Goal: Task Accomplishment & Management: Manage account settings

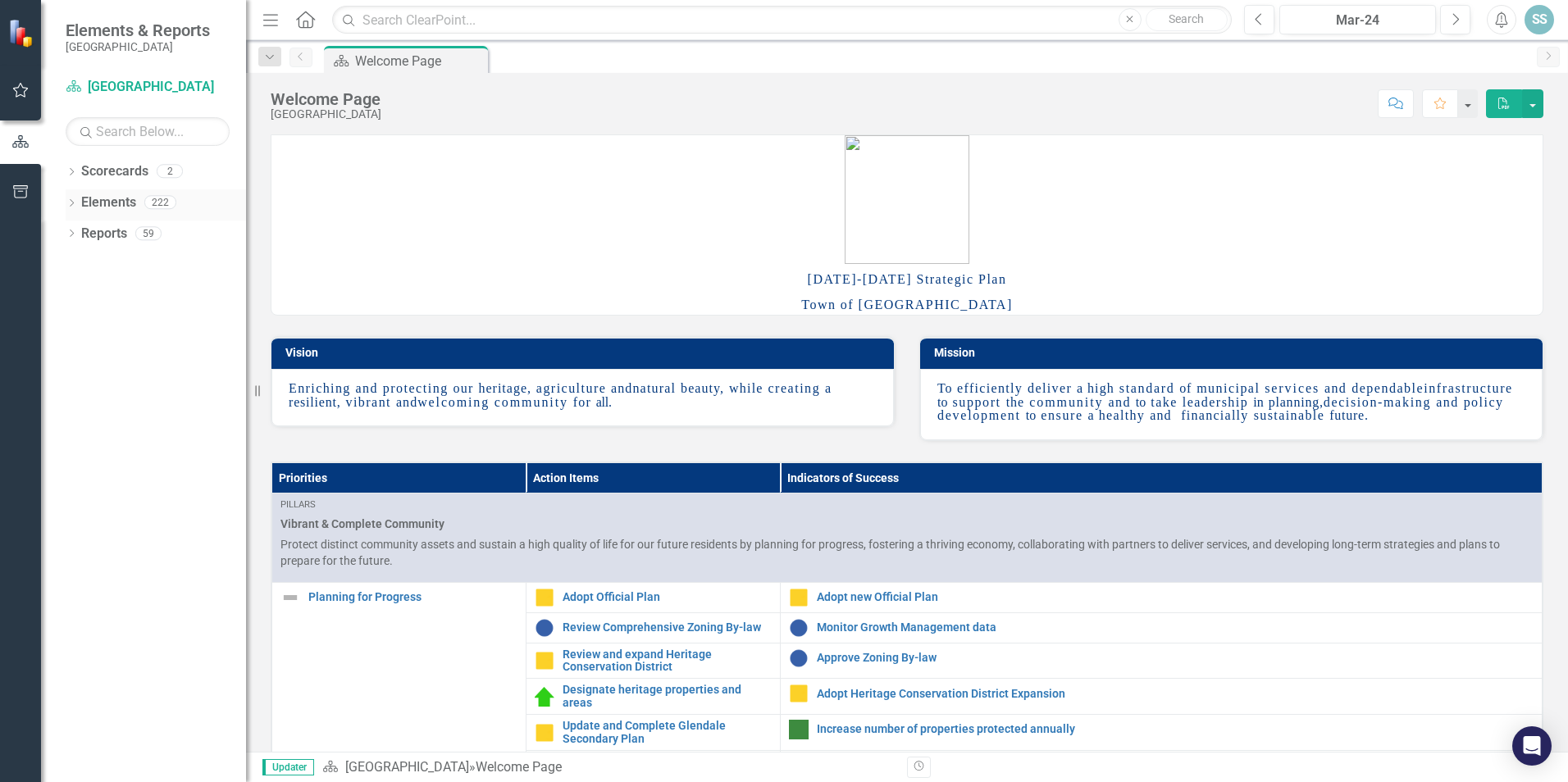
click at [76, 201] on icon "Dropdown" at bounding box center [71, 204] width 12 height 9
click at [114, 139] on input "text" at bounding box center [147, 132] width 164 height 29
type input "[PERSON_NAME]"
click at [139, 296] on link "Indicator of Success Indicators of Success" at bounding box center [164, 296] width 149 height 19
drag, startPoint x: 144, startPoint y: 137, endPoint x: 70, endPoint y: 134, distance: 74.1
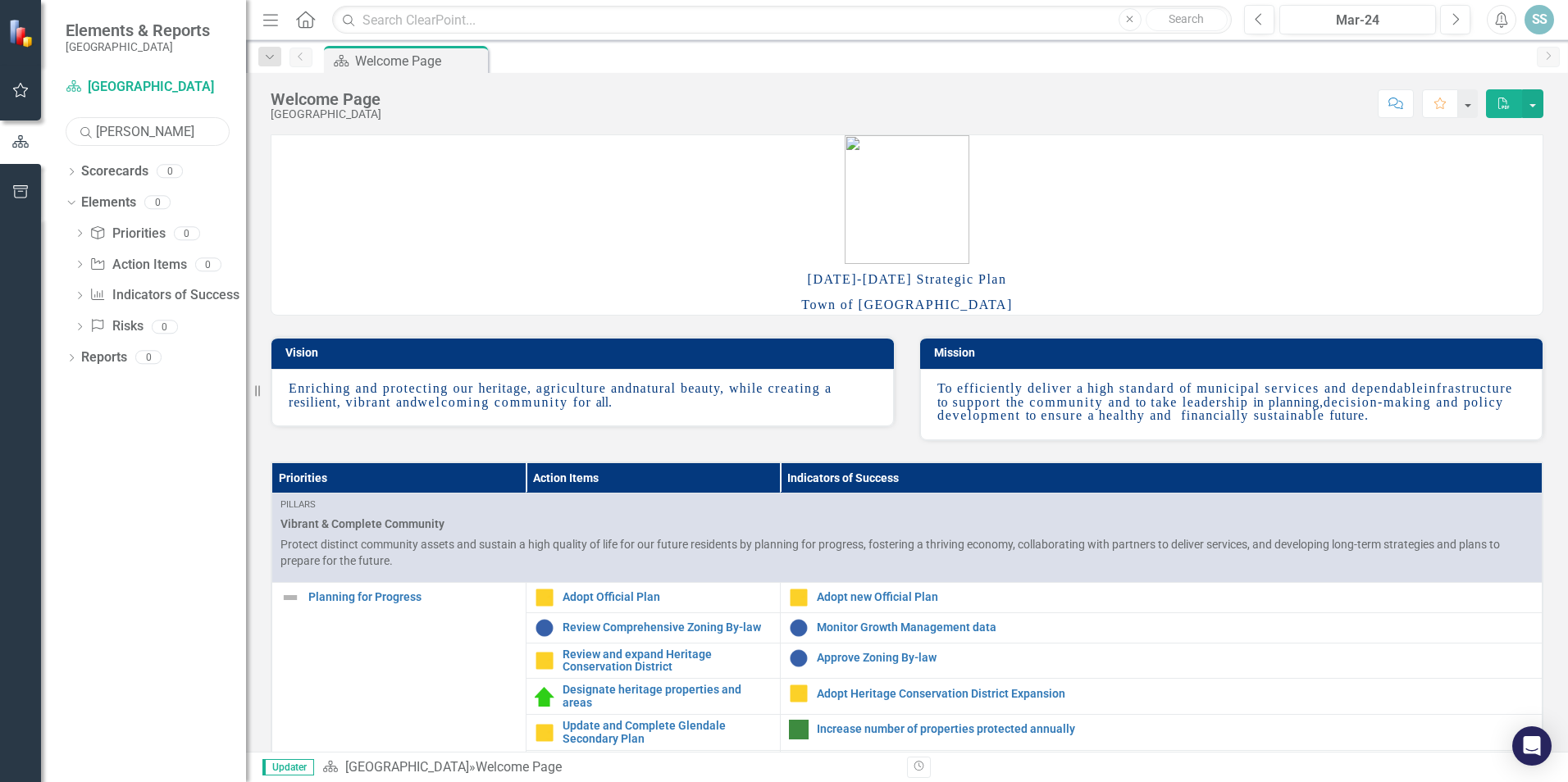
click at [70, 135] on input "sarah" at bounding box center [147, 132] width 164 height 29
click at [182, 303] on link "Indicator of Success Indicators of Success" at bounding box center [164, 296] width 149 height 19
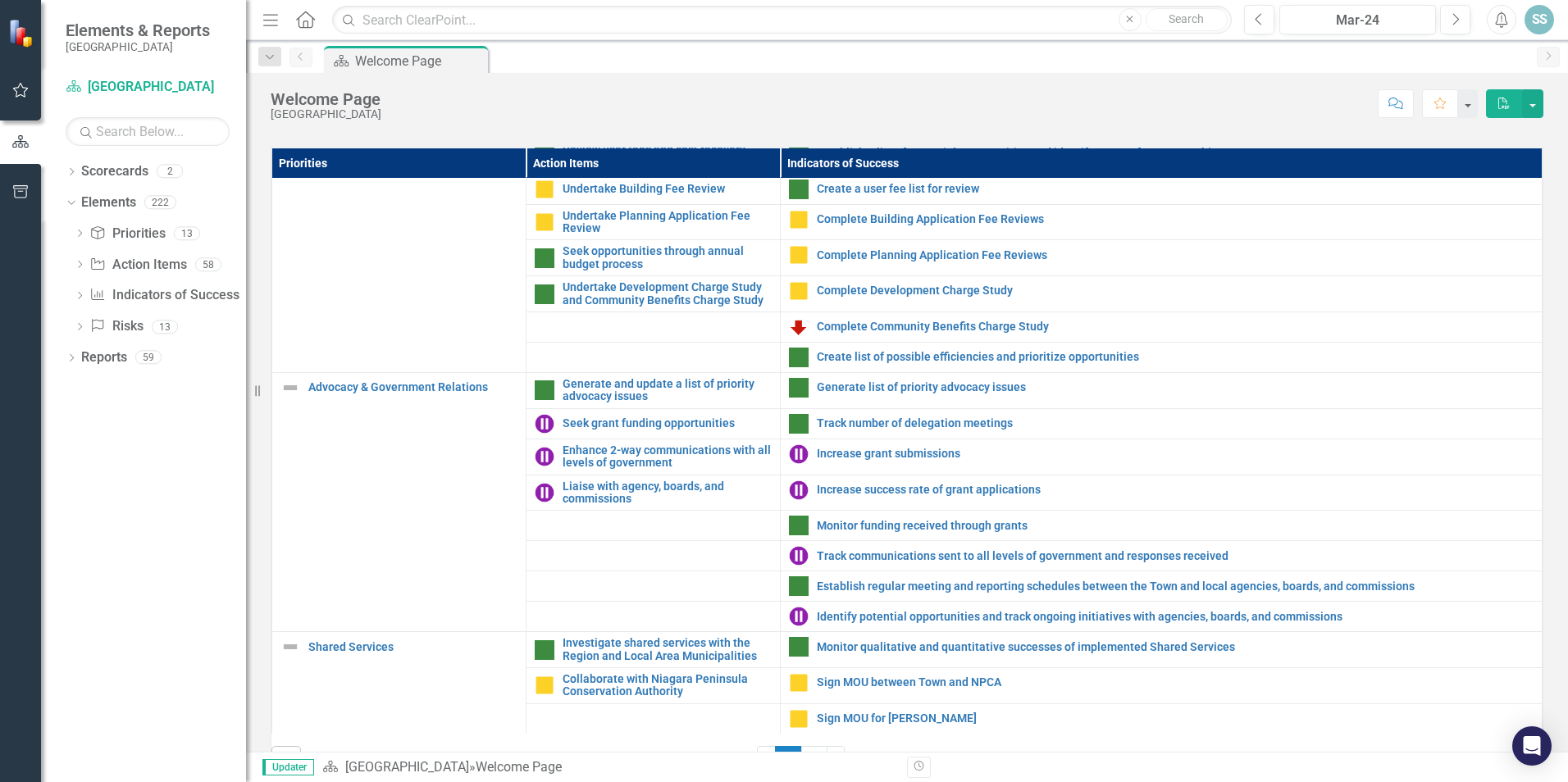
scroll to position [377, 0]
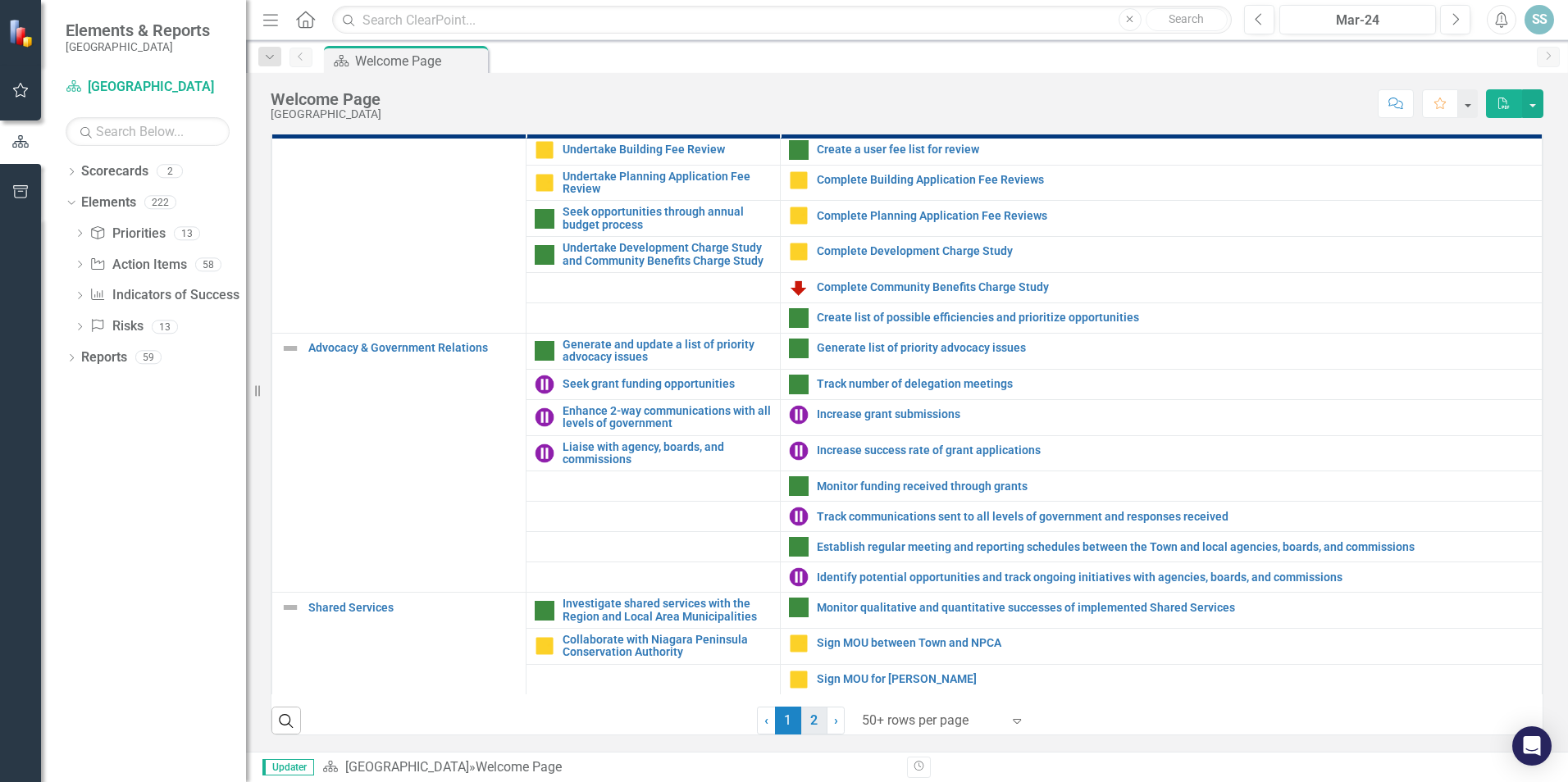
click at [814, 721] on link "2" at bounding box center [814, 720] width 26 height 28
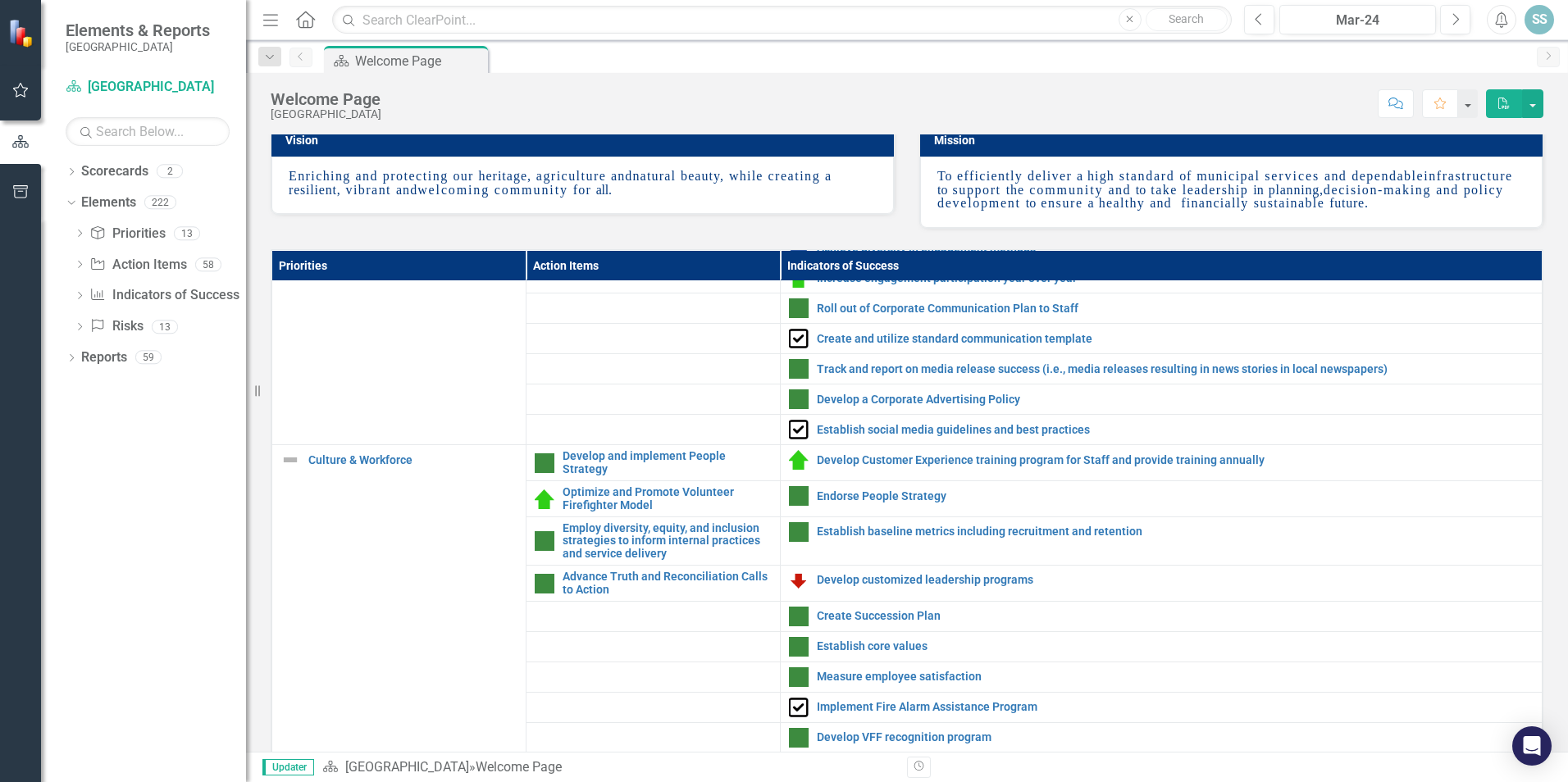
scroll to position [1968, 0]
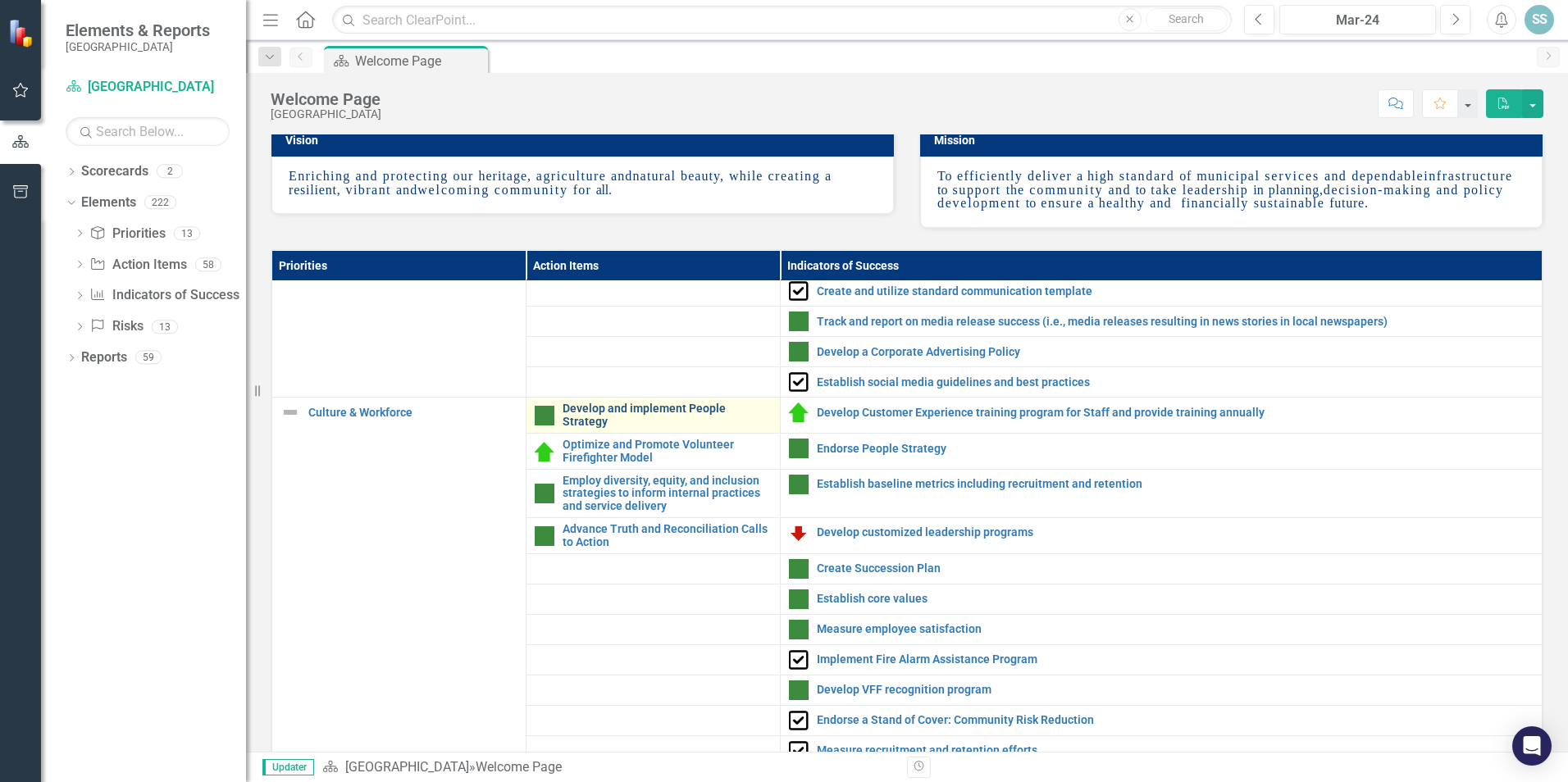
click at [695, 428] on link "Develop and implement People Strategy" at bounding box center [666, 415] width 209 height 25
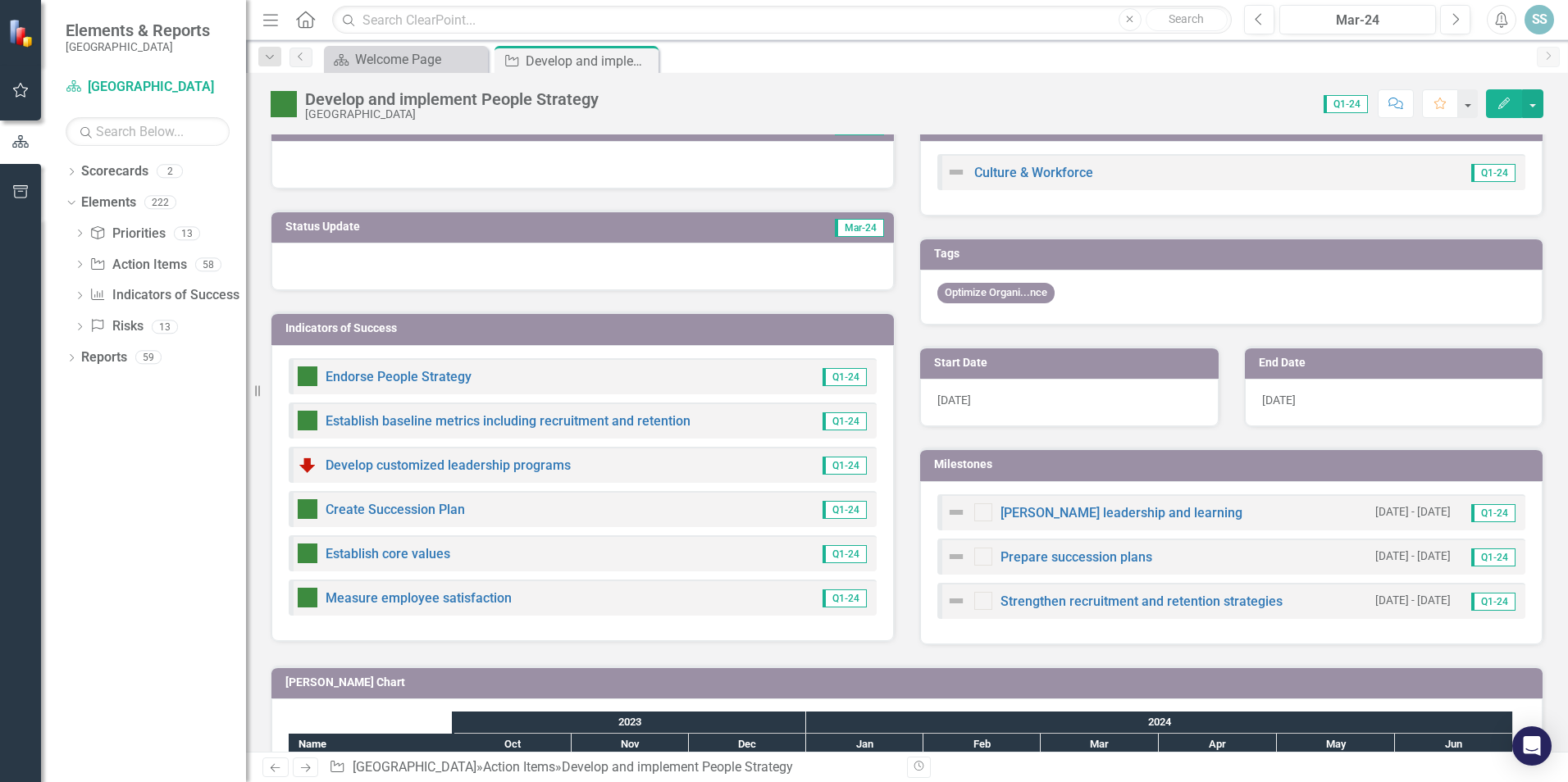
scroll to position [246, 0]
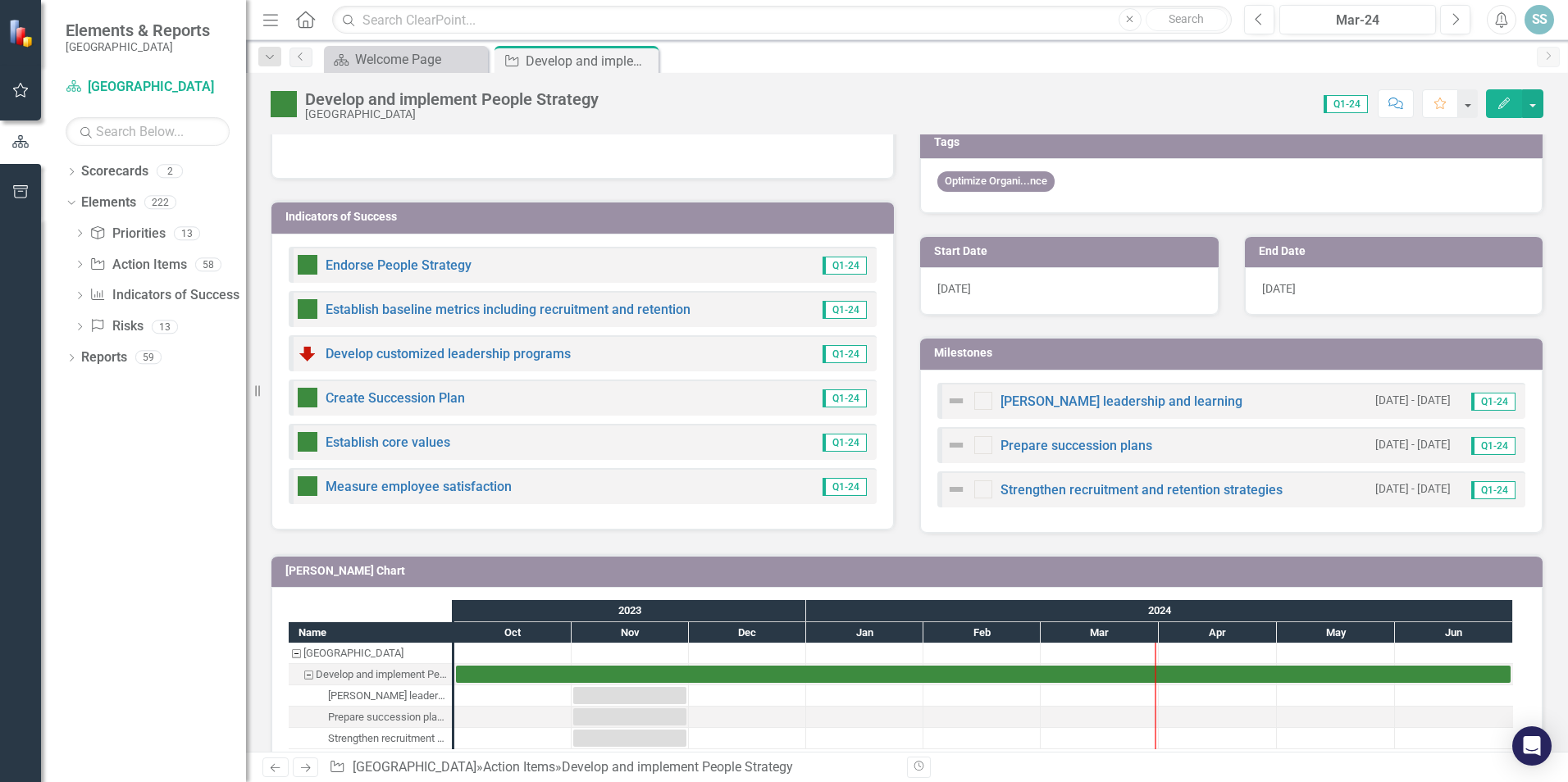
click at [672, 345] on div "Develop customized leadership programs Q1-24" at bounding box center [583, 352] width 588 height 36
click at [378, 349] on link "Develop customized leadership programs" at bounding box center [448, 353] width 246 height 15
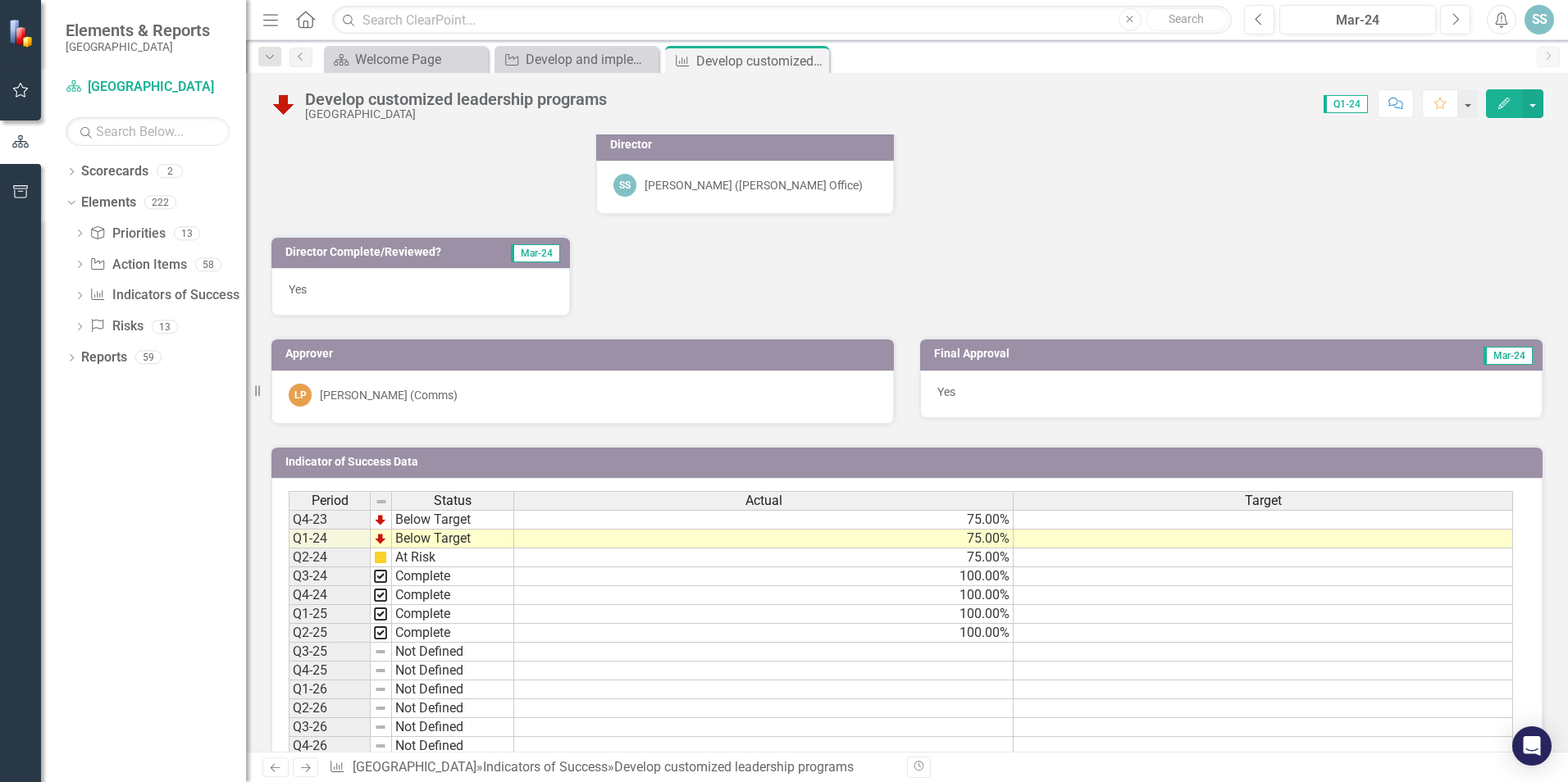
scroll to position [433, 0]
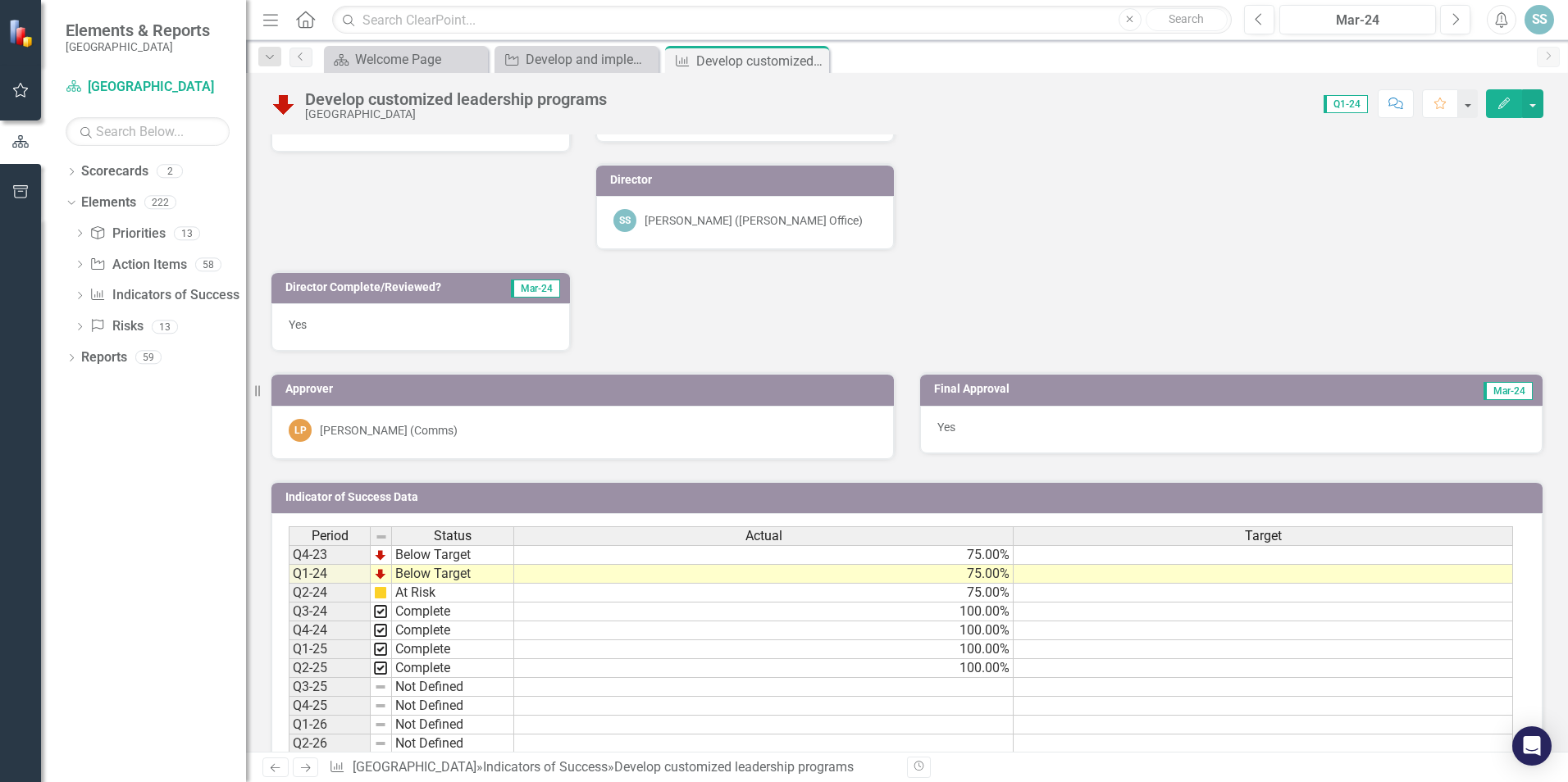
click at [457, 672] on td "Complete" at bounding box center [453, 669] width 122 height 19
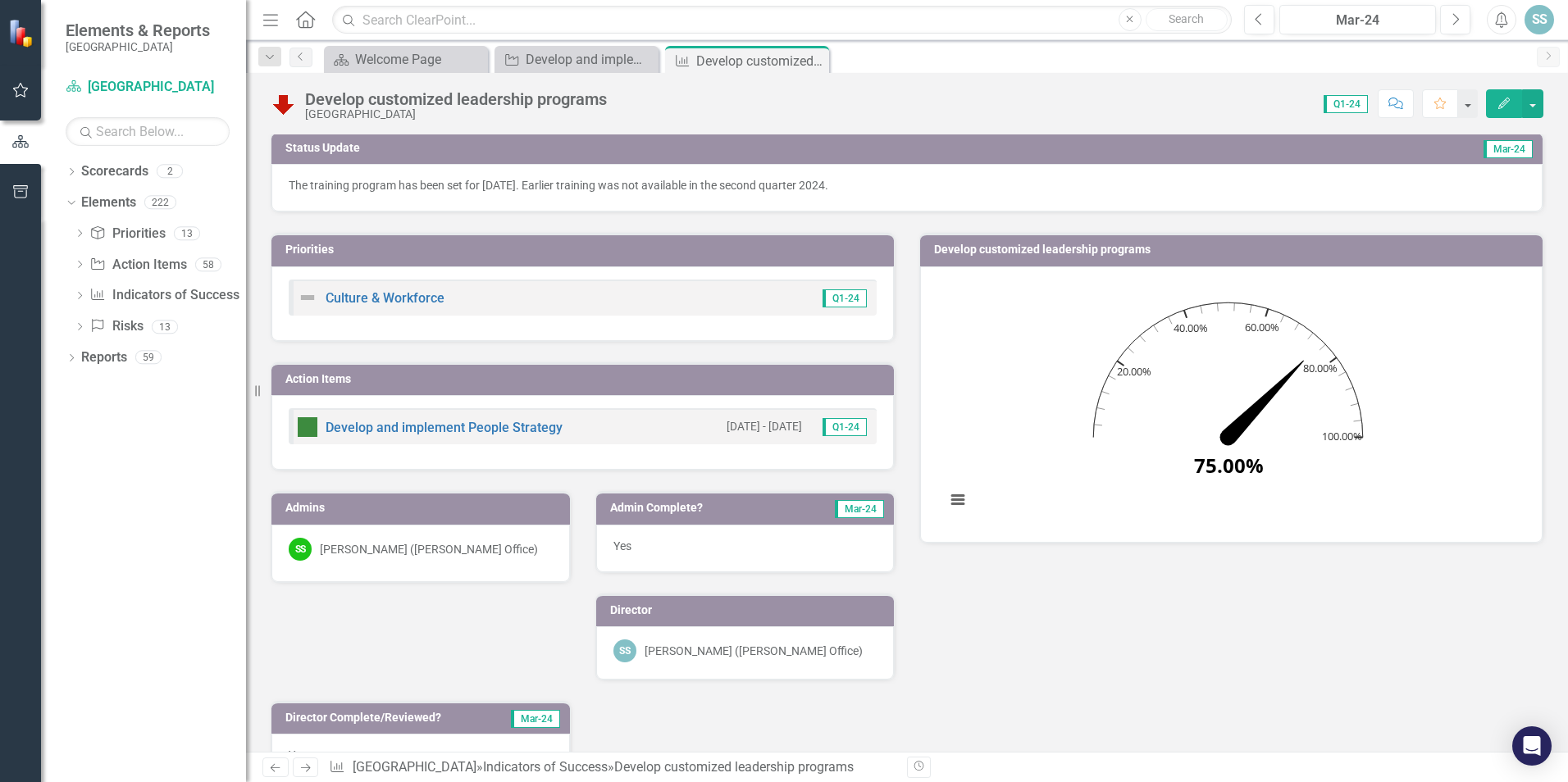
scroll to position [0, 0]
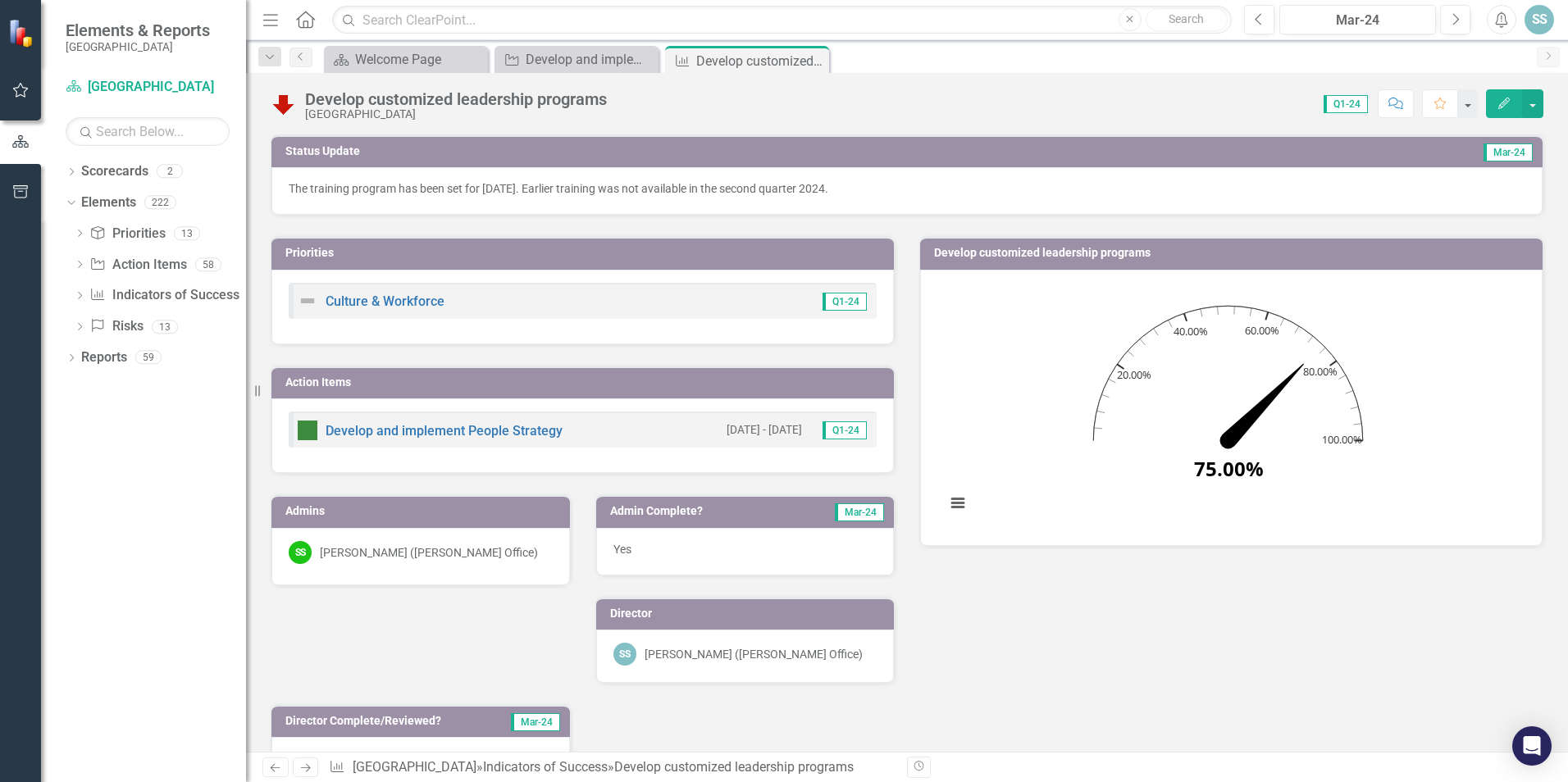
click at [1346, 103] on span "Q1-24" at bounding box center [1346, 104] width 44 height 18
click at [1449, 18] on button "Next" at bounding box center [1455, 19] width 31 height 30
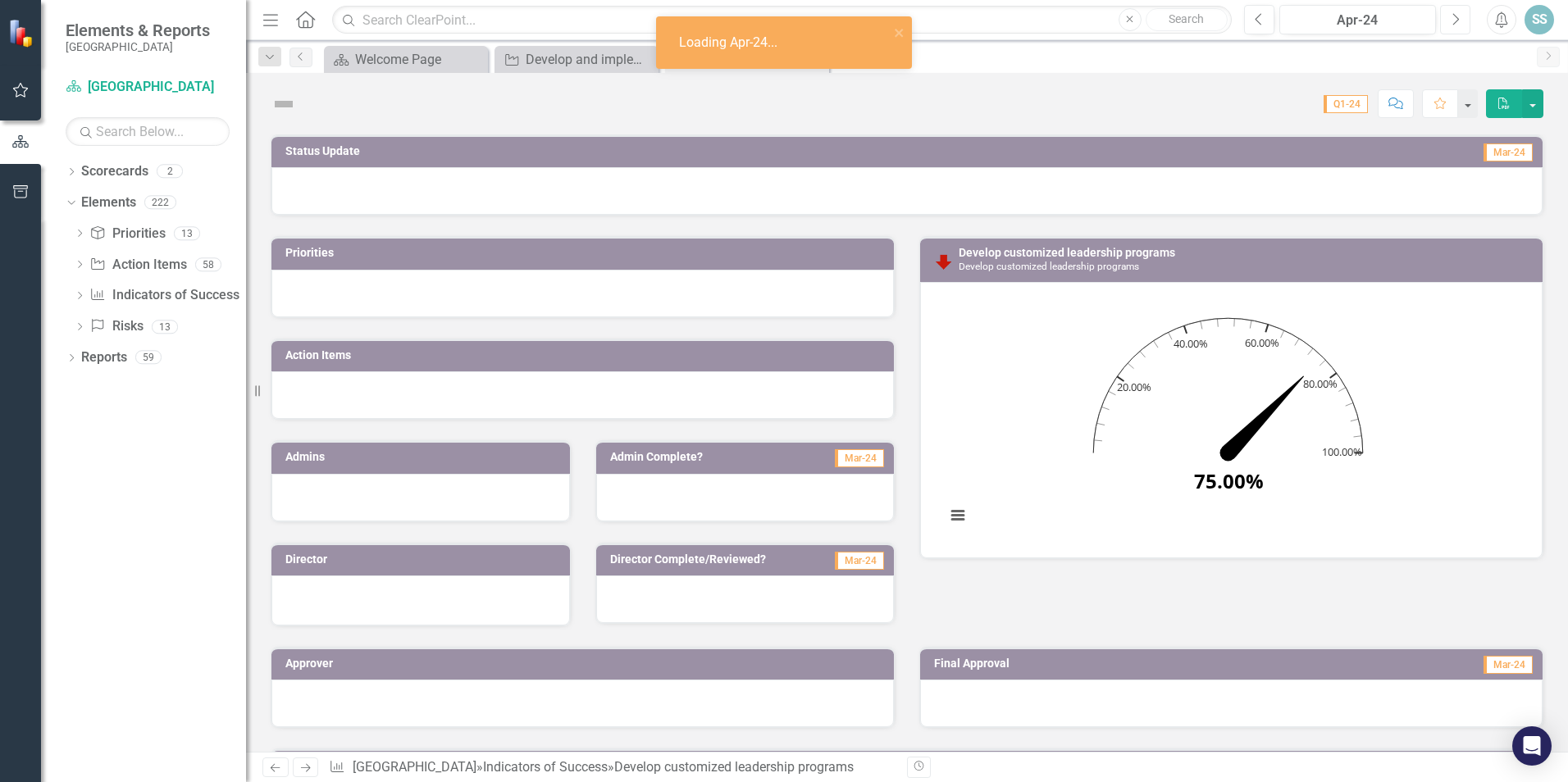
click at [1459, 22] on icon "Next" at bounding box center [1454, 19] width 9 height 14
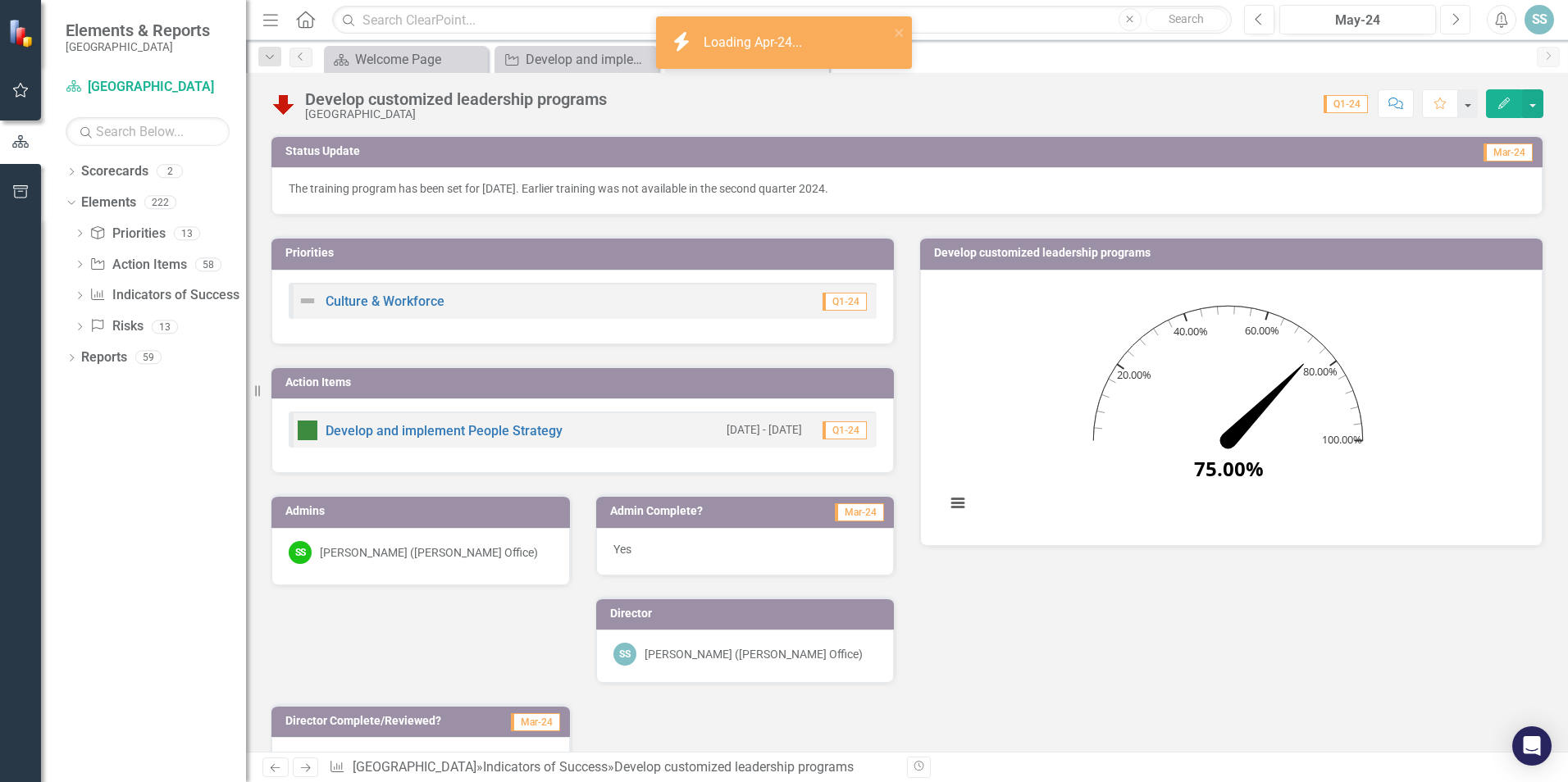
click at [1459, 22] on icon "Next" at bounding box center [1454, 19] width 9 height 14
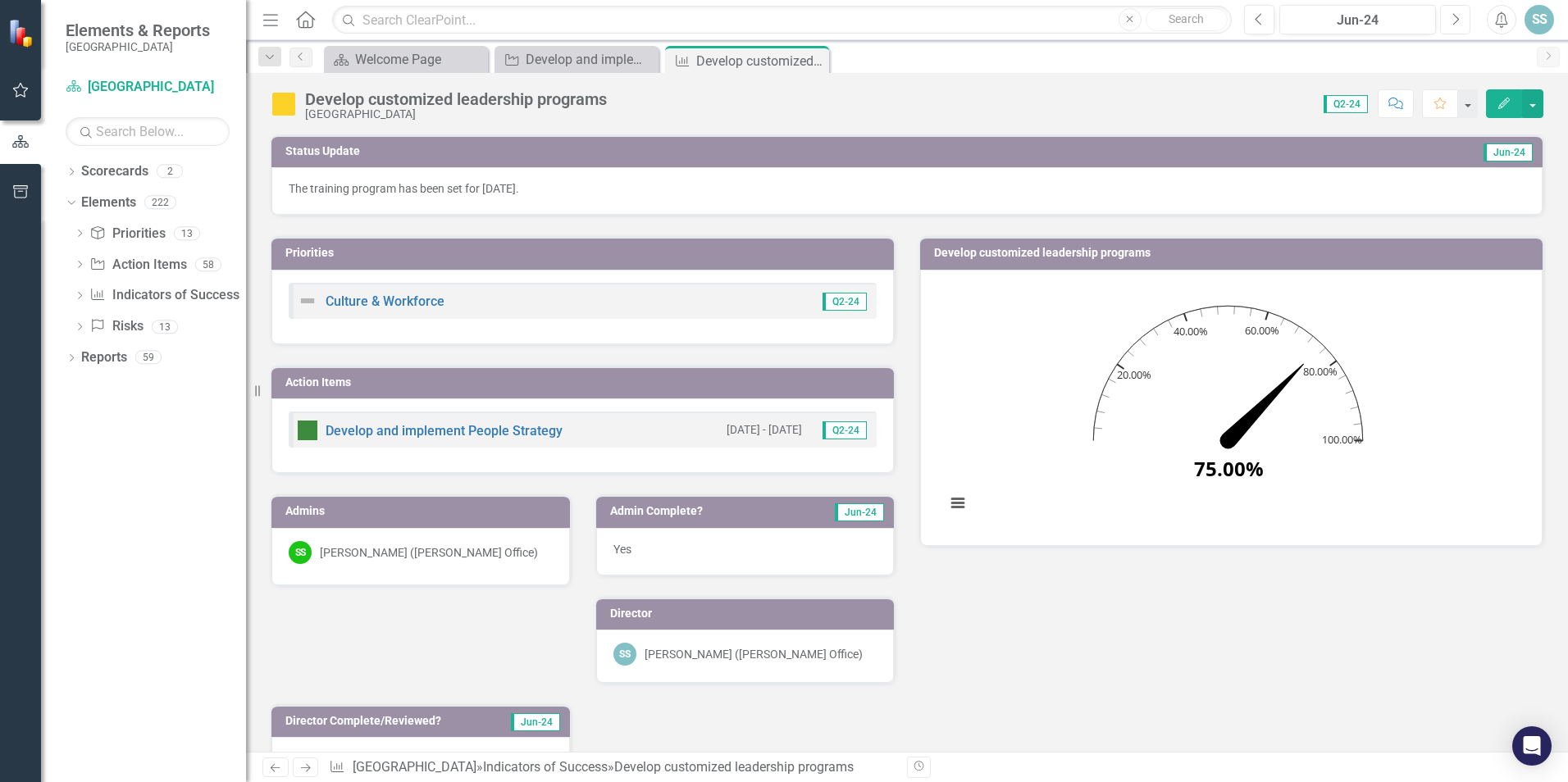
click at [1461, 19] on button "Next" at bounding box center [1455, 19] width 31 height 30
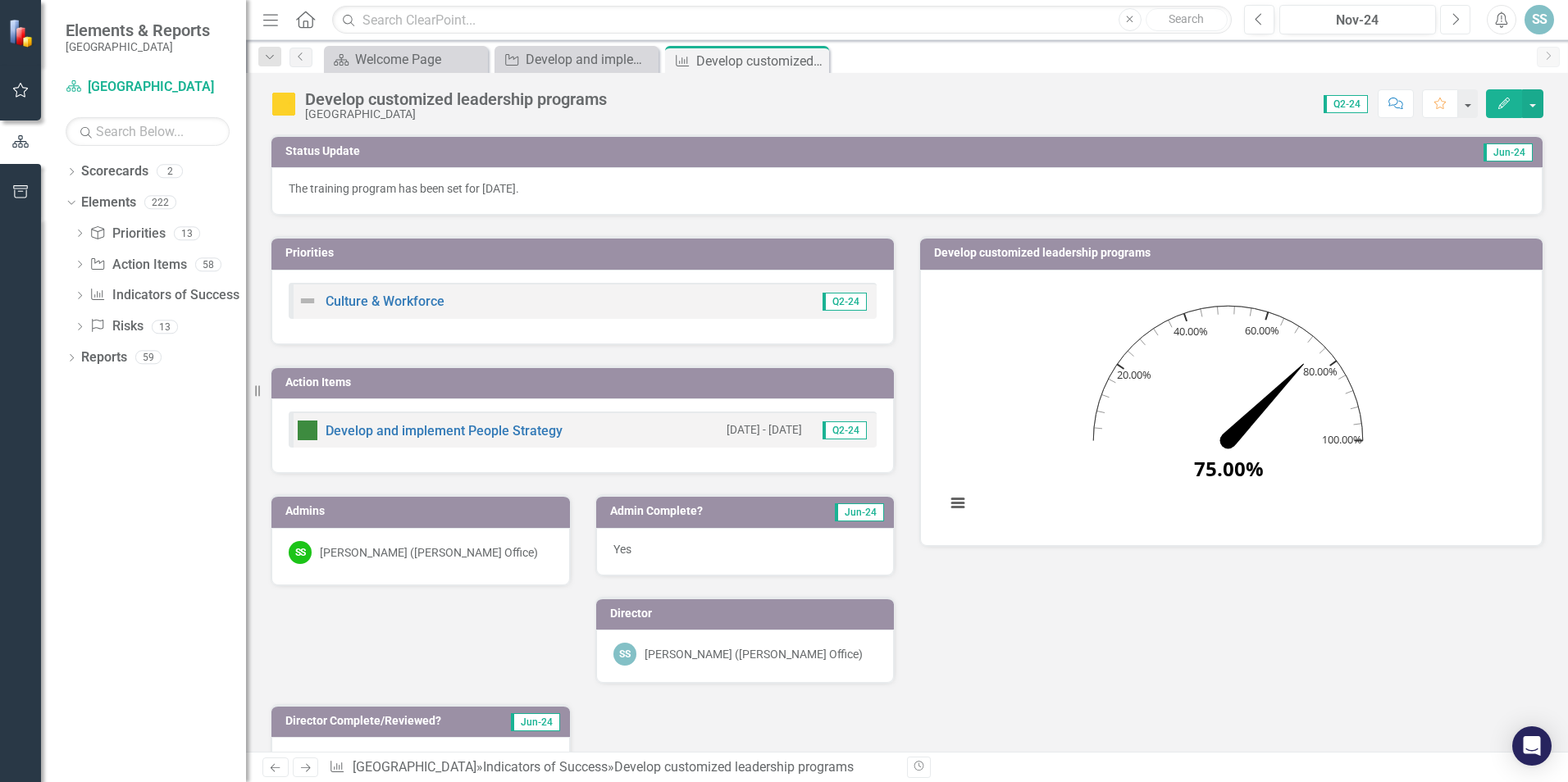
click at [1461, 19] on button "Next" at bounding box center [1455, 19] width 31 height 30
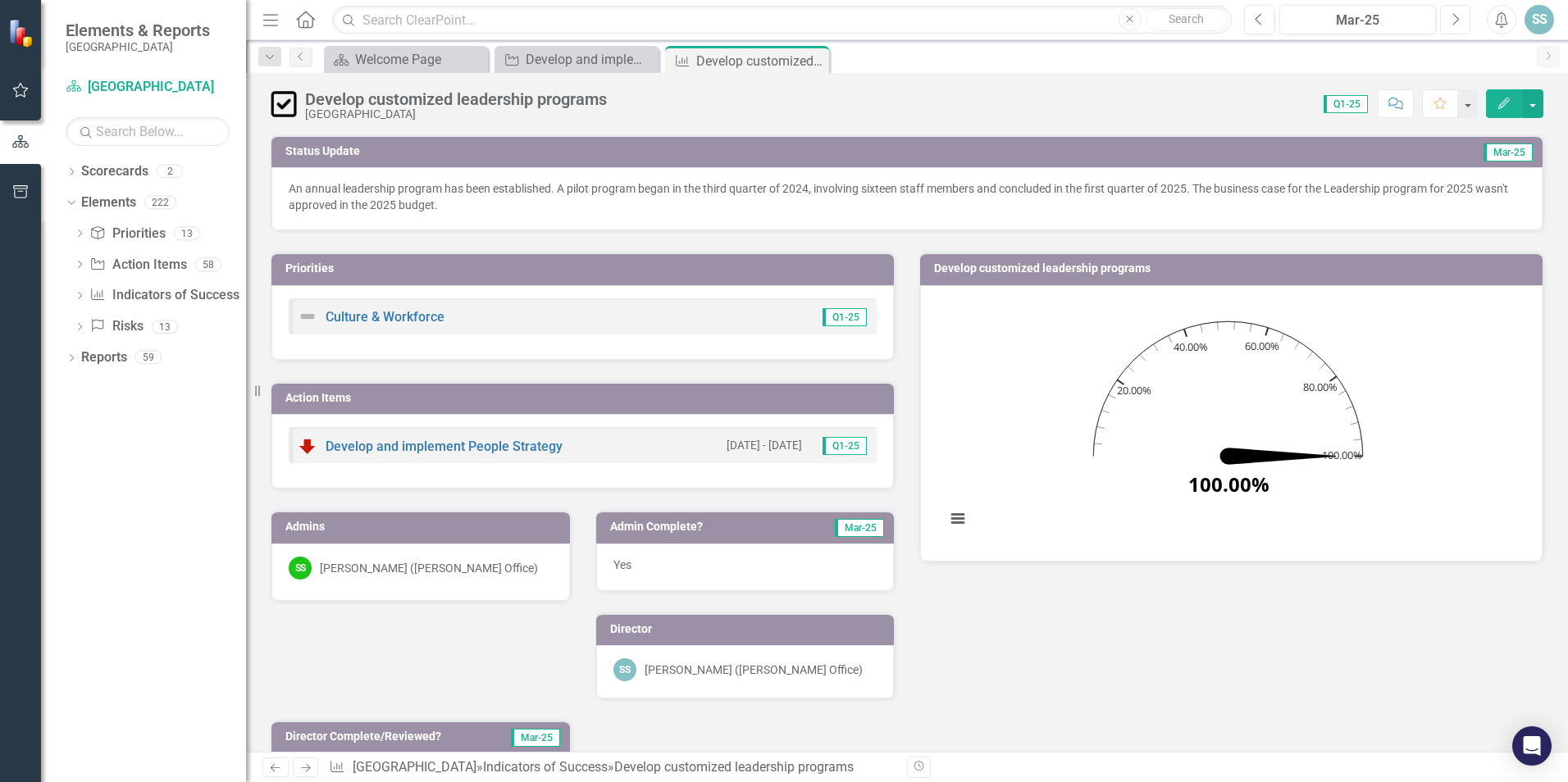
click at [1461, 19] on button "Next" at bounding box center [1455, 19] width 31 height 30
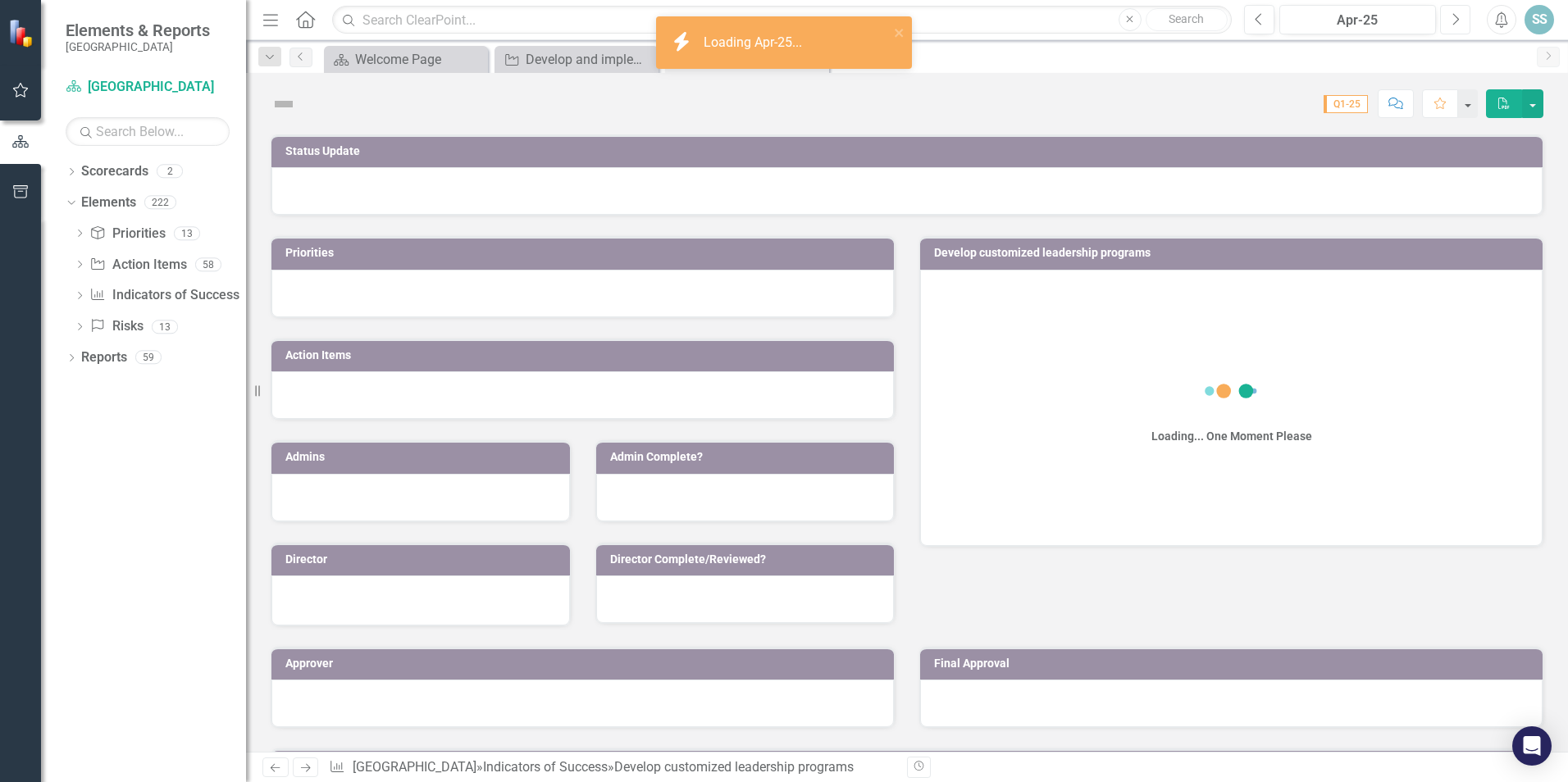
click at [1461, 19] on button "Next" at bounding box center [1455, 19] width 31 height 30
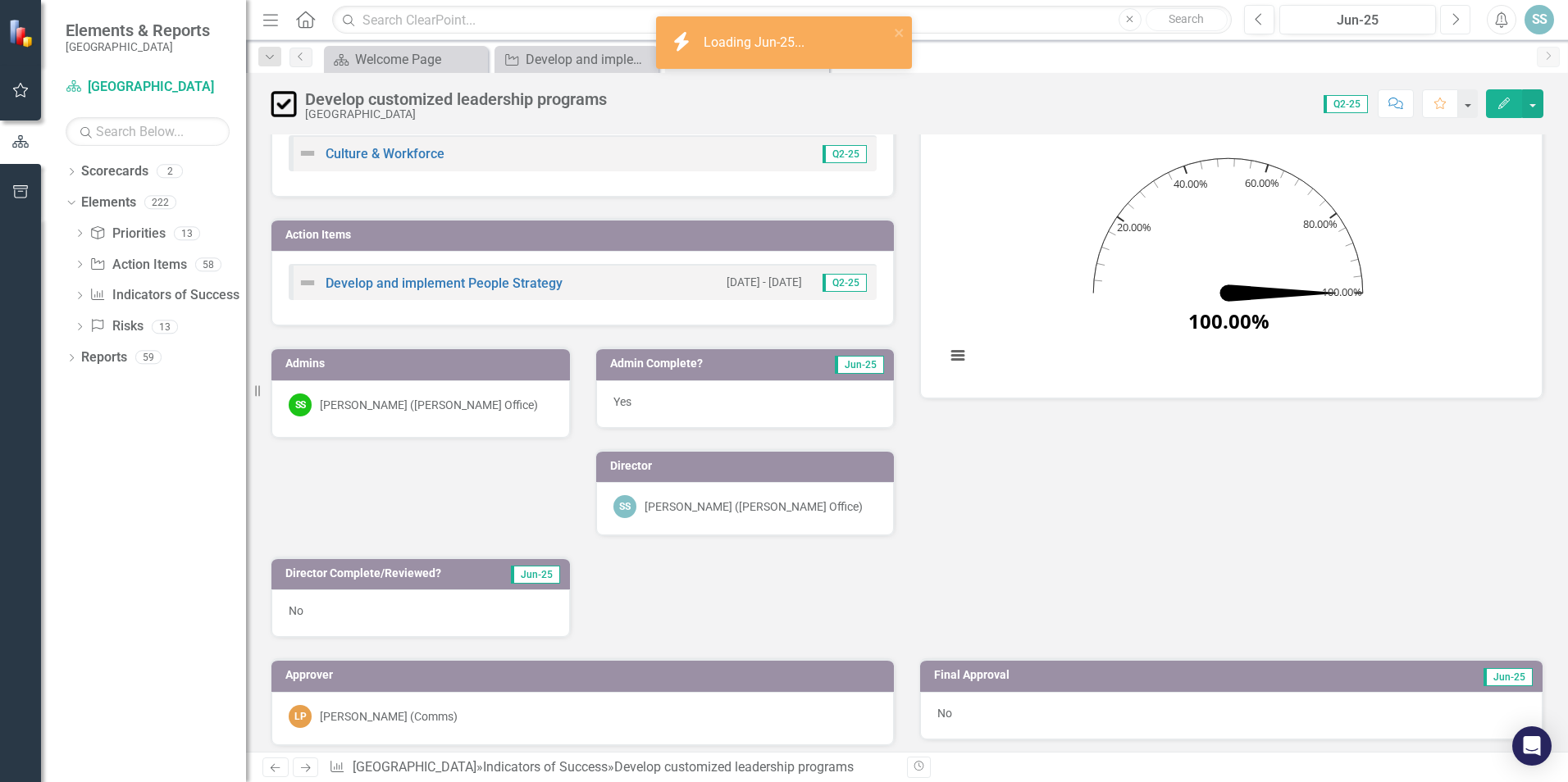
scroll to position [164, 0]
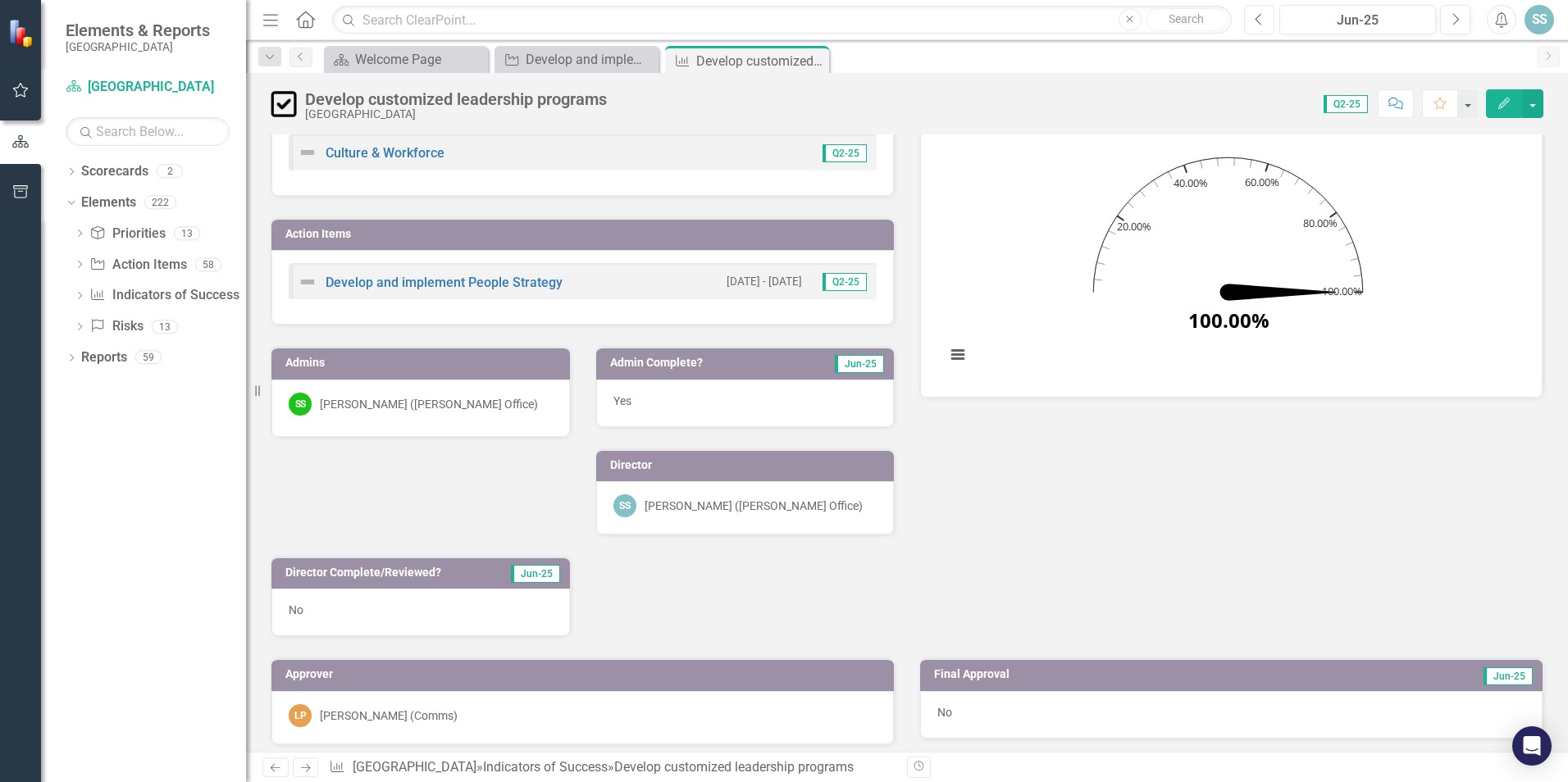
click at [1259, 29] on button "Previous" at bounding box center [1260, 19] width 31 height 30
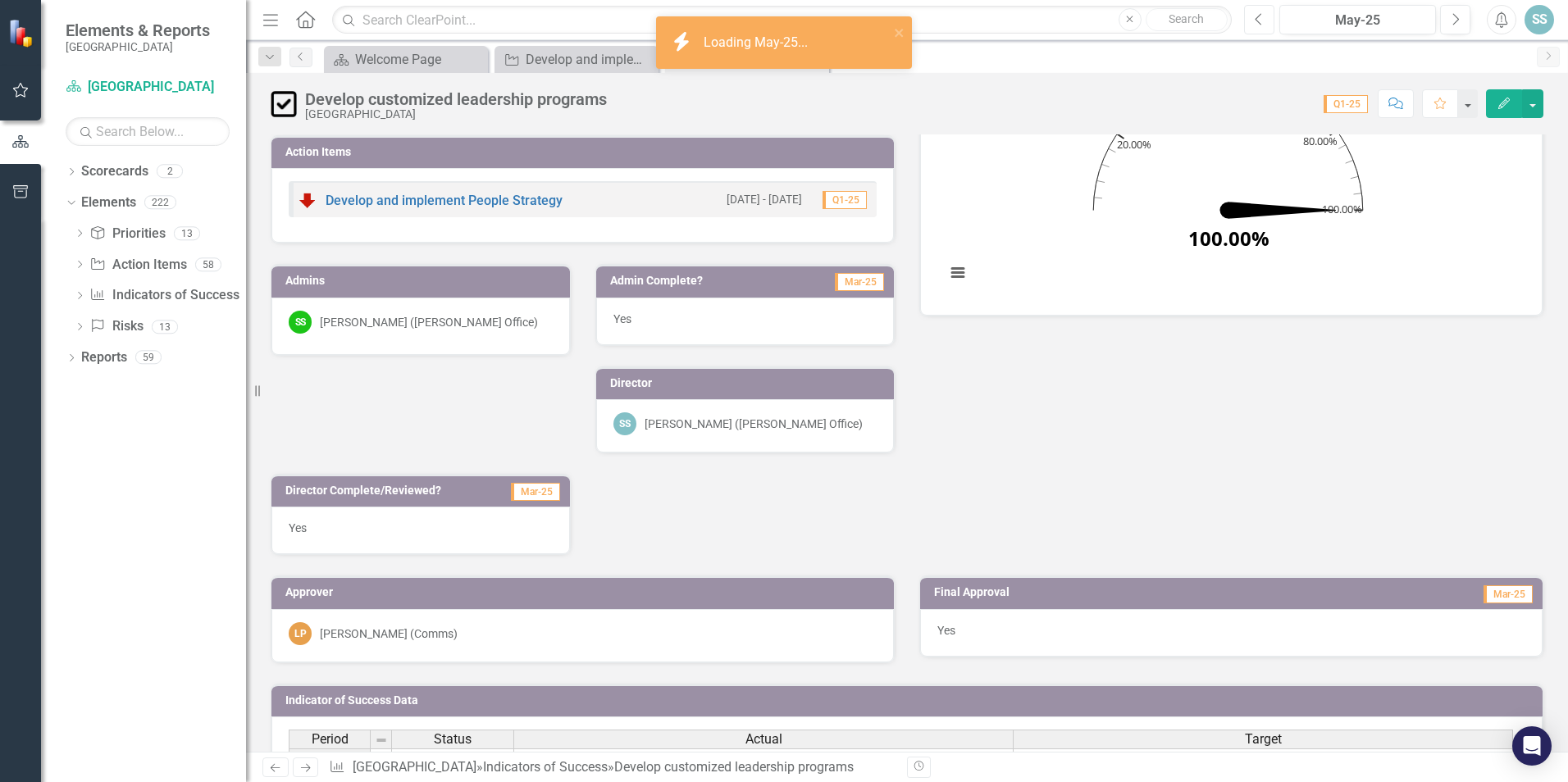
scroll to position [164, 0]
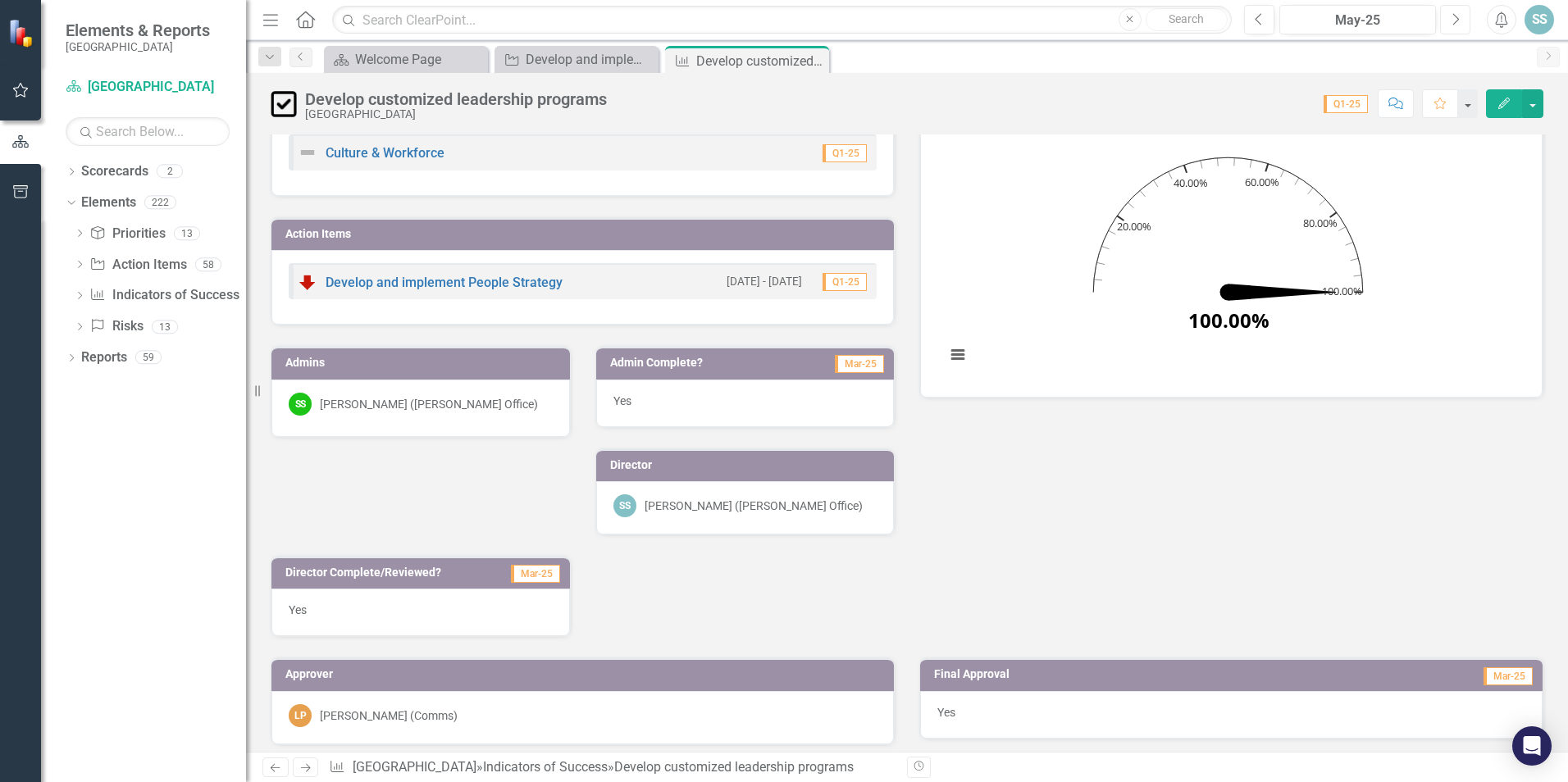
click at [1456, 24] on icon "Next" at bounding box center [1454, 19] width 9 height 14
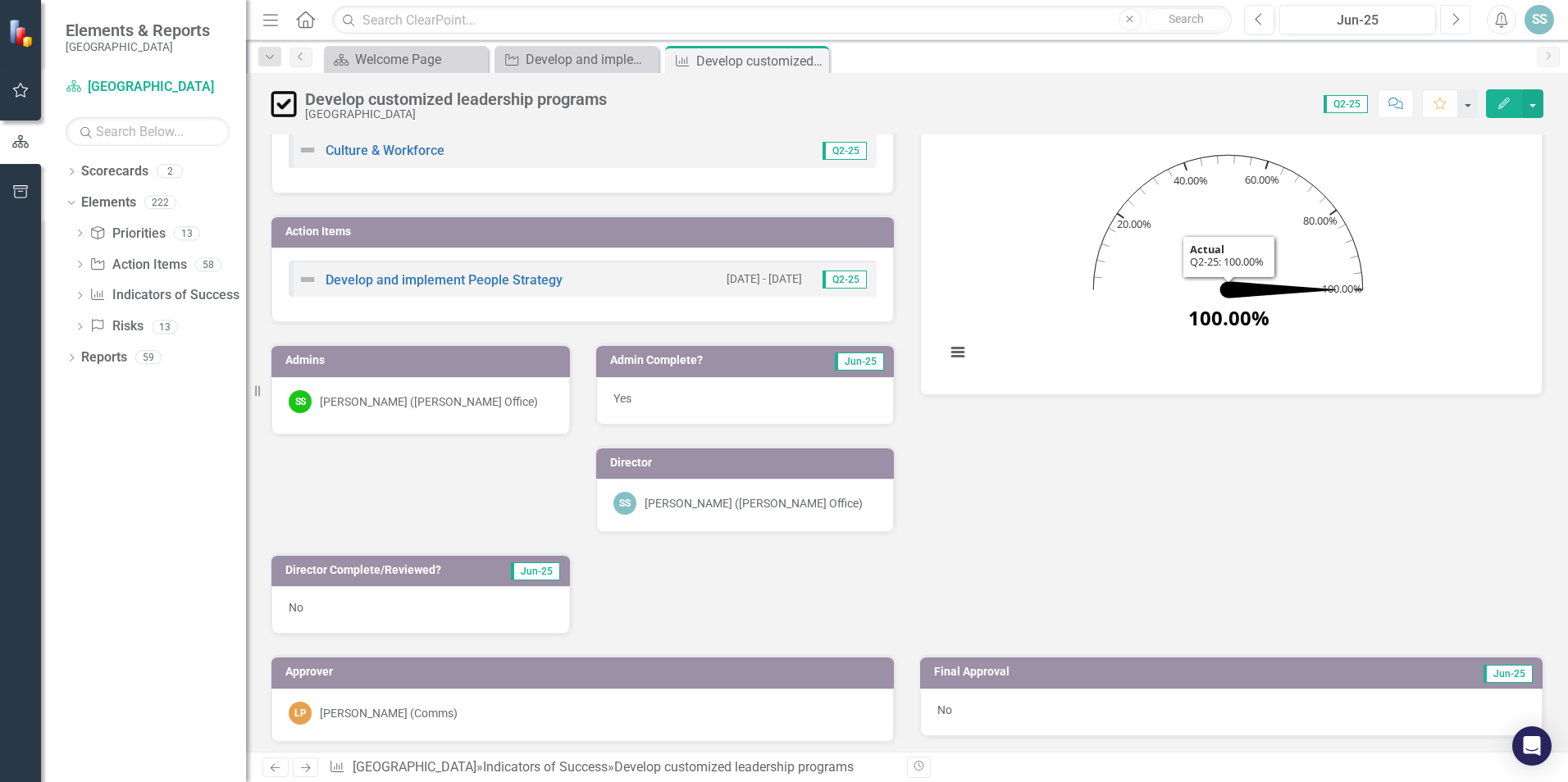
scroll to position [328, 0]
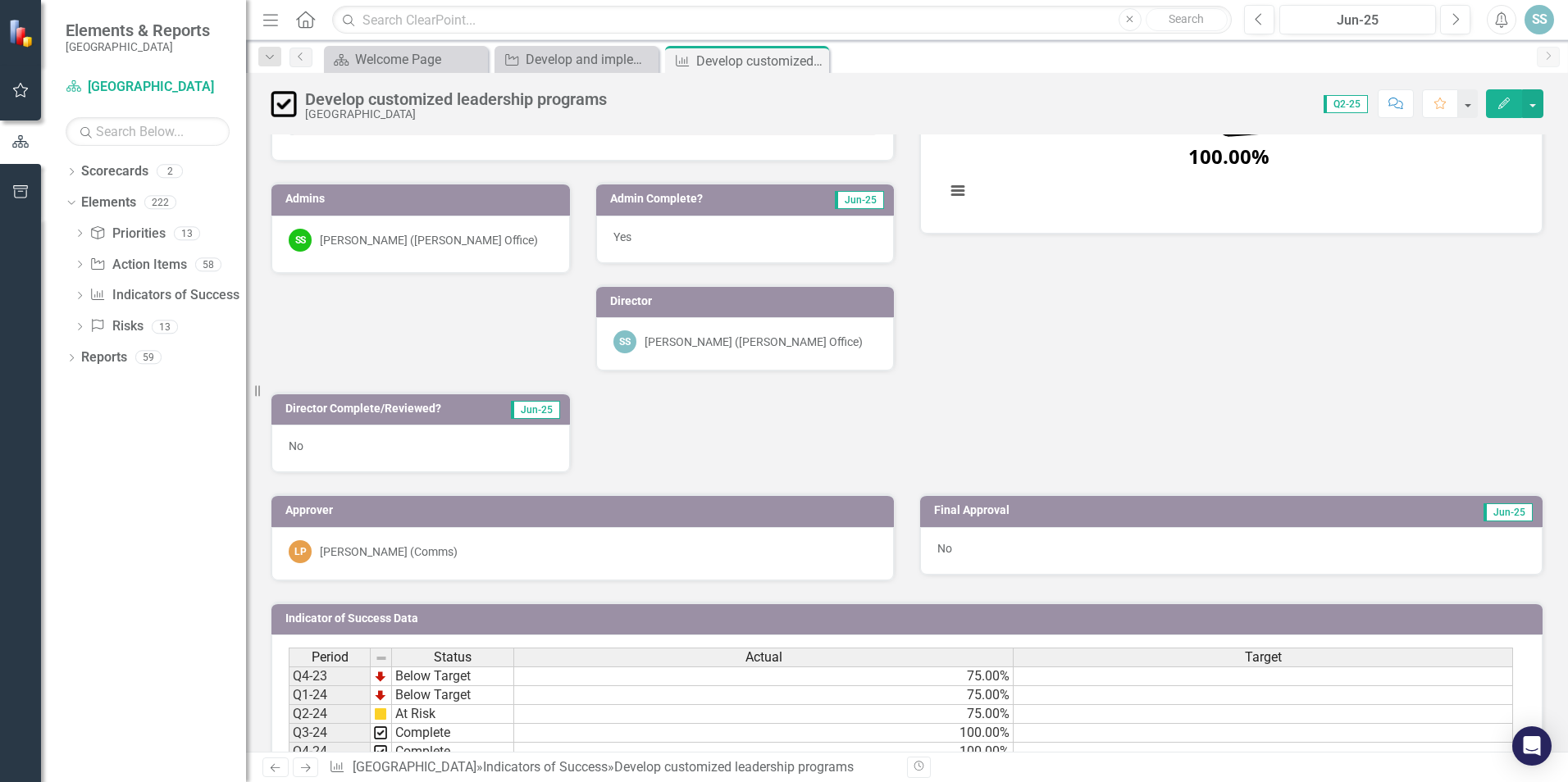
click at [391, 442] on div "No" at bounding box center [421, 448] width 299 height 47
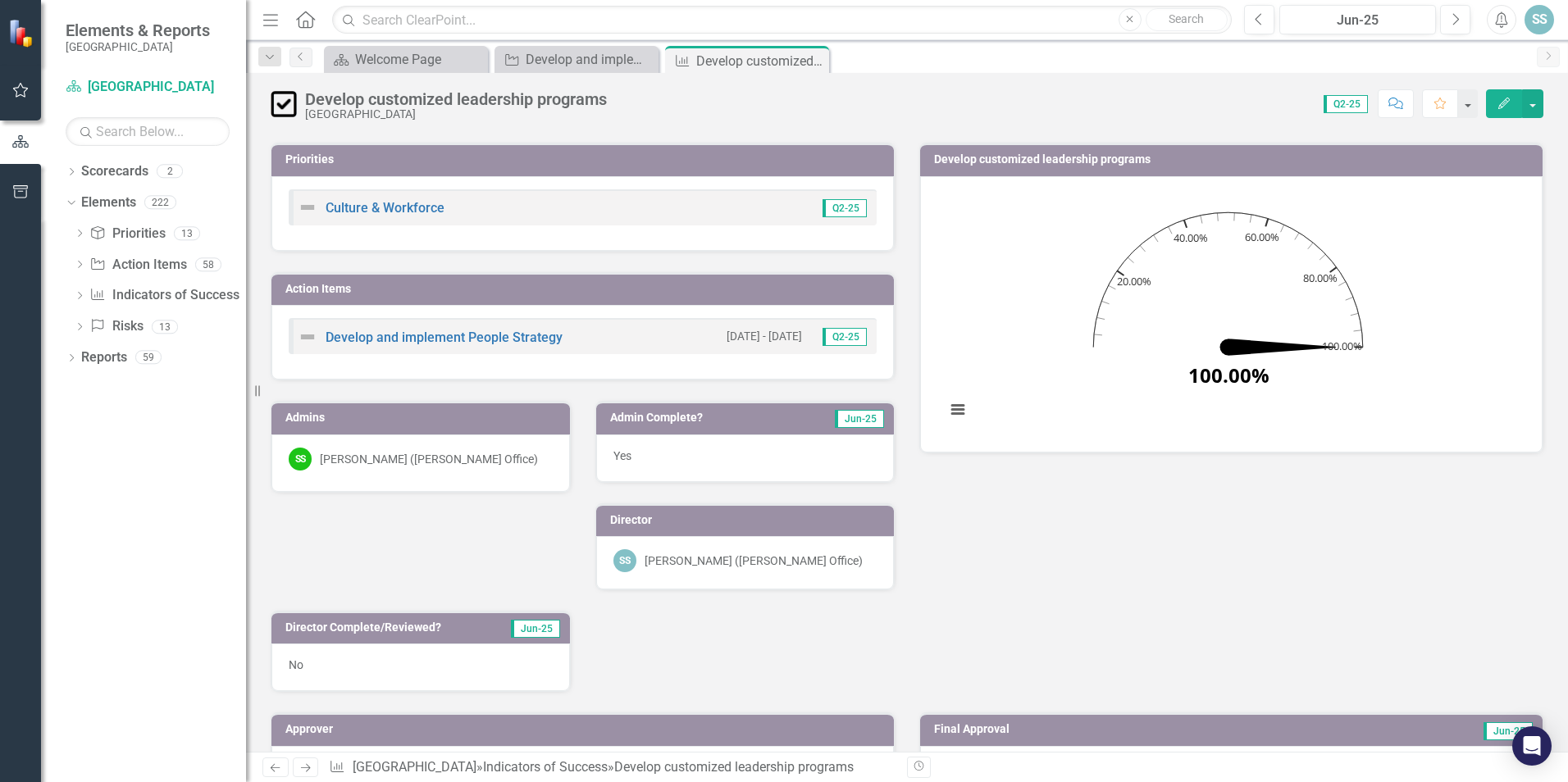
scroll to position [0, 0]
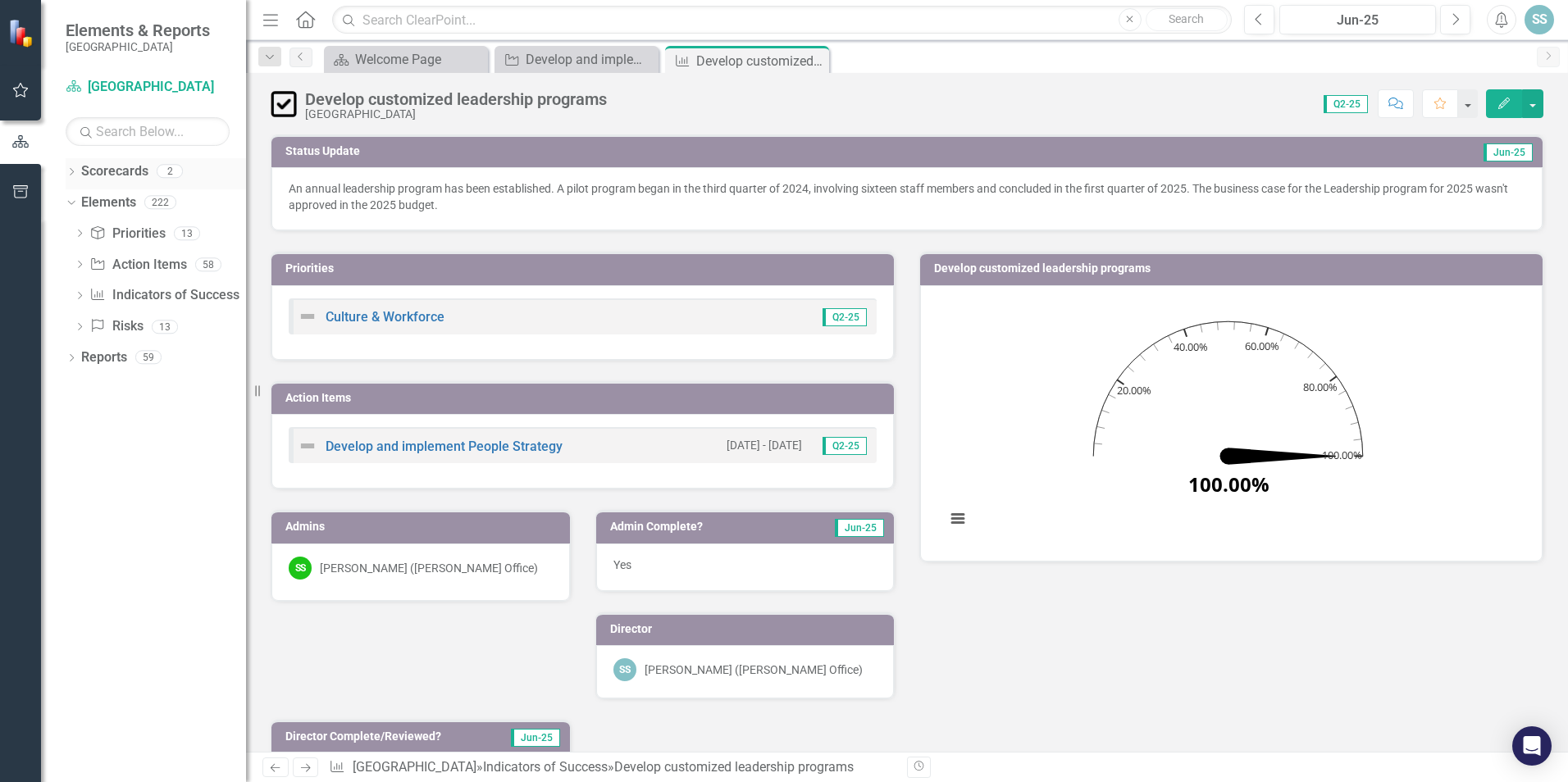
click at [67, 177] on icon "Dropdown" at bounding box center [71, 172] width 12 height 9
click at [67, 177] on div "Dropdown" at bounding box center [71, 173] width 12 height 9
click at [1499, 102] on icon "Edit" at bounding box center [1503, 103] width 14 height 12
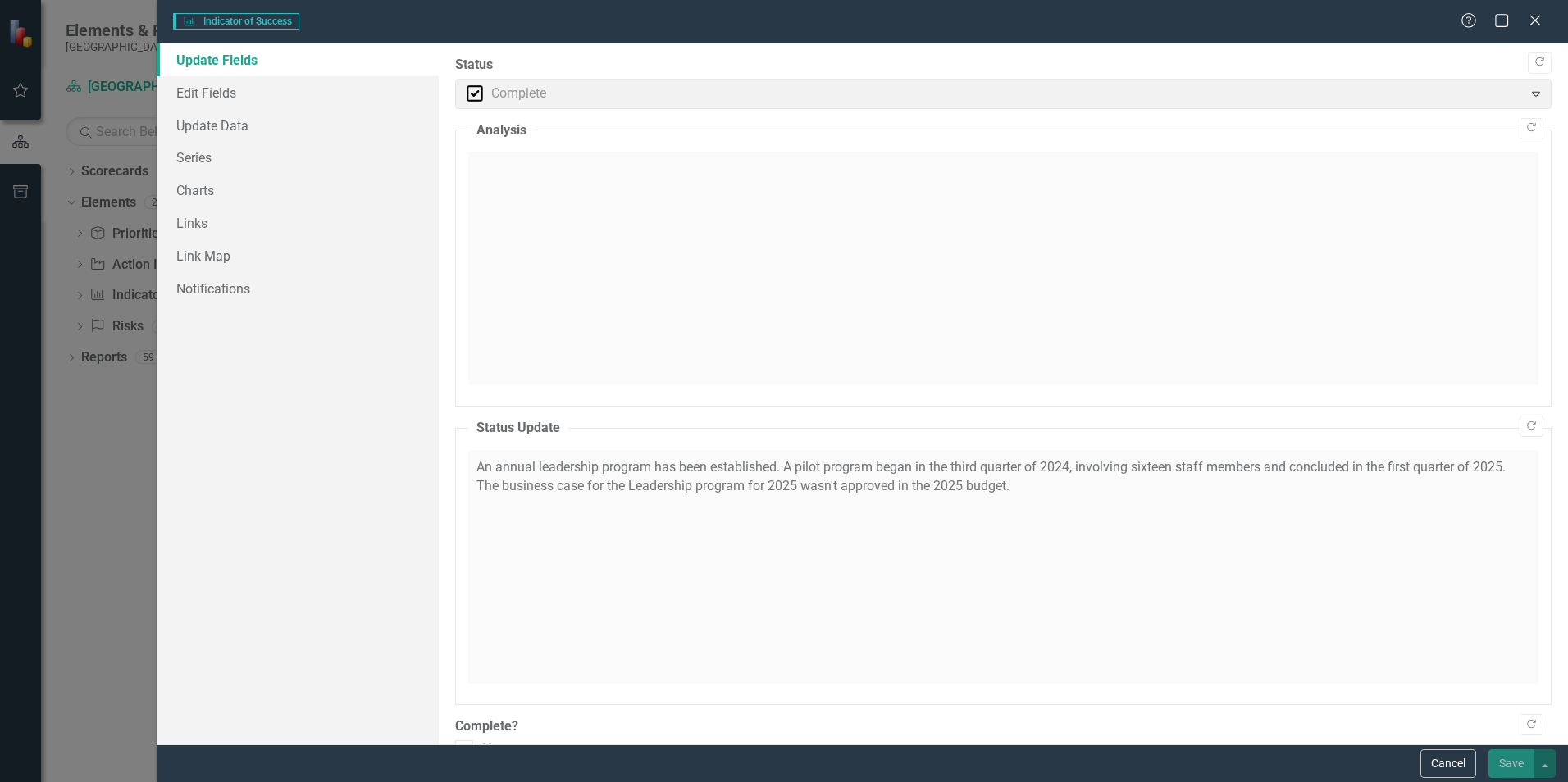
checkbox input "true"
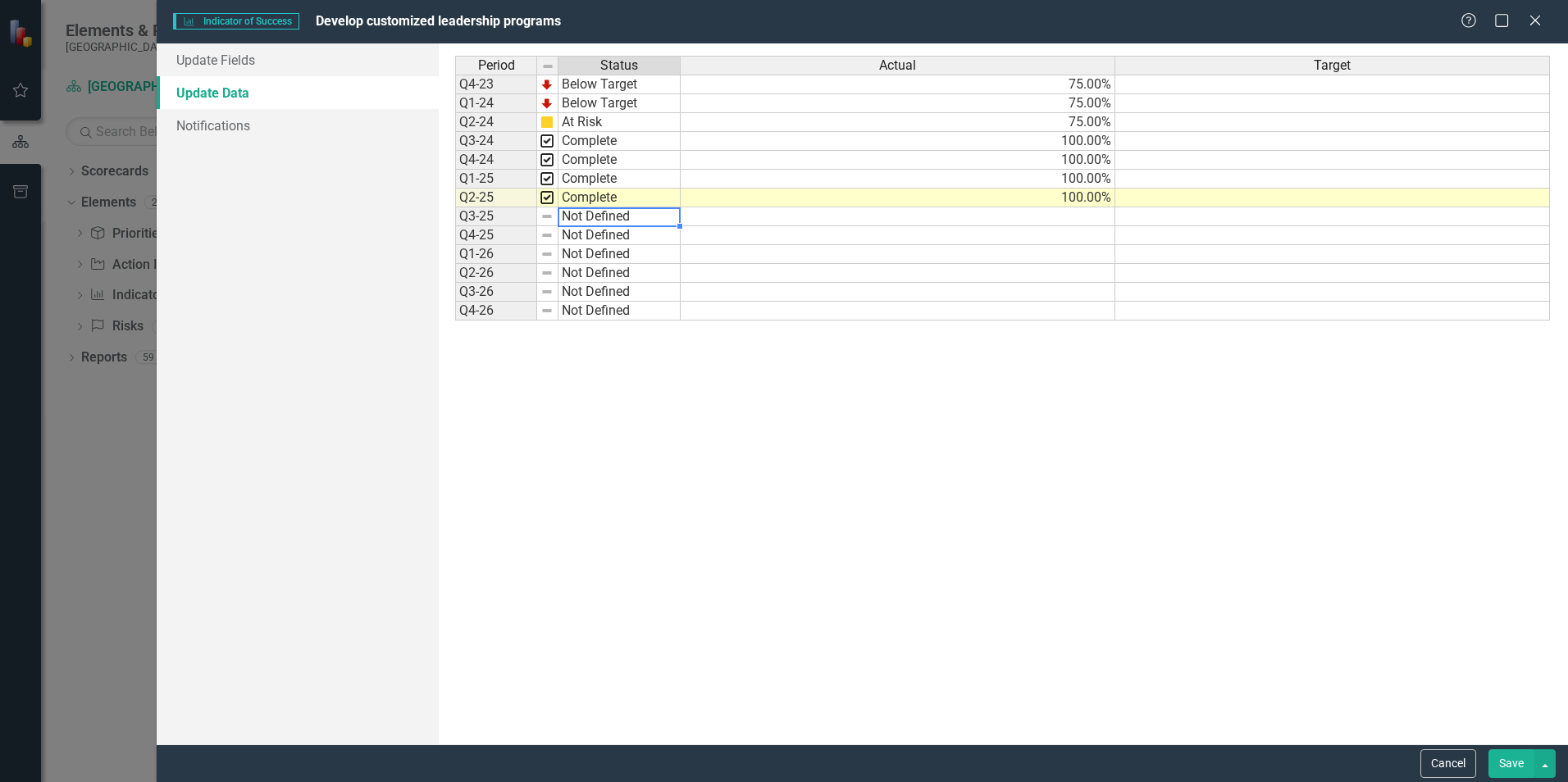
click at [641, 222] on td "Not Defined" at bounding box center [619, 217] width 122 height 19
click at [539, 221] on td at bounding box center [548, 217] width 21 height 19
click at [246, 56] on link "Update Fields" at bounding box center [298, 60] width 282 height 33
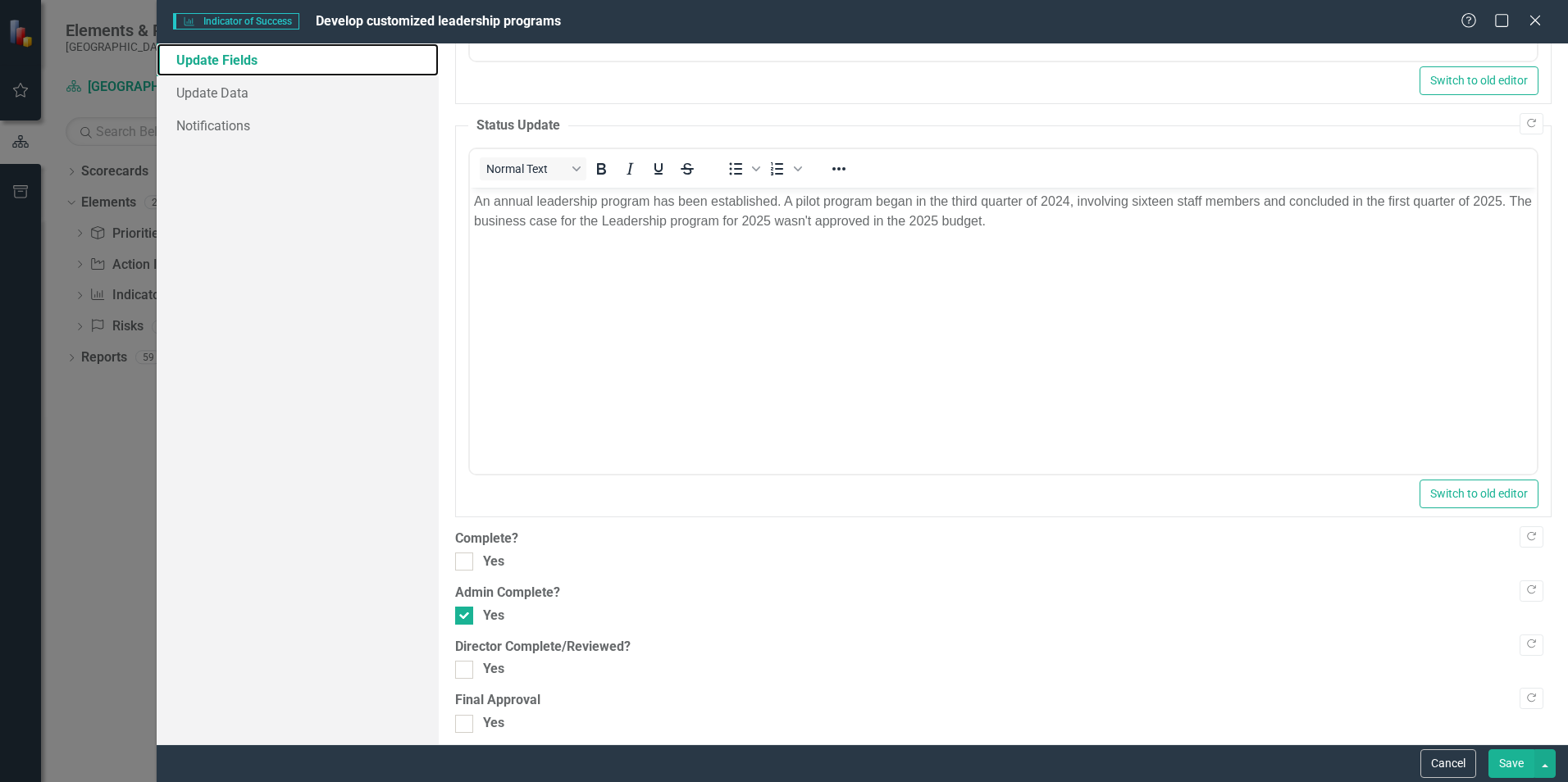
scroll to position [430, 0]
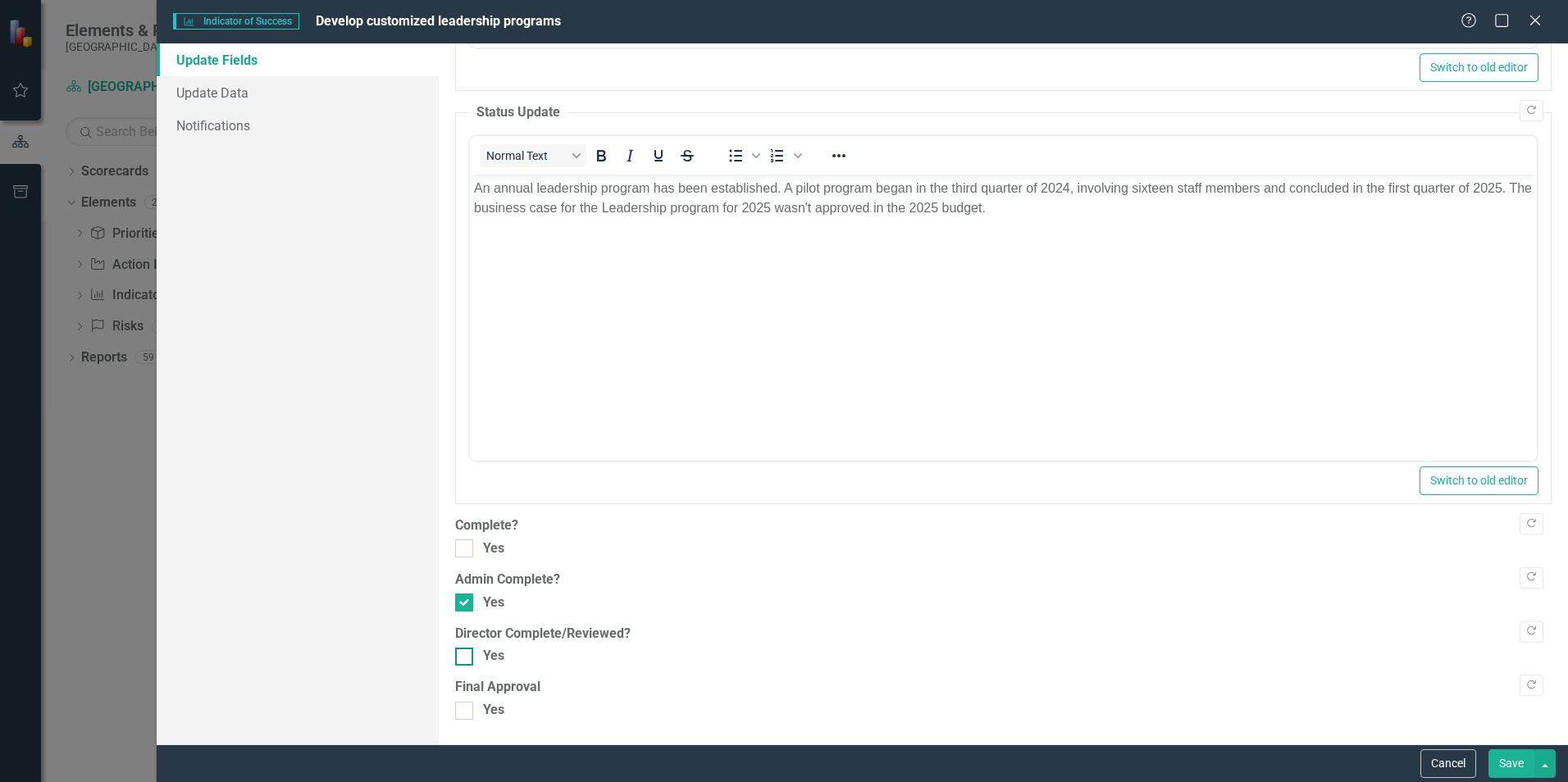
click at [461, 655] on input "Yes" at bounding box center [460, 653] width 11 height 11
checkbox input "true"
click at [1515, 767] on button "Save" at bounding box center [1511, 764] width 46 height 29
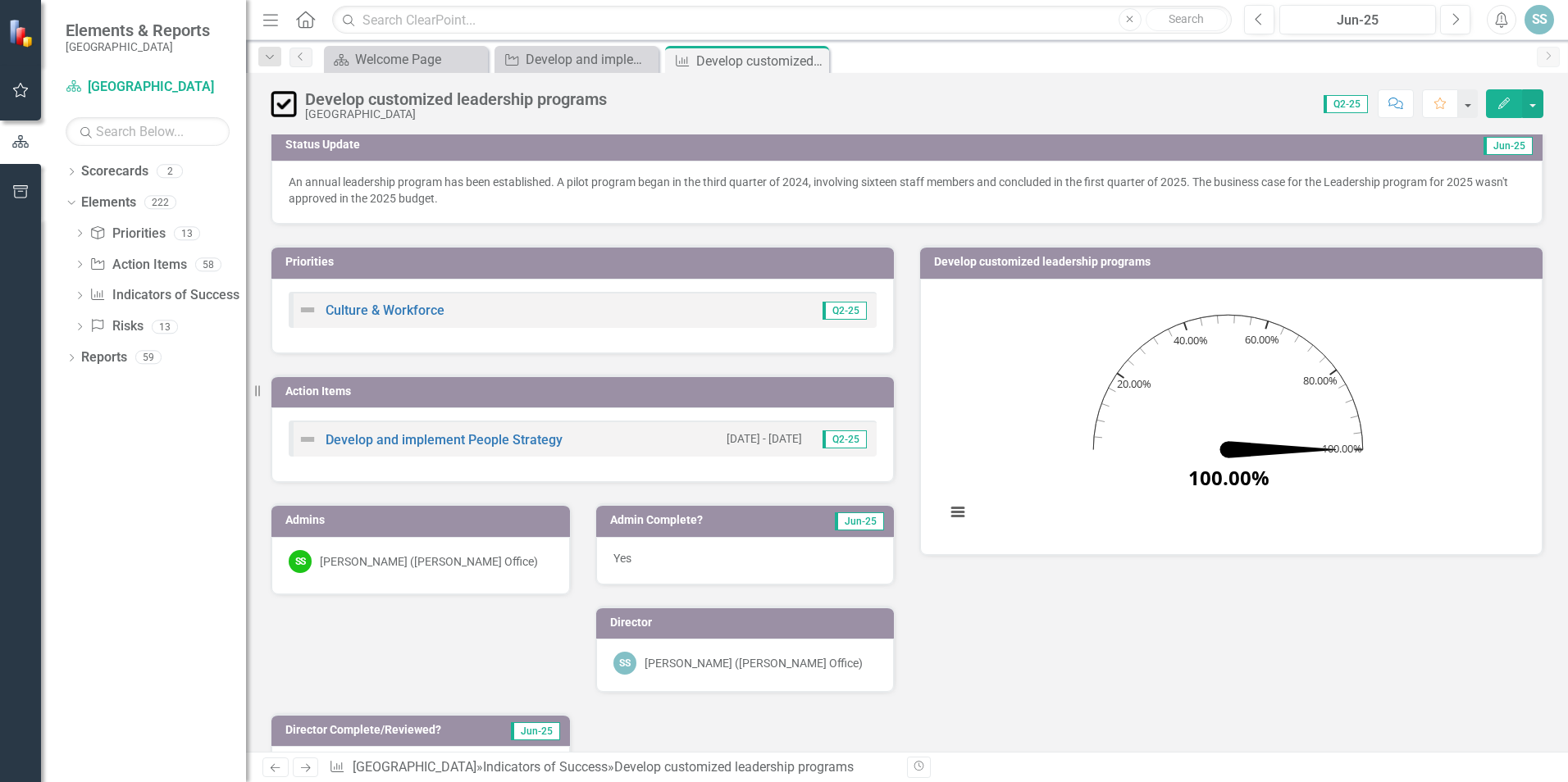
scroll to position [0, 0]
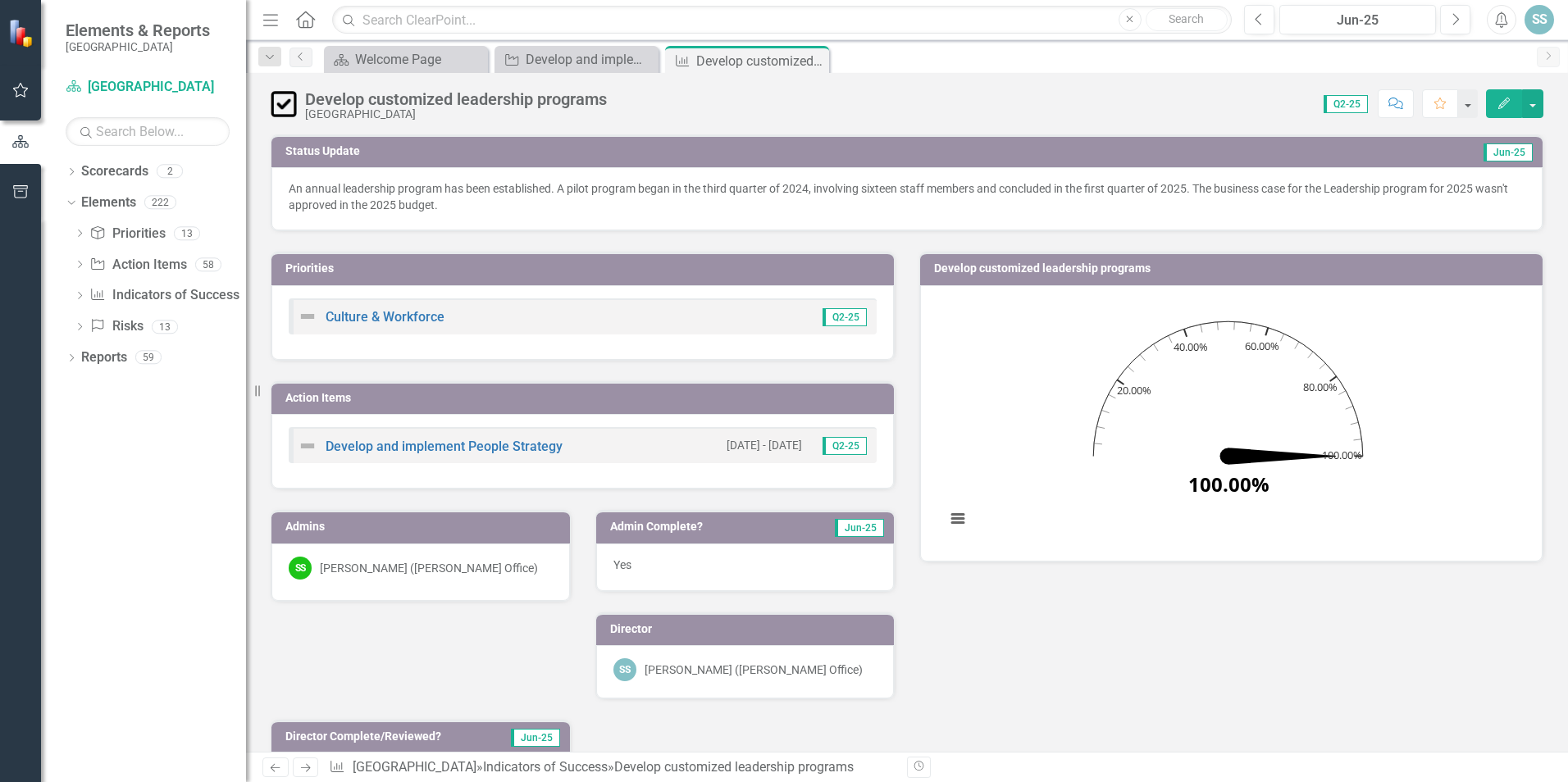
click at [299, 316] on img at bounding box center [307, 316] width 19 height 19
click at [305, 442] on img at bounding box center [307, 446] width 19 height 19
click at [814, 64] on icon "Close" at bounding box center [813, 61] width 16 height 13
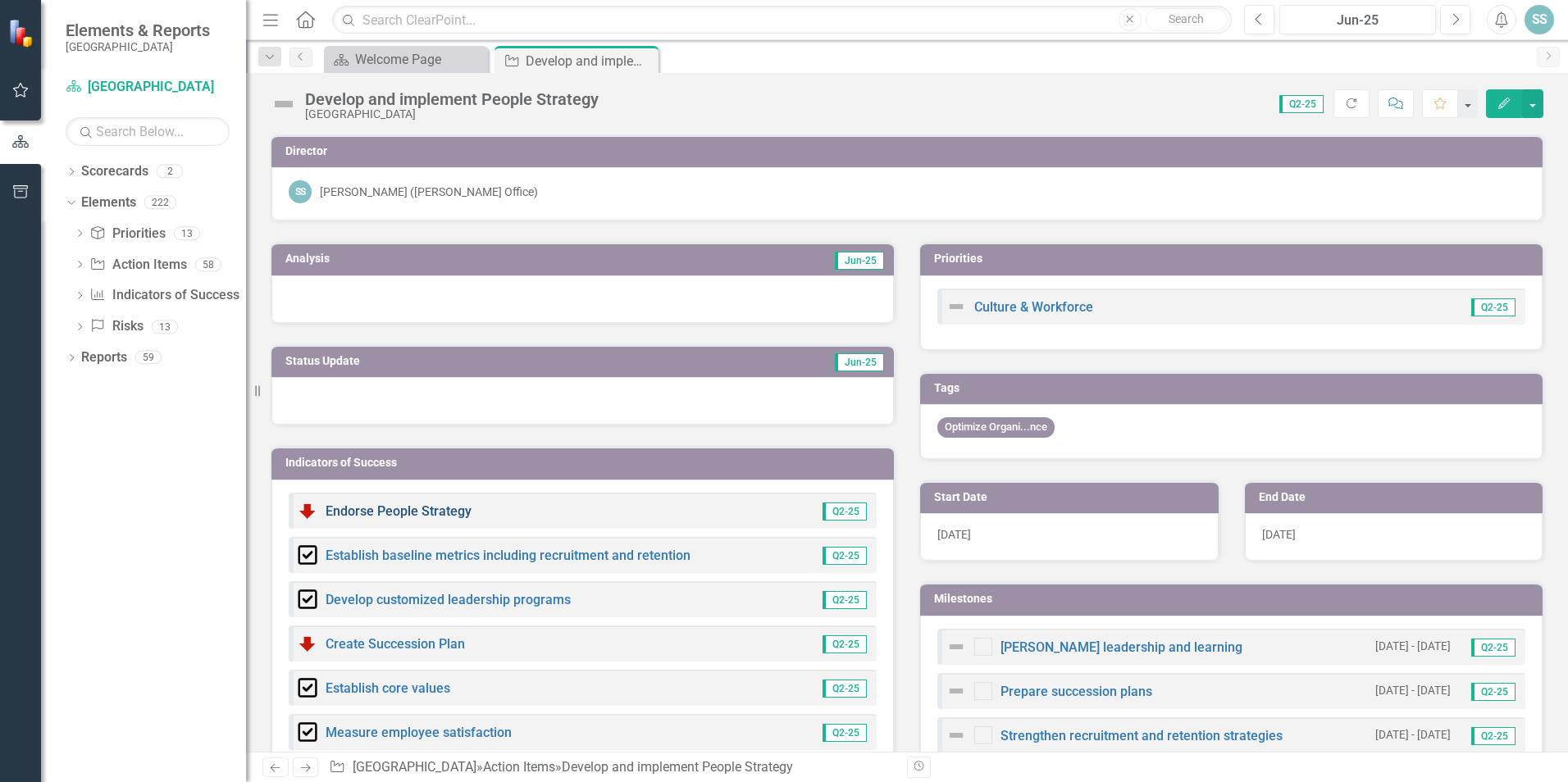
click at [397, 514] on link "Endorse People Strategy" at bounding box center [399, 511] width 146 height 15
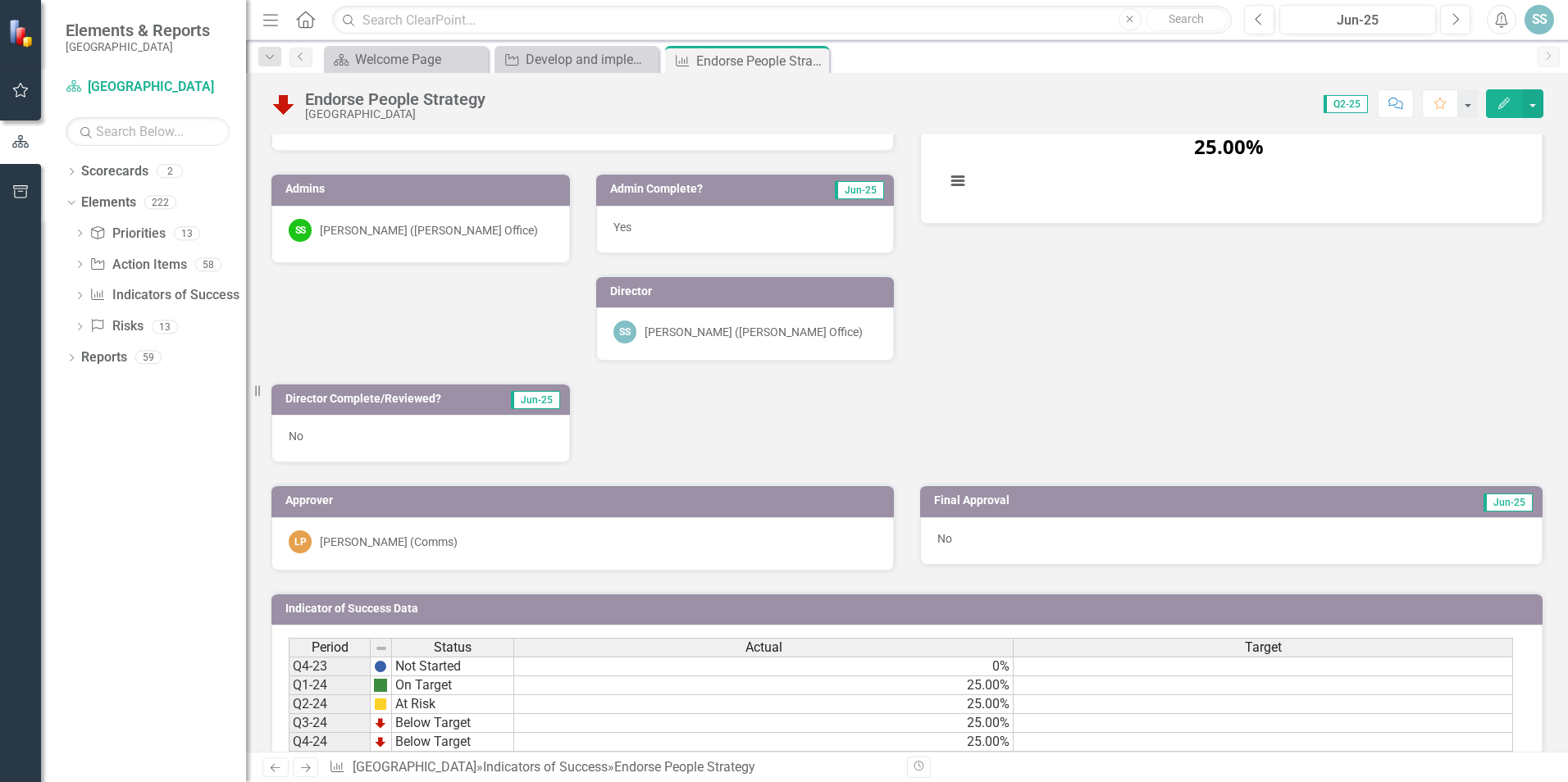
scroll to position [328, 0]
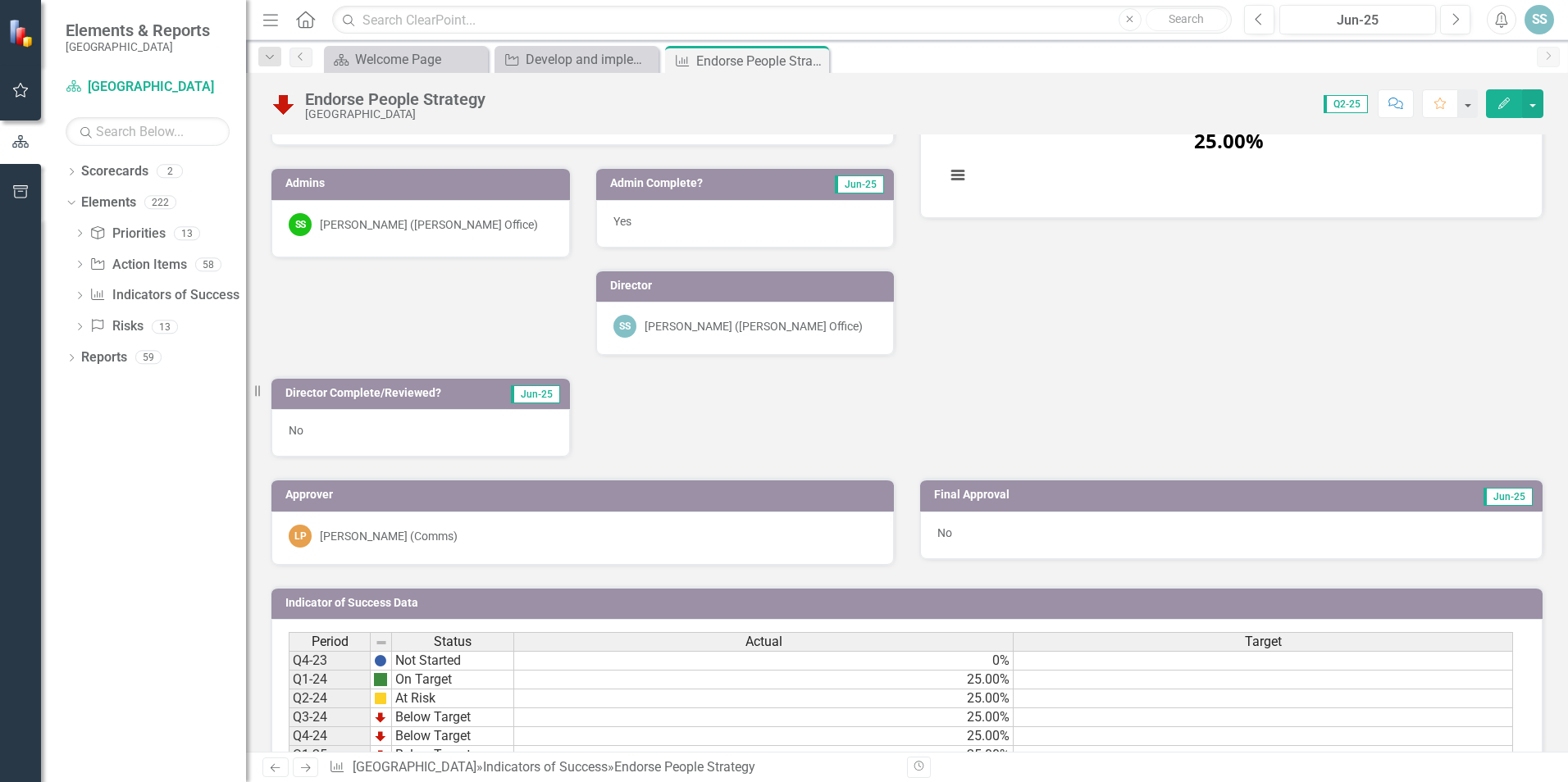
click at [1510, 100] on icon "Edit" at bounding box center [1503, 103] width 14 height 12
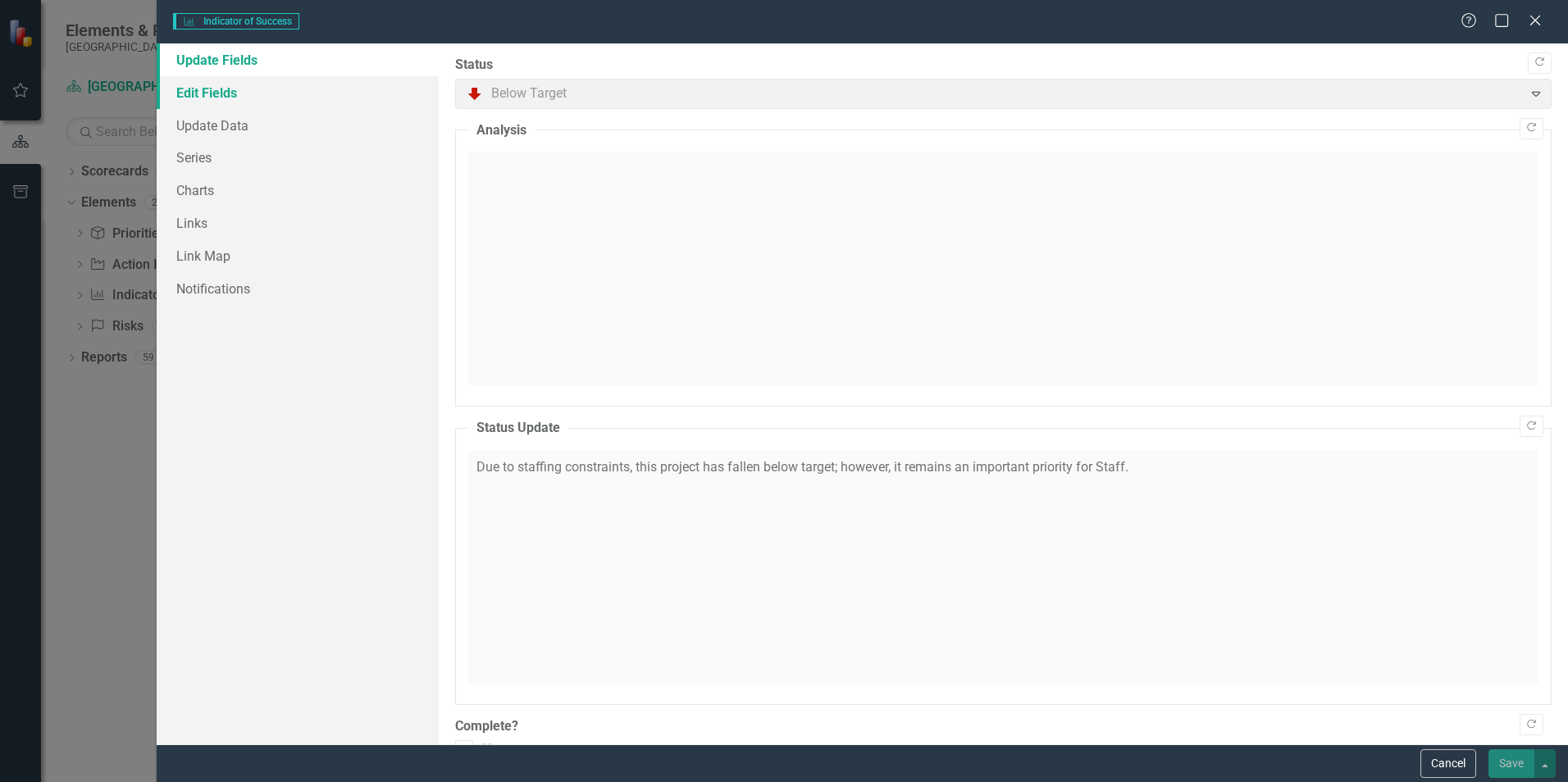
checkbox input "true"
click at [207, 109] on link "Update Data" at bounding box center [298, 125] width 282 height 33
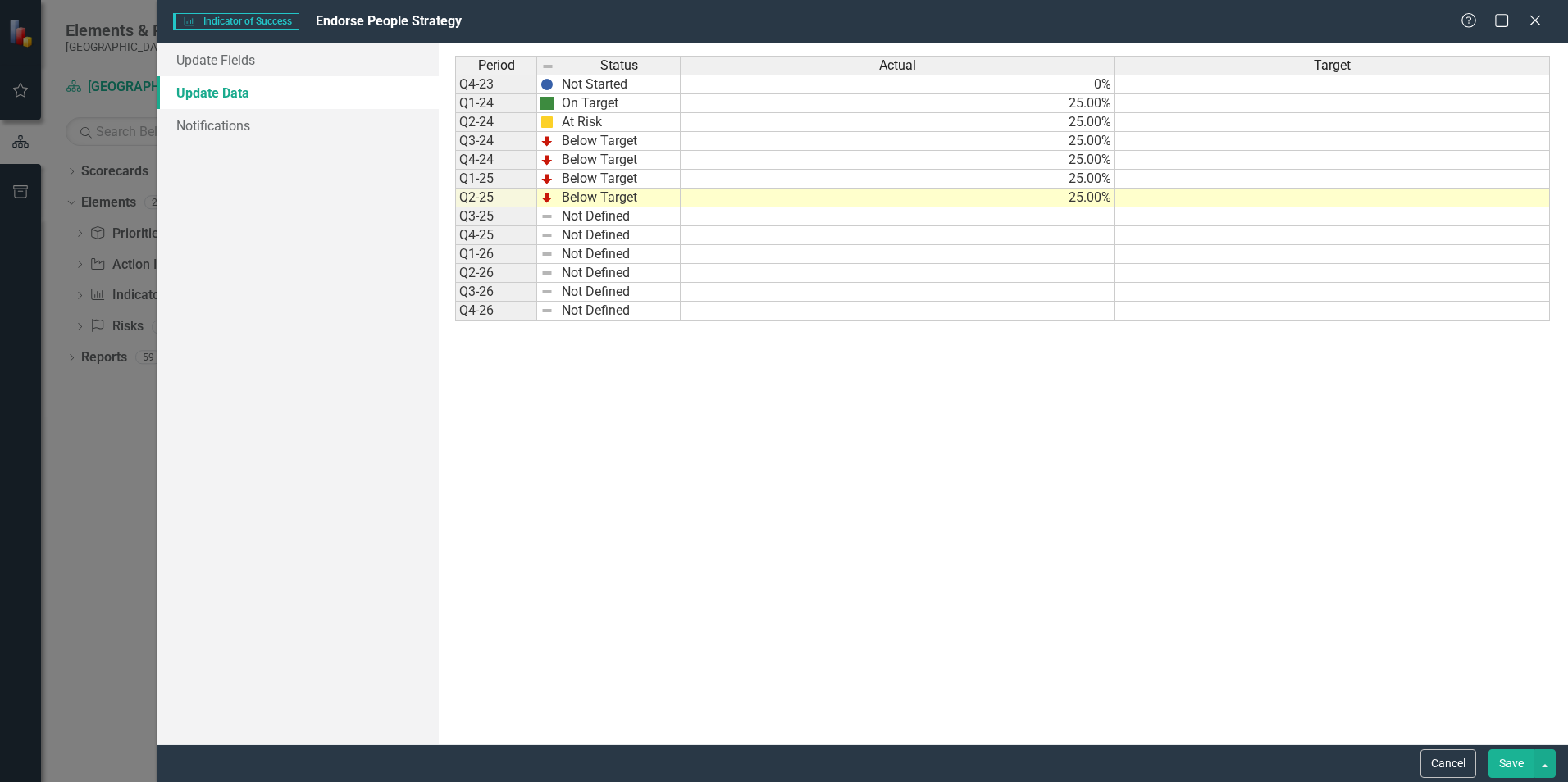
scroll to position [0, 0]
click at [203, 60] on link "Update Fields" at bounding box center [298, 60] width 282 height 33
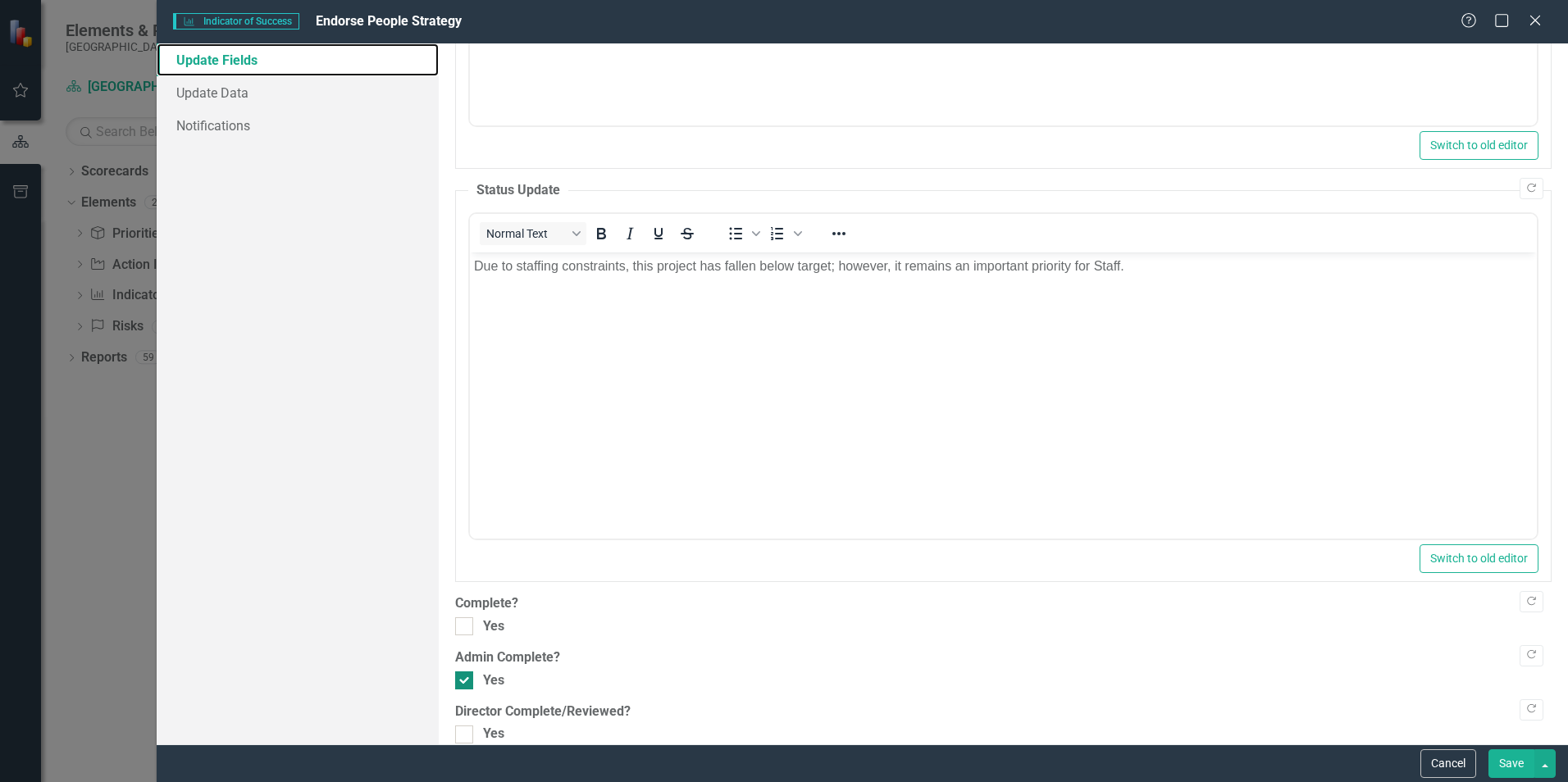
scroll to position [430, 0]
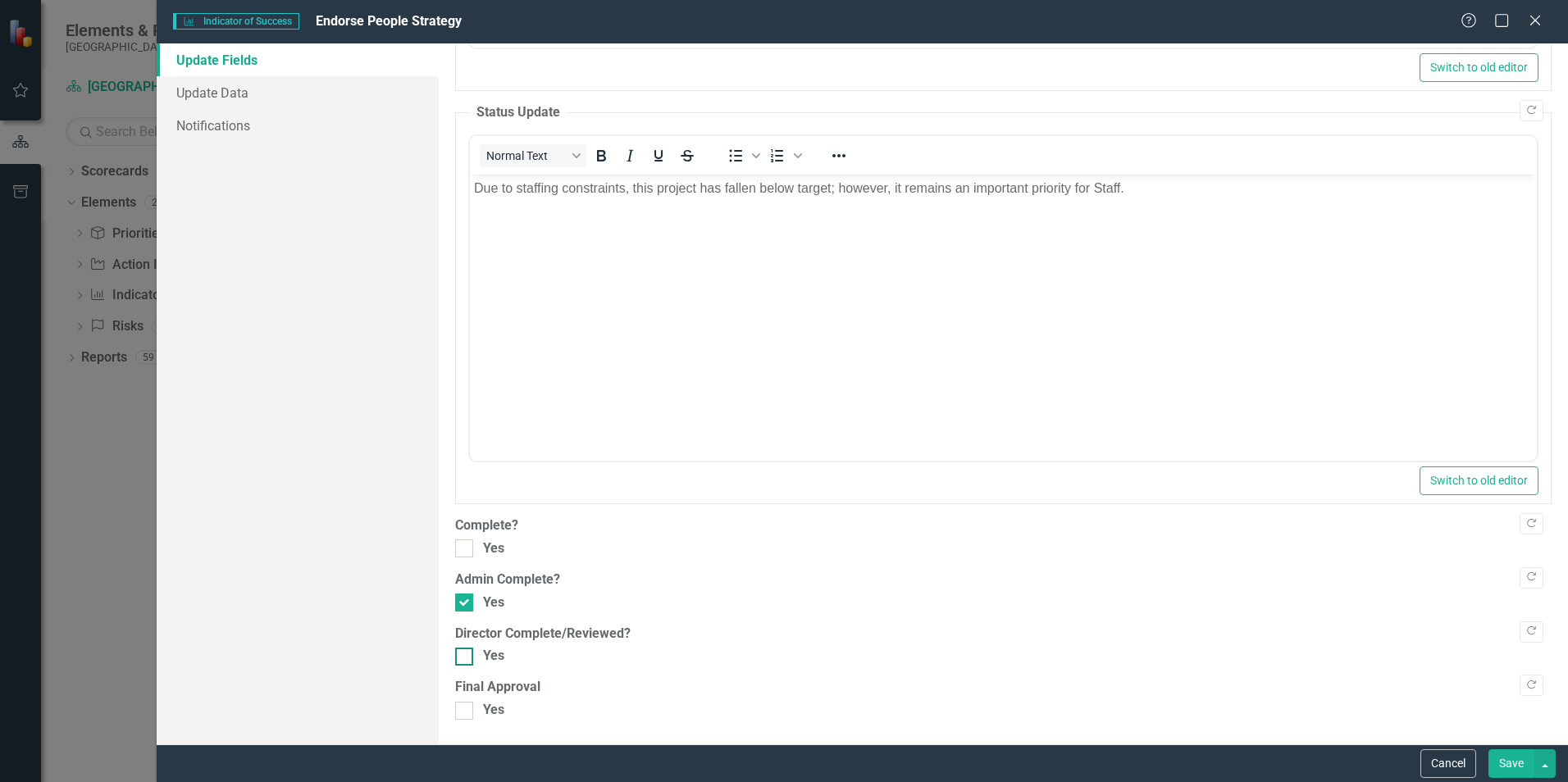
click at [472, 658] on div at bounding box center [464, 657] width 18 height 18
click at [466, 658] on input "Yes" at bounding box center [460, 653] width 11 height 11
checkbox input "true"
click at [1522, 765] on button "Save" at bounding box center [1511, 764] width 46 height 29
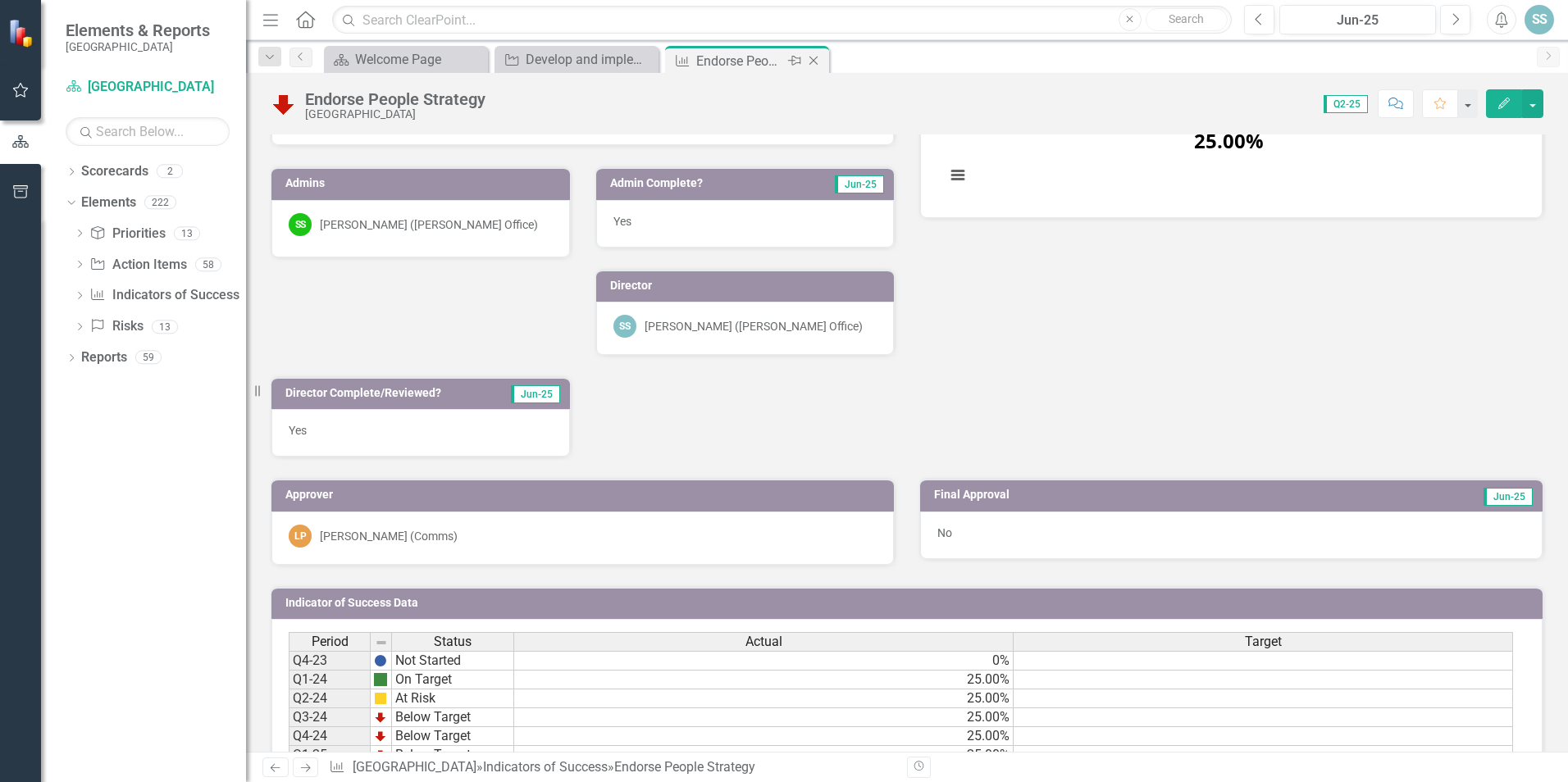
click at [815, 65] on icon "Close" at bounding box center [813, 61] width 16 height 13
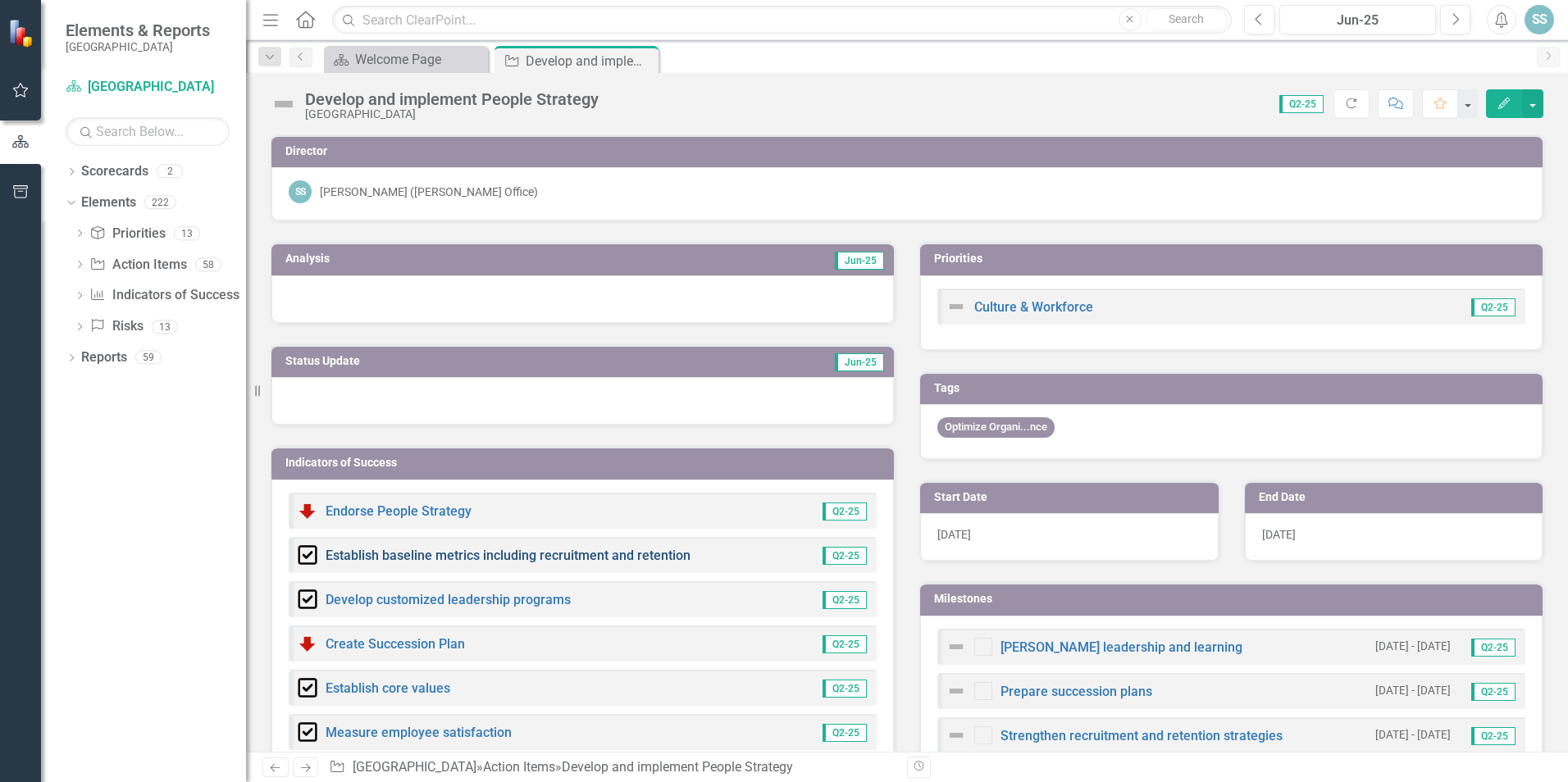
click at [438, 553] on link "Establish baseline metrics including recruitment and retention" at bounding box center [508, 556] width 365 height 15
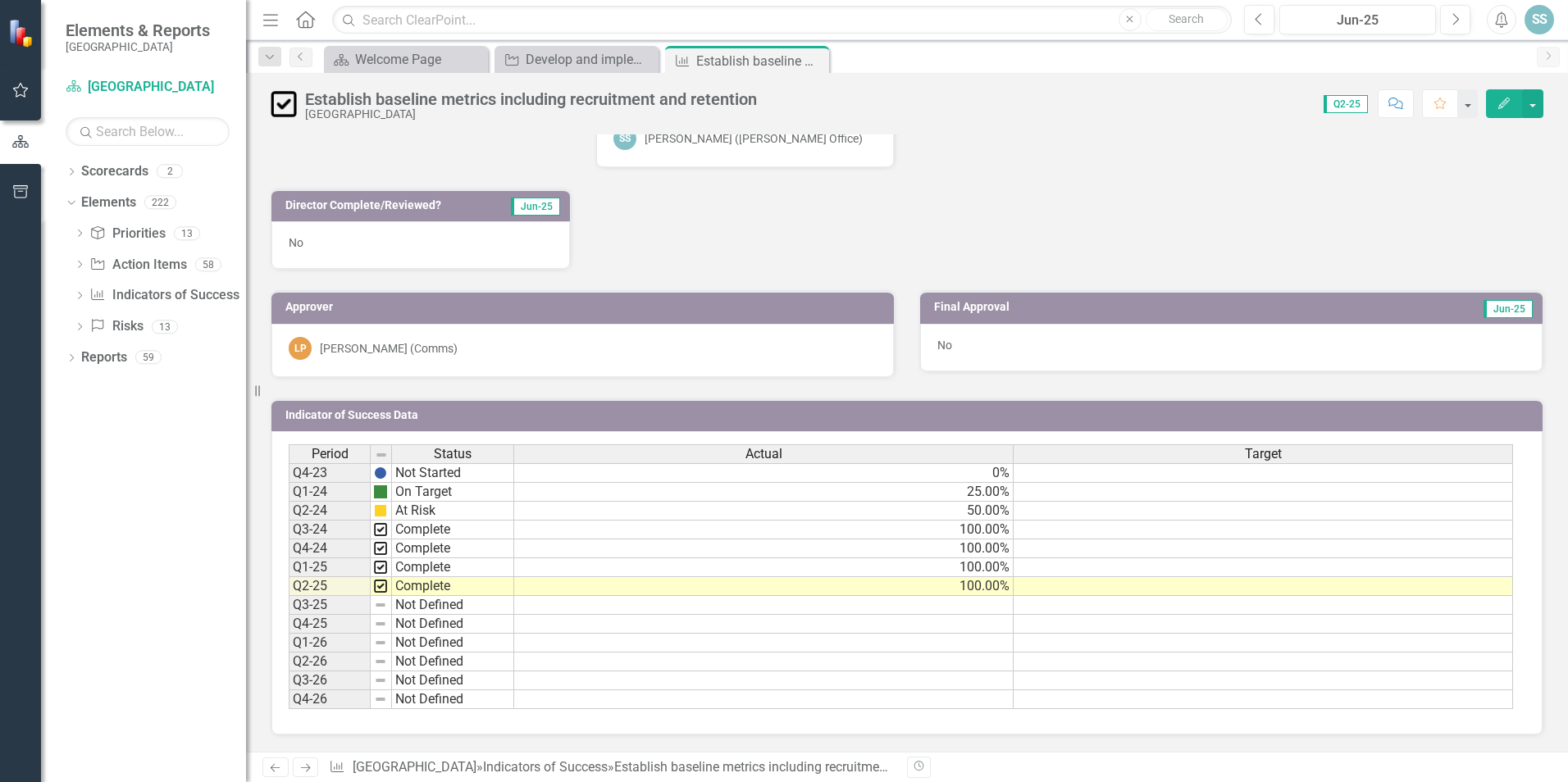
scroll to position [433, 0]
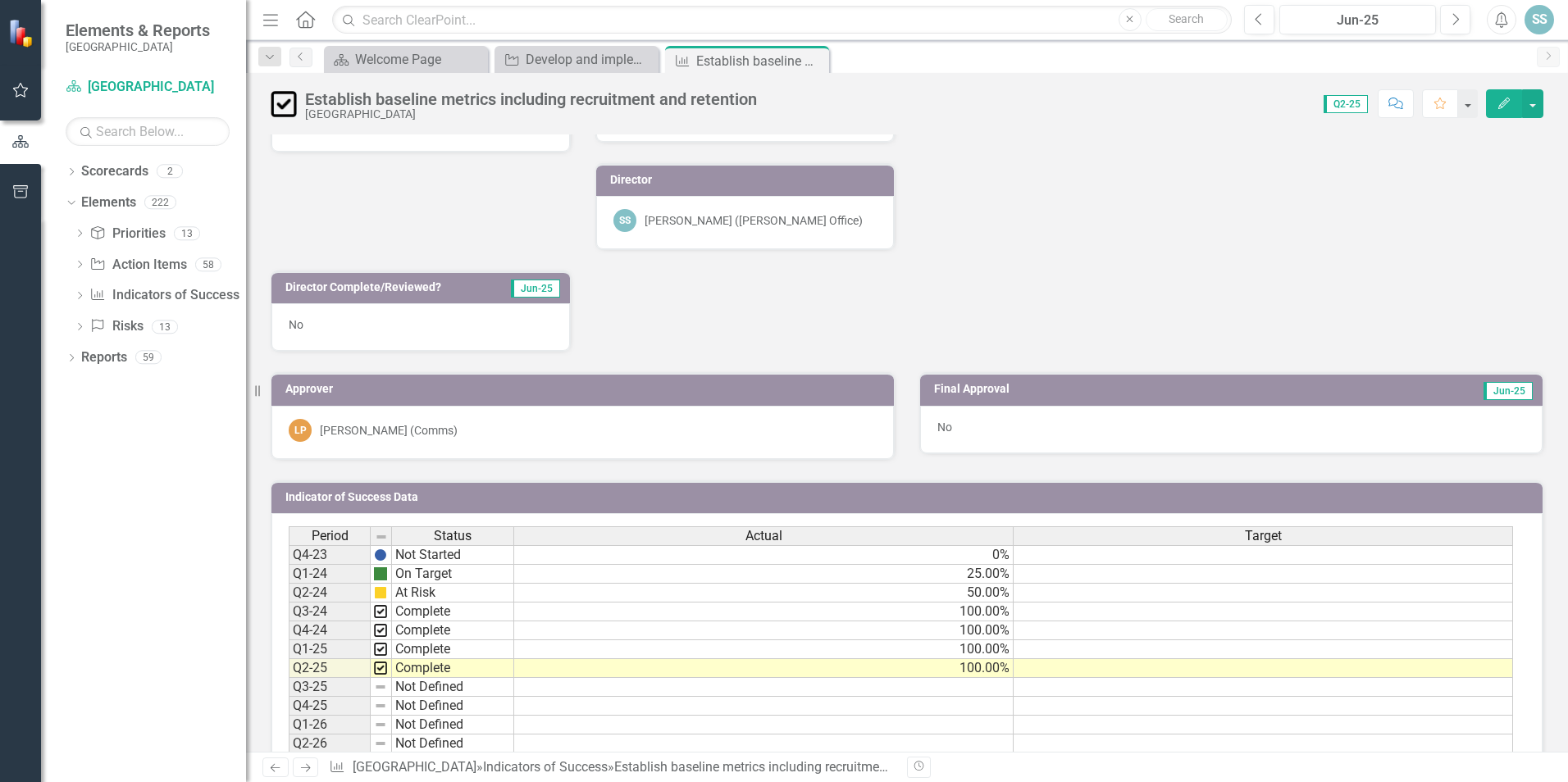
click at [1509, 110] on button "Edit" at bounding box center [1503, 104] width 36 height 29
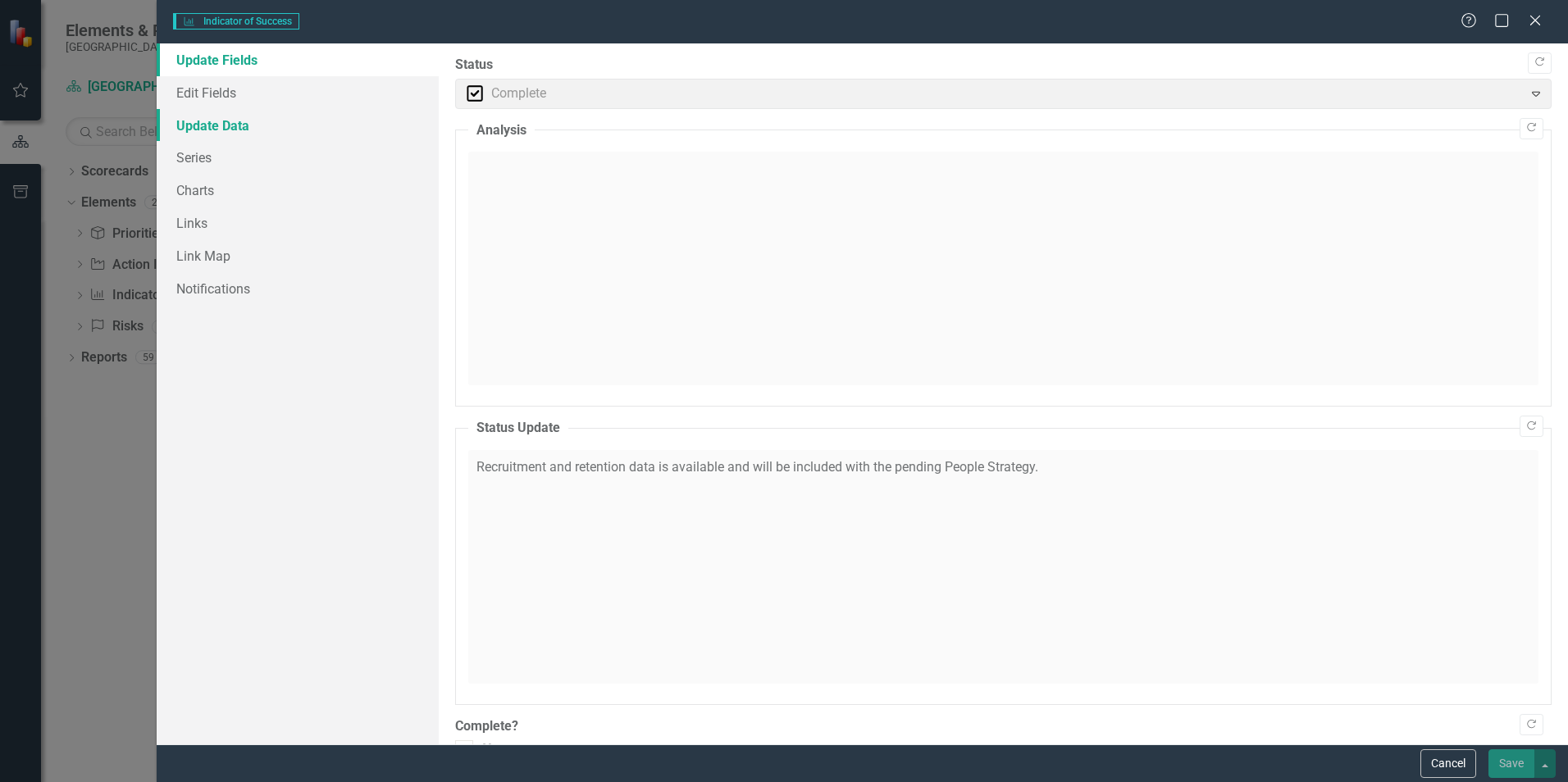
checkbox input "true"
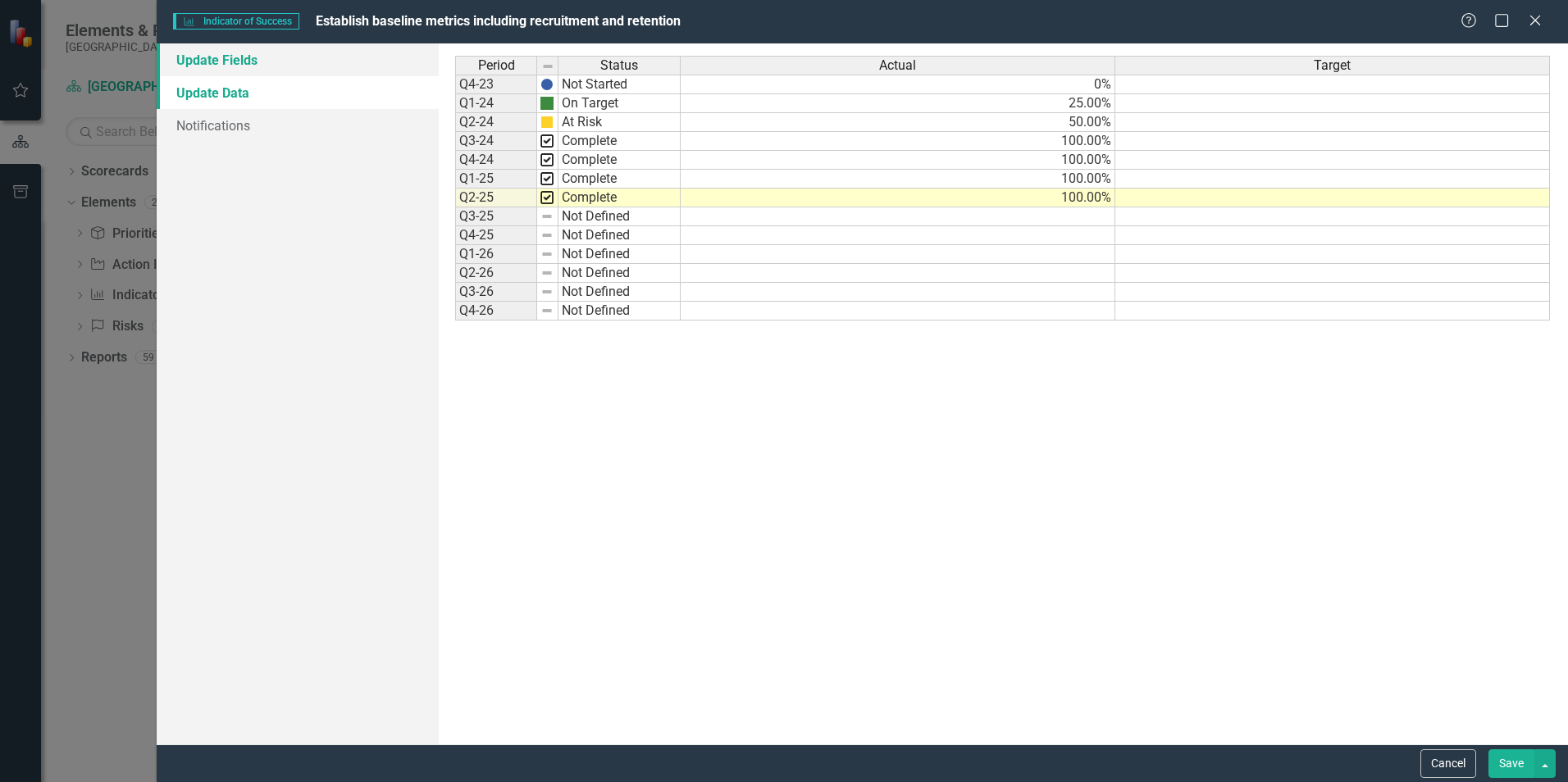
scroll to position [0, 0]
click at [273, 58] on link "Update Fields" at bounding box center [298, 60] width 282 height 33
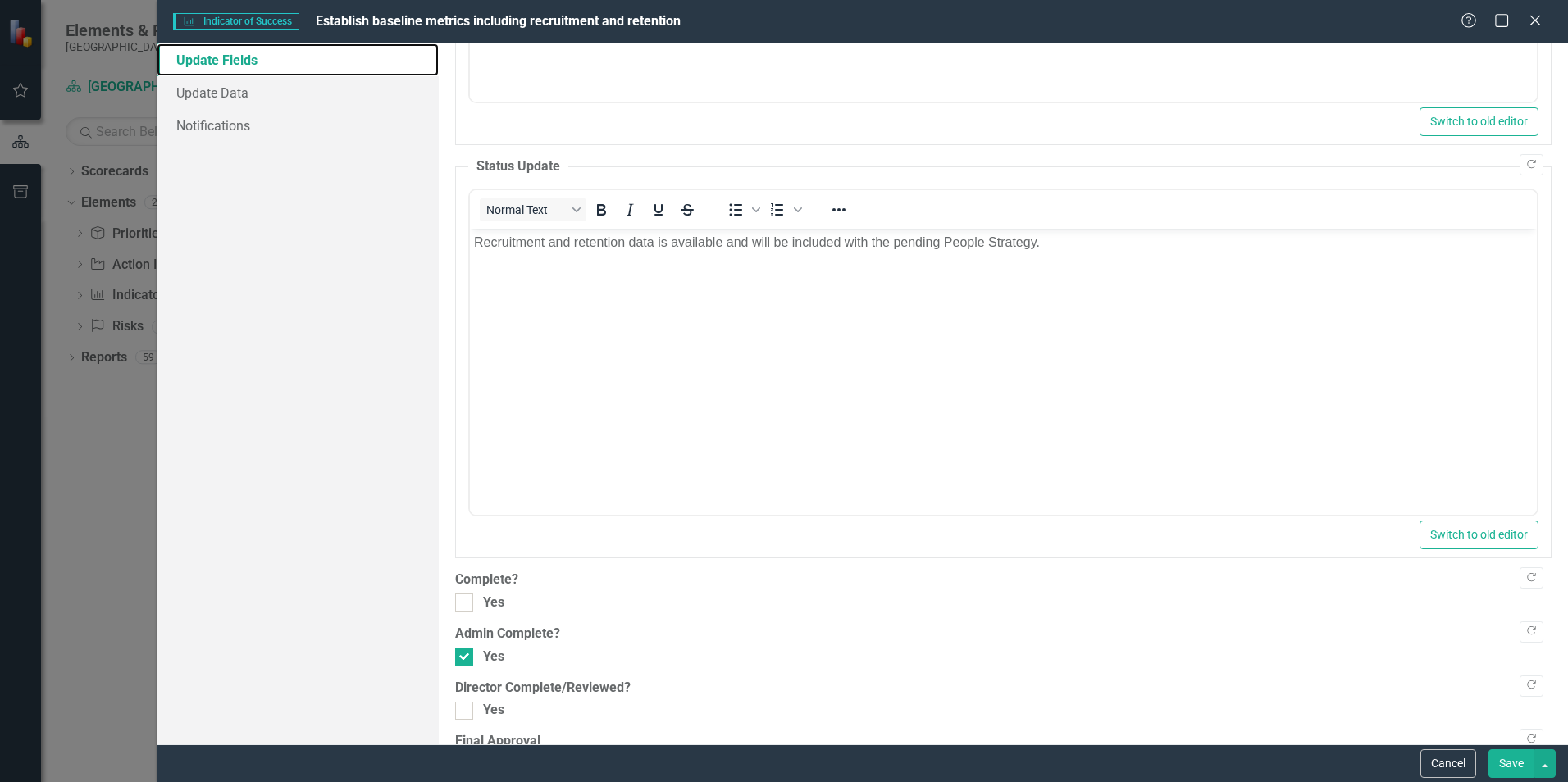
scroll to position [430, 0]
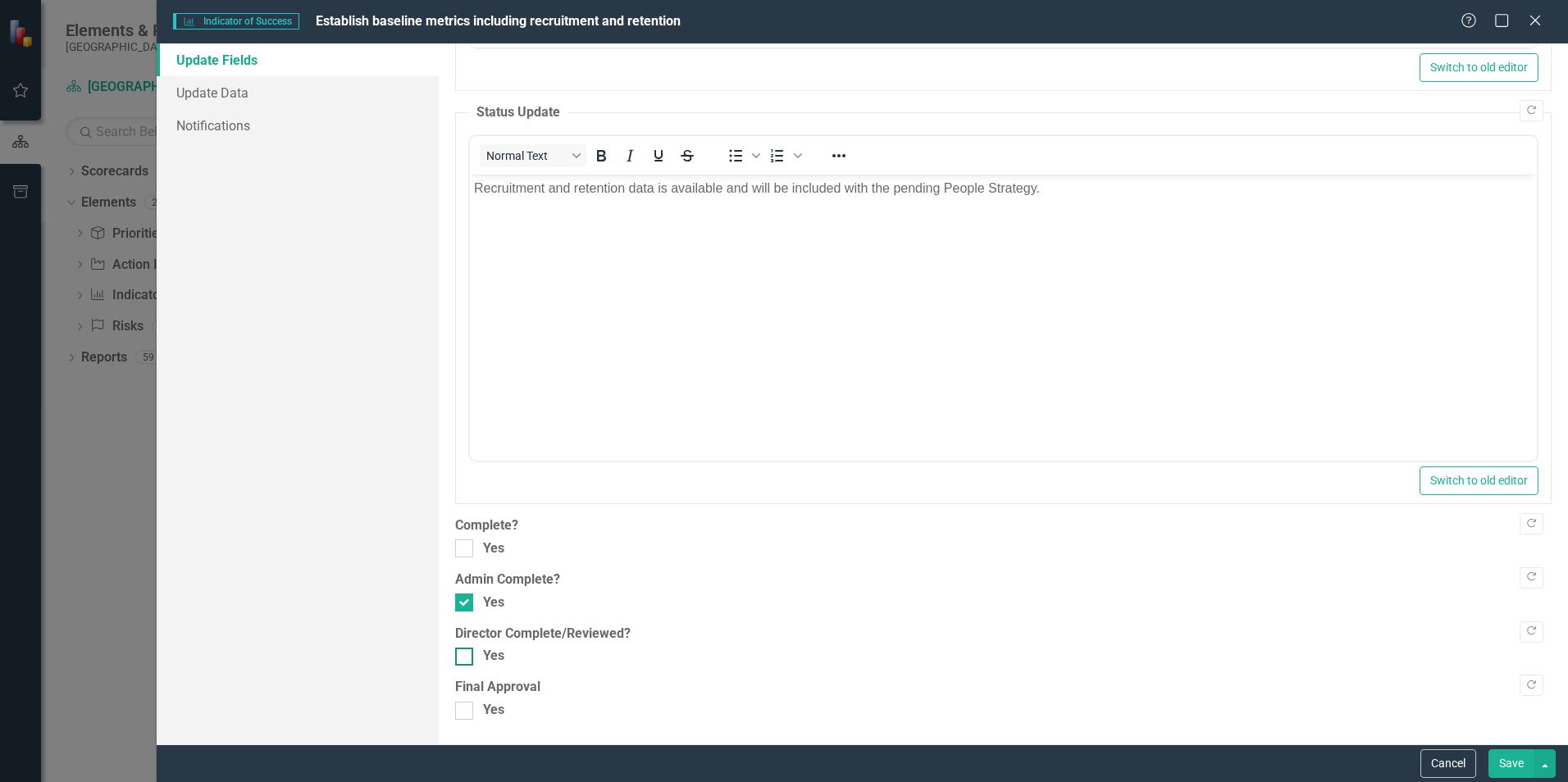
click at [461, 656] on input "Yes" at bounding box center [460, 653] width 11 height 11
checkbox input "true"
click at [1507, 766] on button "Save" at bounding box center [1511, 764] width 46 height 29
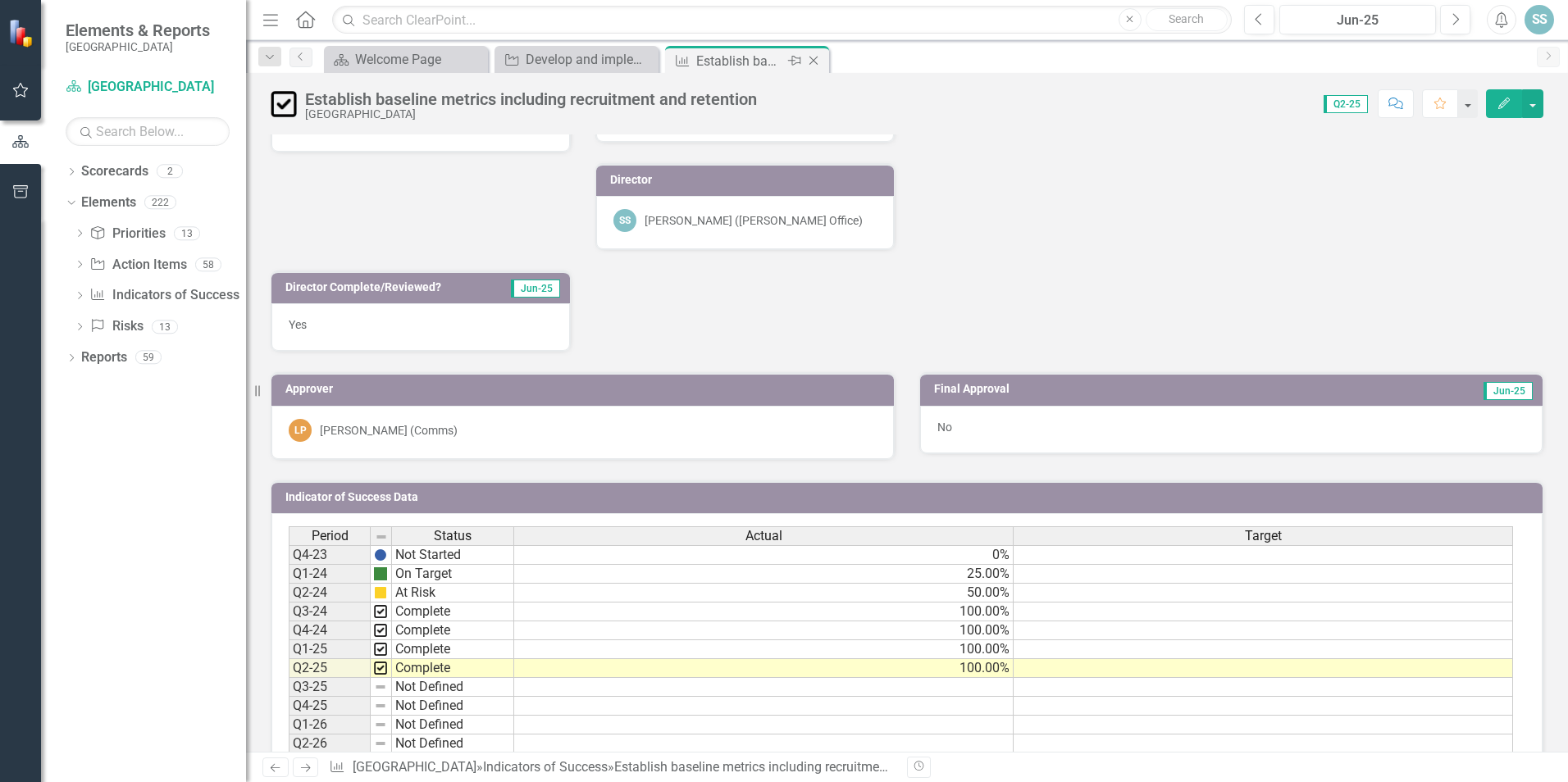
click at [811, 58] on icon at bounding box center [813, 61] width 9 height 9
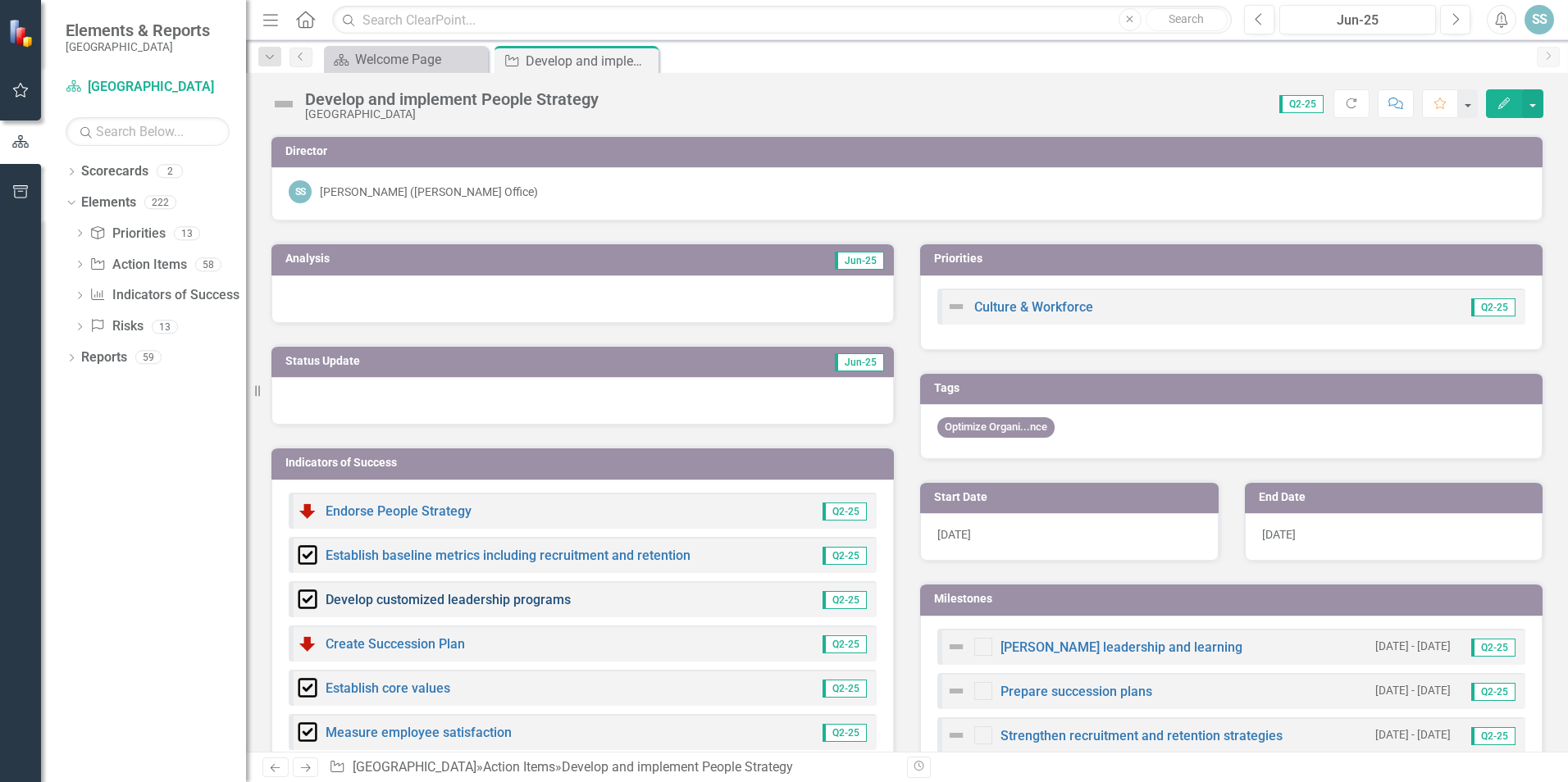
click at [472, 603] on link "Develop customized leadership programs" at bounding box center [448, 600] width 246 height 15
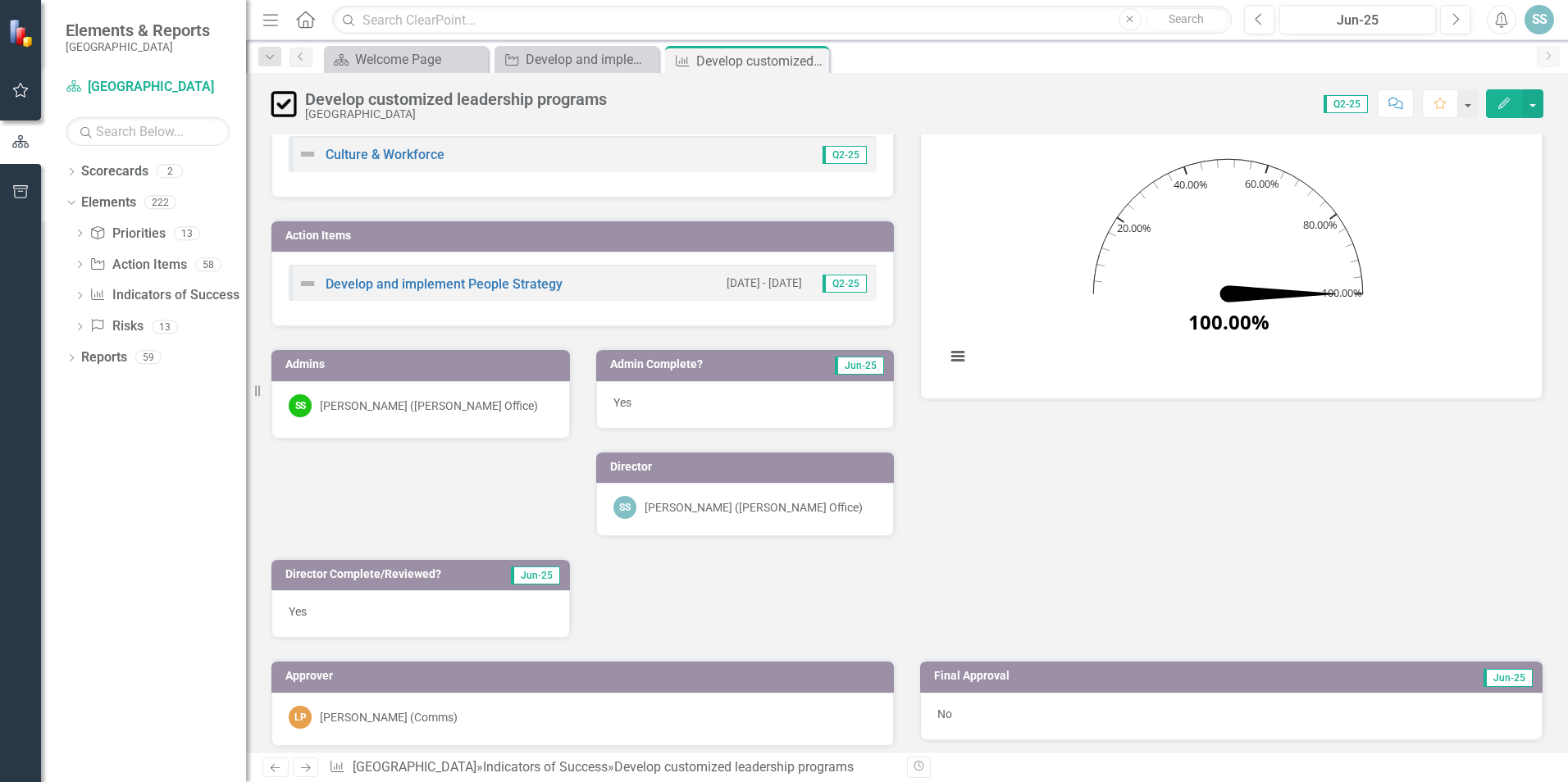
scroll to position [164, 0]
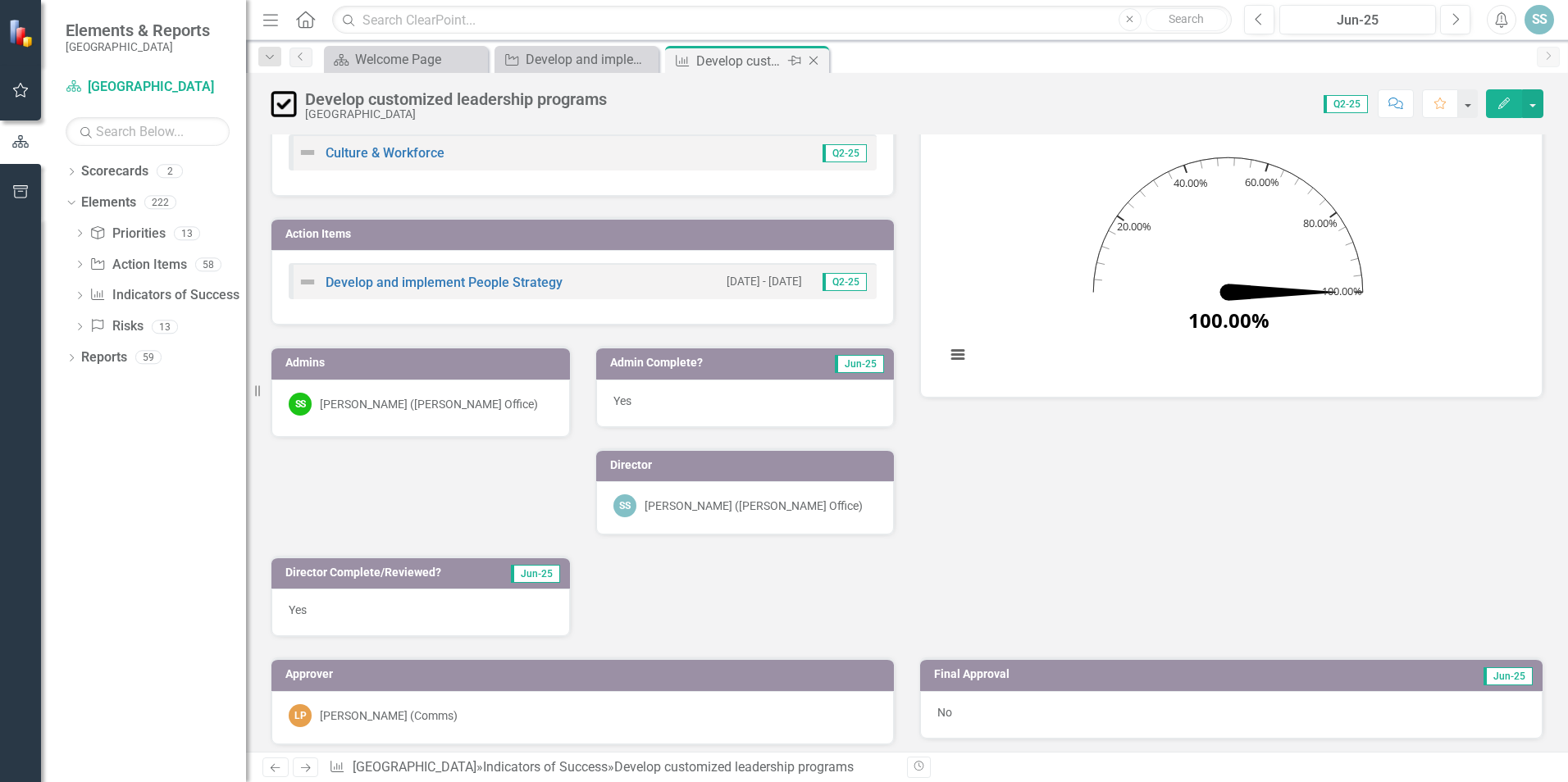
click at [809, 62] on icon "Close" at bounding box center [813, 61] width 16 height 13
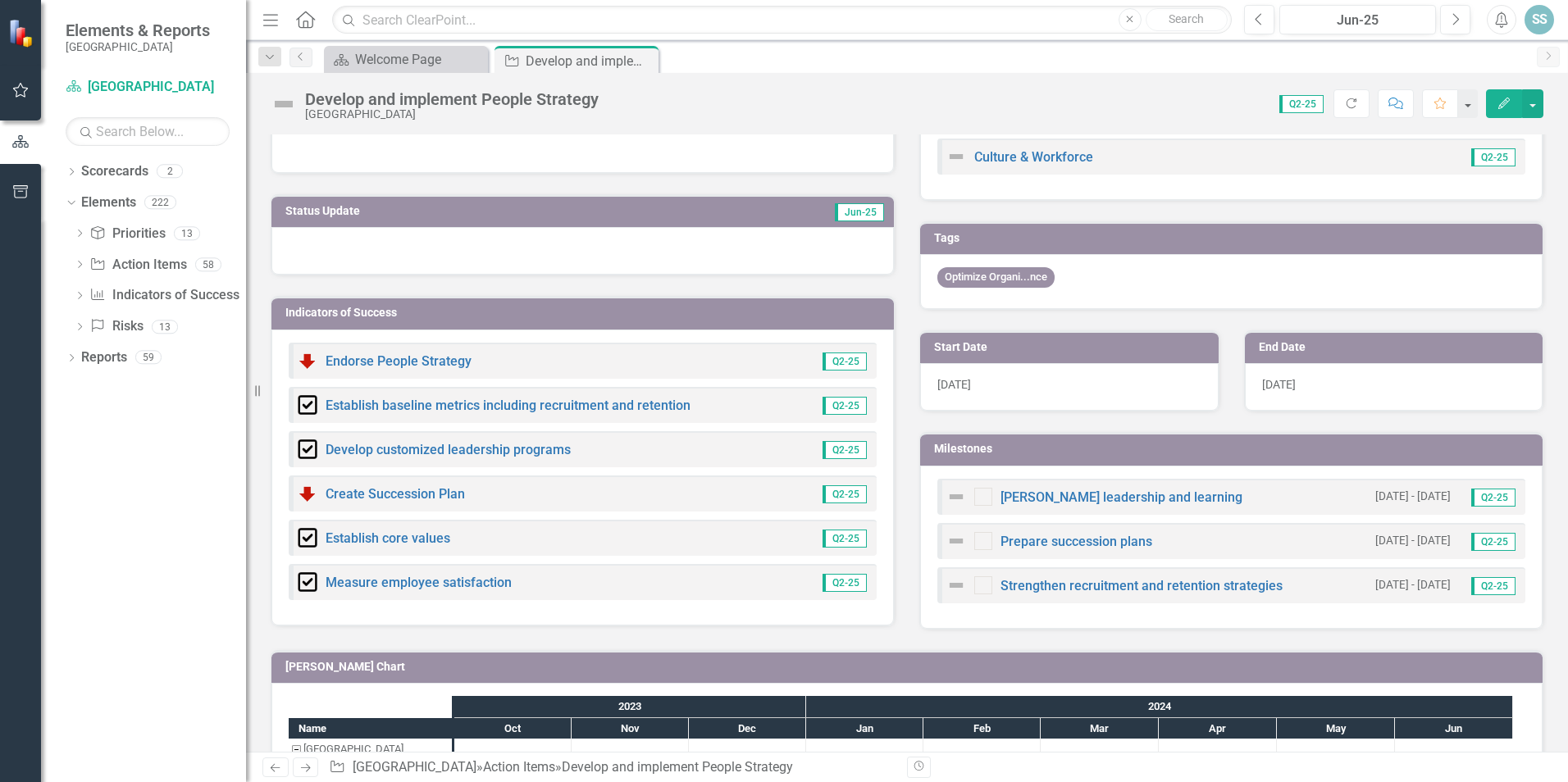
scroll to position [164, 0]
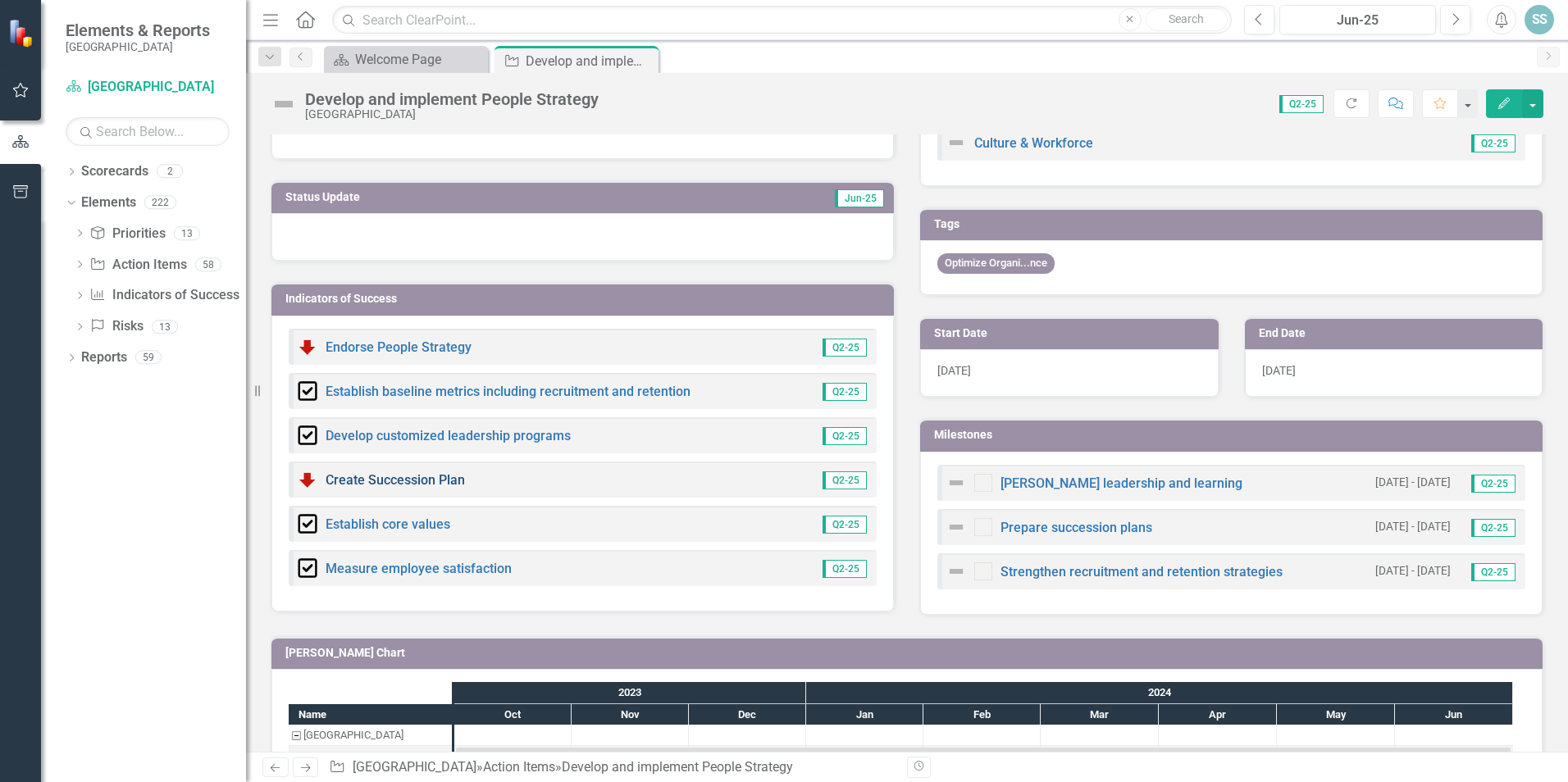
click at [431, 482] on link "Create Succession Plan" at bounding box center [395, 480] width 140 height 15
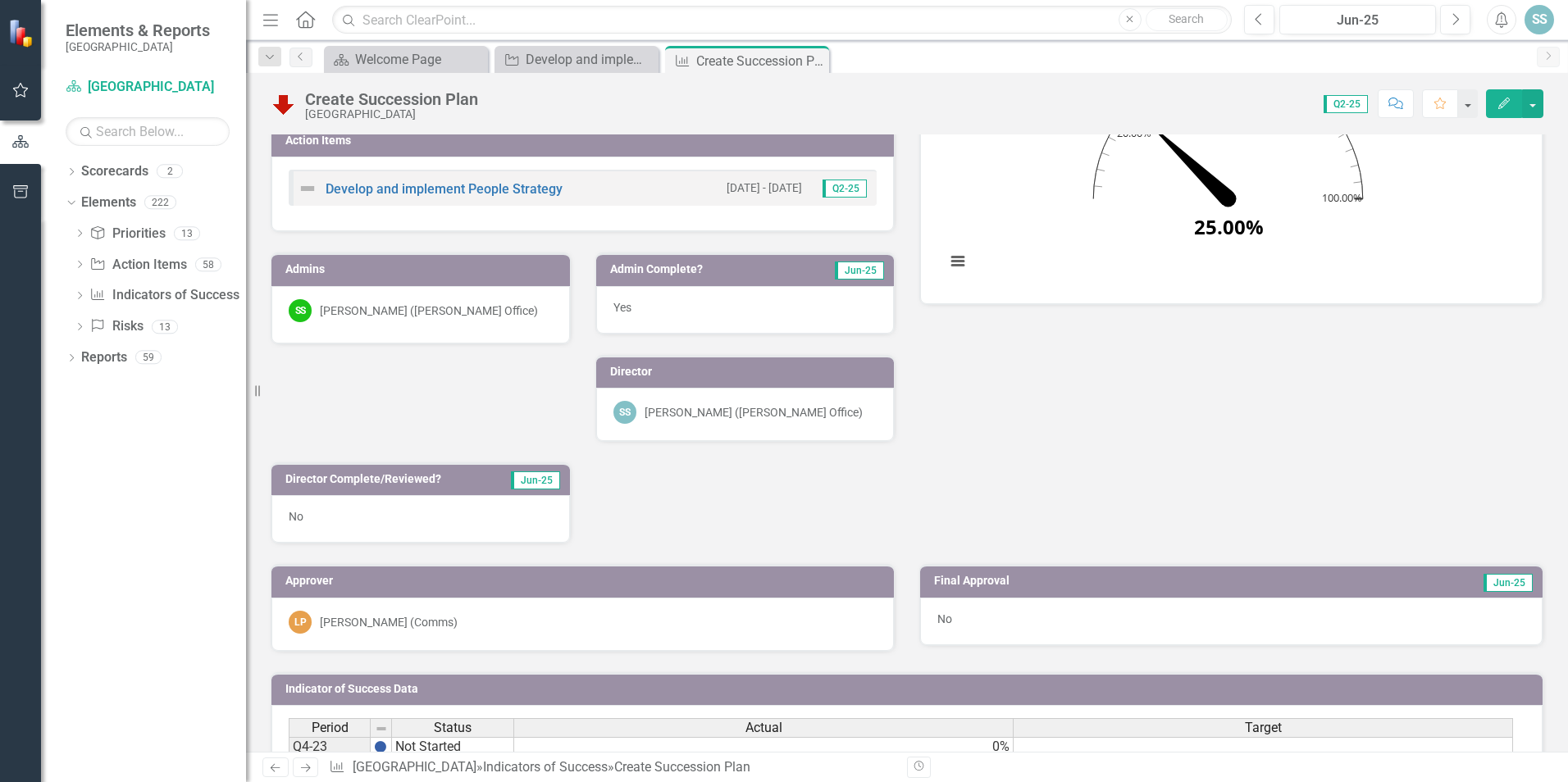
scroll to position [246, 0]
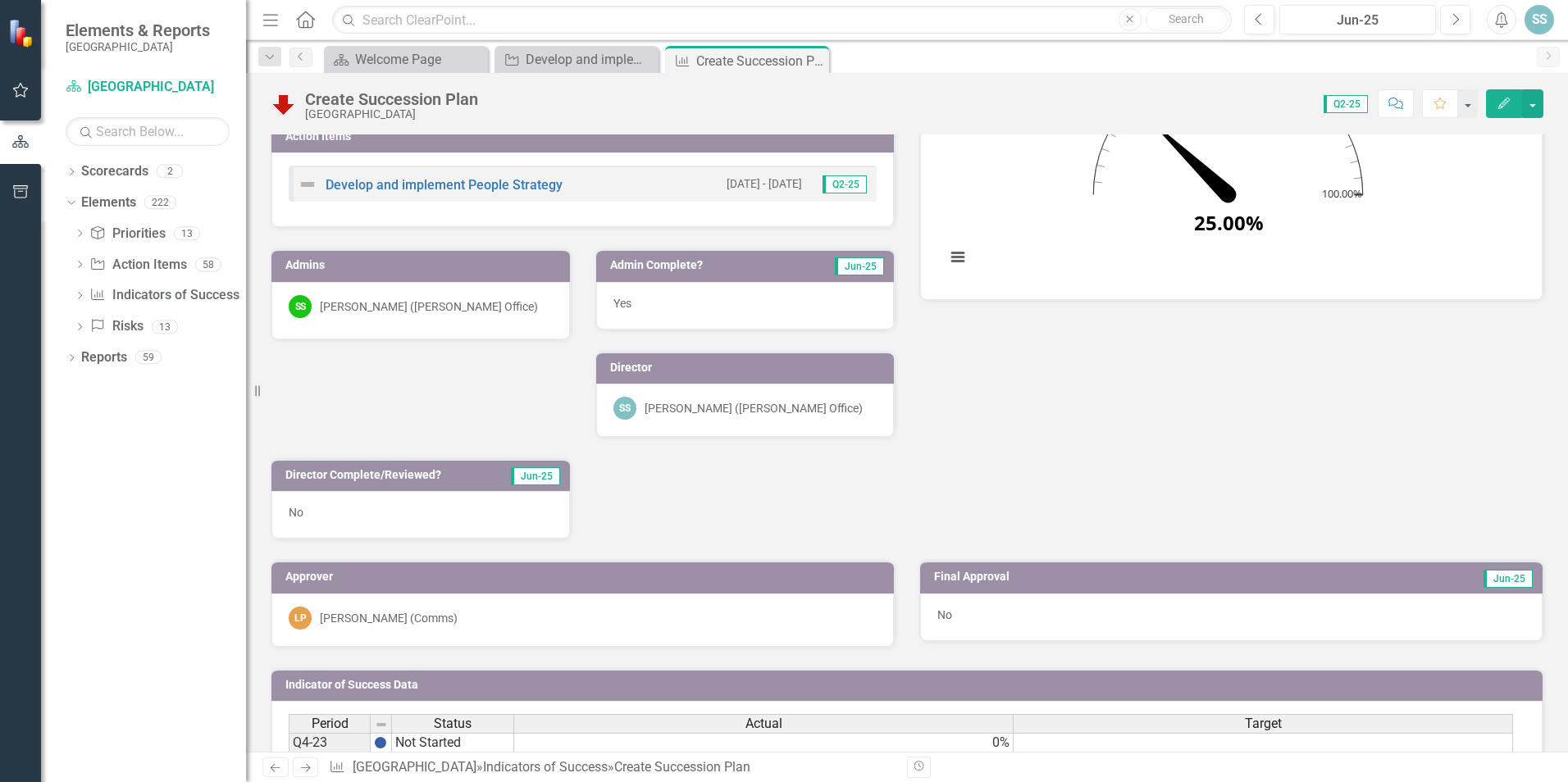
click at [1503, 104] on icon "Edit" at bounding box center [1503, 103] width 14 height 12
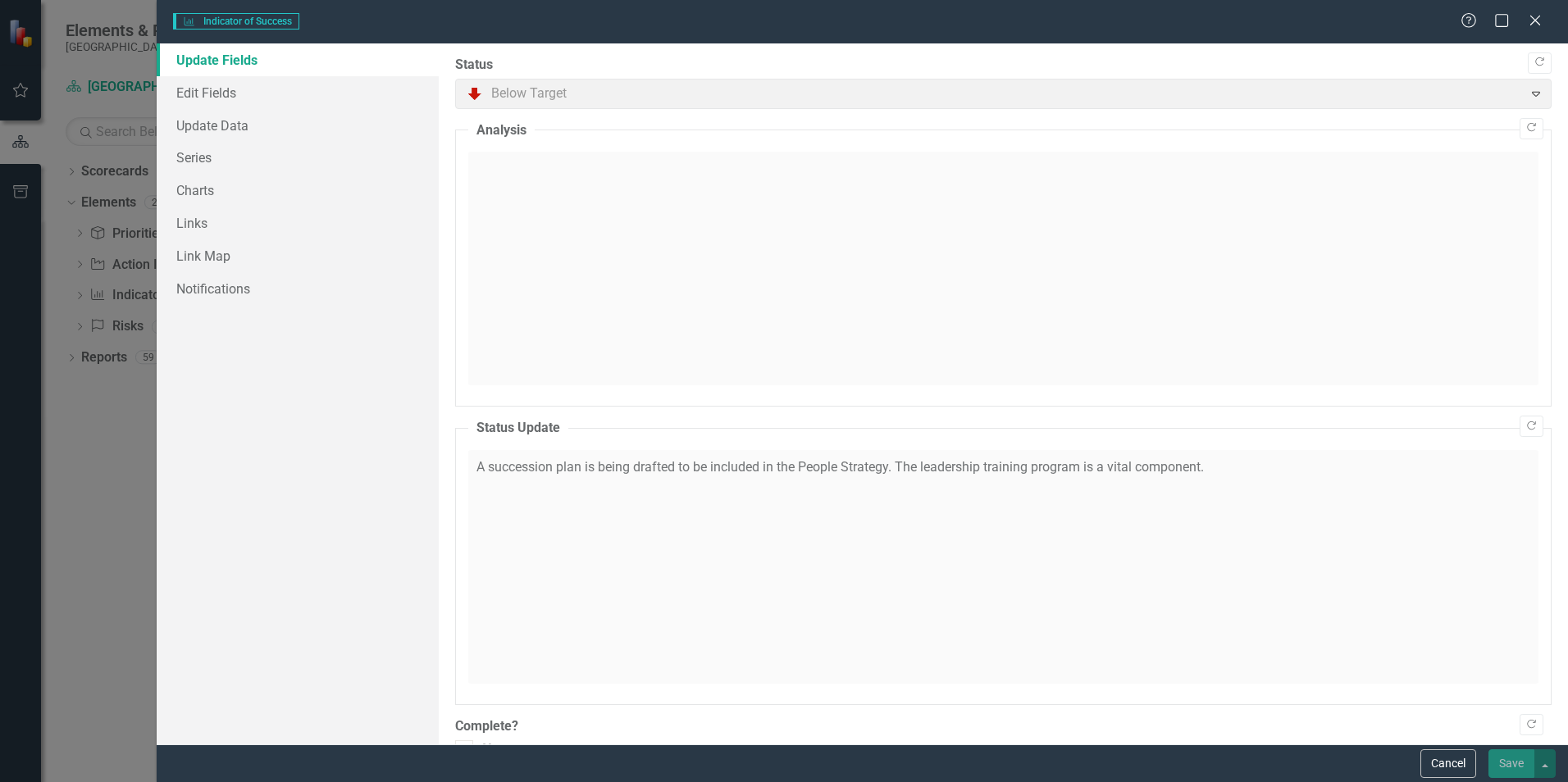
checkbox input "true"
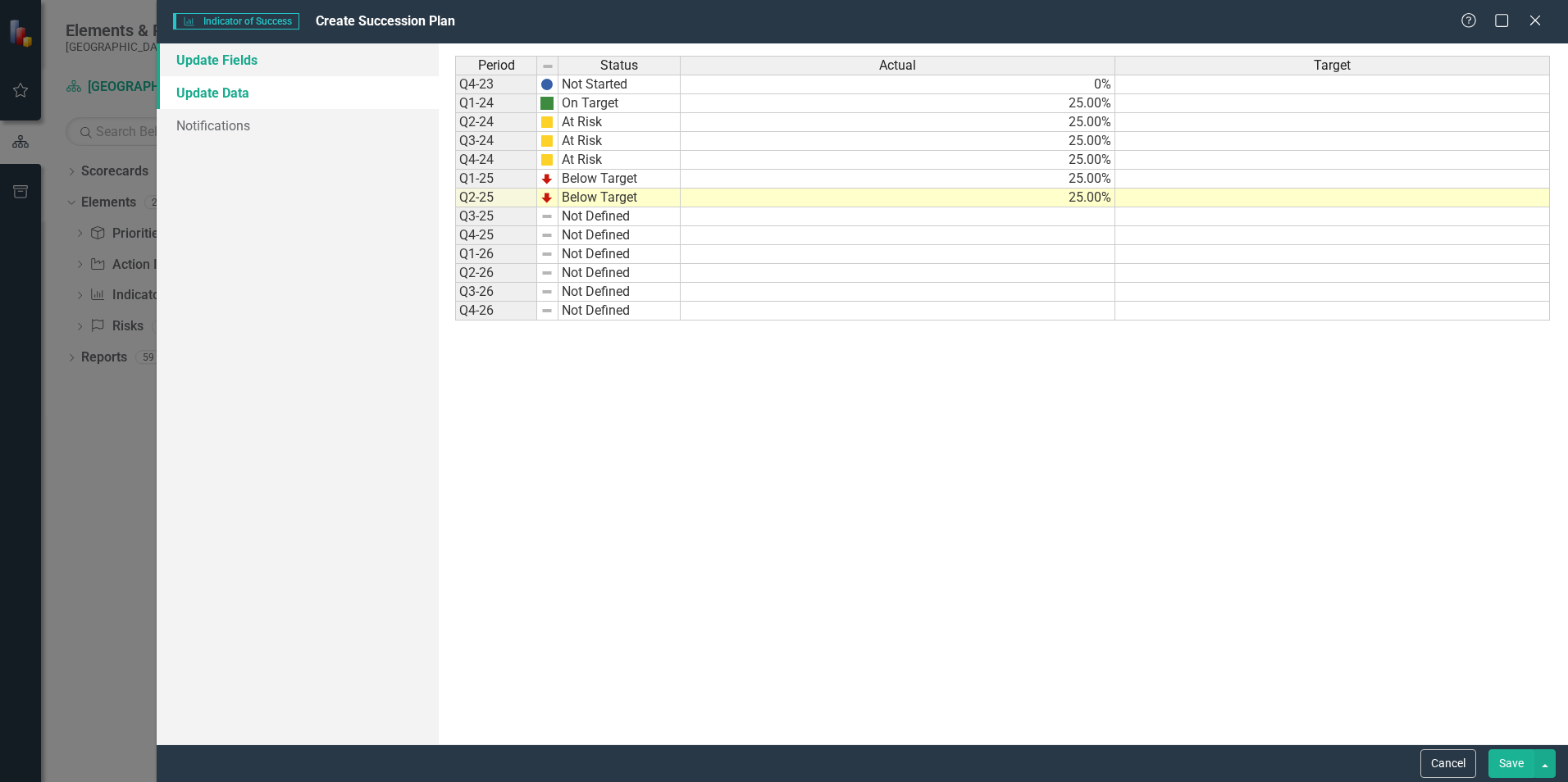
scroll to position [0, 0]
click at [278, 59] on link "Update Fields" at bounding box center [298, 60] width 282 height 33
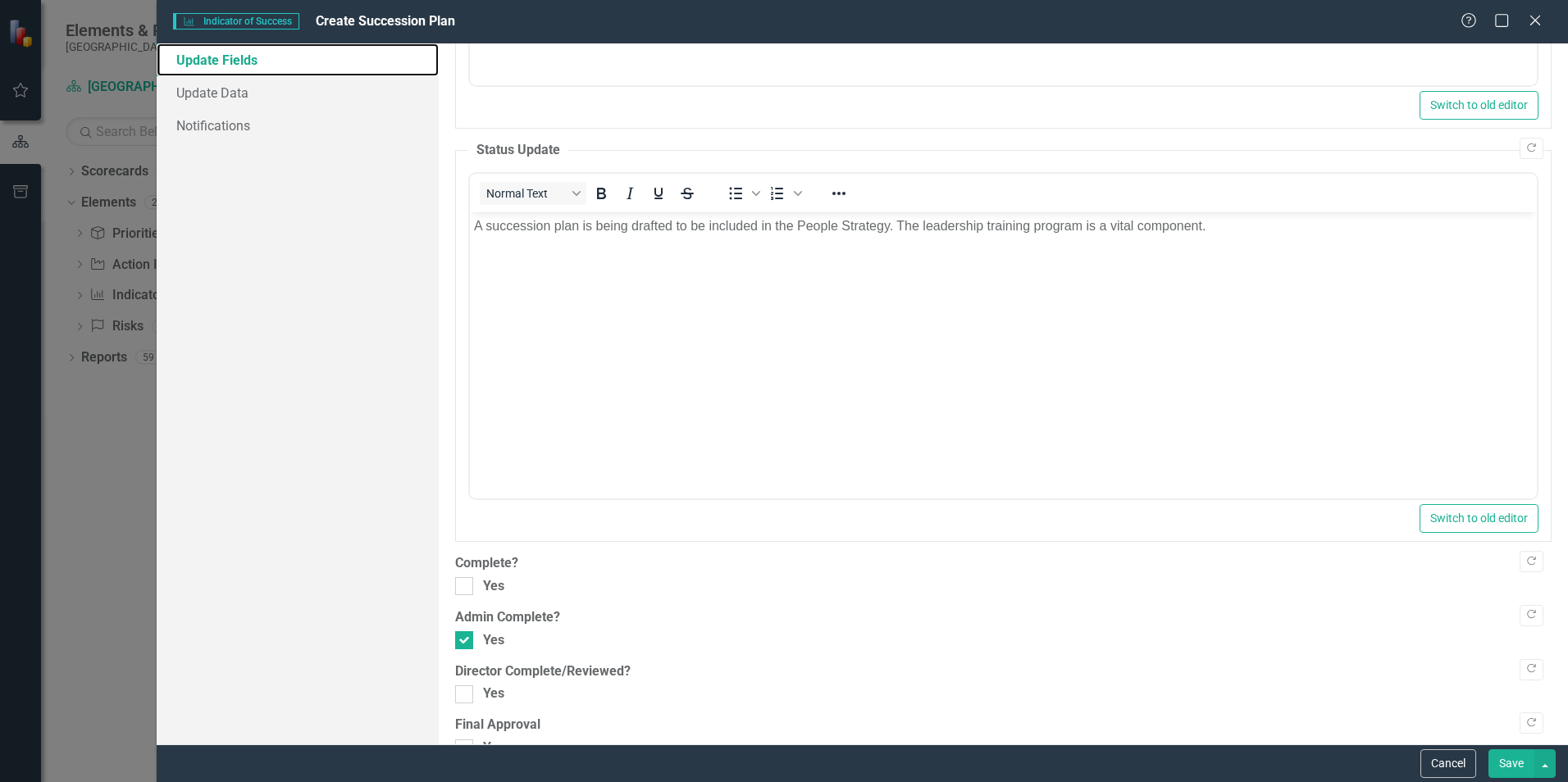
scroll to position [410, 0]
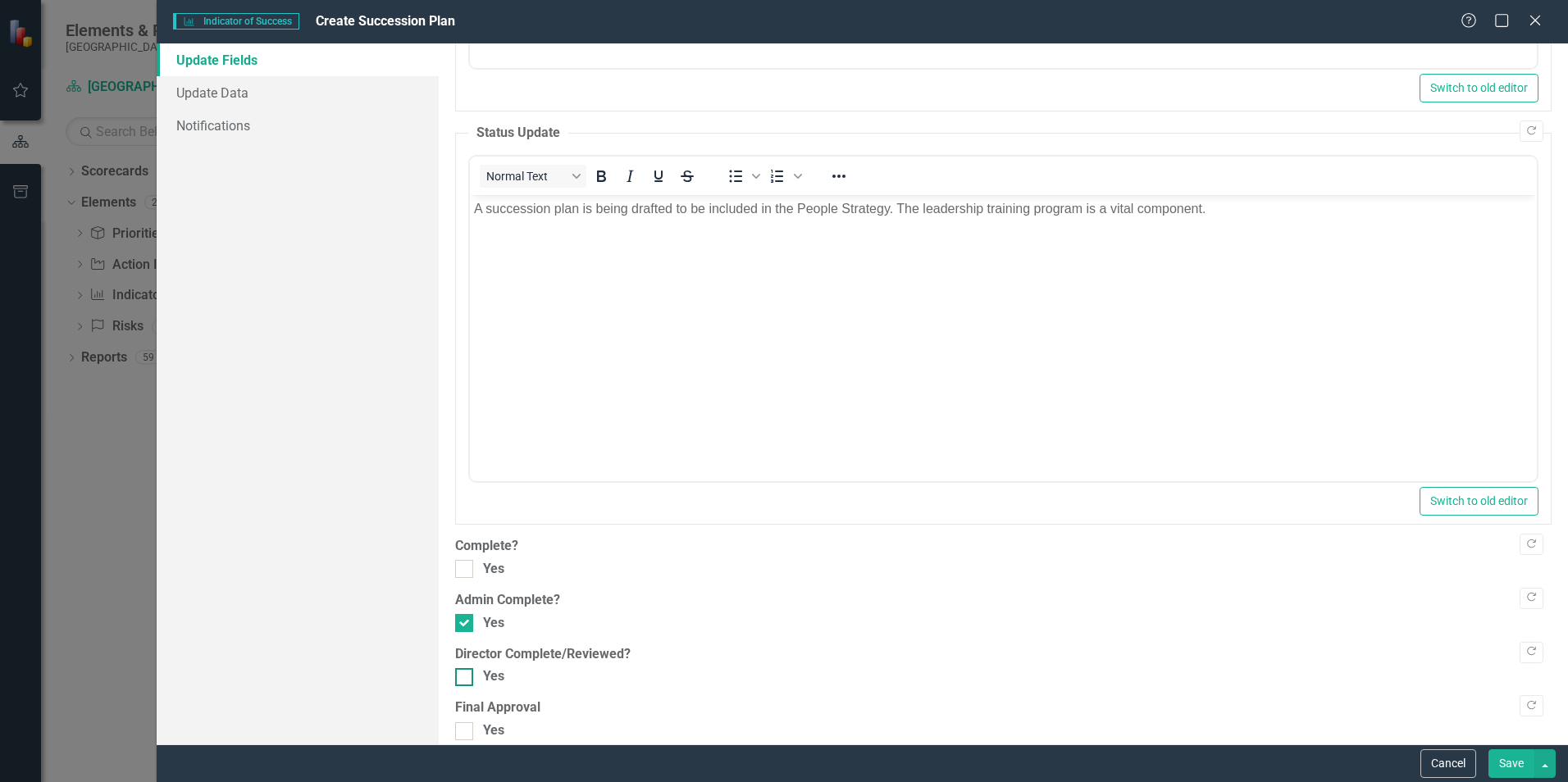
click at [461, 676] on input "Yes" at bounding box center [460, 673] width 11 height 11
checkbox input "true"
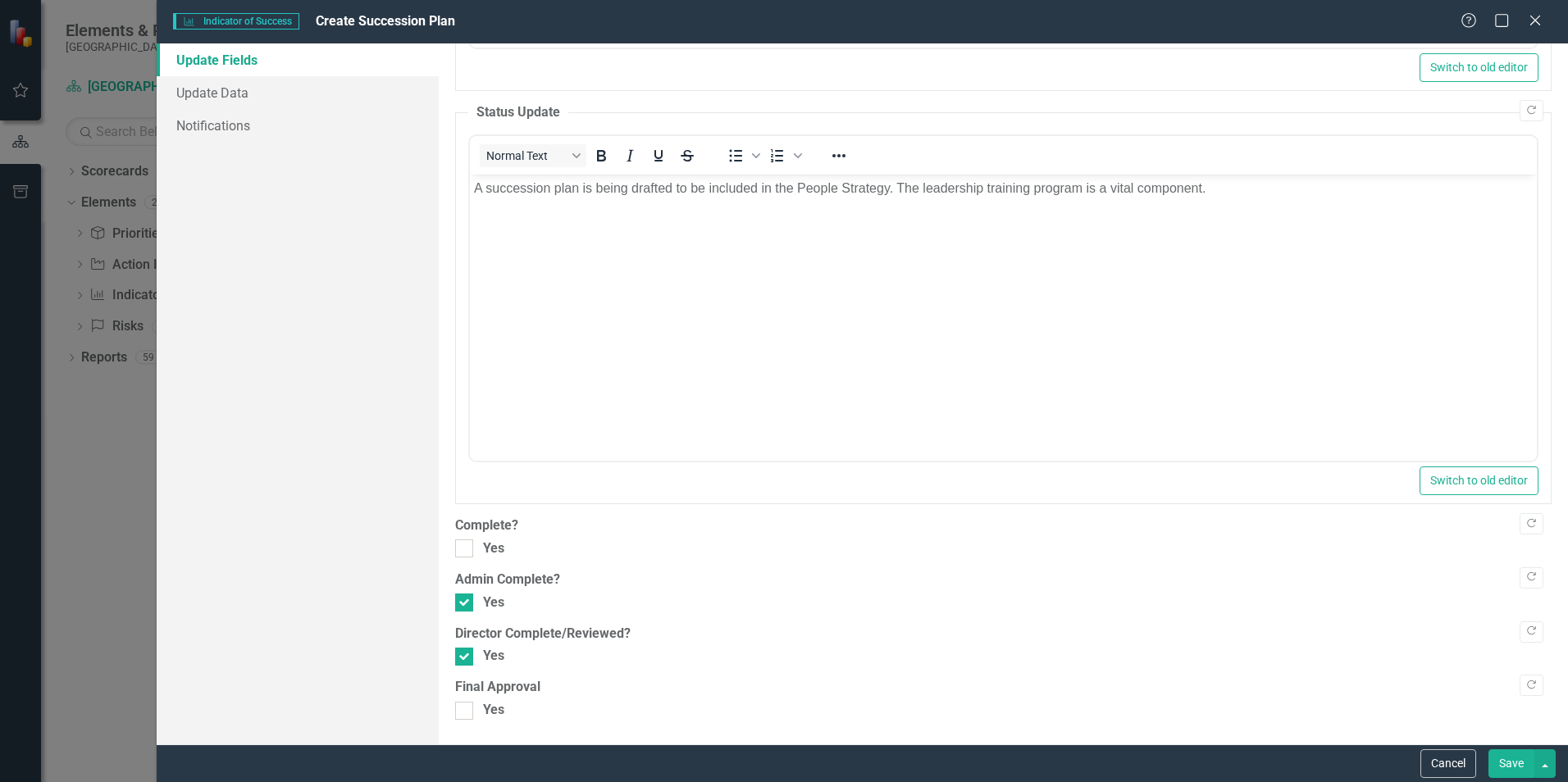
click at [1503, 759] on button "Save" at bounding box center [1511, 764] width 46 height 29
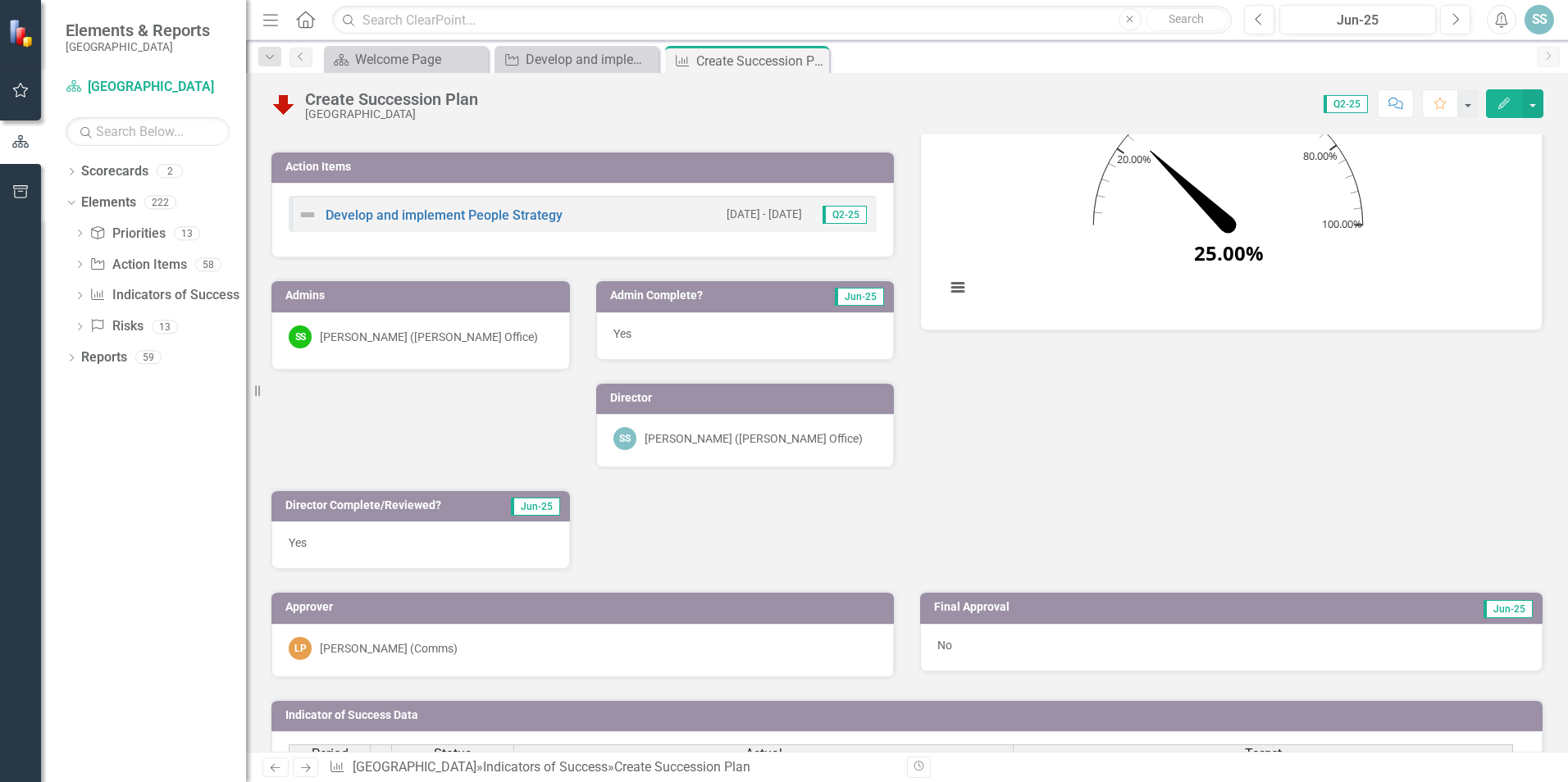
scroll to position [188, 0]
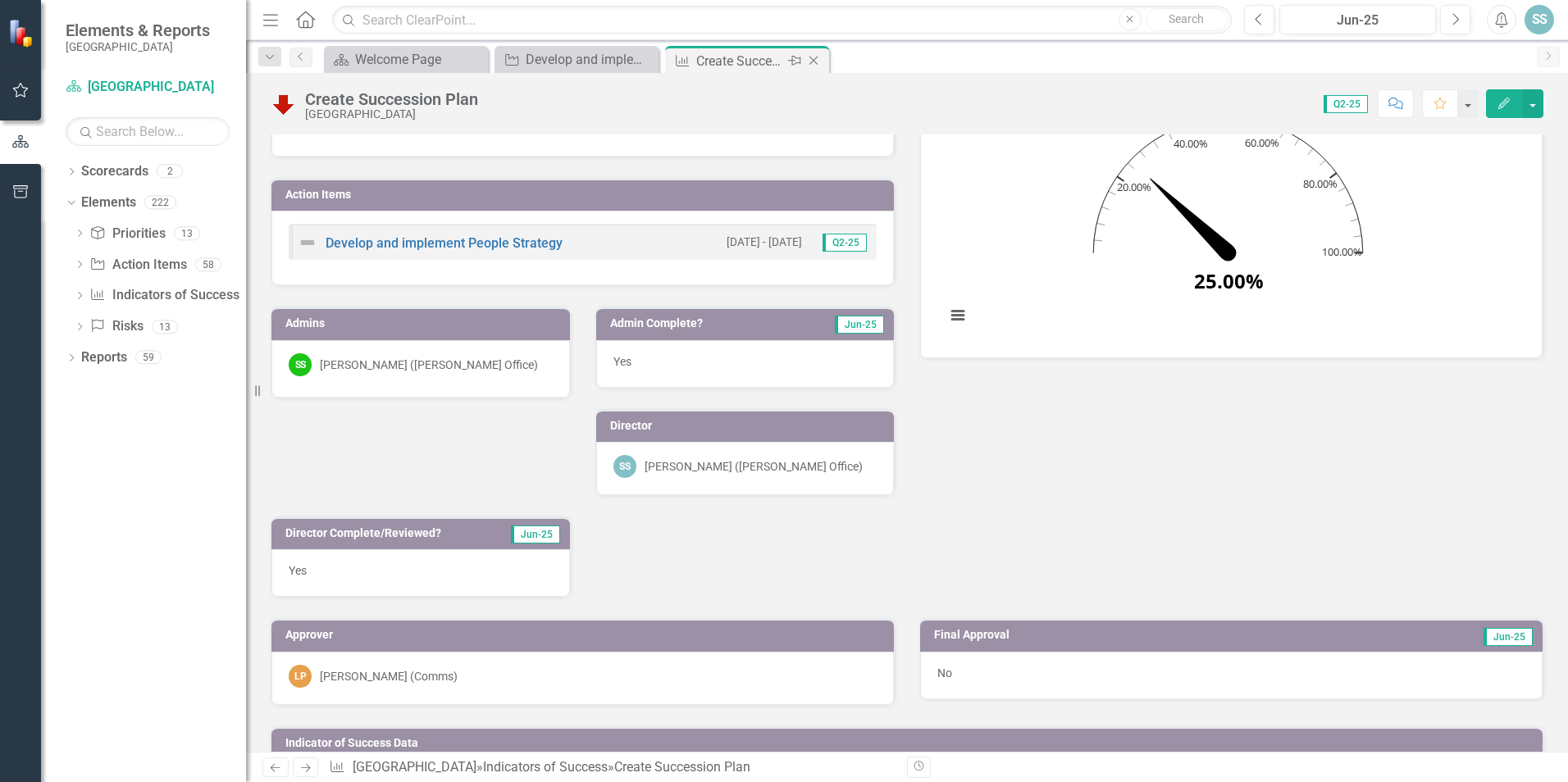
click at [814, 65] on icon "Close" at bounding box center [813, 61] width 16 height 13
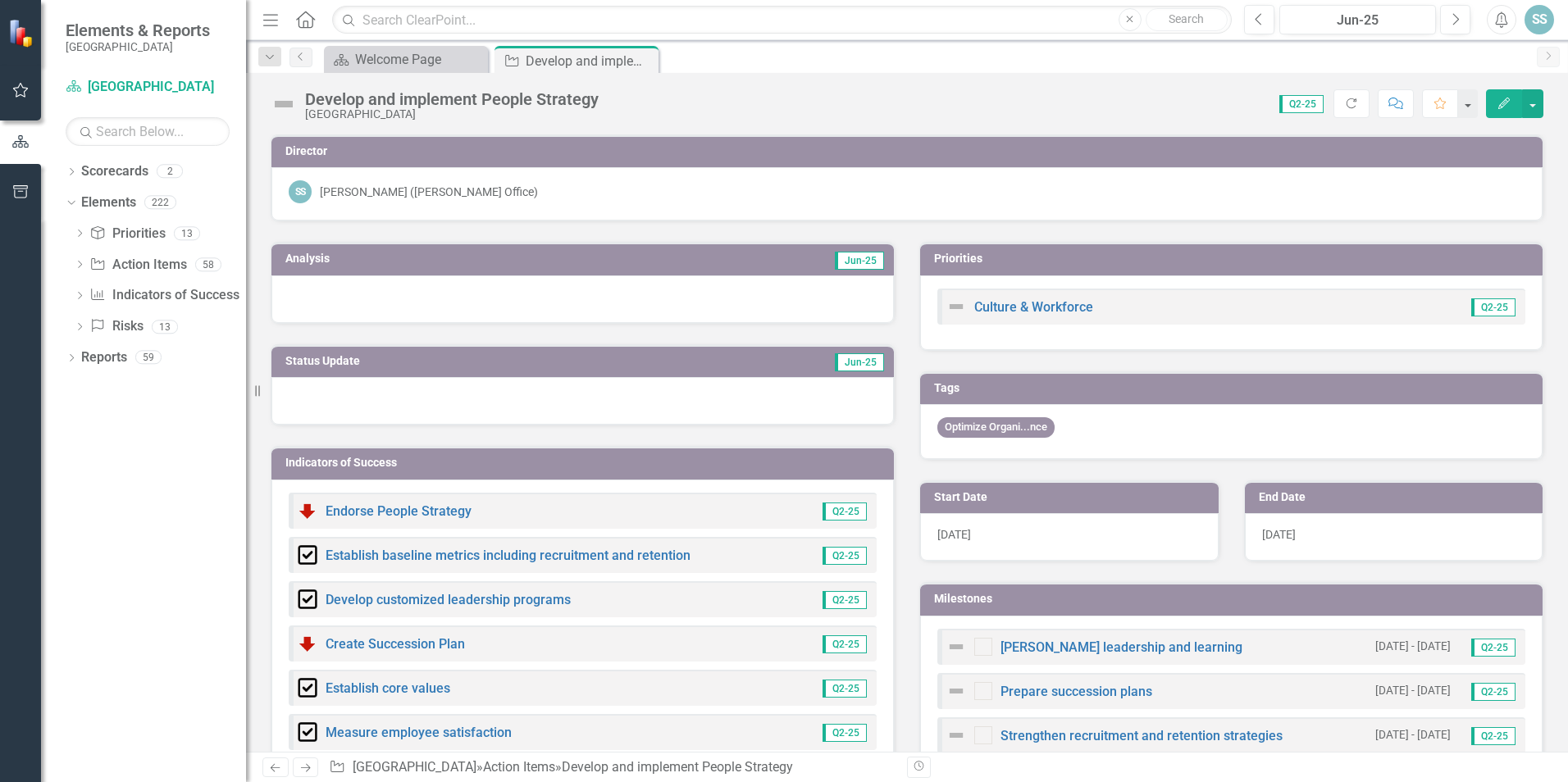
scroll to position [164, 0]
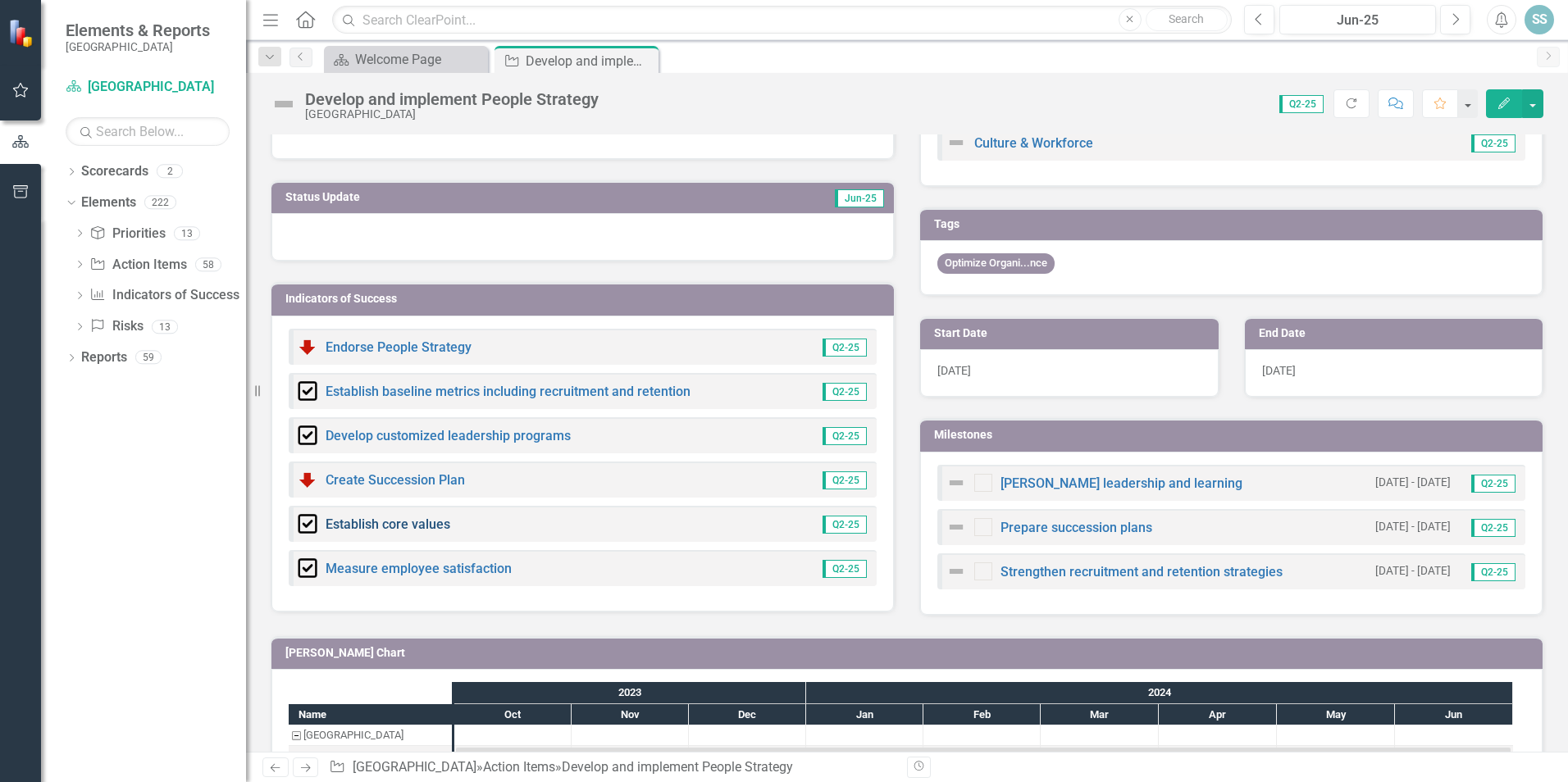
click at [405, 524] on link "Establish core values" at bounding box center [387, 524] width 124 height 15
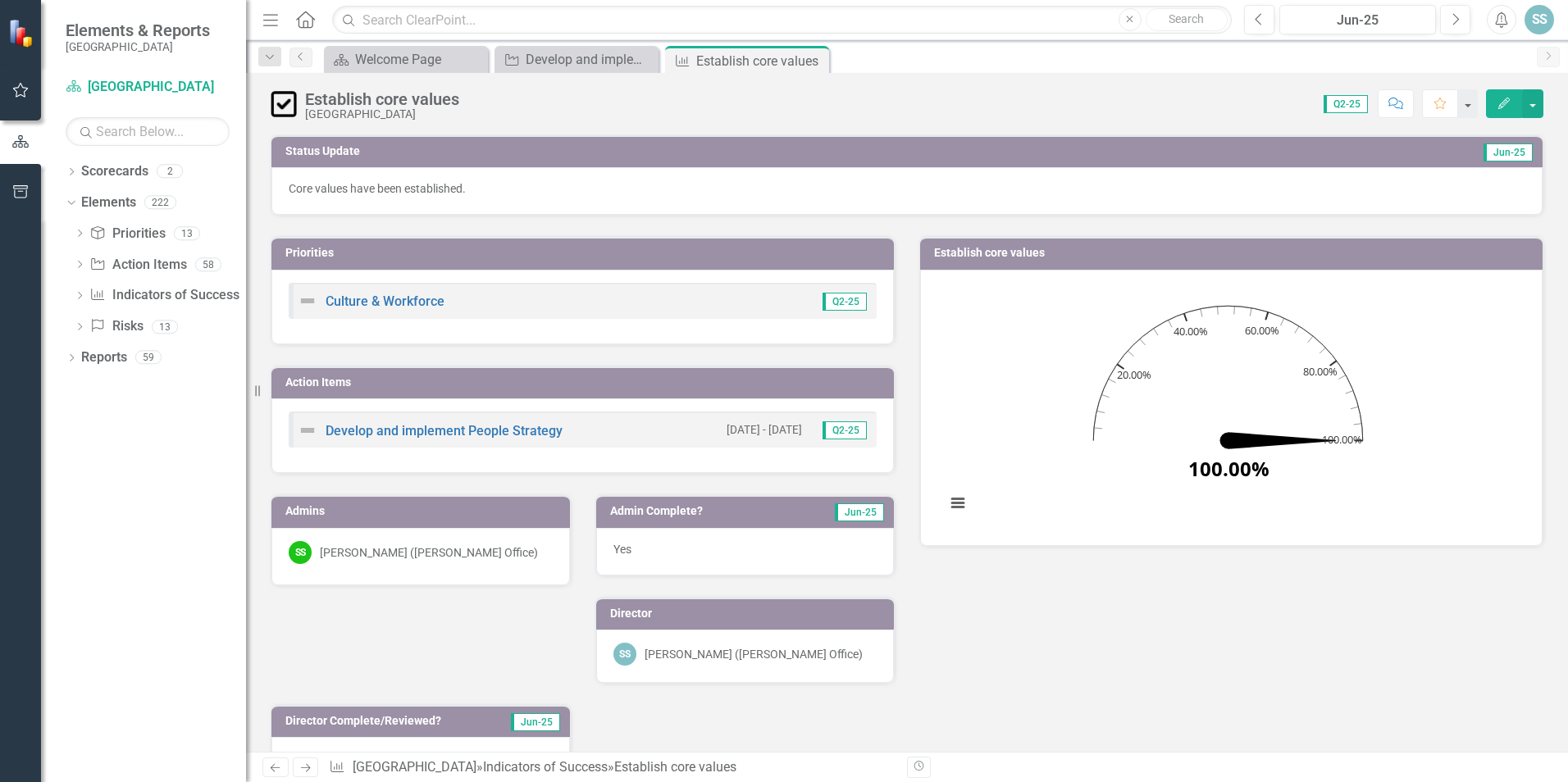
scroll to position [328, 0]
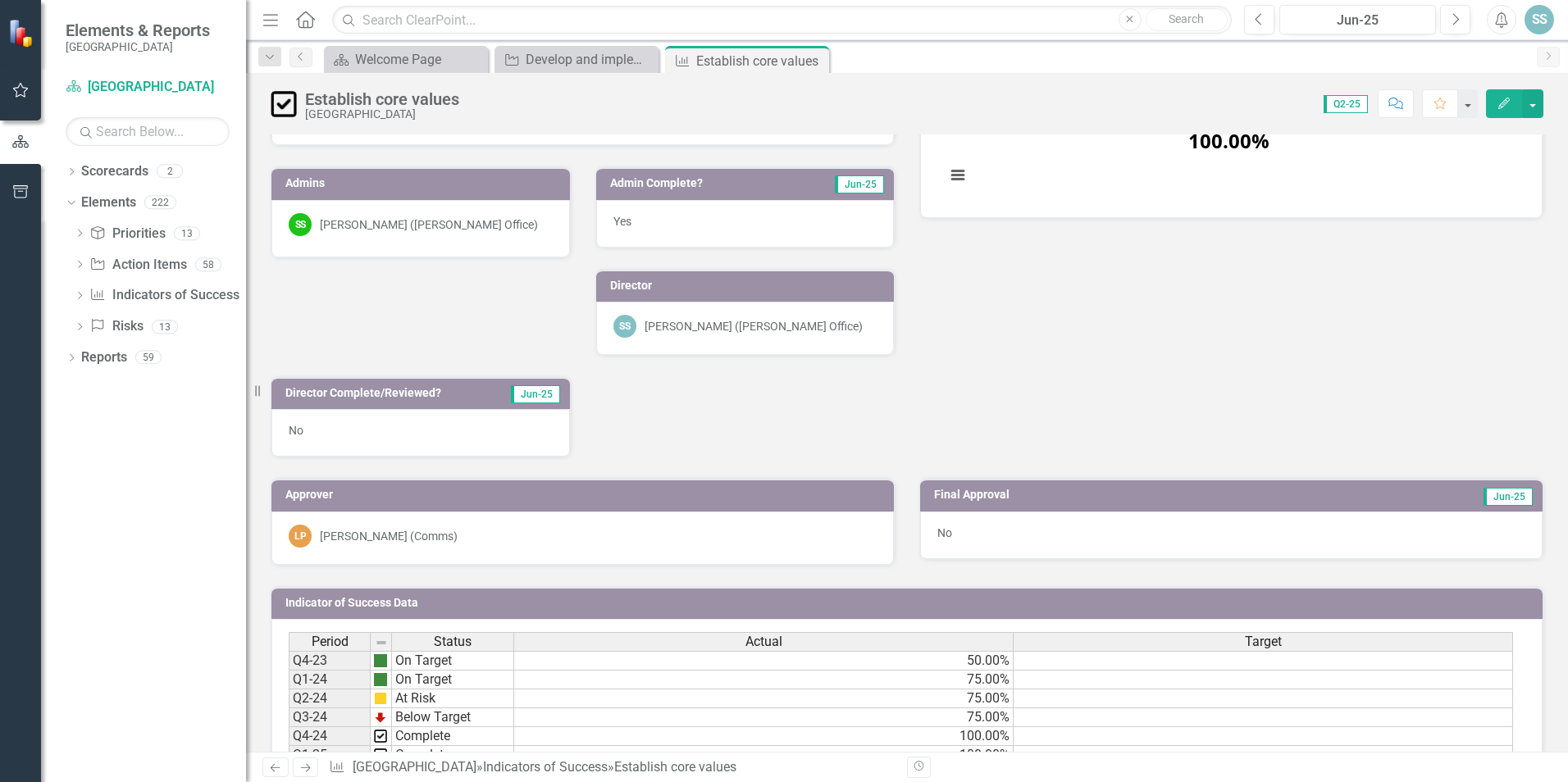
click at [1499, 101] on icon "Edit" at bounding box center [1503, 103] width 14 height 12
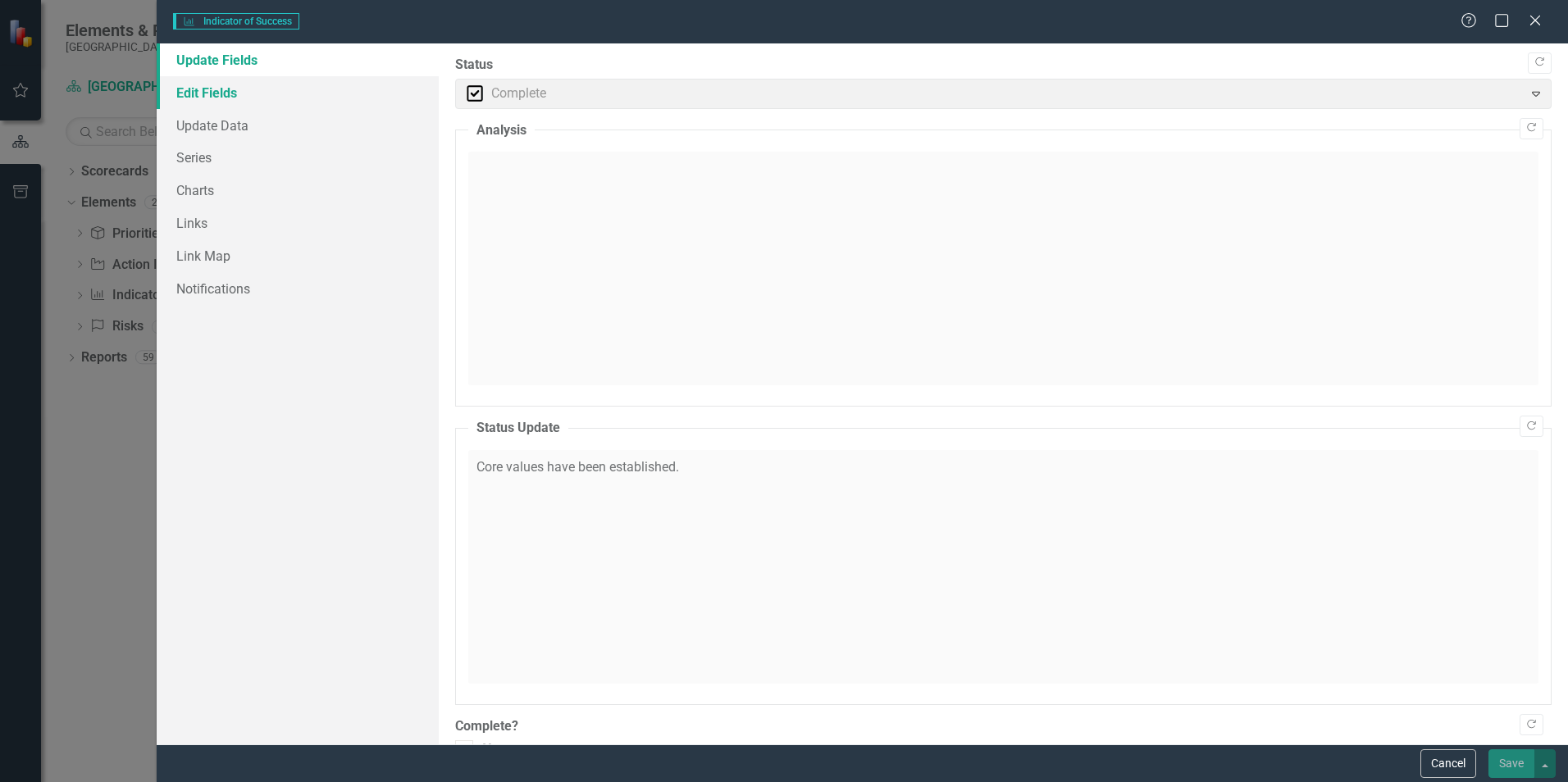
checkbox input "true"
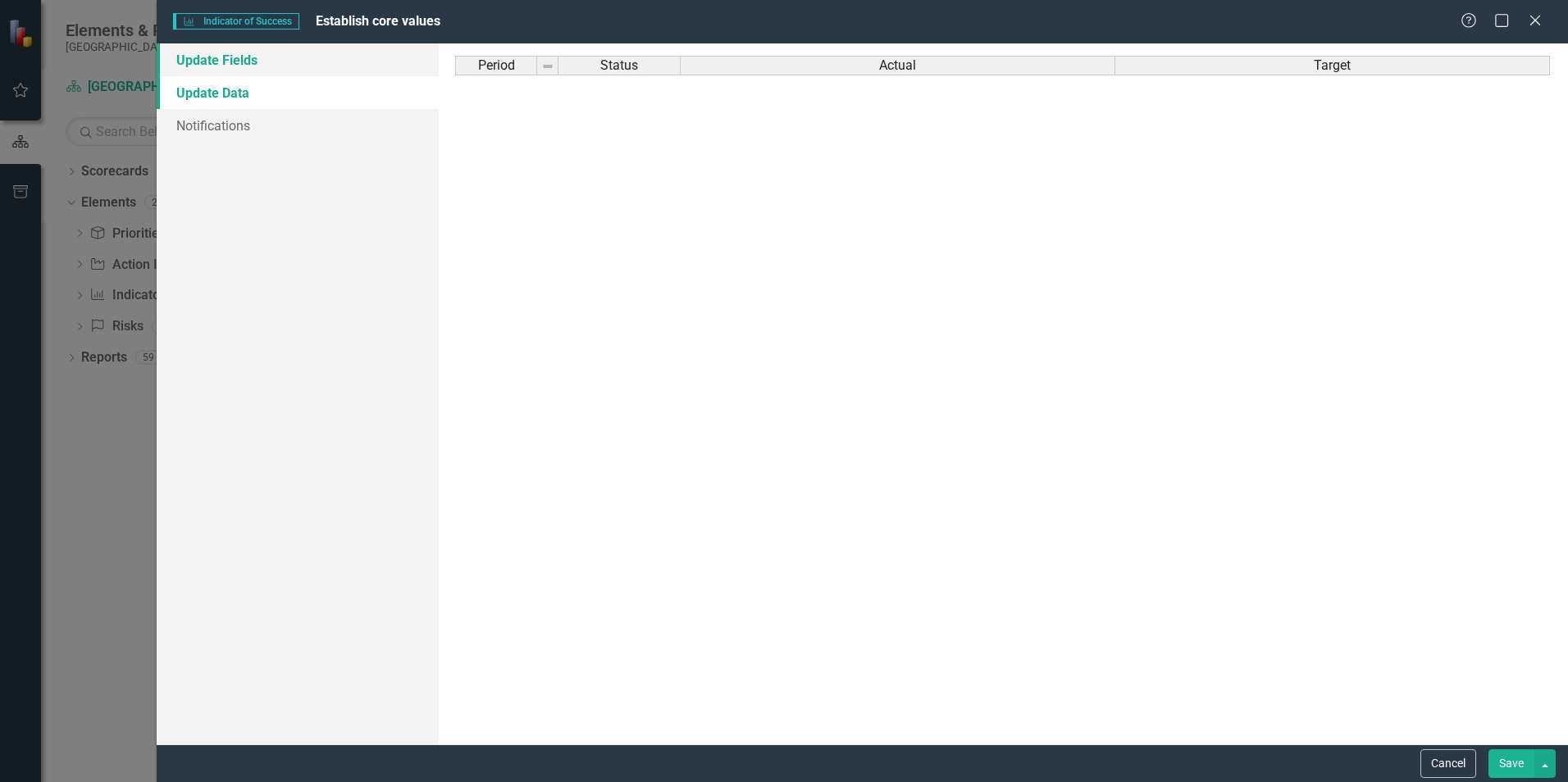
click at [223, 61] on link "Update Fields" at bounding box center [298, 60] width 282 height 33
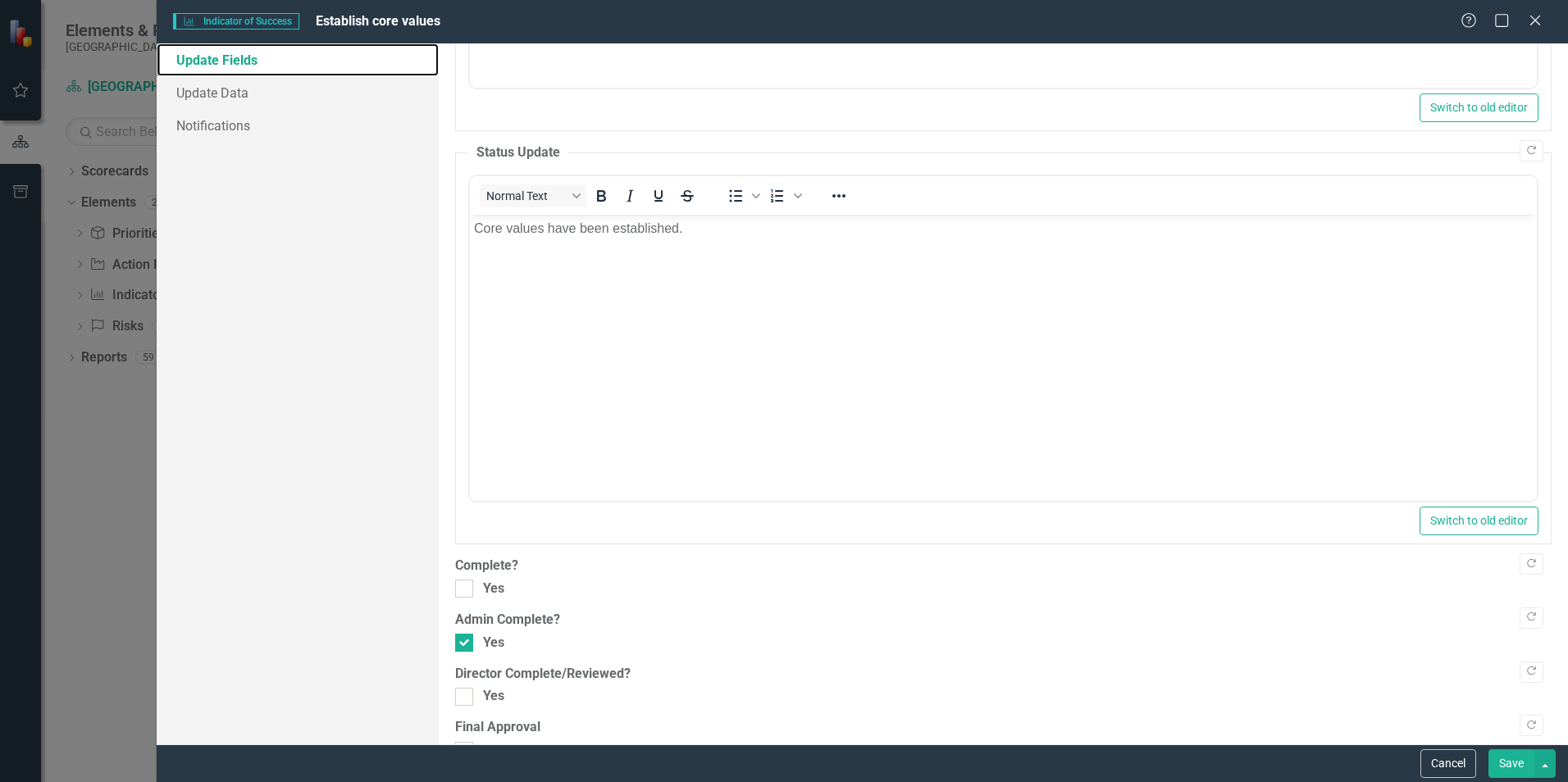
scroll to position [430, 0]
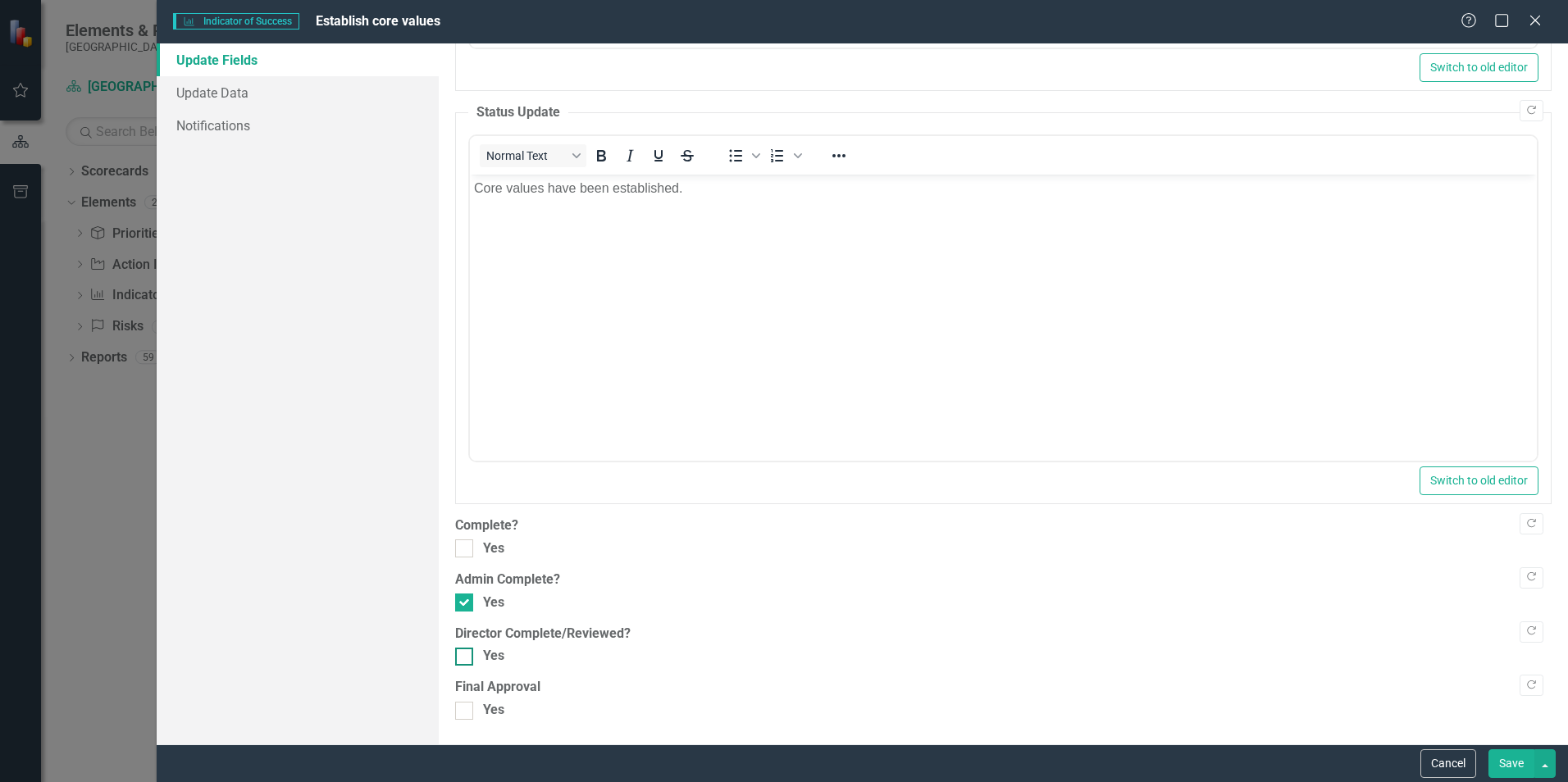
click at [459, 659] on div at bounding box center [464, 657] width 18 height 18
click at [459, 659] on input "Yes" at bounding box center [460, 653] width 11 height 11
checkbox input "true"
click at [1536, 773] on button "button" at bounding box center [1545, 764] width 21 height 29
click at [1509, 765] on button "Save" at bounding box center [1511, 764] width 46 height 29
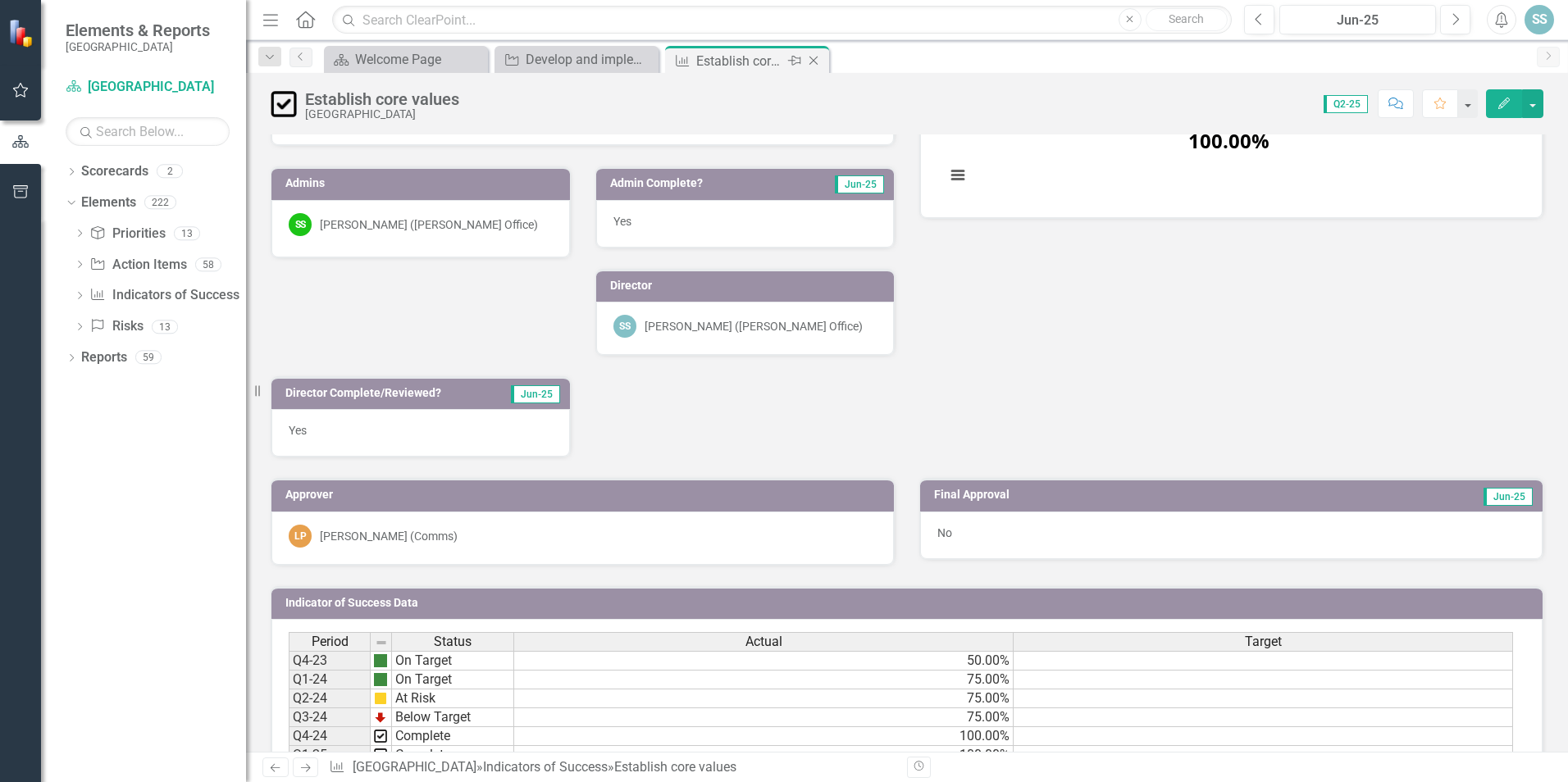
click at [811, 61] on icon "Close" at bounding box center [813, 61] width 16 height 13
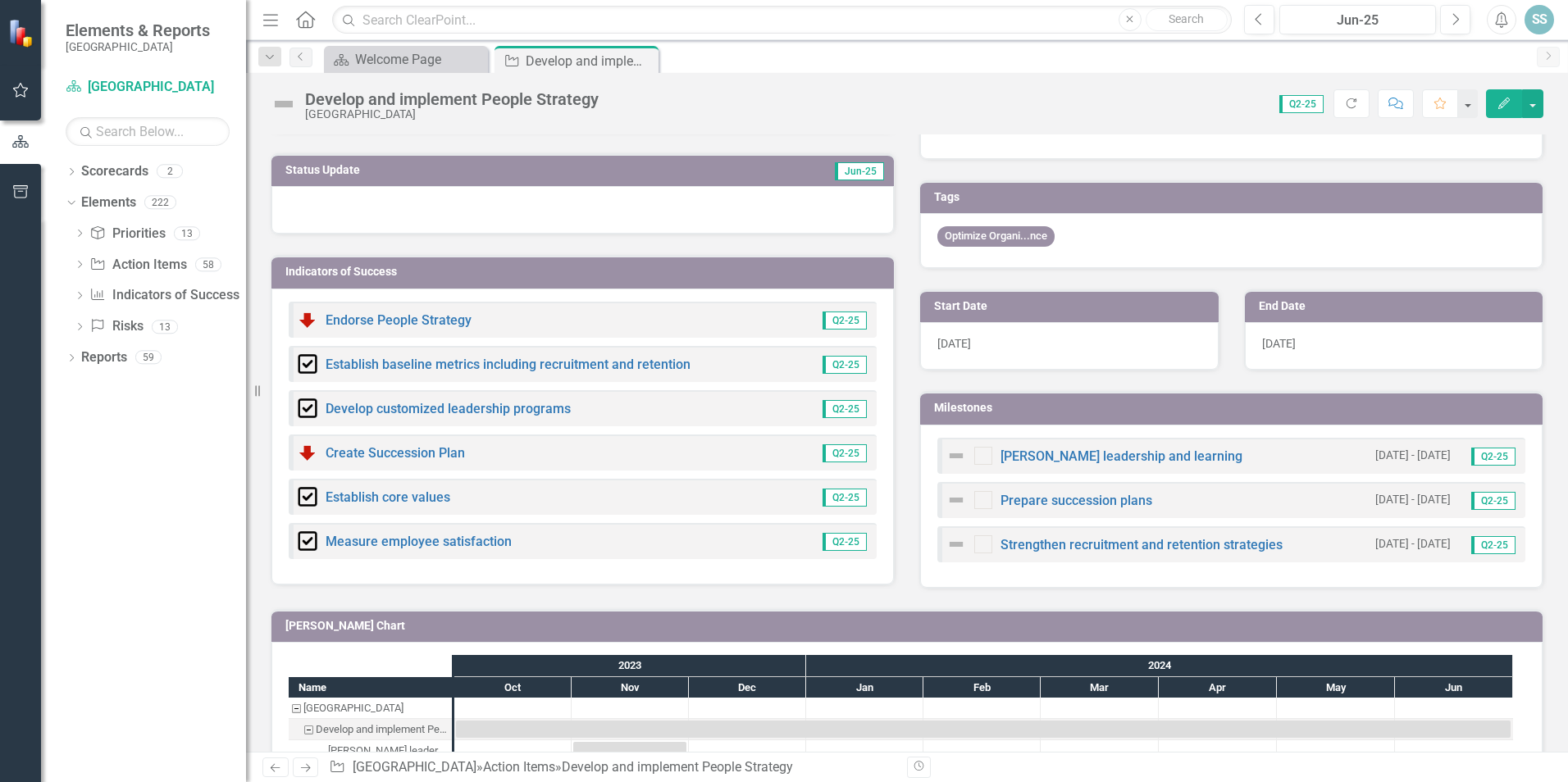
scroll to position [246, 0]
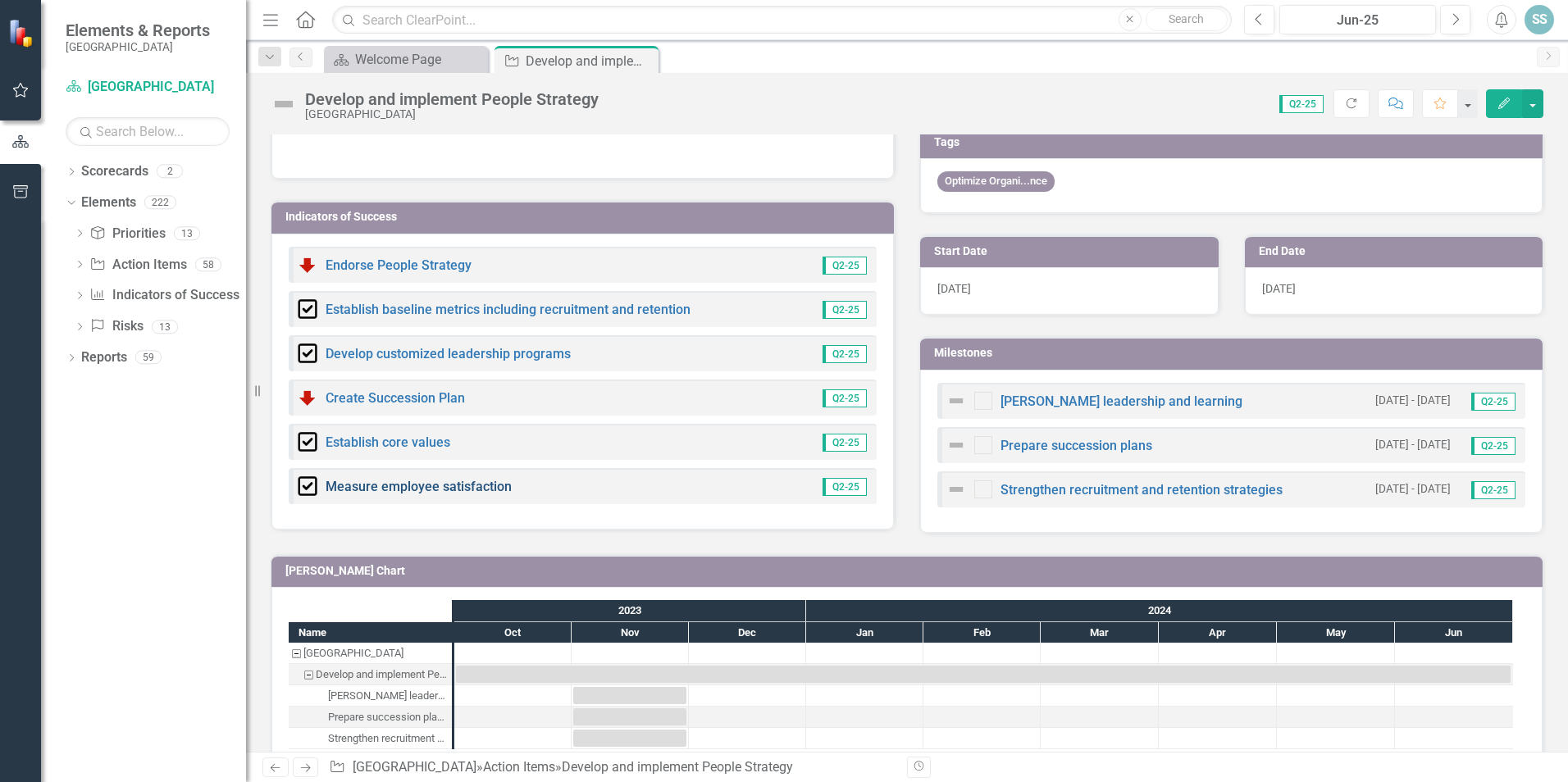
click at [374, 485] on link "Measure employee satisfaction" at bounding box center [418, 486] width 186 height 15
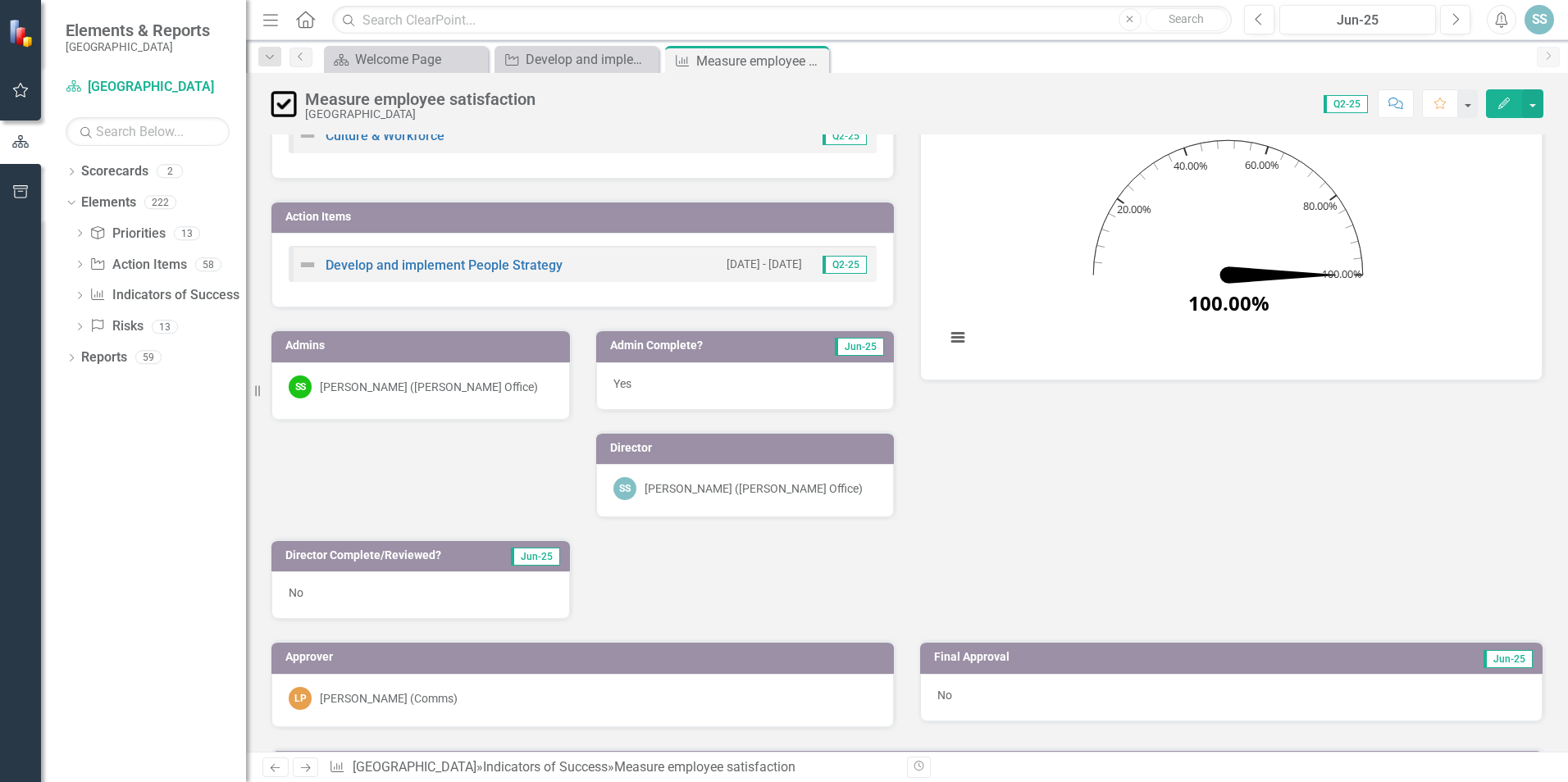
scroll to position [164, 0]
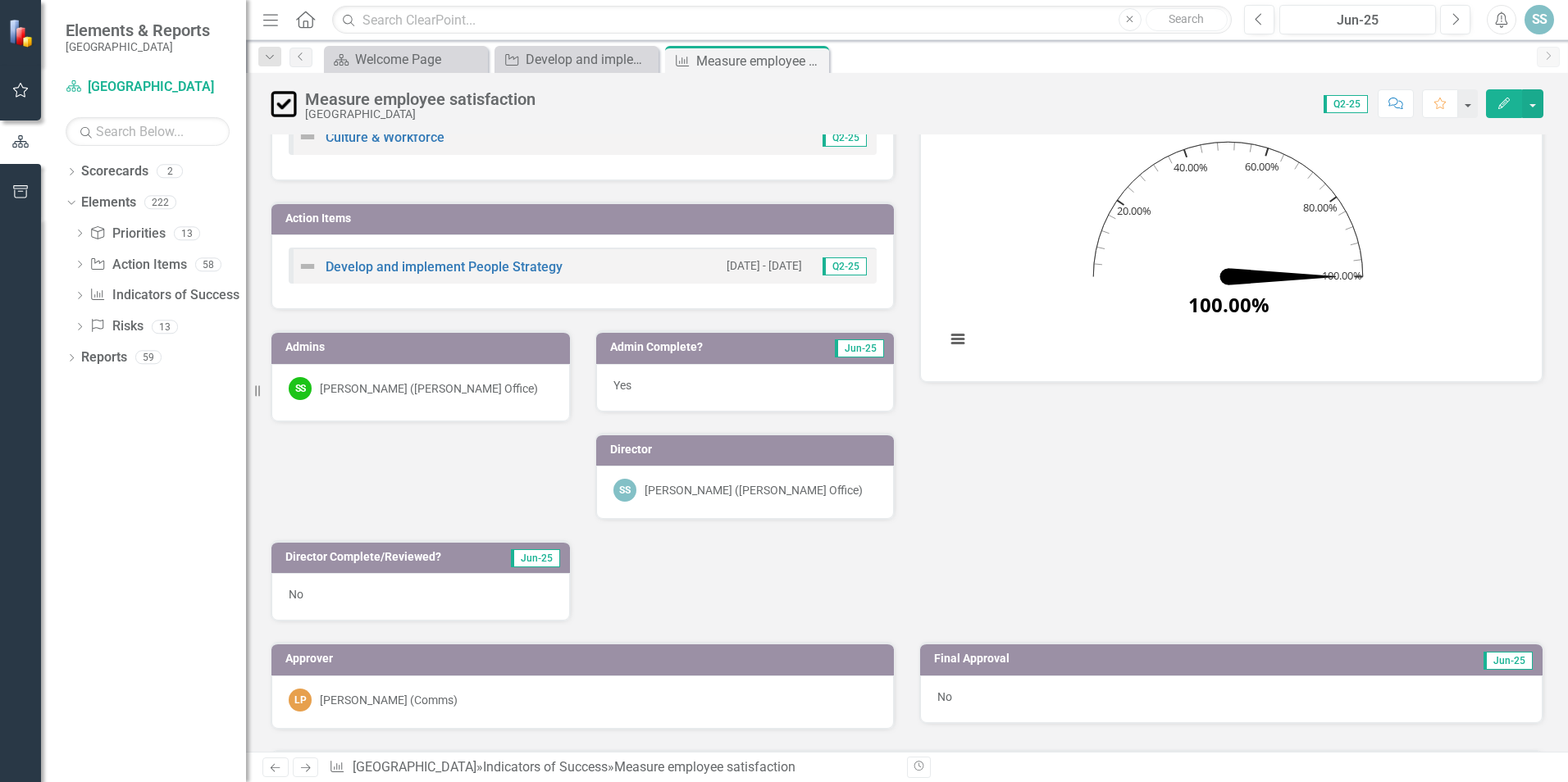
click at [1503, 102] on icon "Edit" at bounding box center [1503, 103] width 14 height 12
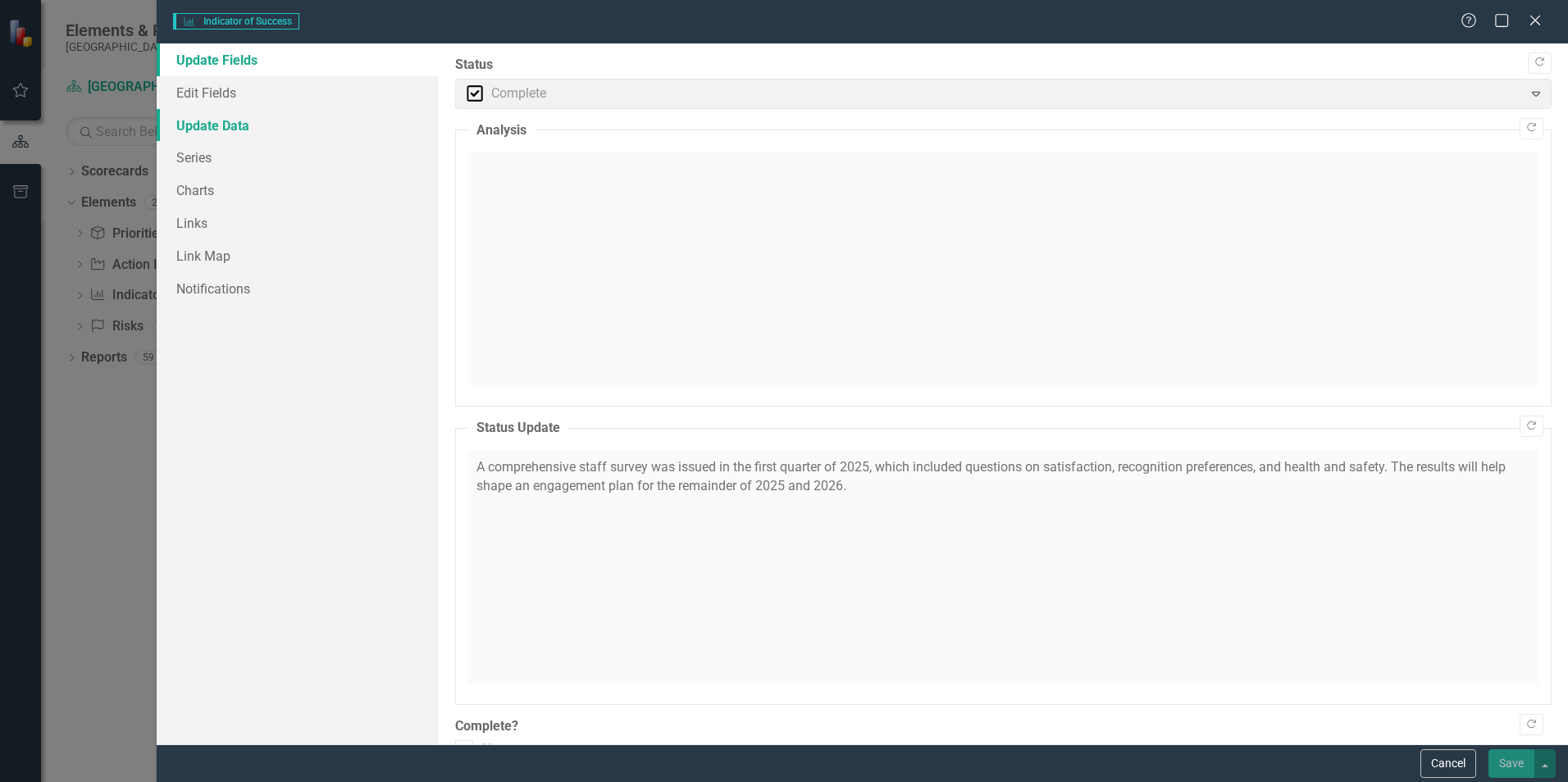
checkbox input "true"
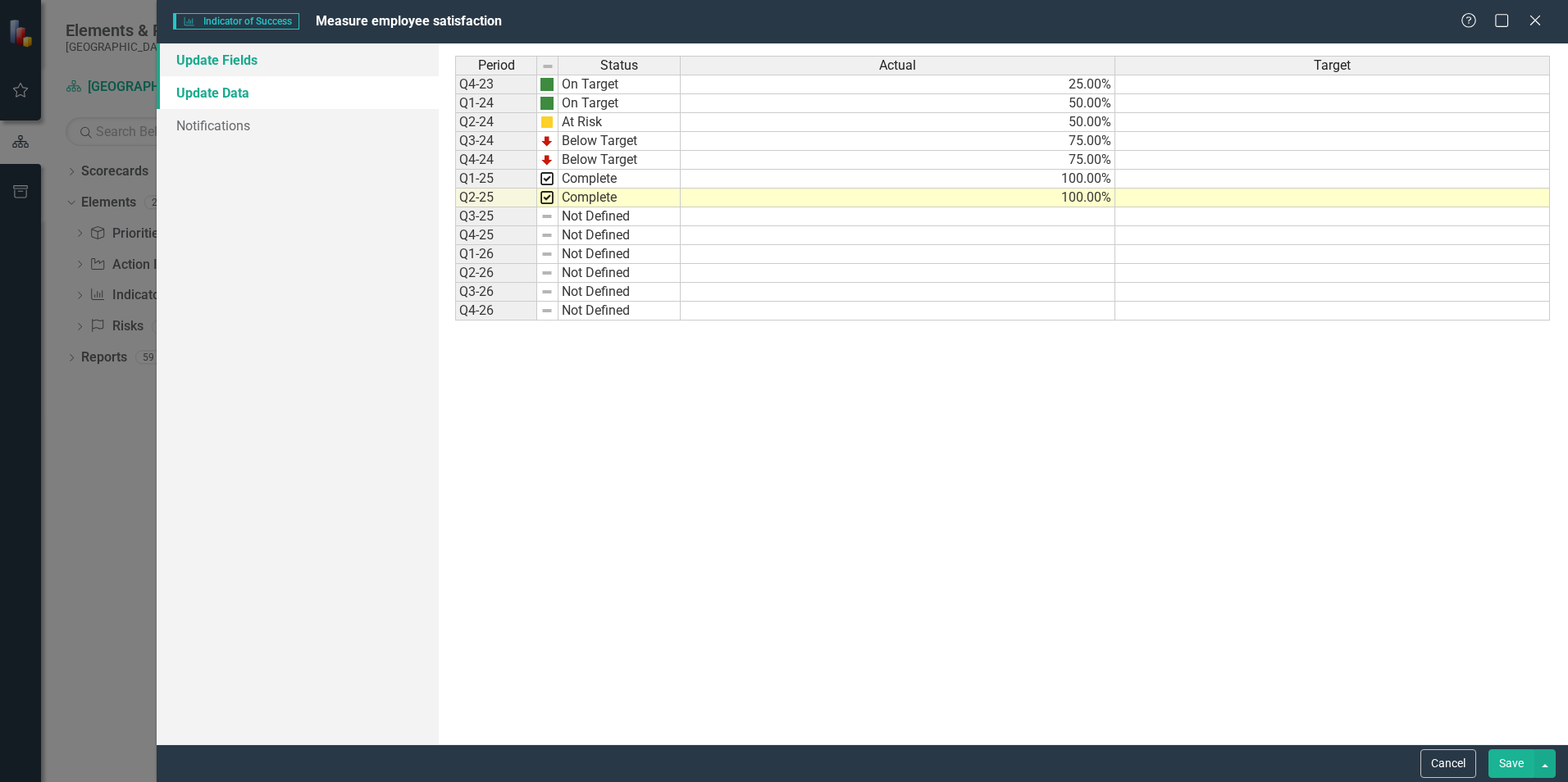
click at [222, 53] on link "Update Fields" at bounding box center [298, 60] width 282 height 33
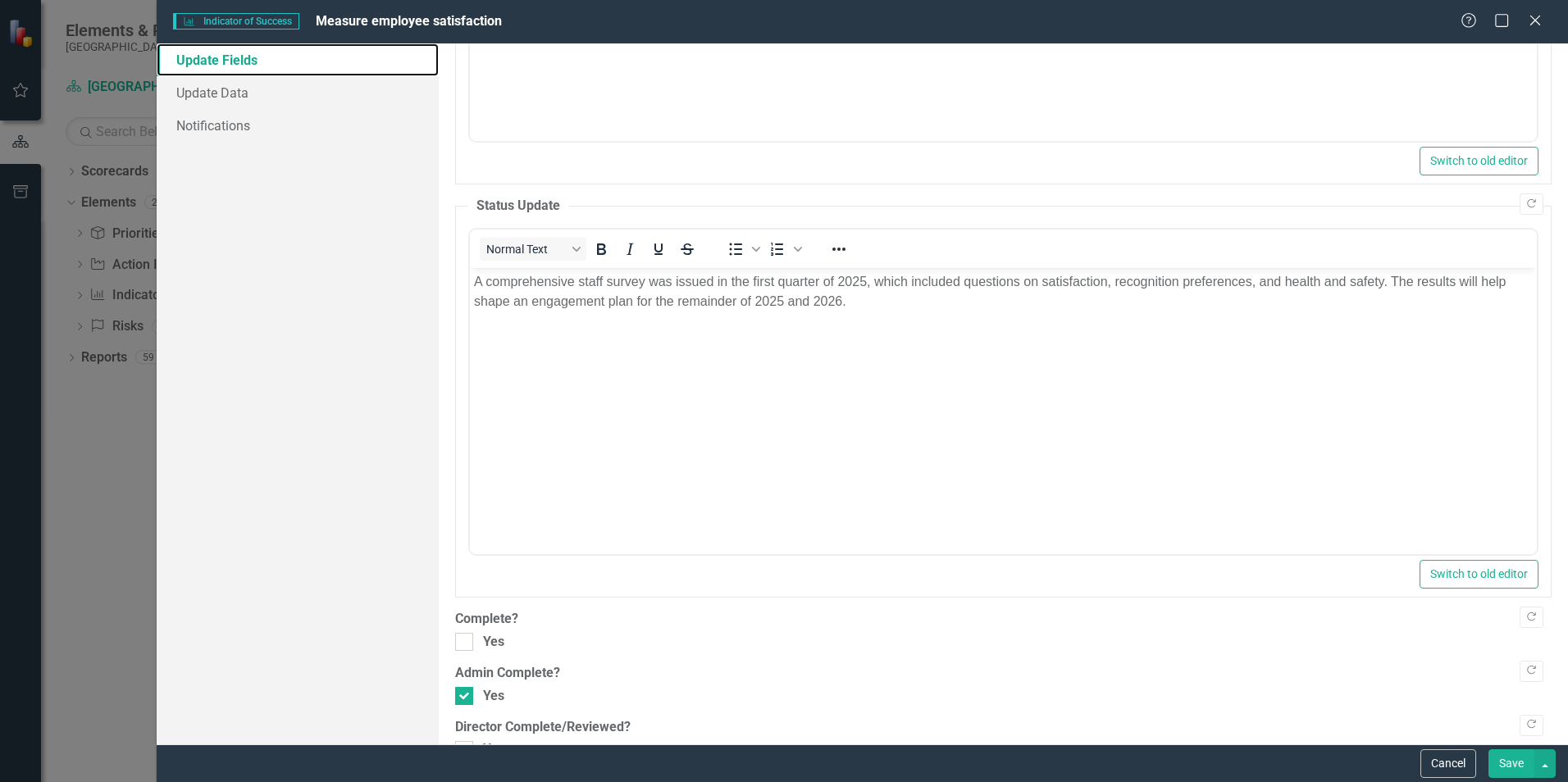
scroll to position [430, 0]
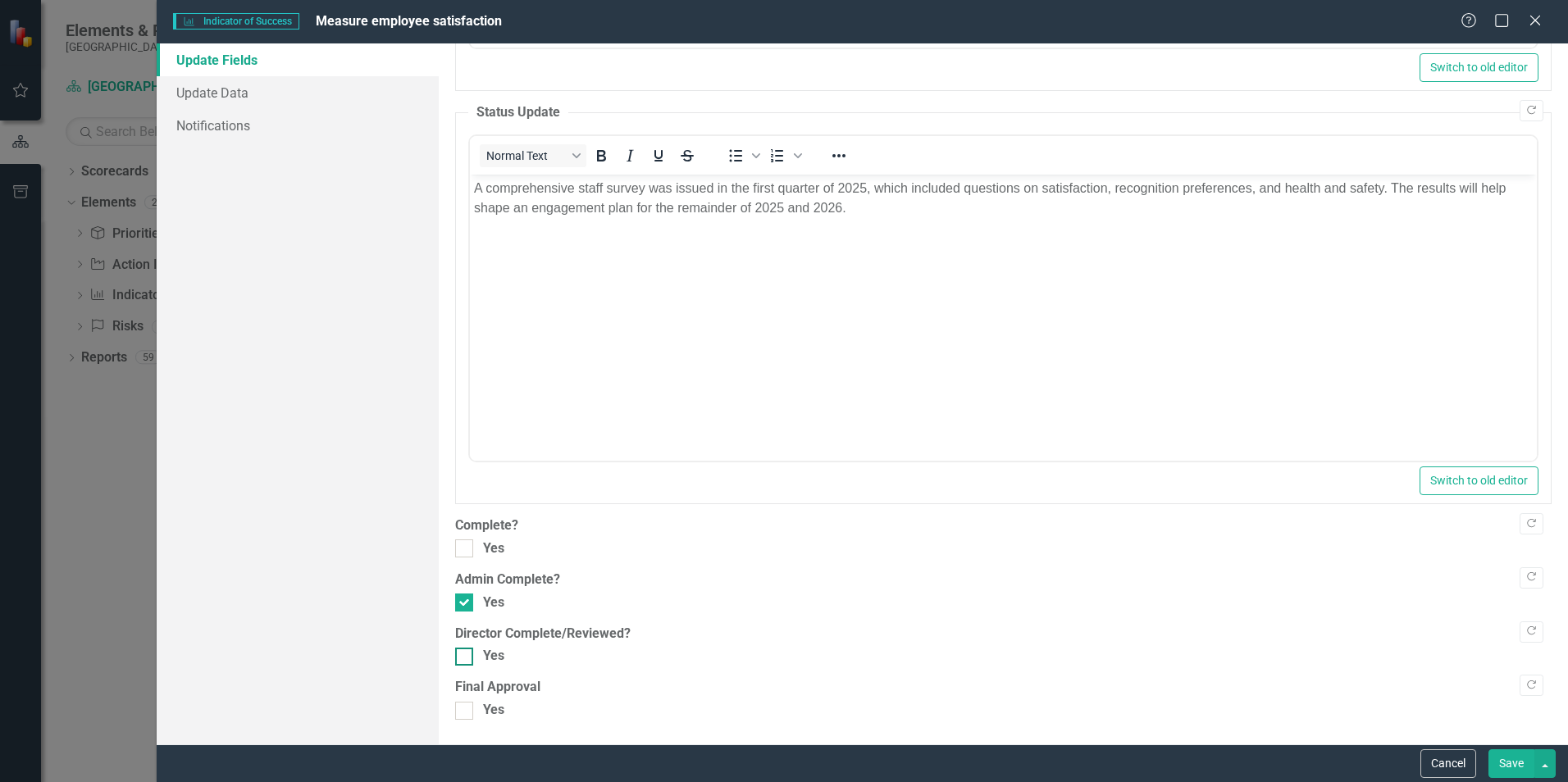
click at [465, 648] on input "Yes" at bounding box center [460, 653] width 11 height 11
checkbox input "true"
click at [1515, 766] on button "Save" at bounding box center [1511, 764] width 46 height 29
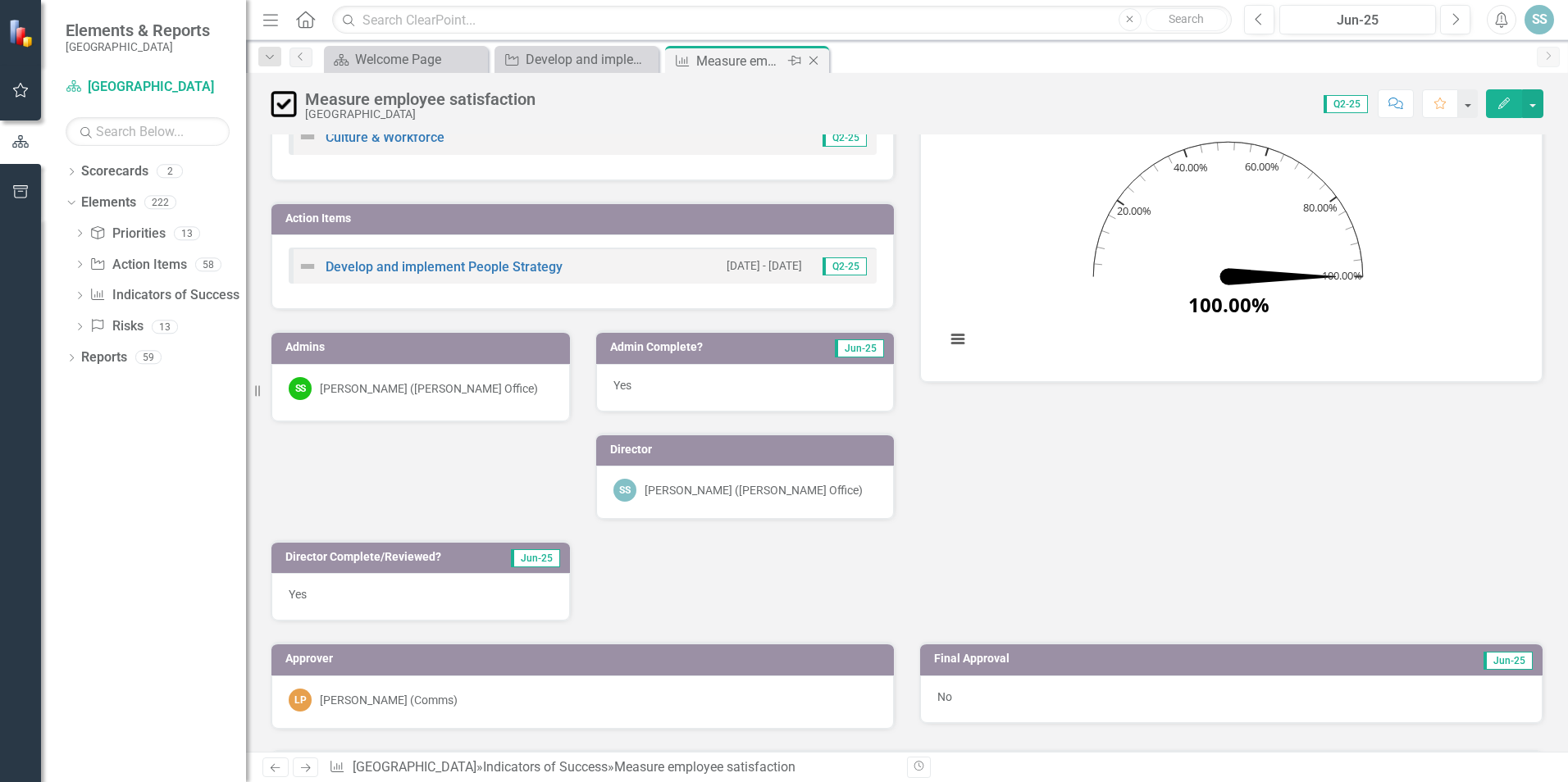
click at [817, 64] on icon at bounding box center [813, 61] width 9 height 9
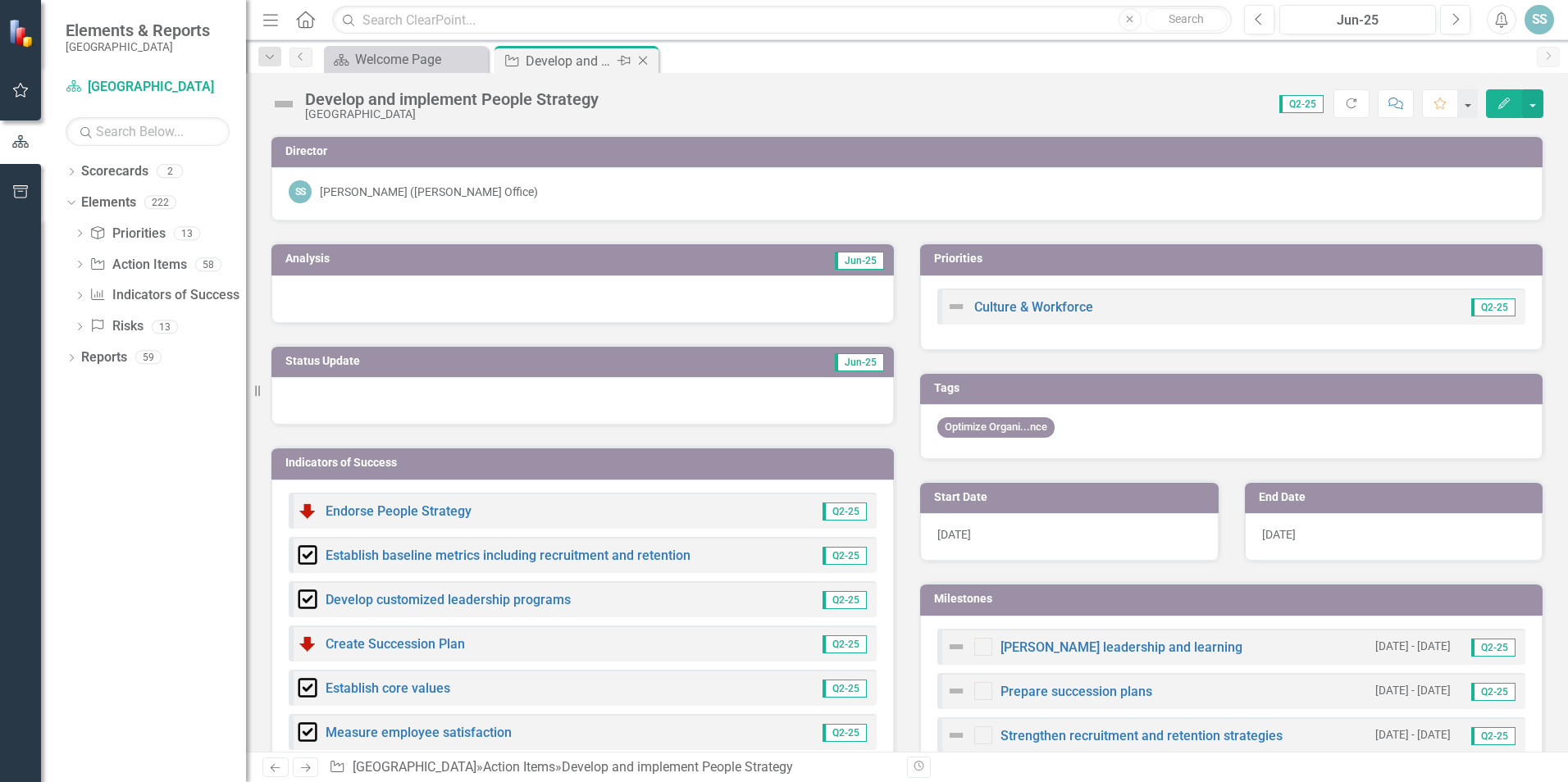
click at [639, 61] on icon "Close" at bounding box center [642, 61] width 16 height 13
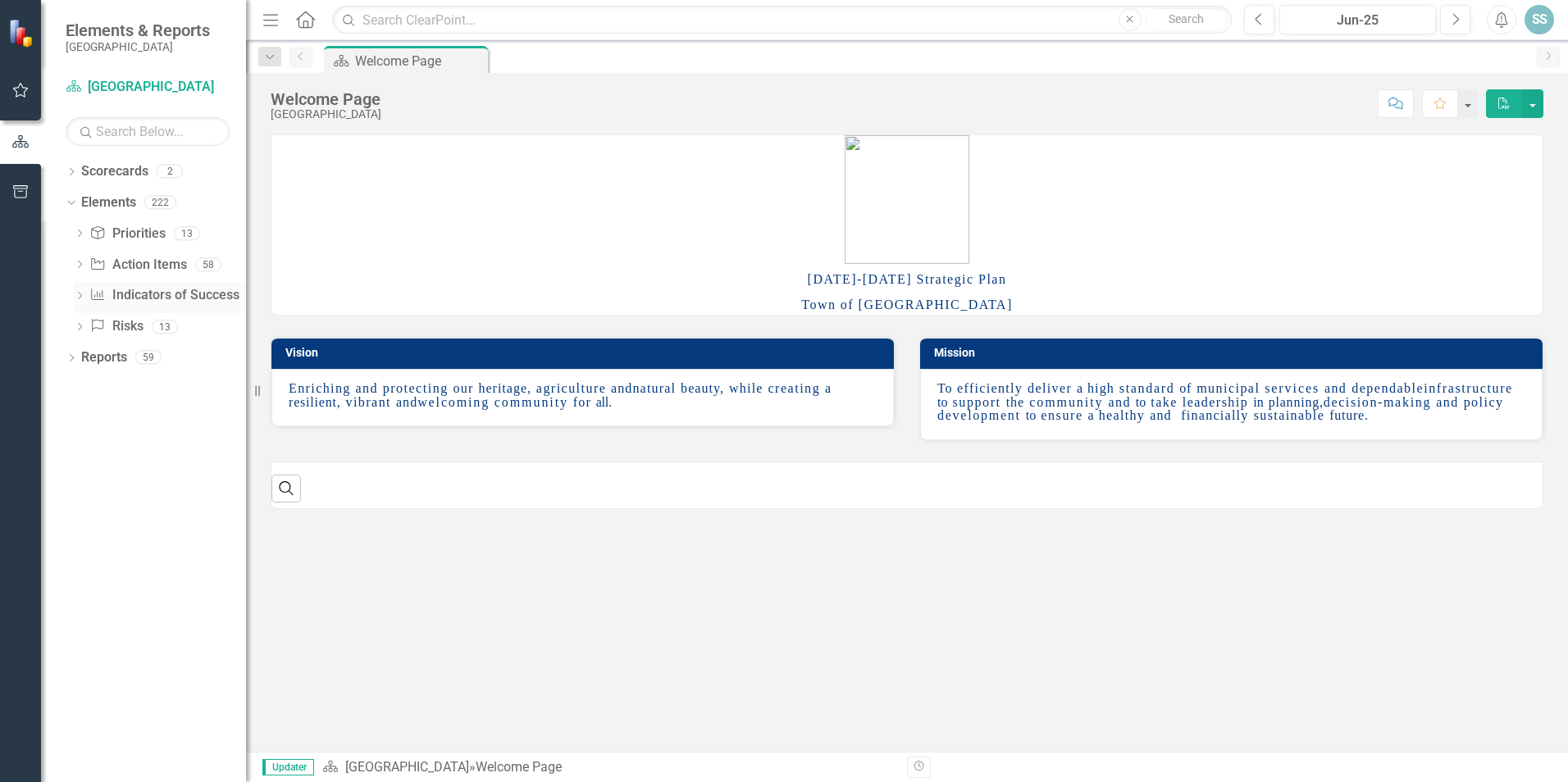
click at [156, 302] on link "Indicator of Success Indicators of Success" at bounding box center [164, 296] width 149 height 19
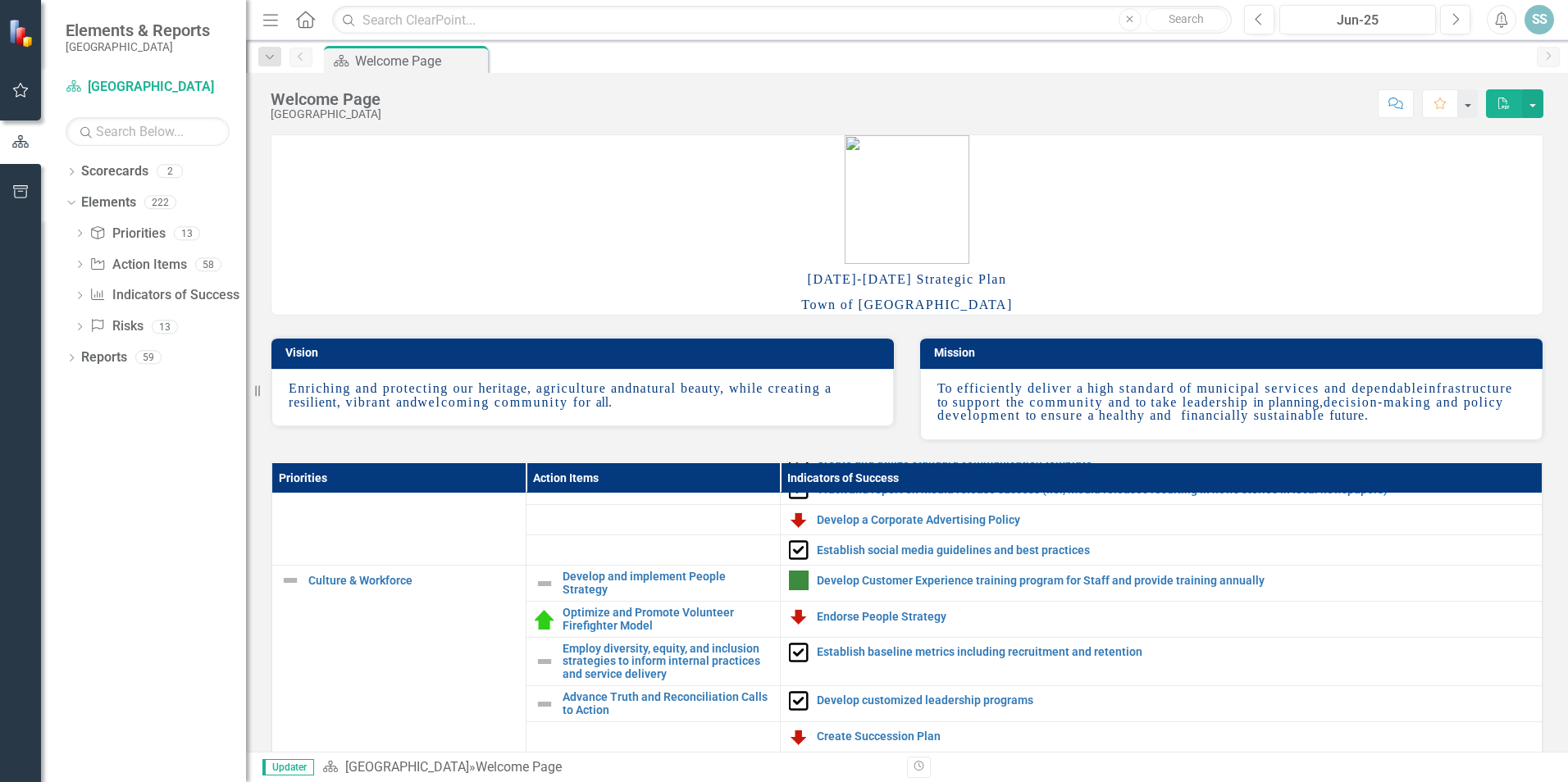
scroll to position [2050, 0]
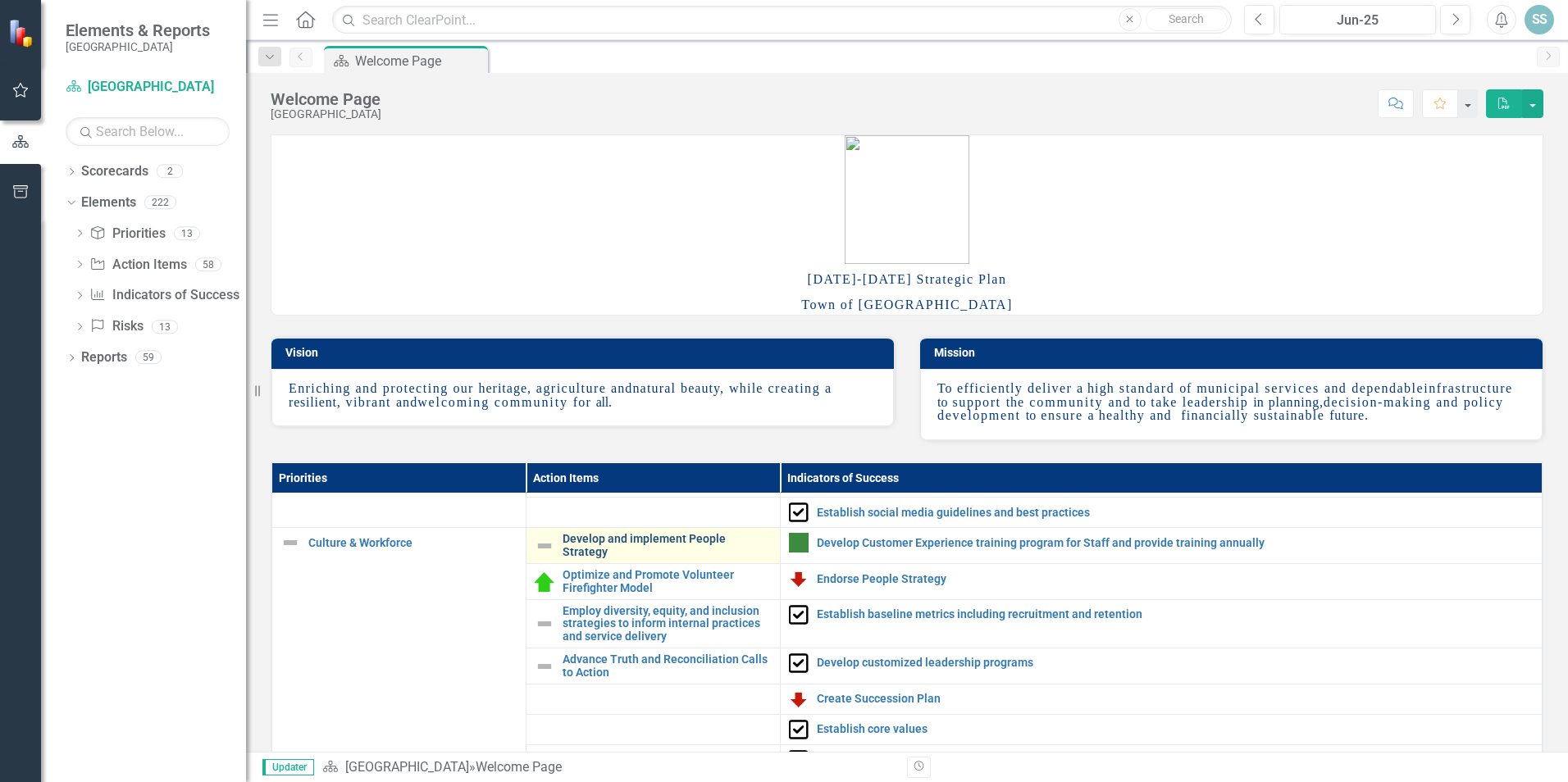
click at [636, 557] on link "Develop and implement People Strategy" at bounding box center [666, 545] width 209 height 25
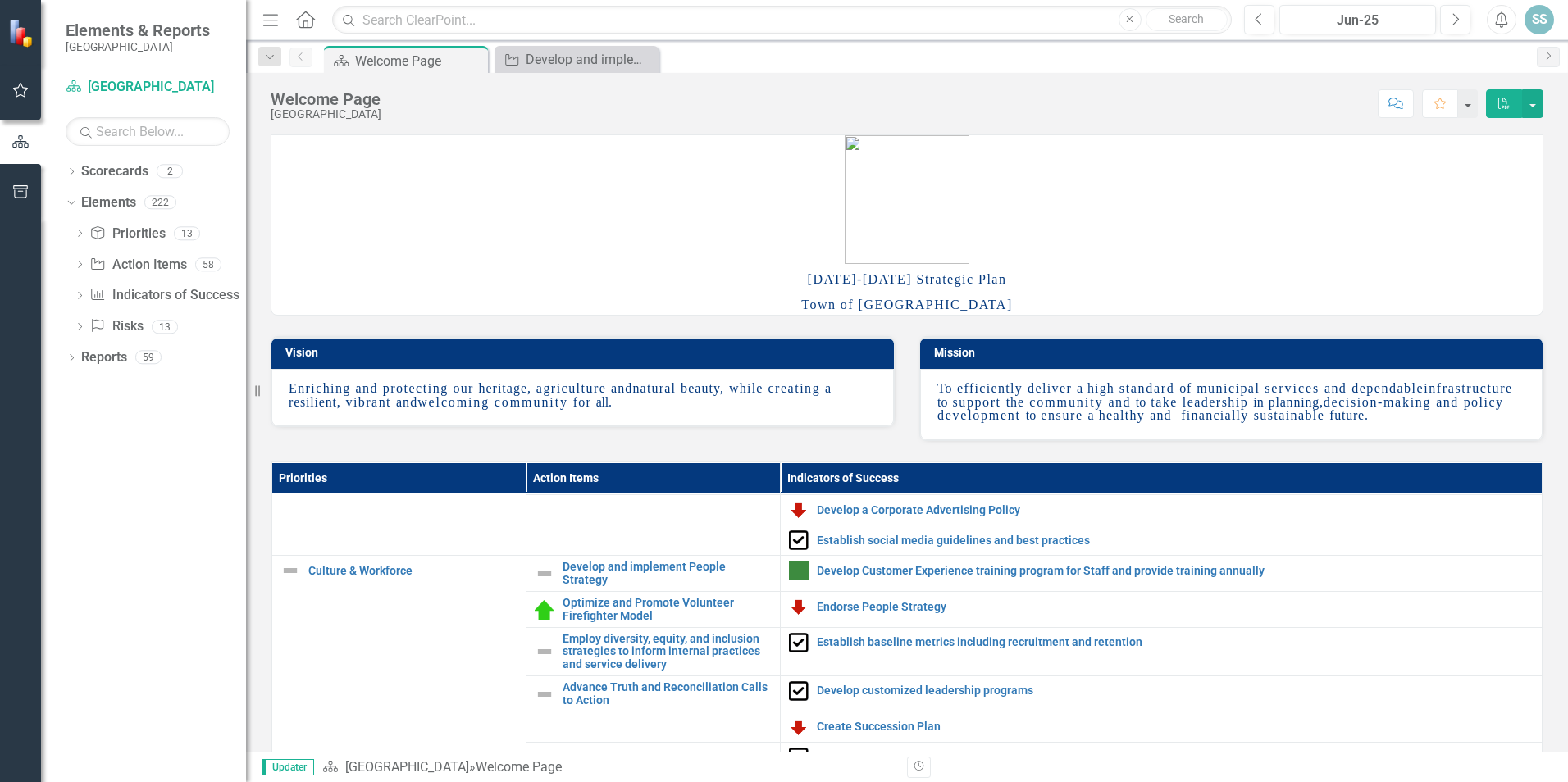
scroll to position [2050, 0]
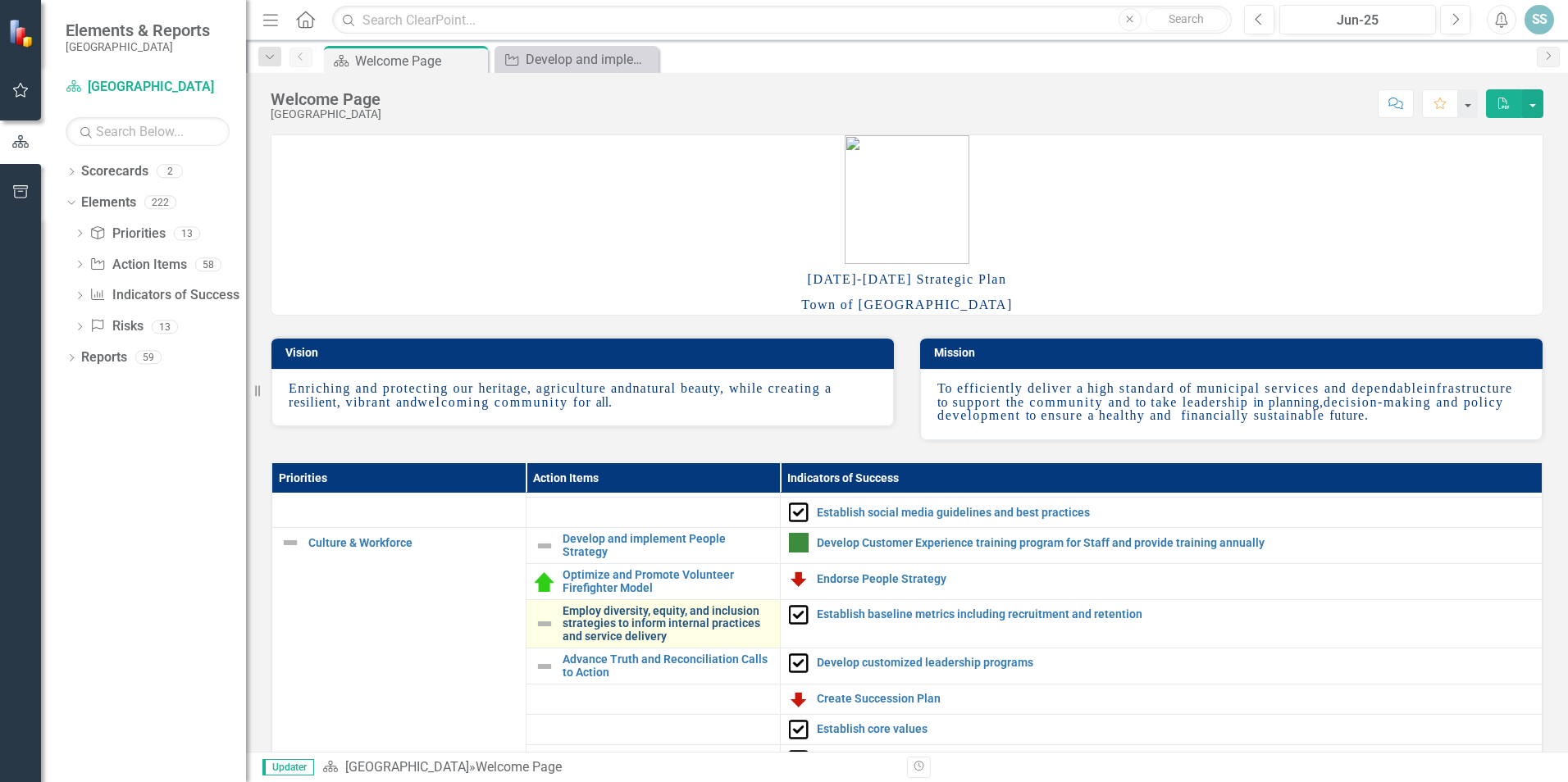
click at [596, 639] on link "Employ diversity, equity, and inclusion strategies to inform internal practices…" at bounding box center [666, 623] width 209 height 38
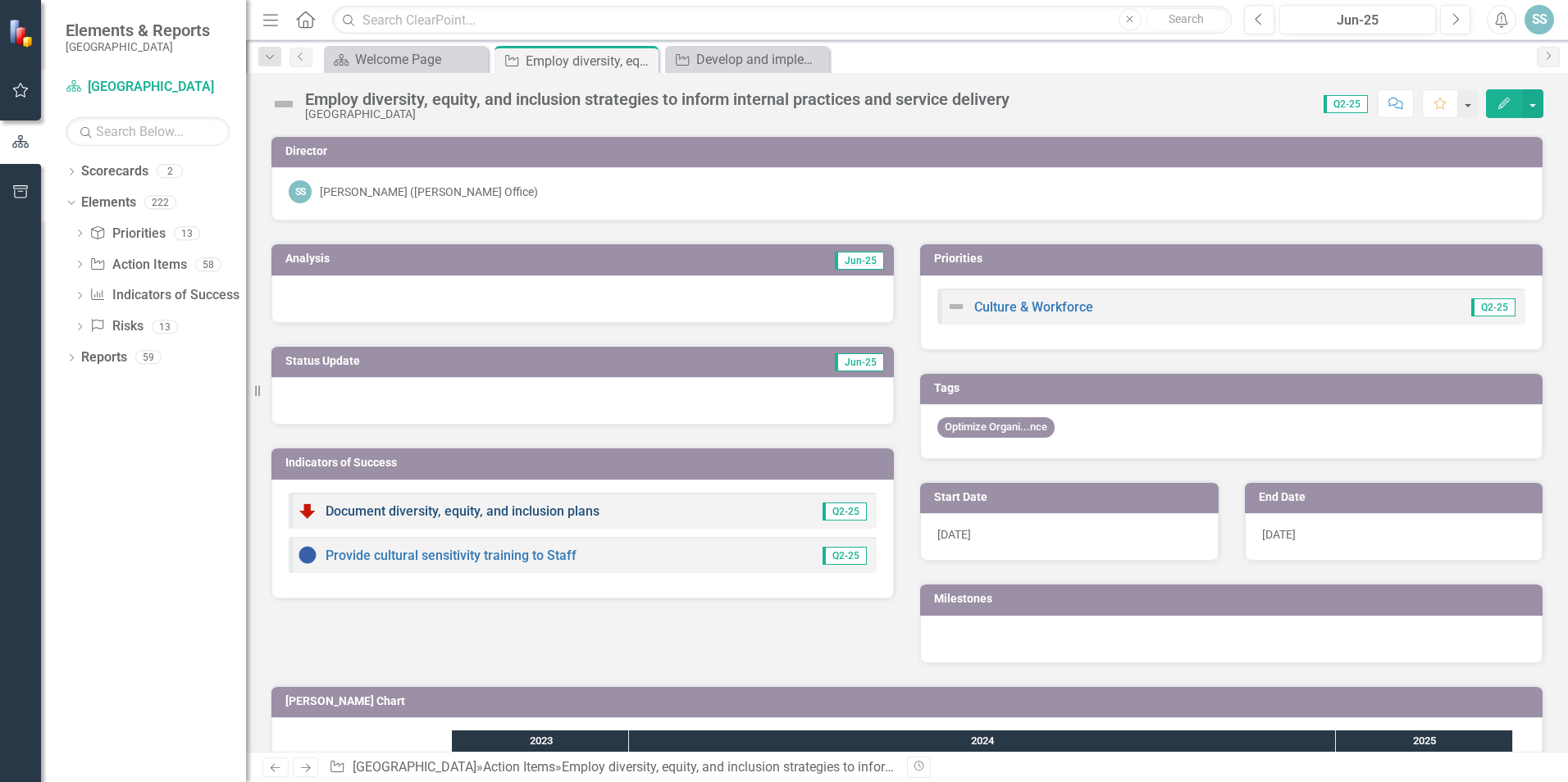
click at [512, 514] on link "Document diversity, equity, and inclusion plans" at bounding box center [462, 511] width 274 height 15
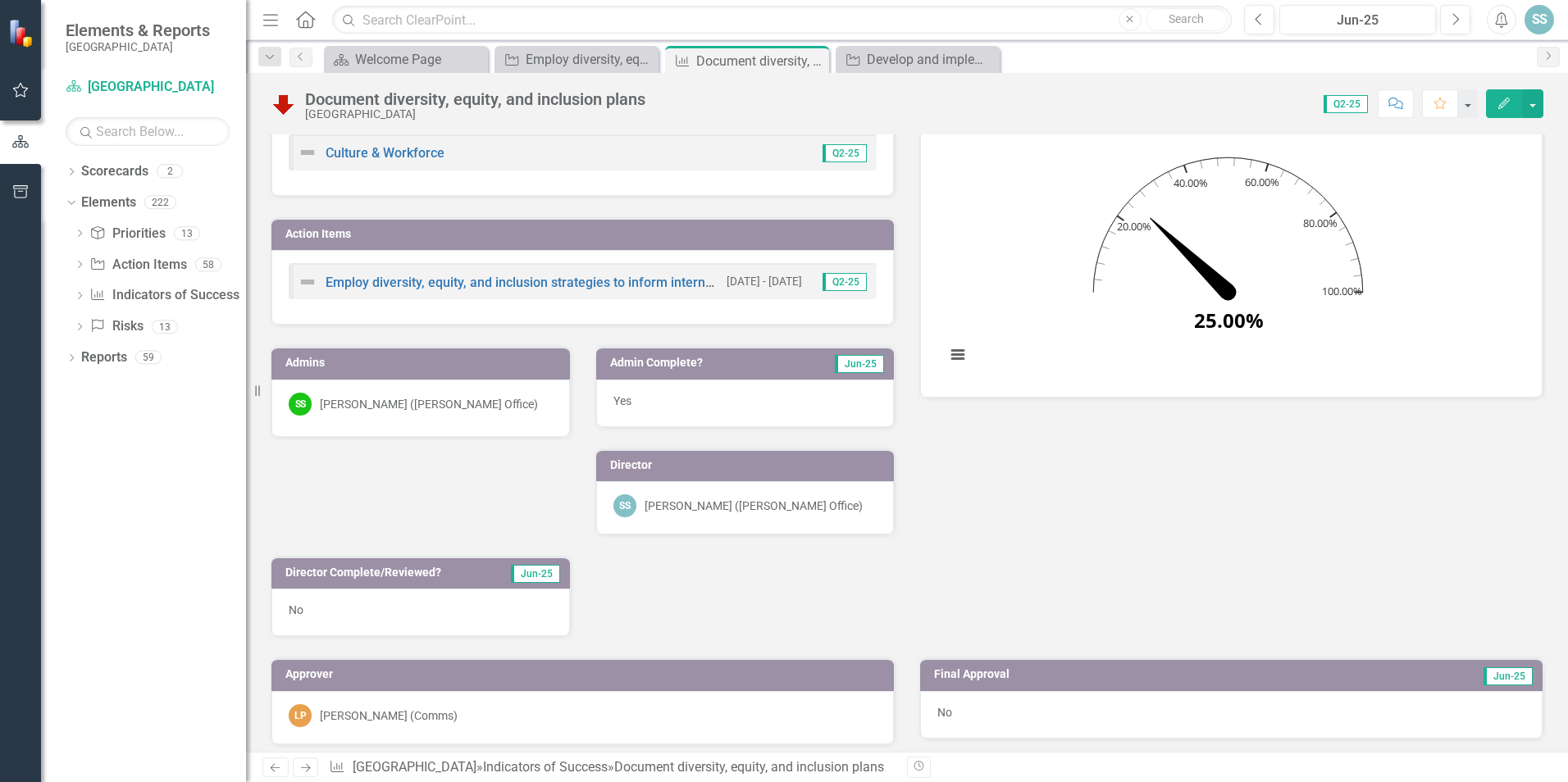
scroll to position [246, 0]
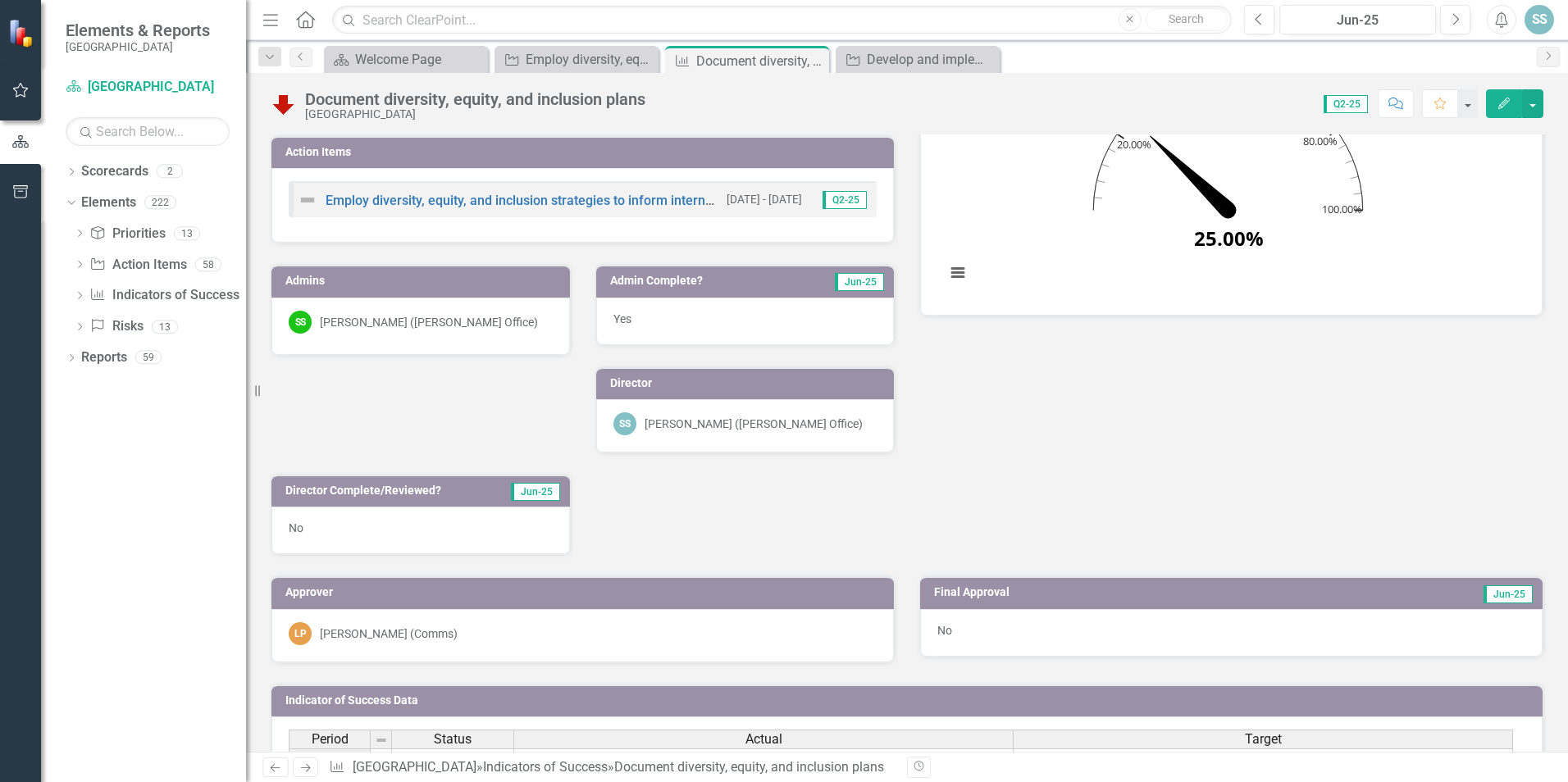
click at [1508, 108] on button "Edit" at bounding box center [1503, 104] width 36 height 29
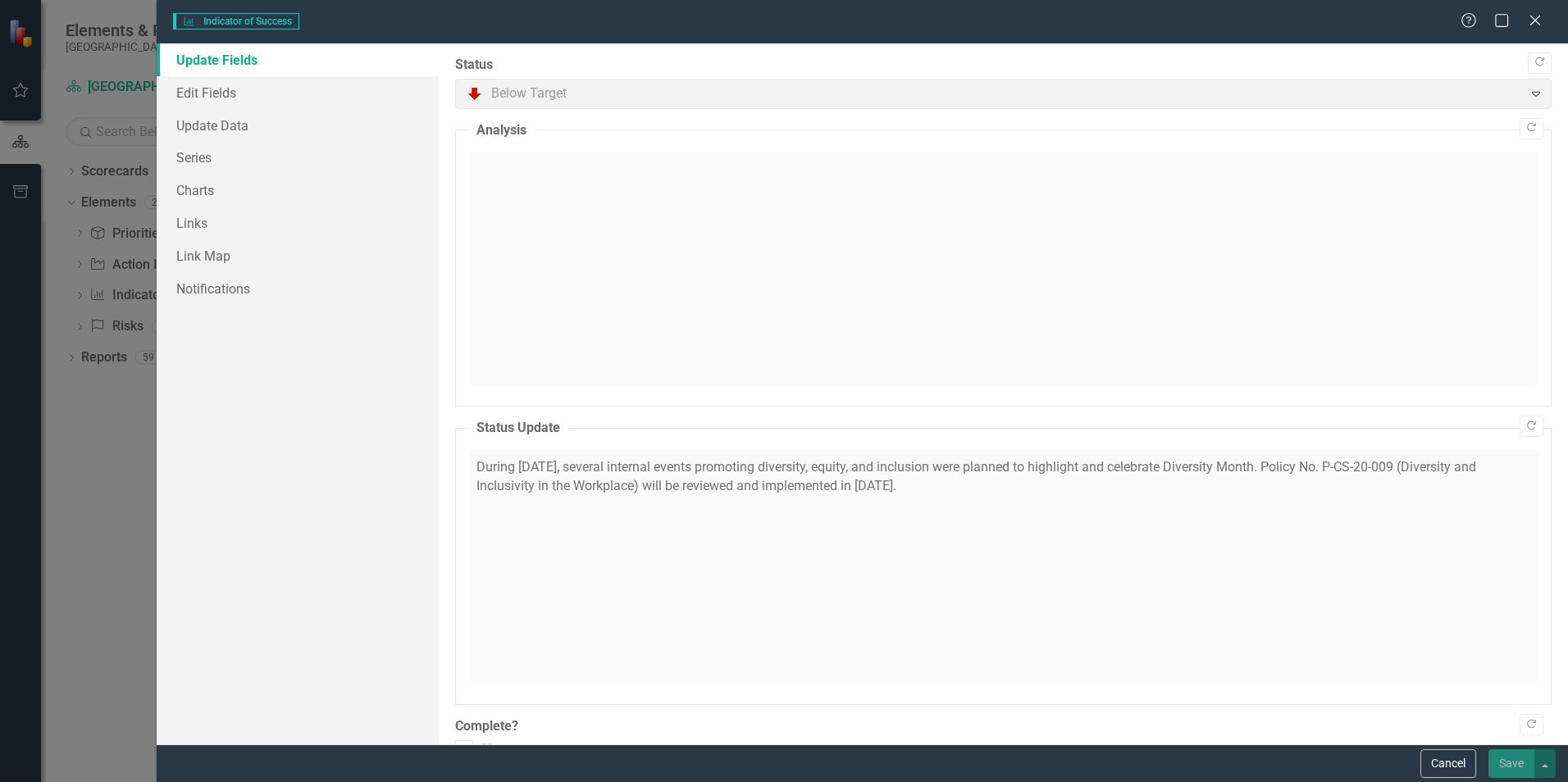
checkbox input "true"
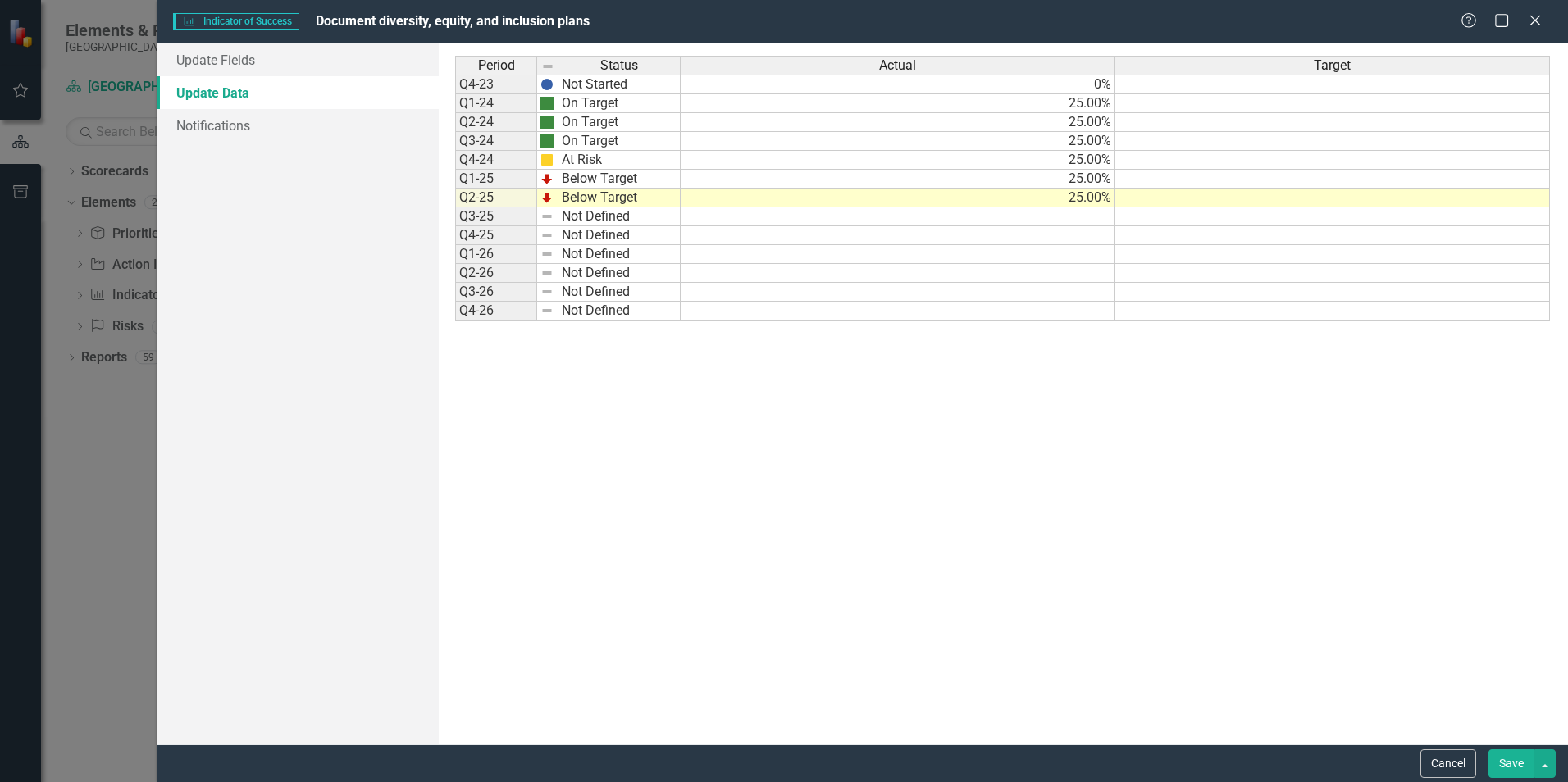
scroll to position [0, 0]
click at [290, 56] on link "Update Fields" at bounding box center [298, 60] width 282 height 33
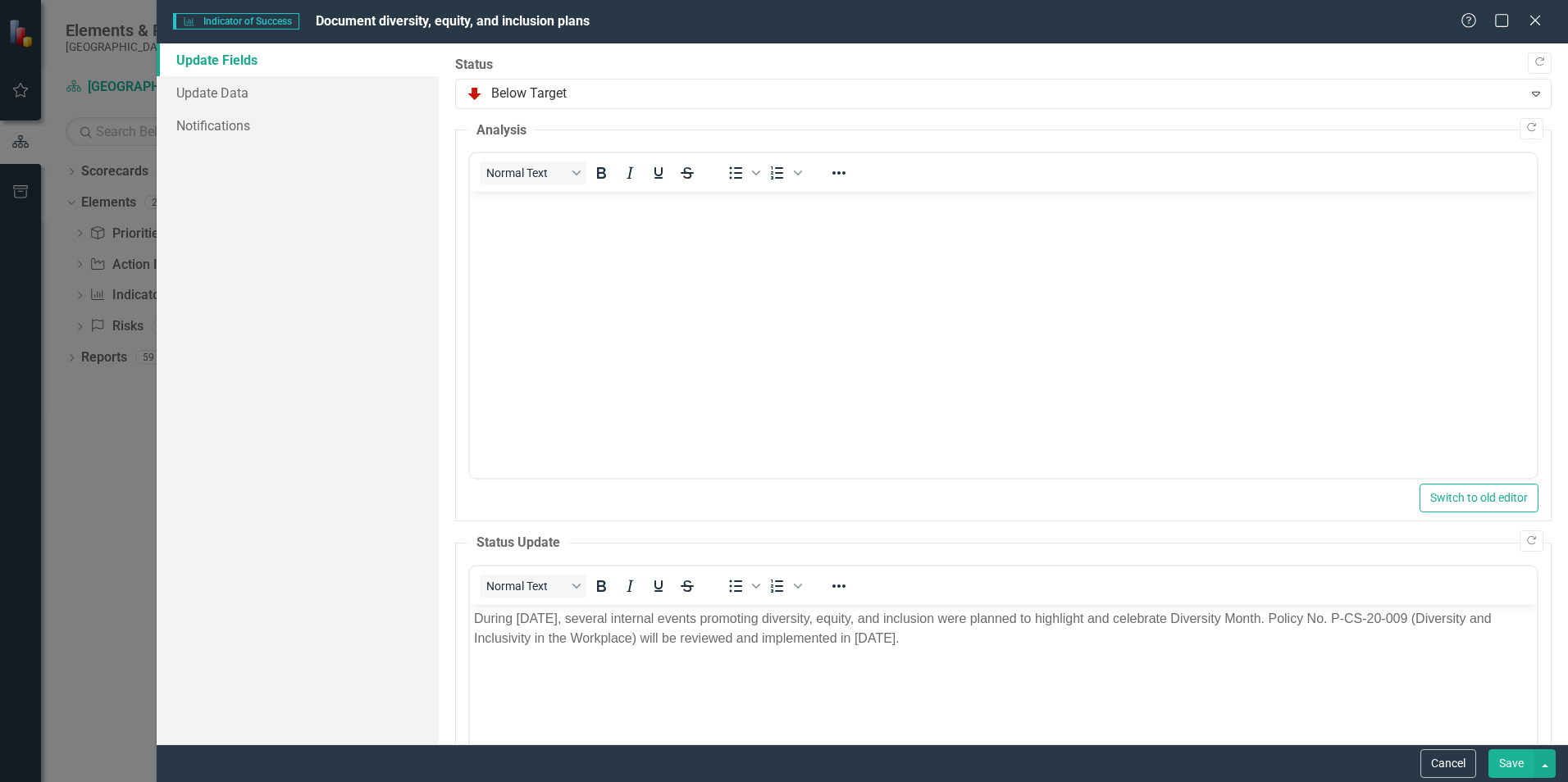
click at [1515, 769] on button "Save" at bounding box center [1511, 764] width 46 height 29
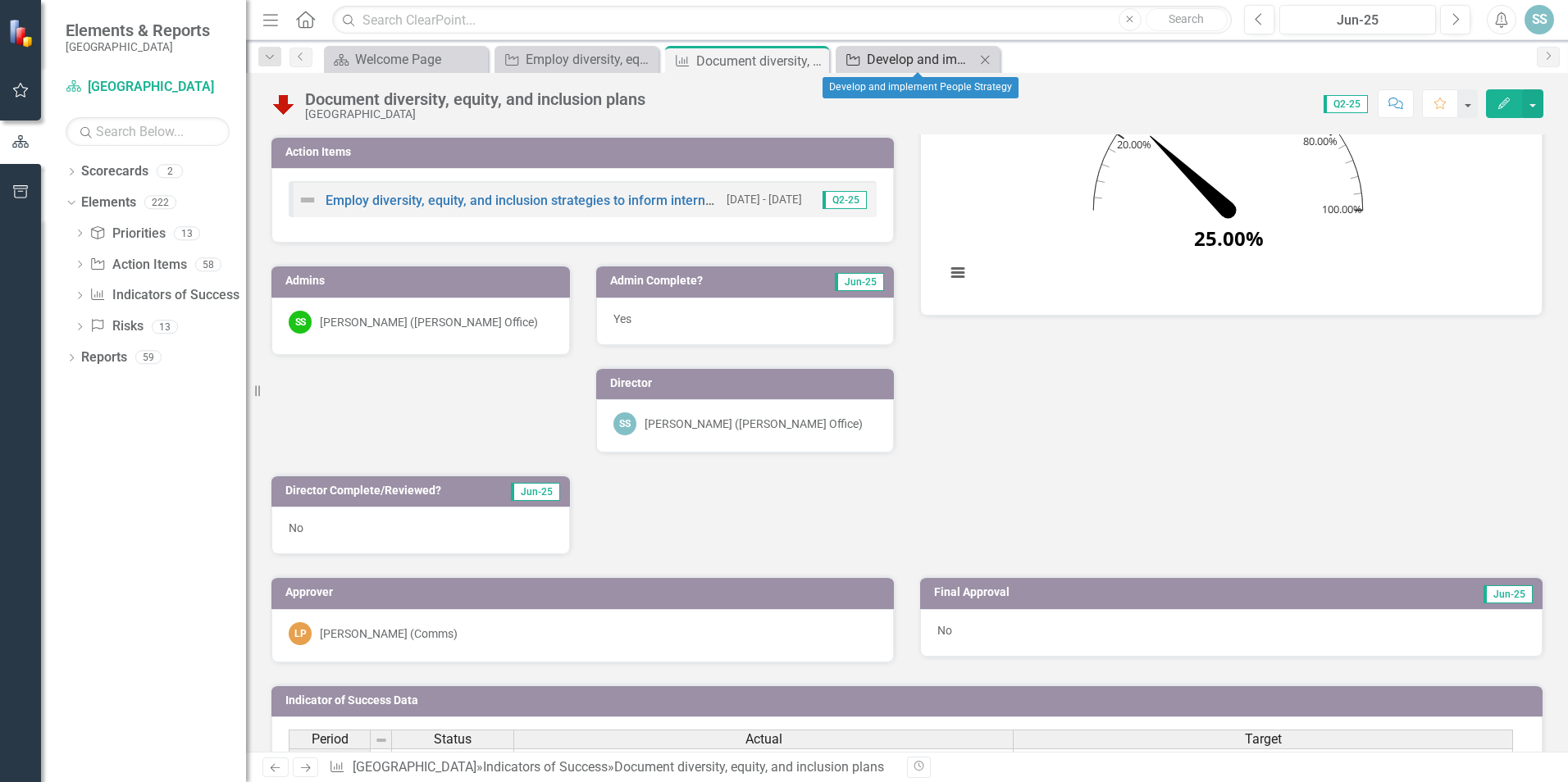
click at [892, 64] on div "Develop and implement People Strategy" at bounding box center [921, 59] width 108 height 20
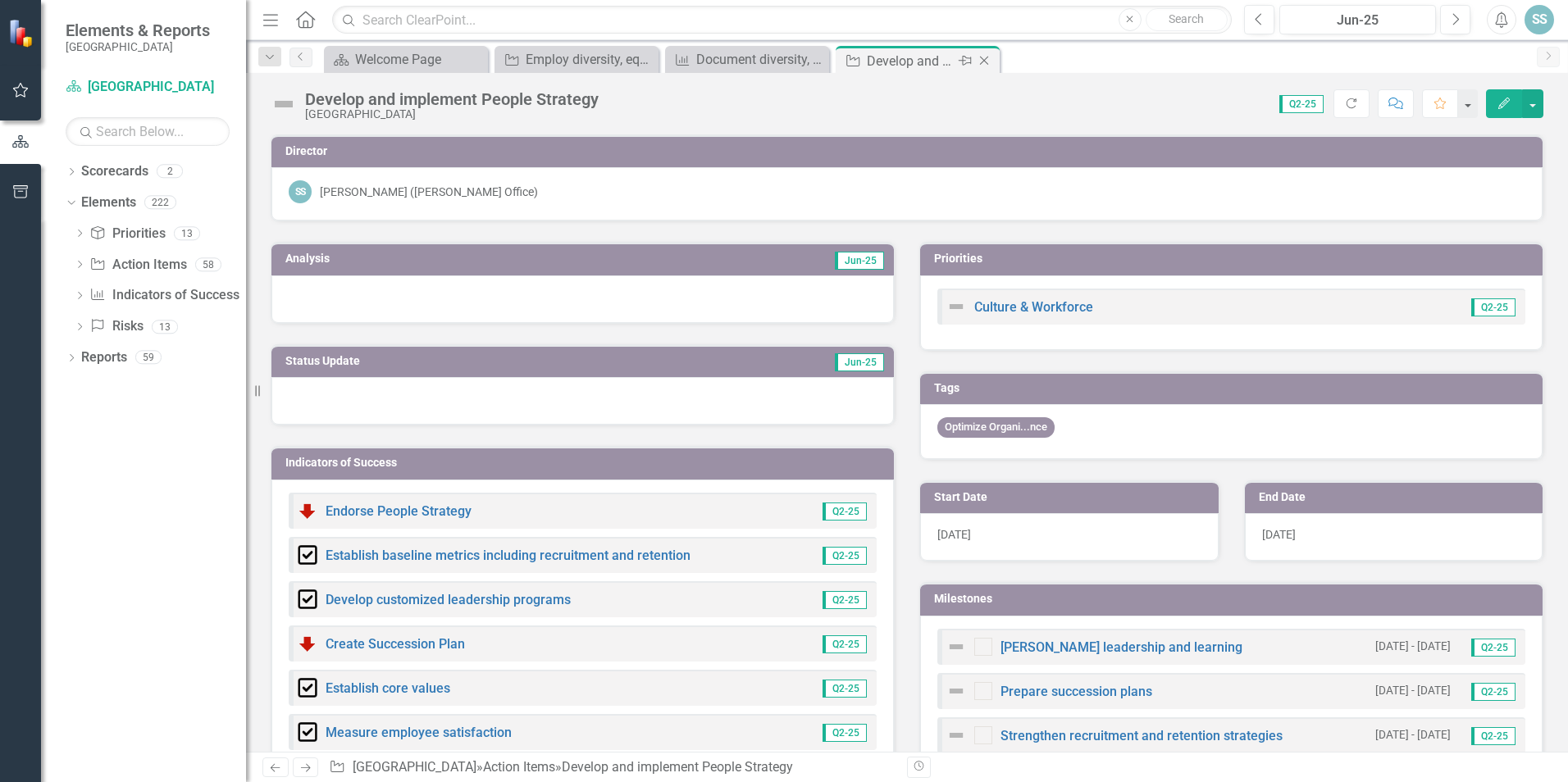
click at [985, 65] on icon "Close" at bounding box center [983, 61] width 16 height 13
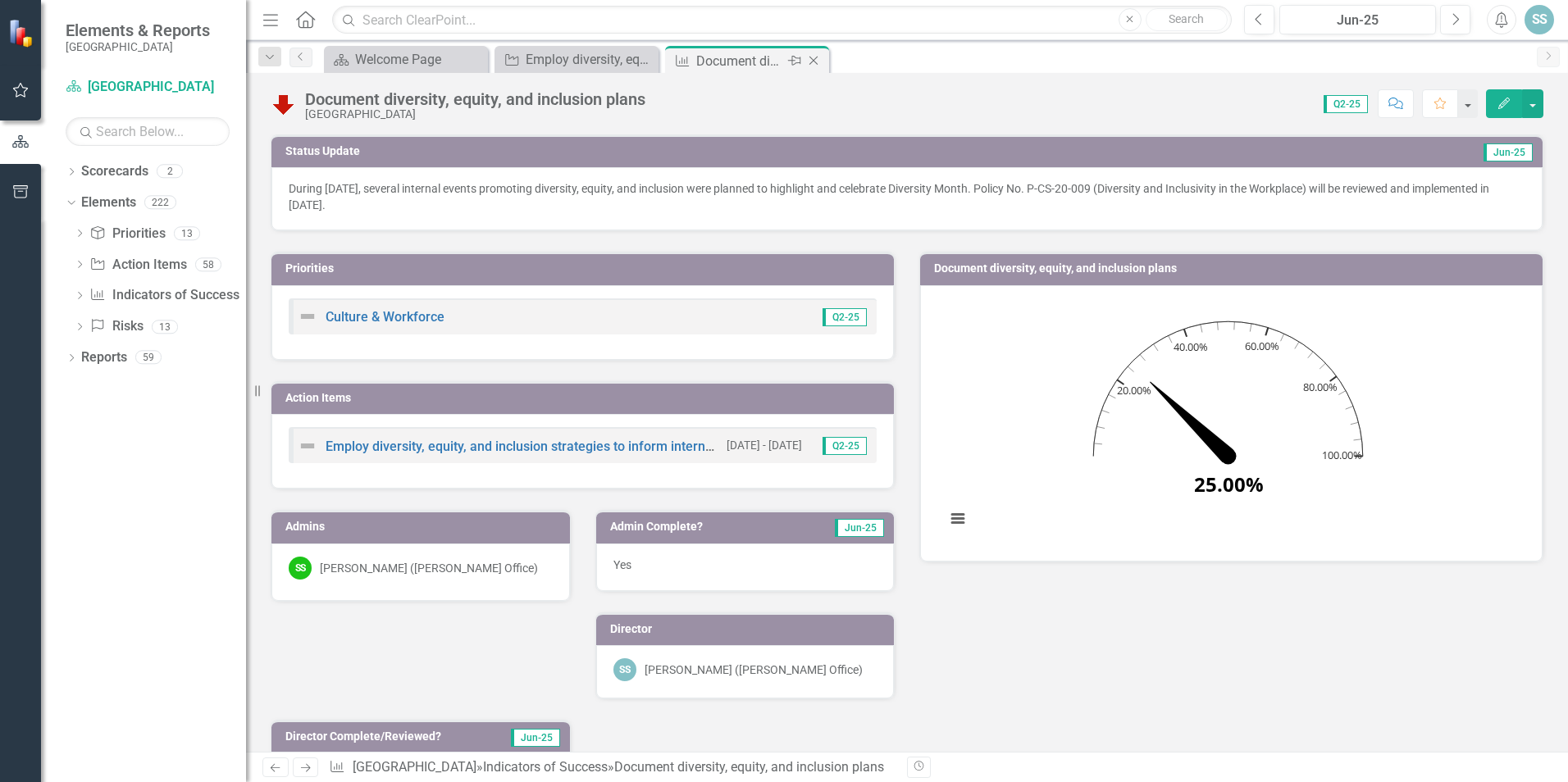
click at [815, 66] on icon "Close" at bounding box center [813, 61] width 16 height 13
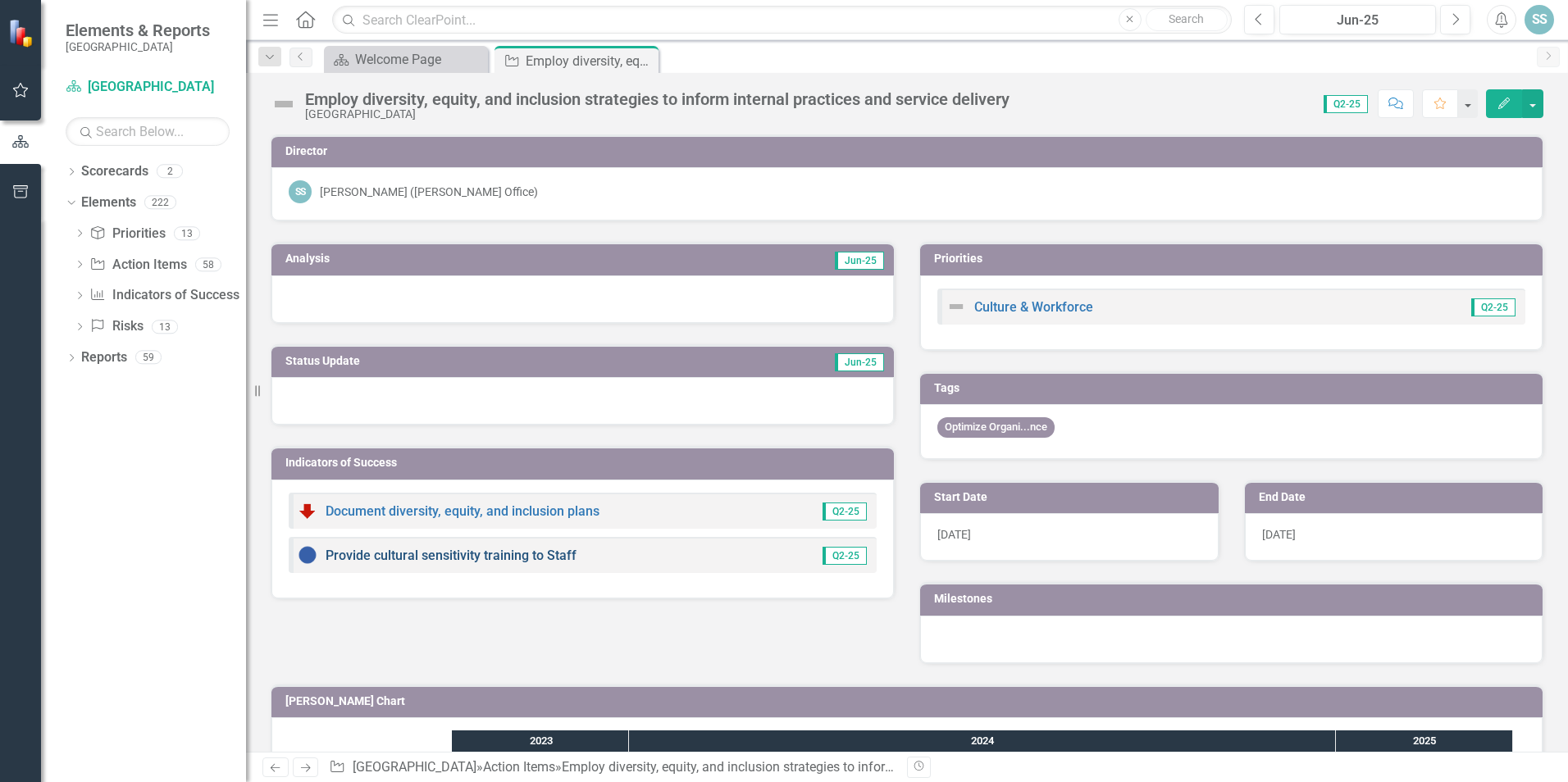
click at [515, 557] on link "Provide cultural sensitivity training to Staff" at bounding box center [451, 556] width 251 height 15
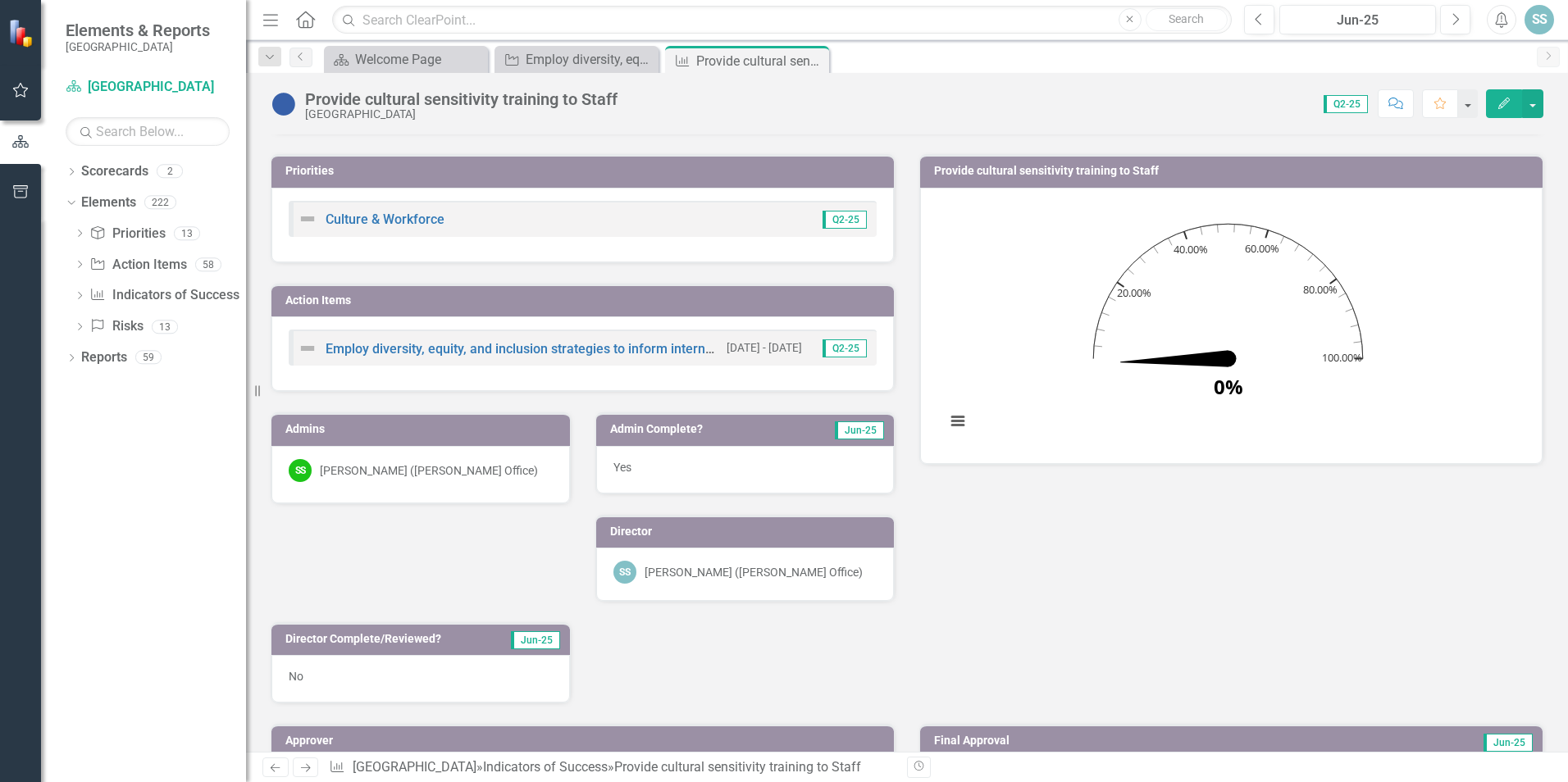
scroll to position [164, 0]
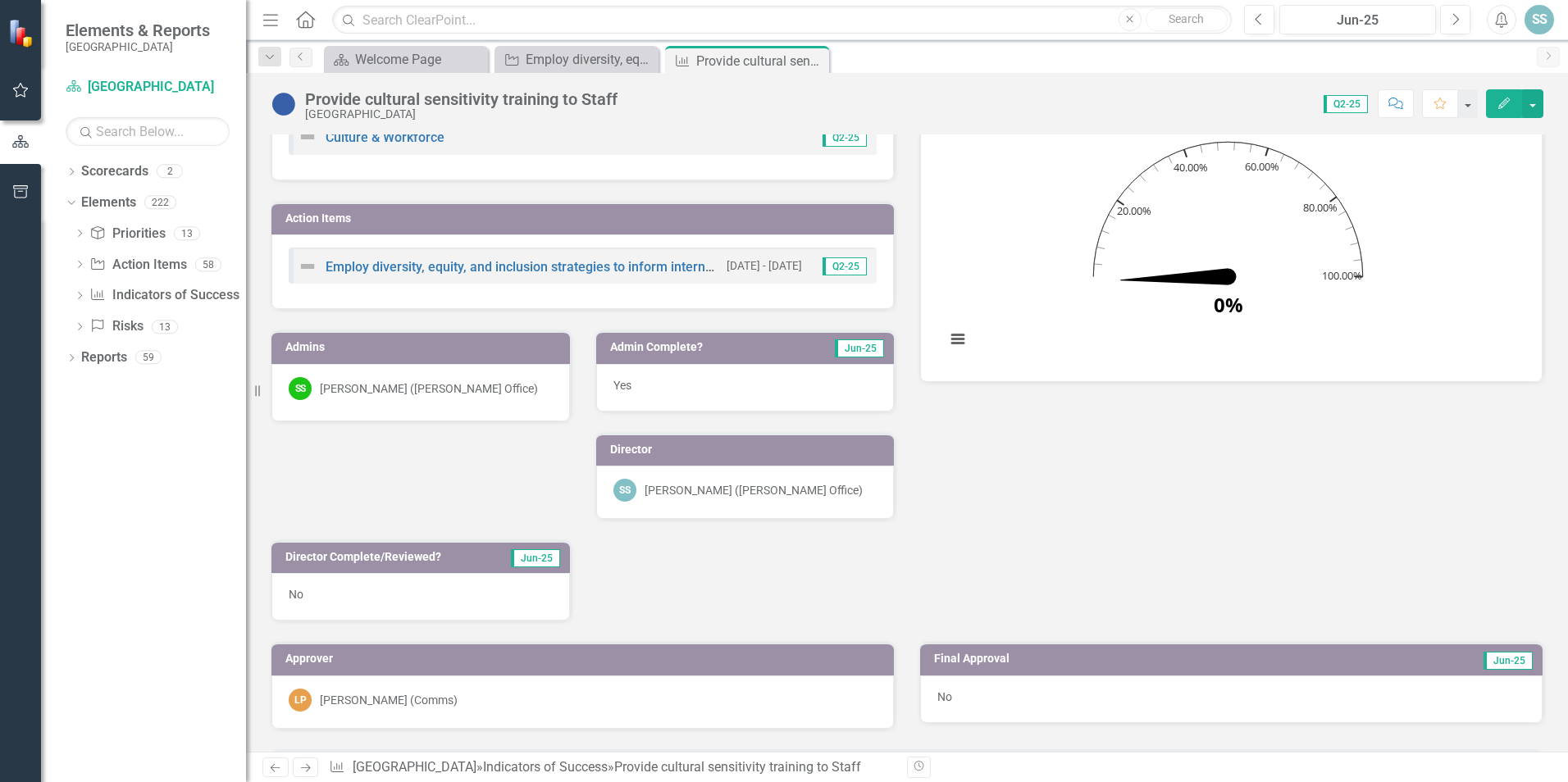
click at [1501, 96] on button "Edit" at bounding box center [1503, 104] width 36 height 29
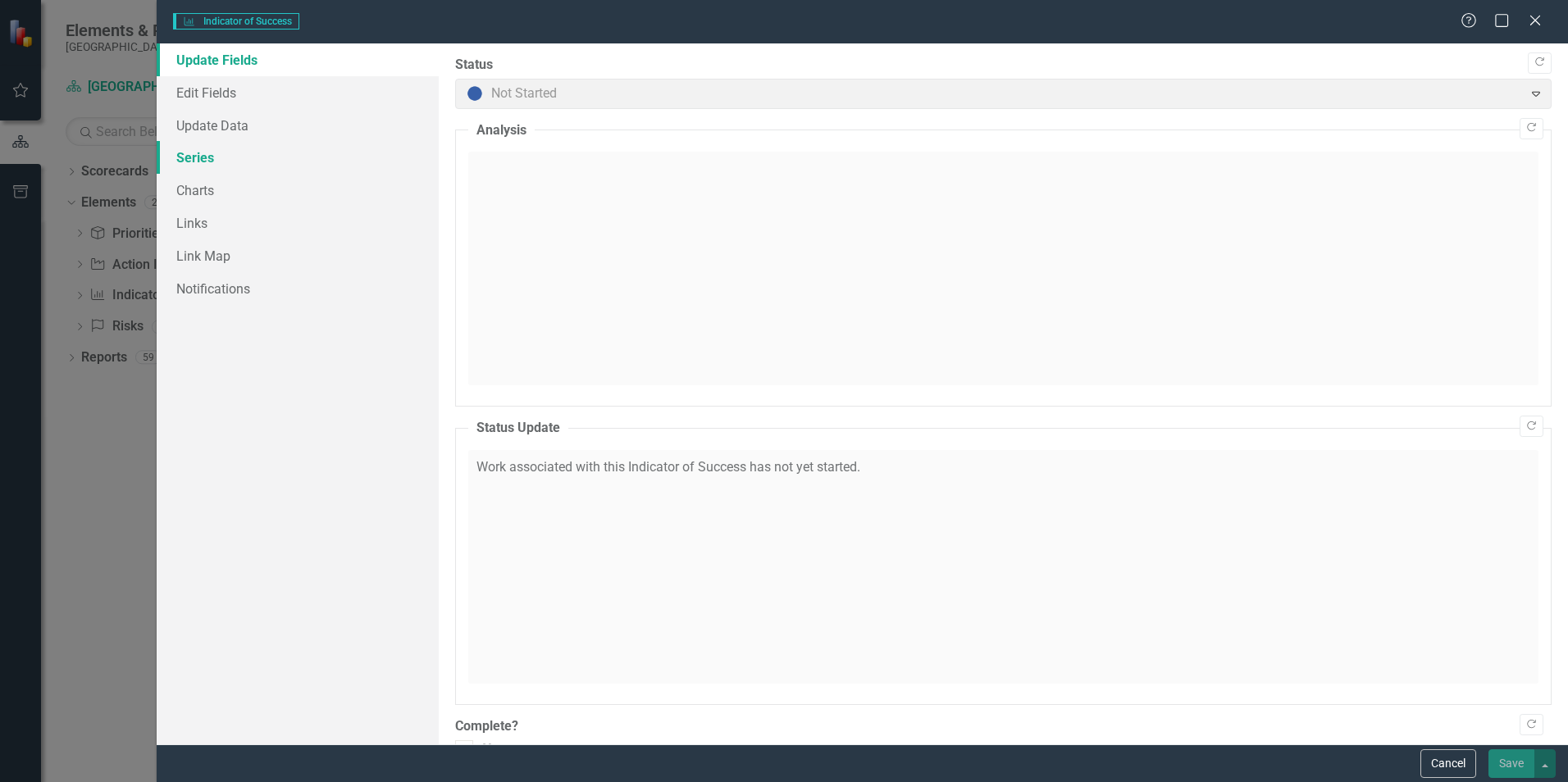
checkbox input "true"
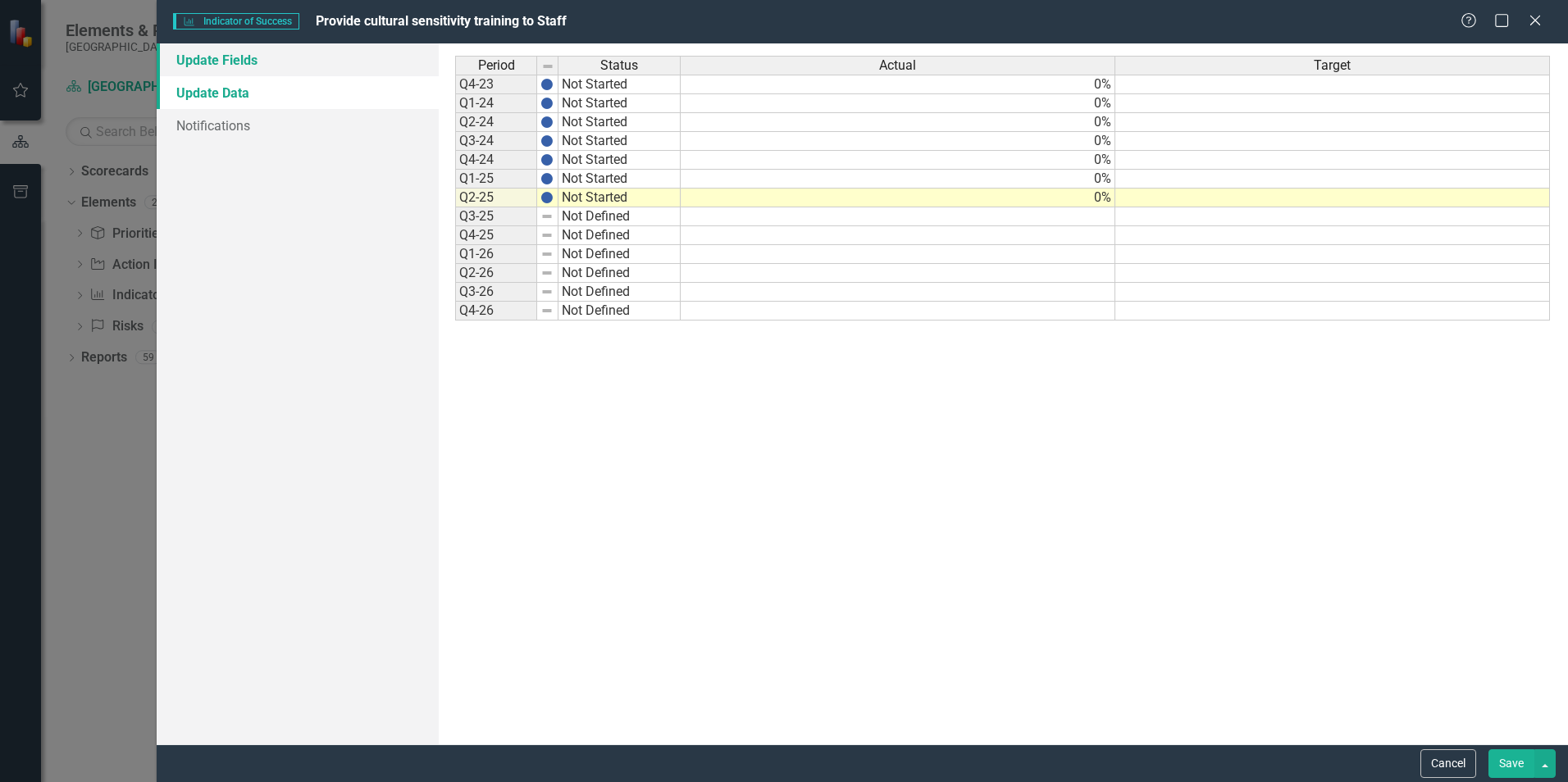
scroll to position [0, 0]
click at [218, 61] on link "Update Fields" at bounding box center [298, 60] width 282 height 33
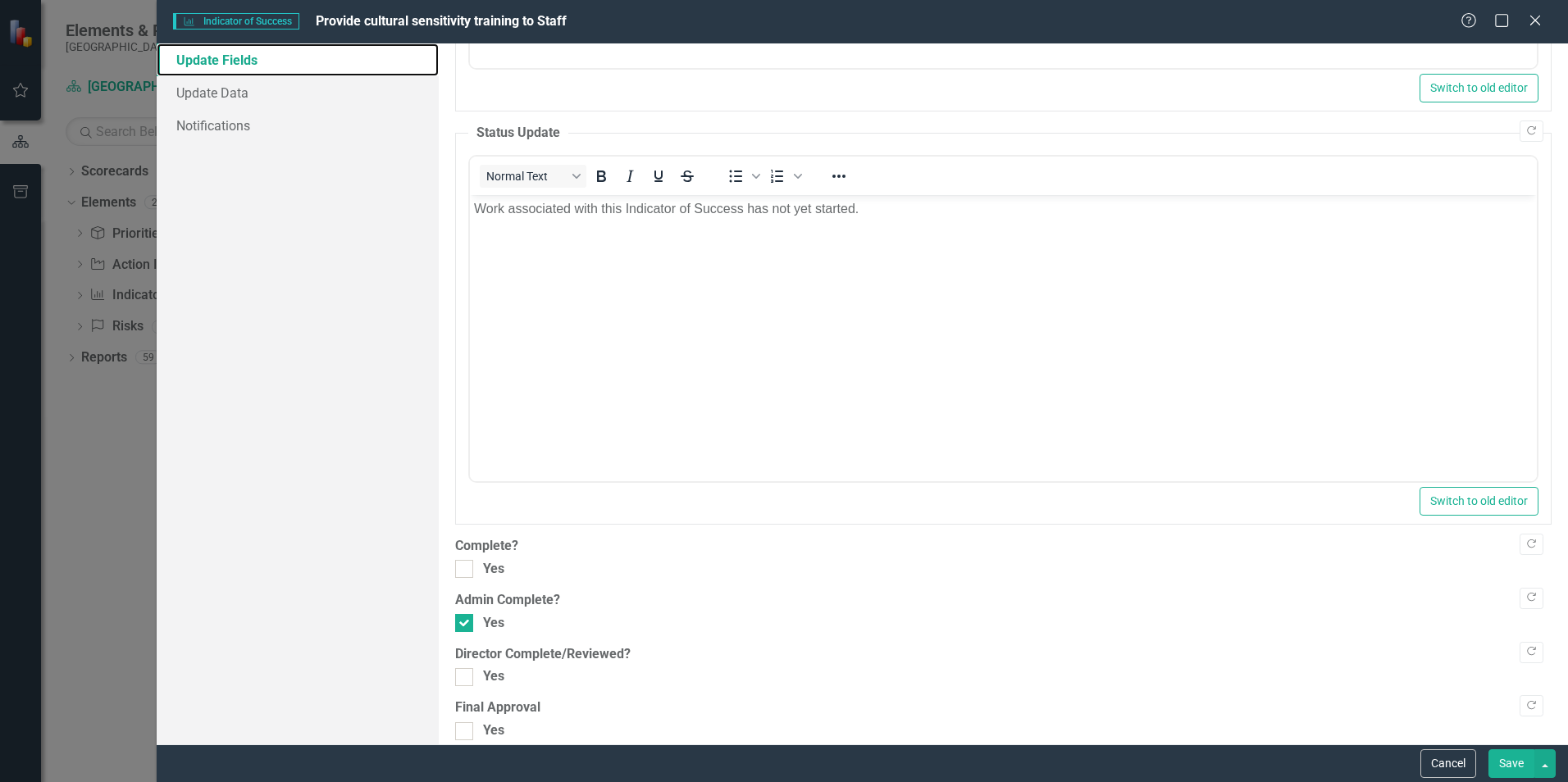
scroll to position [430, 0]
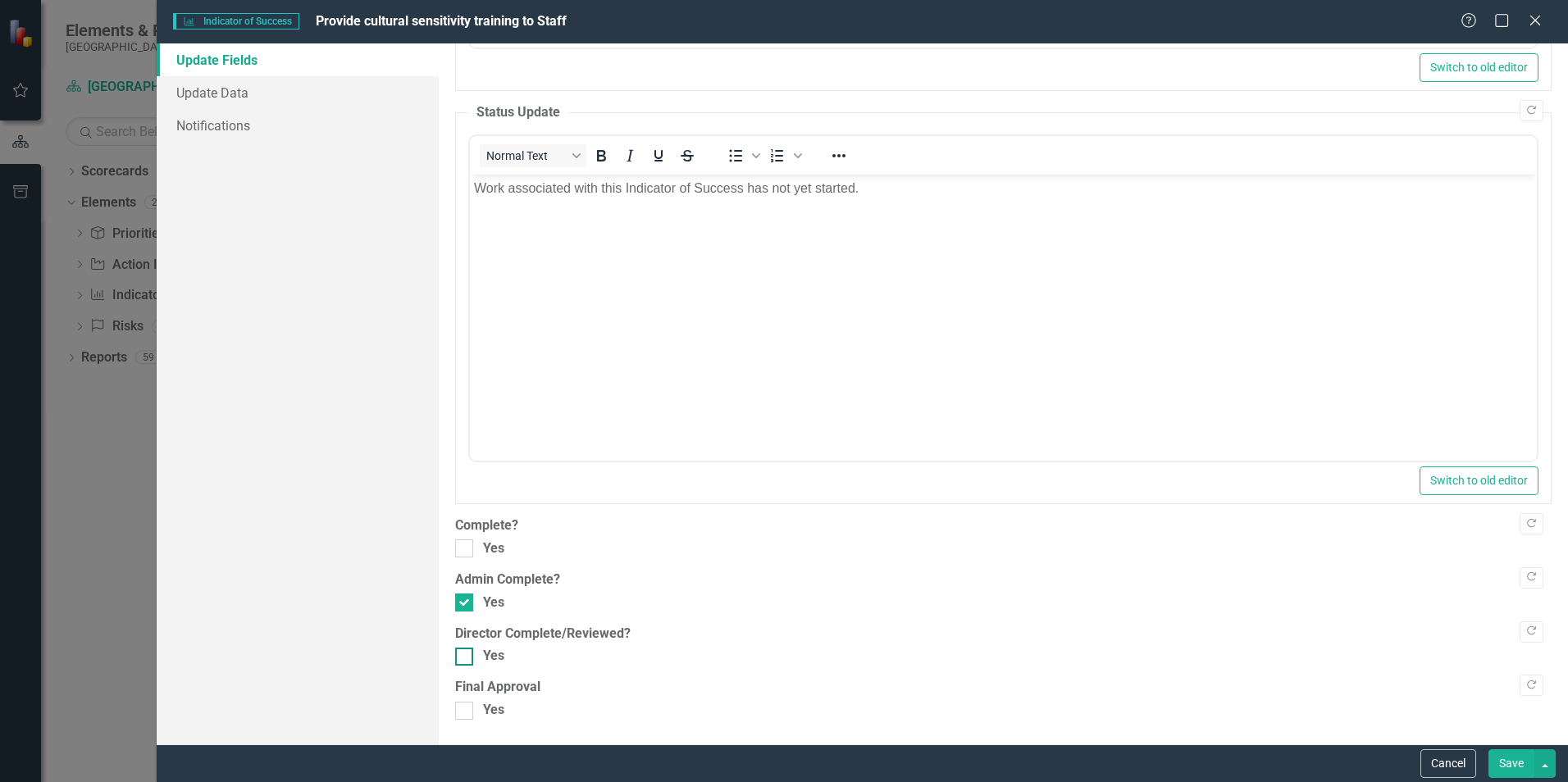
click at [458, 654] on input "Yes" at bounding box center [460, 653] width 11 height 11
checkbox input "true"
click at [1507, 761] on button "Save" at bounding box center [1511, 764] width 46 height 29
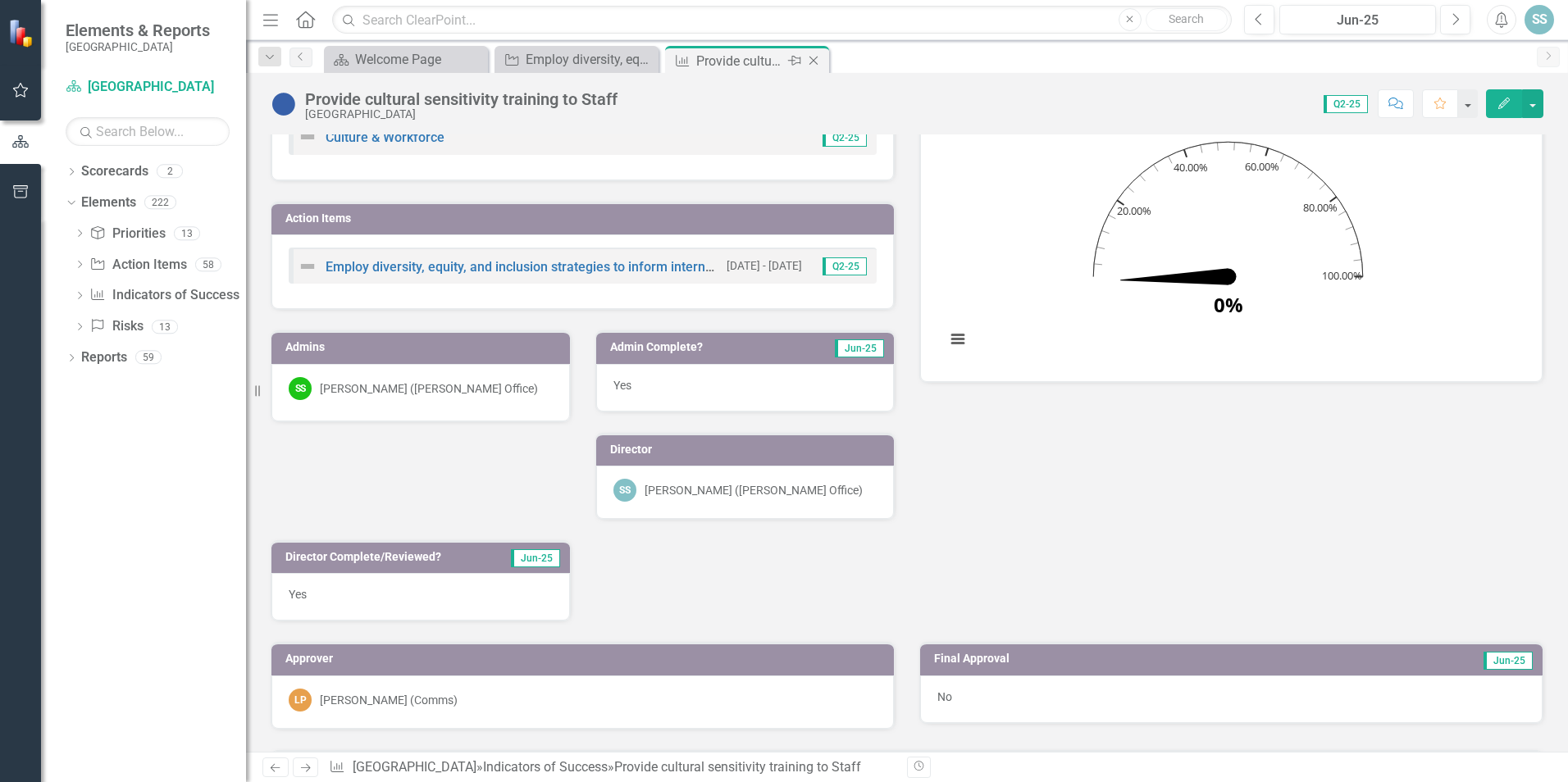
click at [811, 60] on icon "Close" at bounding box center [813, 61] width 16 height 13
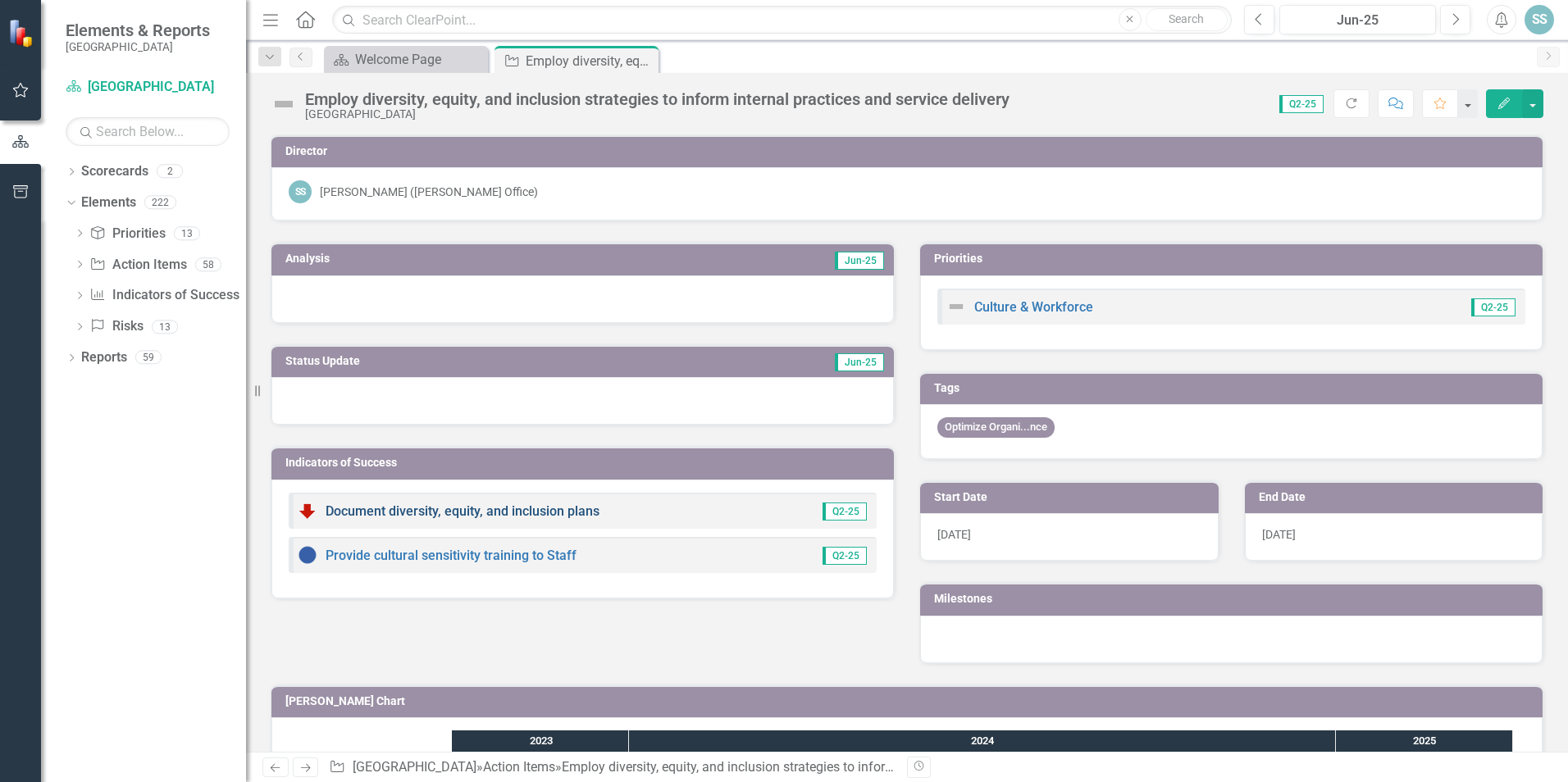
click at [450, 507] on link "Document diversity, equity, and inclusion plans" at bounding box center [462, 511] width 274 height 15
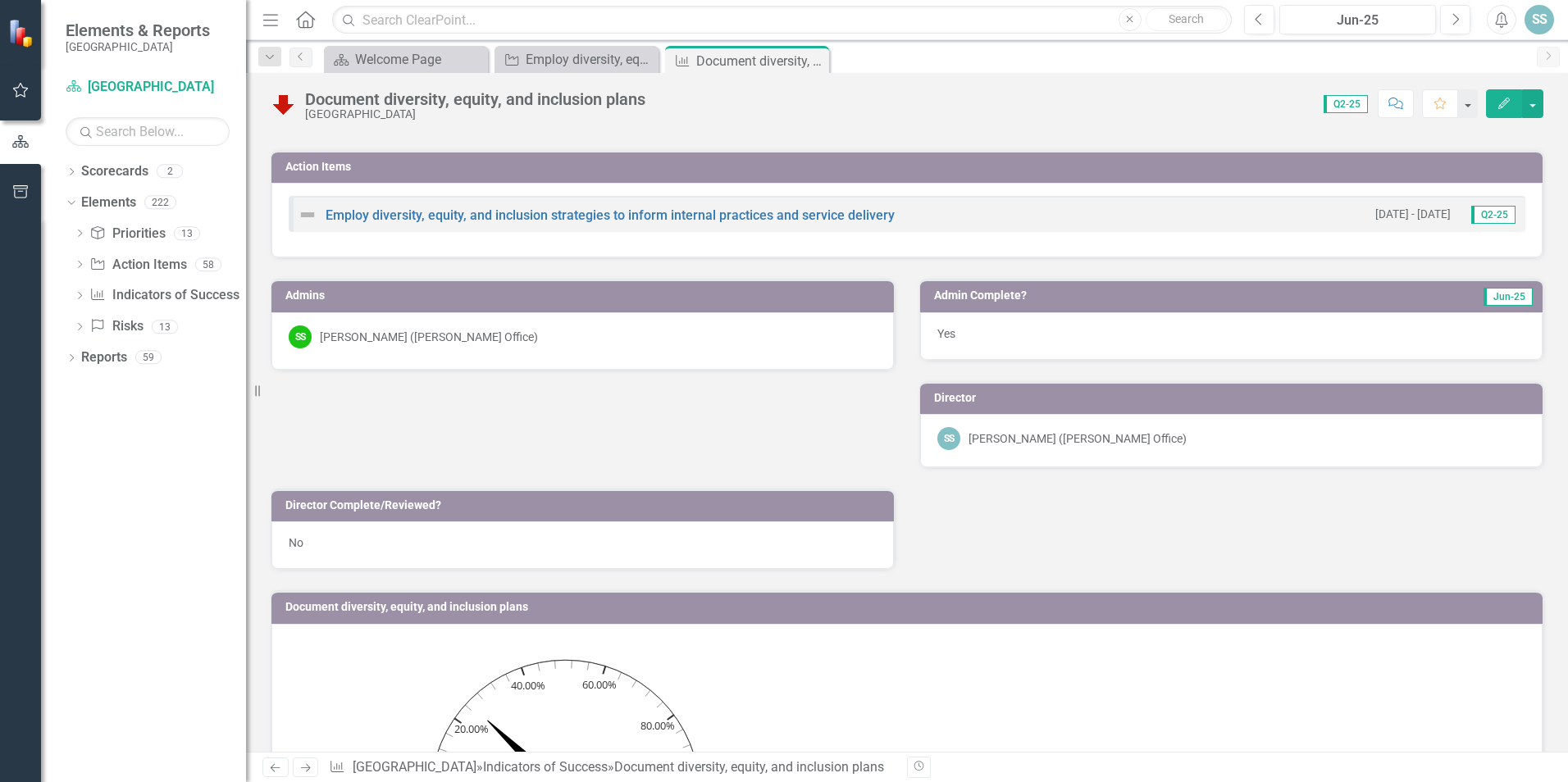
scroll to position [246, 0]
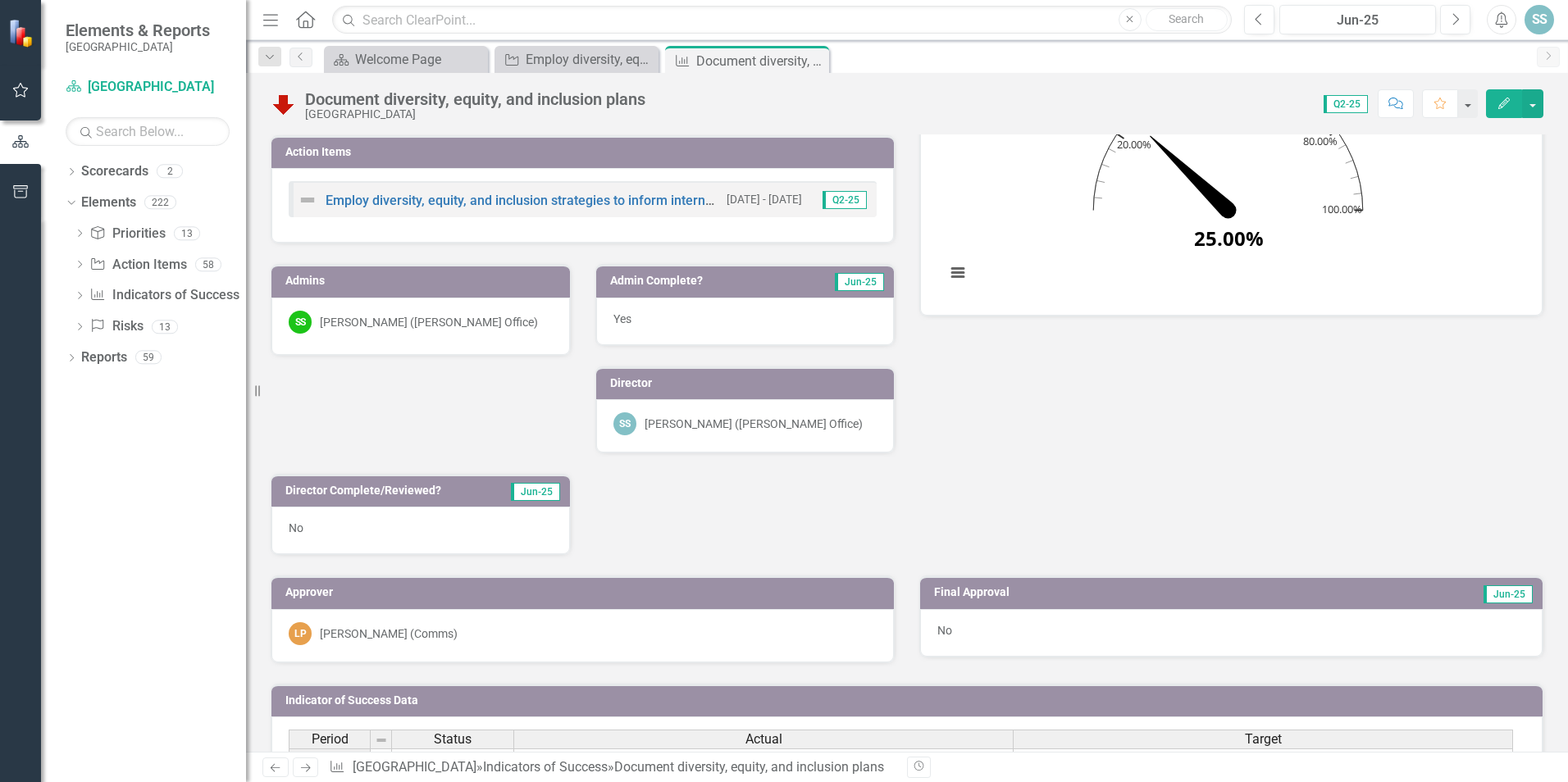
click at [1499, 97] on icon "Edit" at bounding box center [1503, 103] width 14 height 12
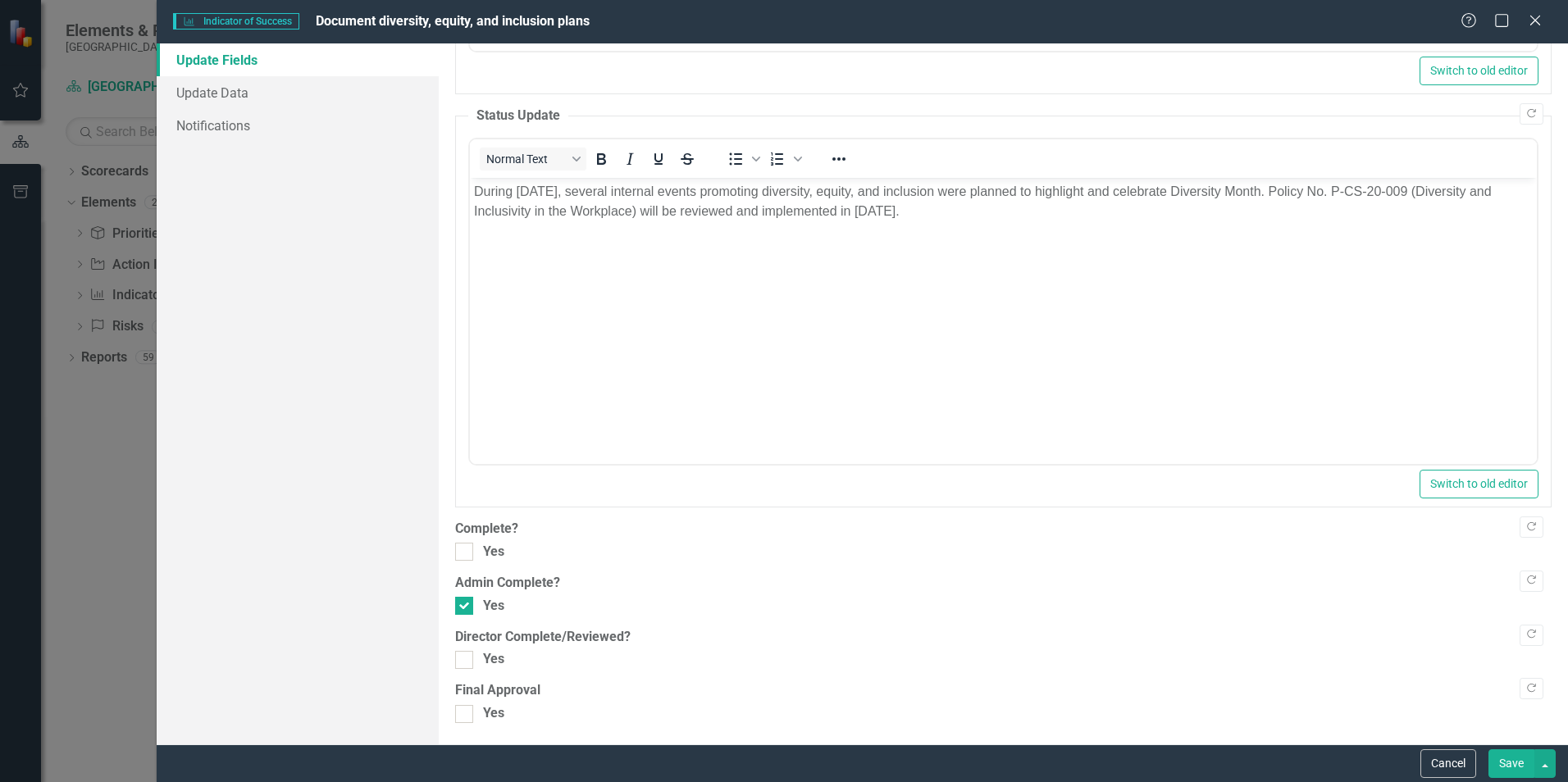
scroll to position [430, 0]
click at [460, 654] on input "Yes" at bounding box center [460, 653] width 11 height 11
checkbox input "true"
click at [1513, 765] on button "Save" at bounding box center [1511, 764] width 46 height 29
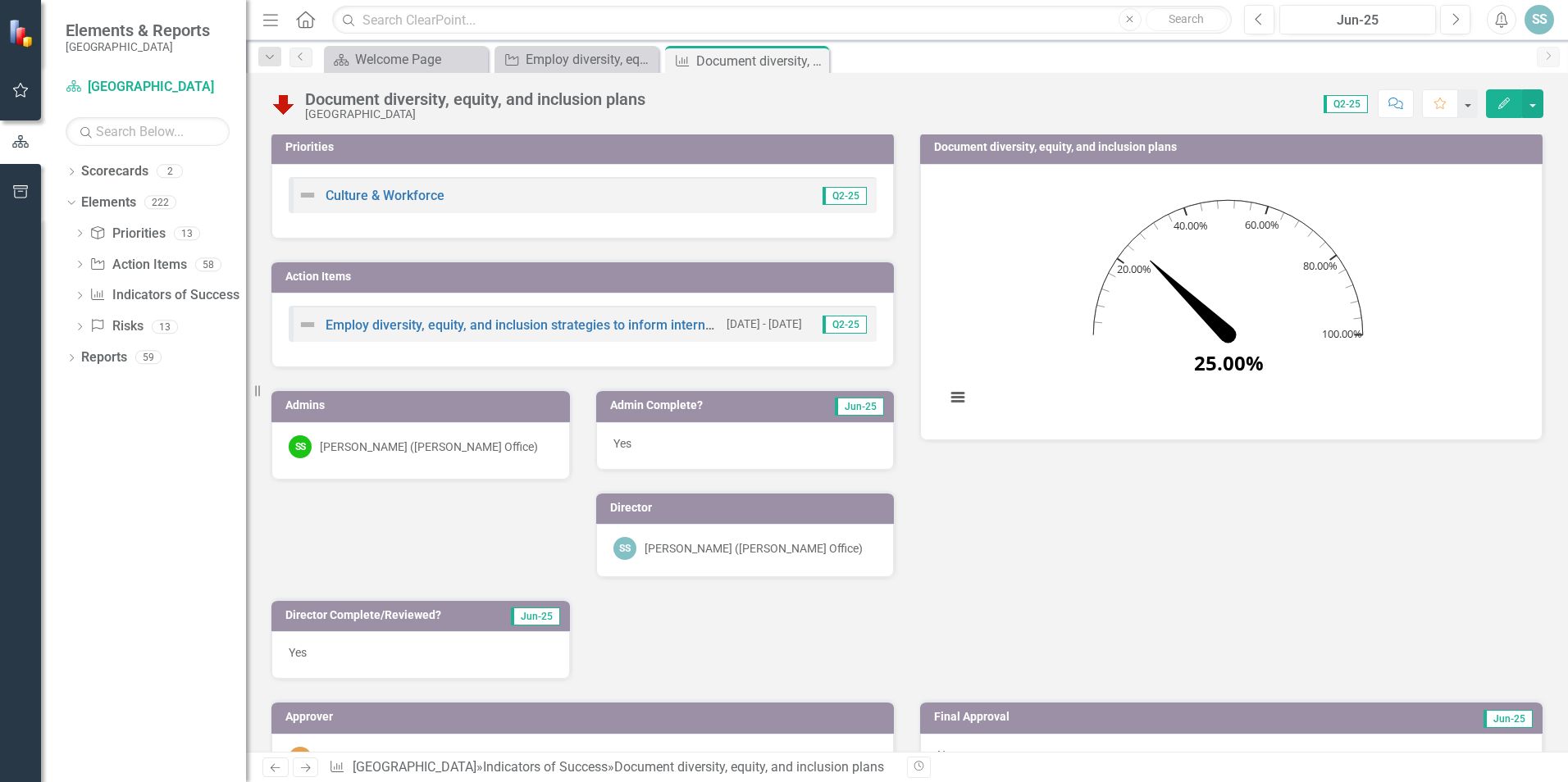
scroll to position [0, 0]
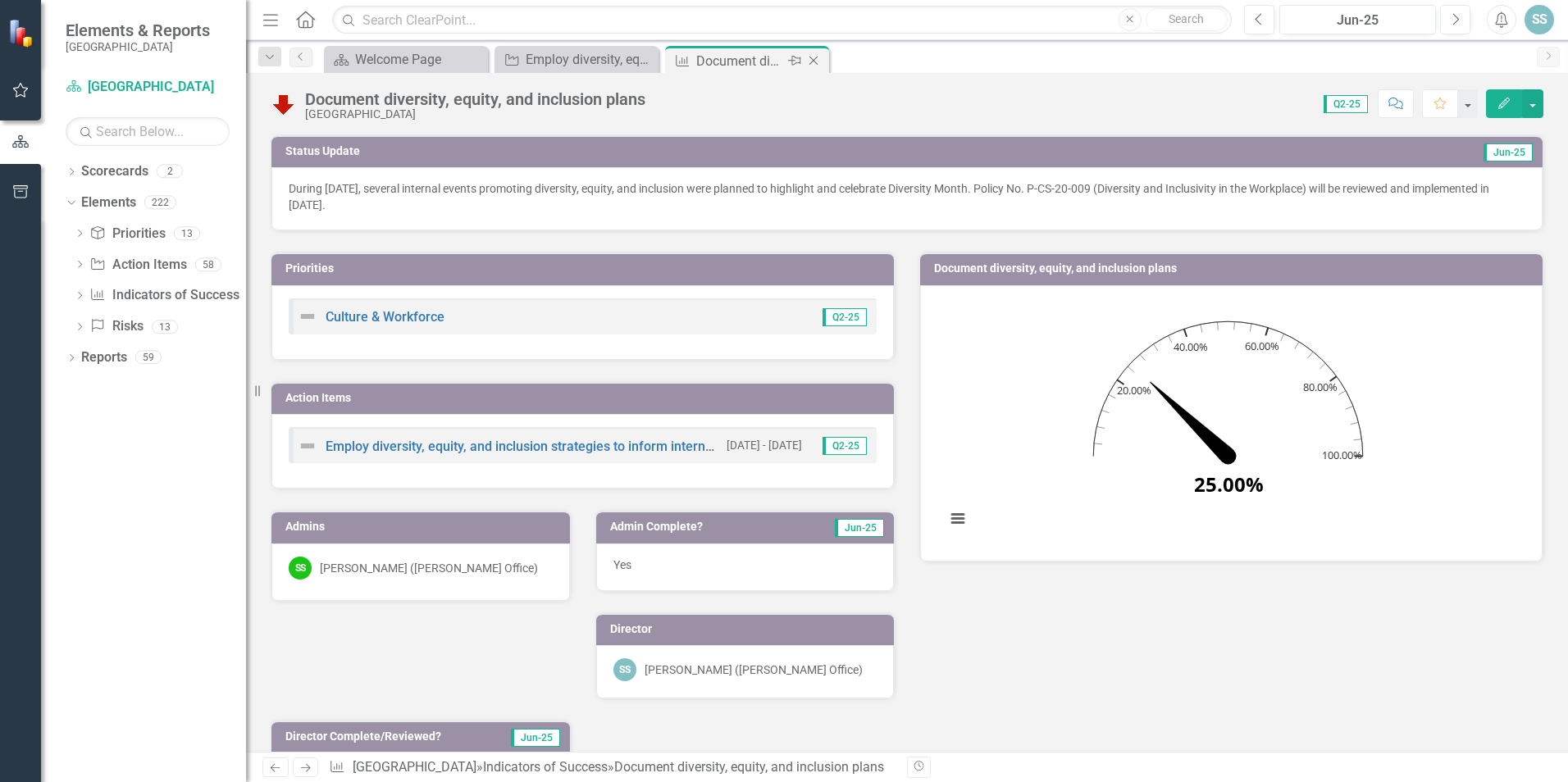
click at [811, 56] on icon "Close" at bounding box center [813, 61] width 16 height 13
click at [438, 450] on link "Employ diversity, equity, and inclusion strategies to inform internal practices…" at bounding box center [610, 447] width 569 height 15
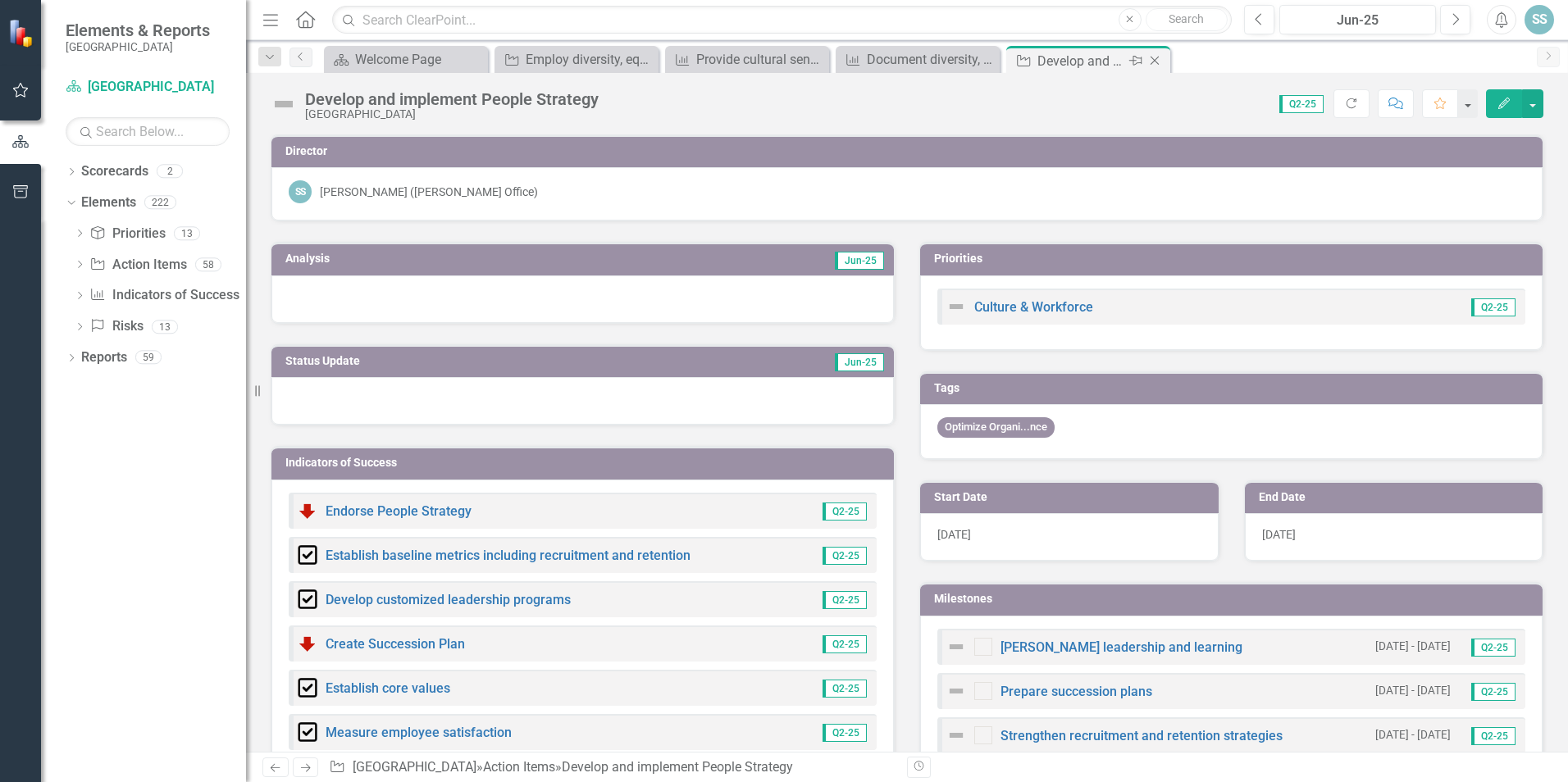
click at [1155, 66] on icon "Close" at bounding box center [1154, 61] width 16 height 13
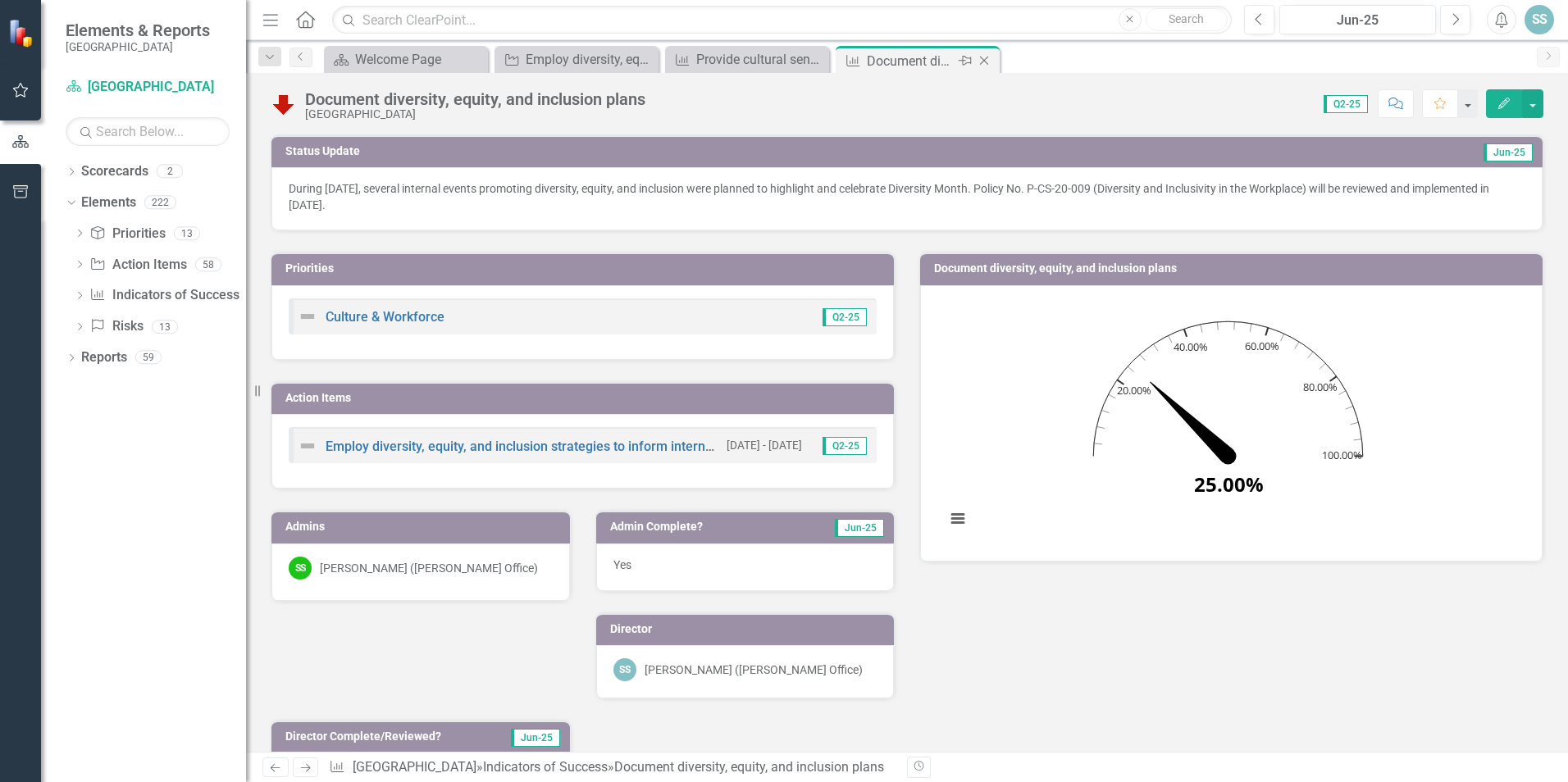
click at [988, 64] on icon "Close" at bounding box center [983, 61] width 16 height 13
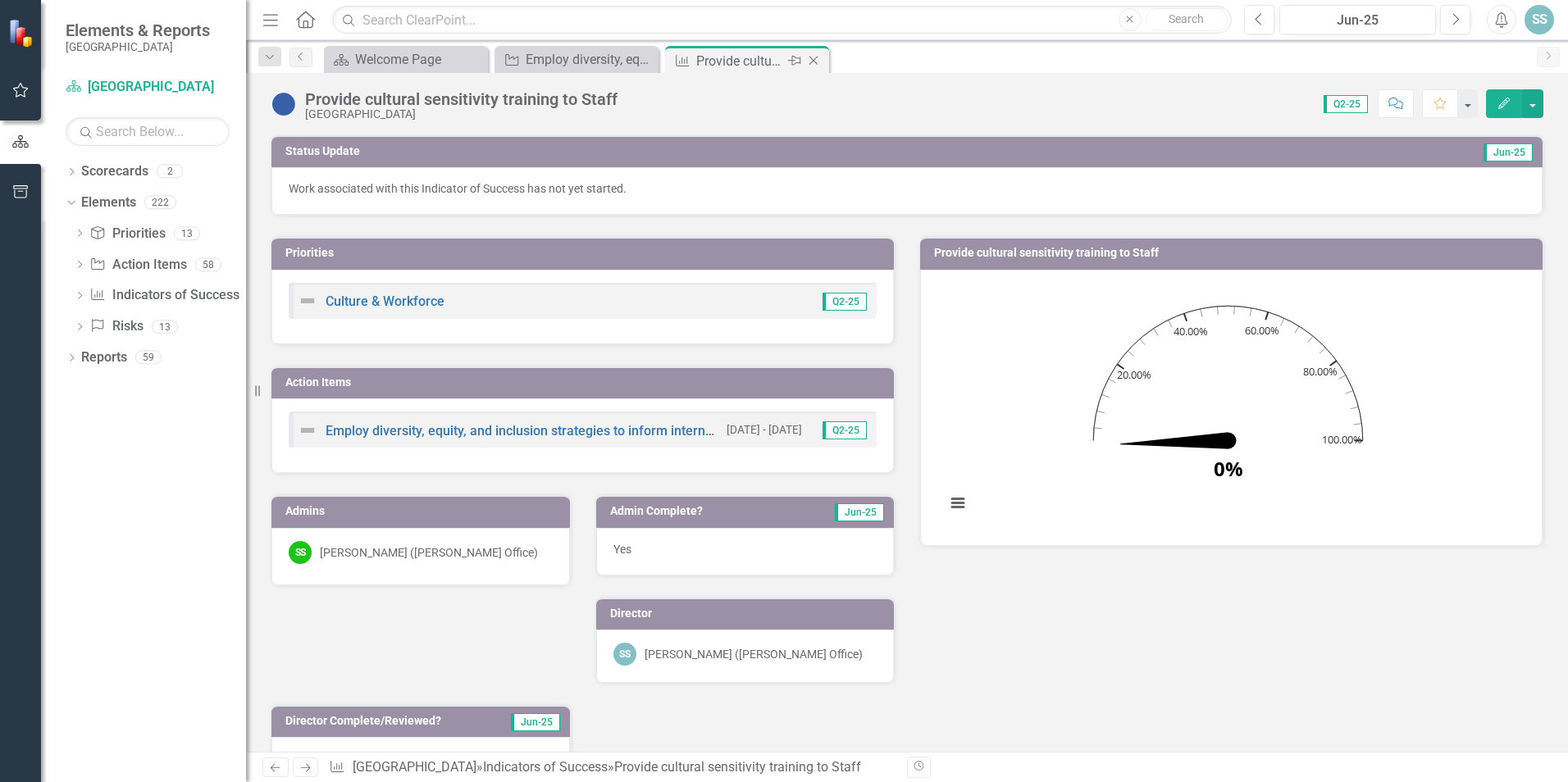
click at [821, 60] on icon "Close" at bounding box center [813, 61] width 16 height 13
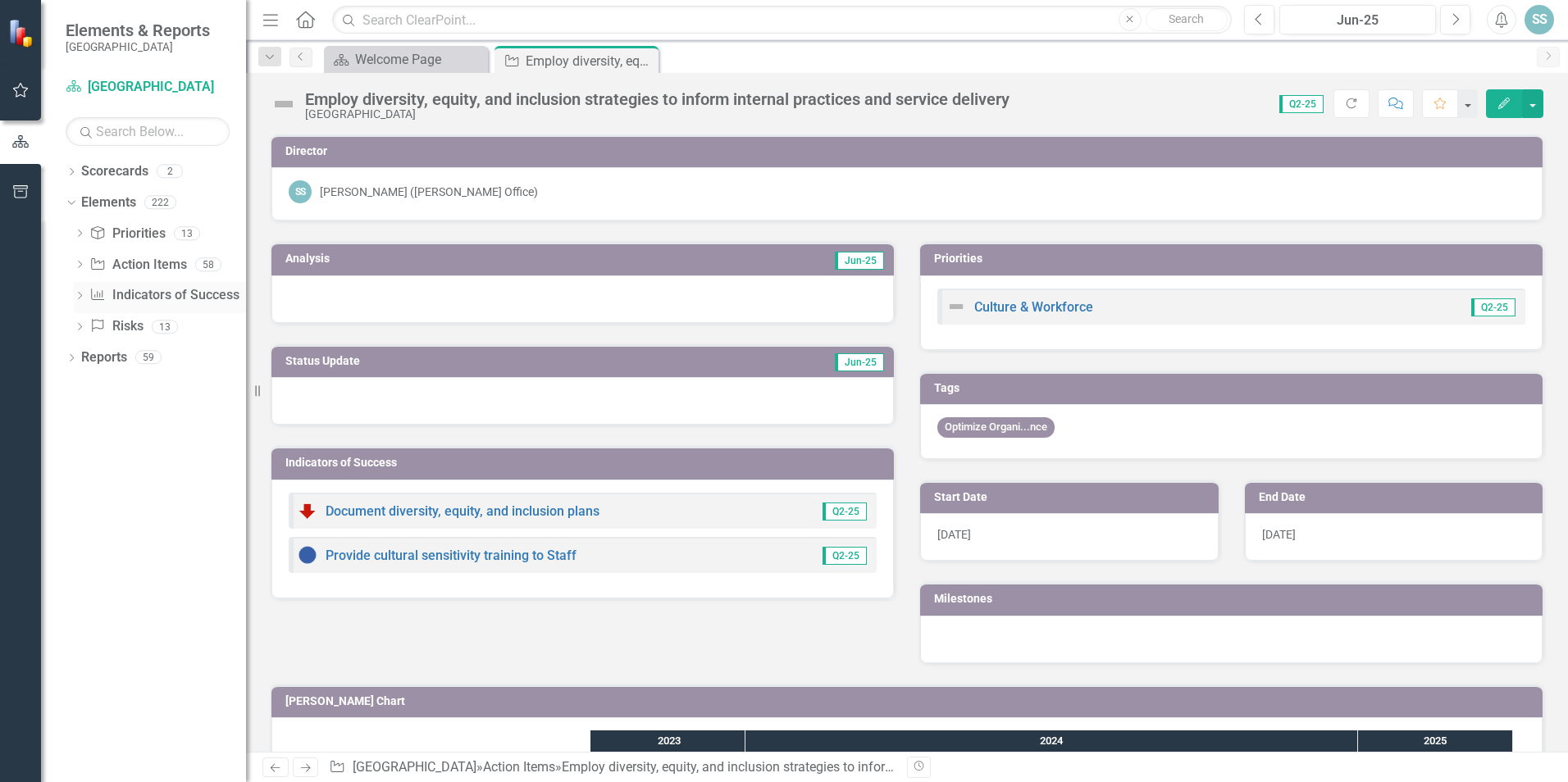
click at [130, 297] on link "Indicator of Success Indicators of Success" at bounding box center [164, 296] width 149 height 19
click at [137, 268] on link "Action Item Action Items" at bounding box center [138, 266] width 96 height 19
click at [643, 66] on icon "Close" at bounding box center [642, 61] width 16 height 13
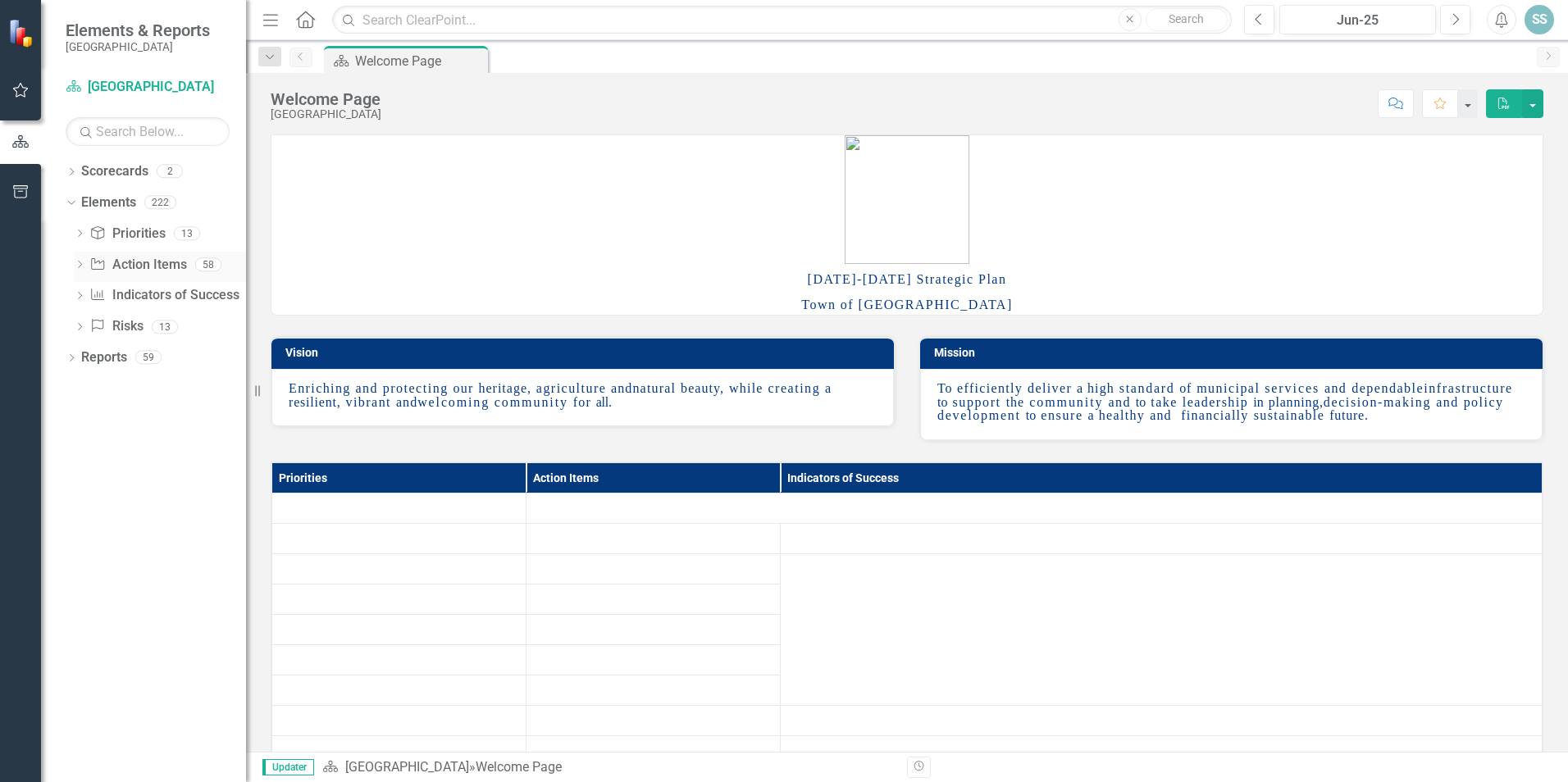
click at [130, 270] on link "Action Item Action Items" at bounding box center [138, 266] width 96 height 19
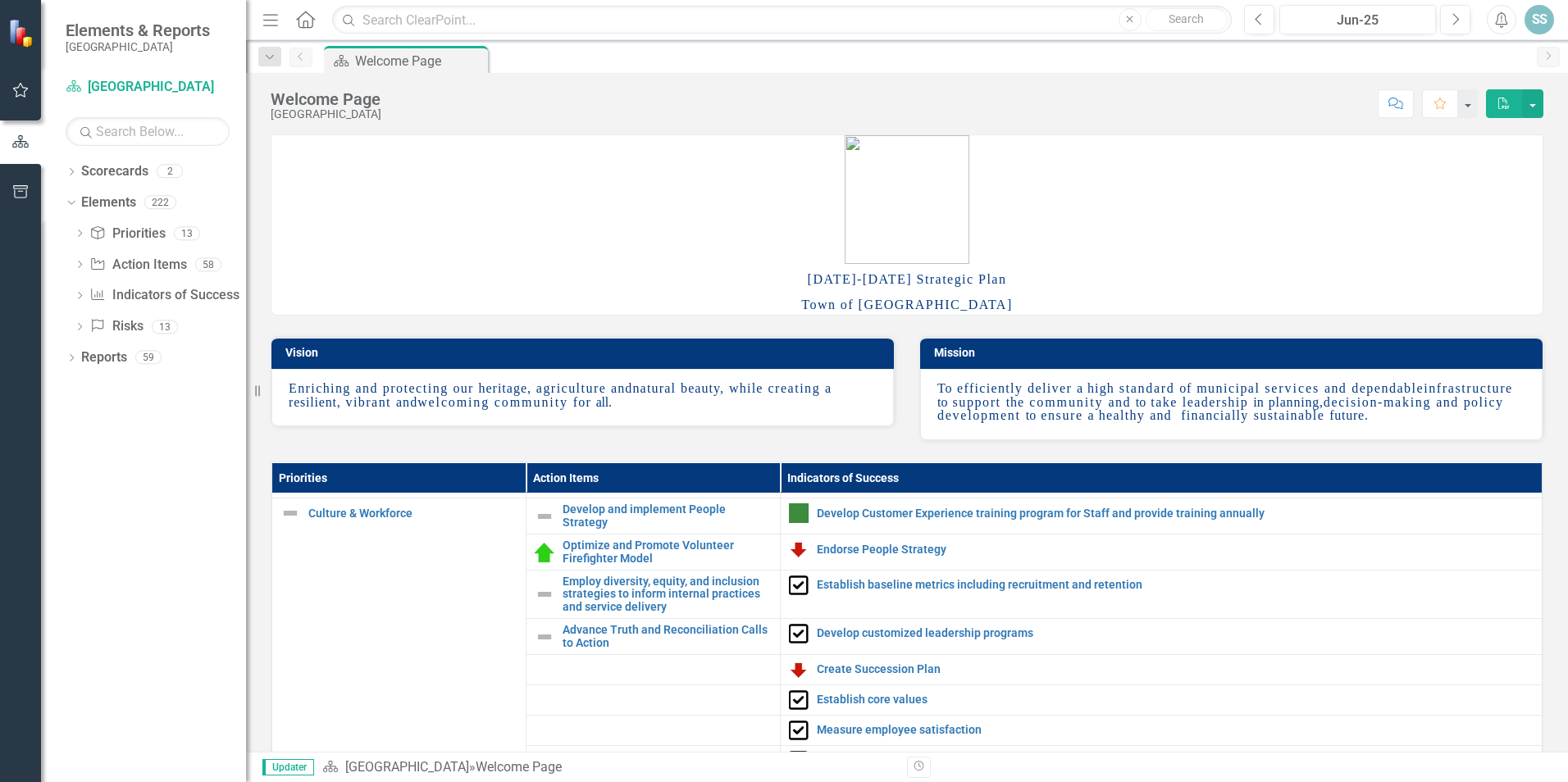
scroll to position [2092, 0]
click at [597, 633] on link "Advance Truth and Reconciliation Calls to Action" at bounding box center [666, 637] width 209 height 25
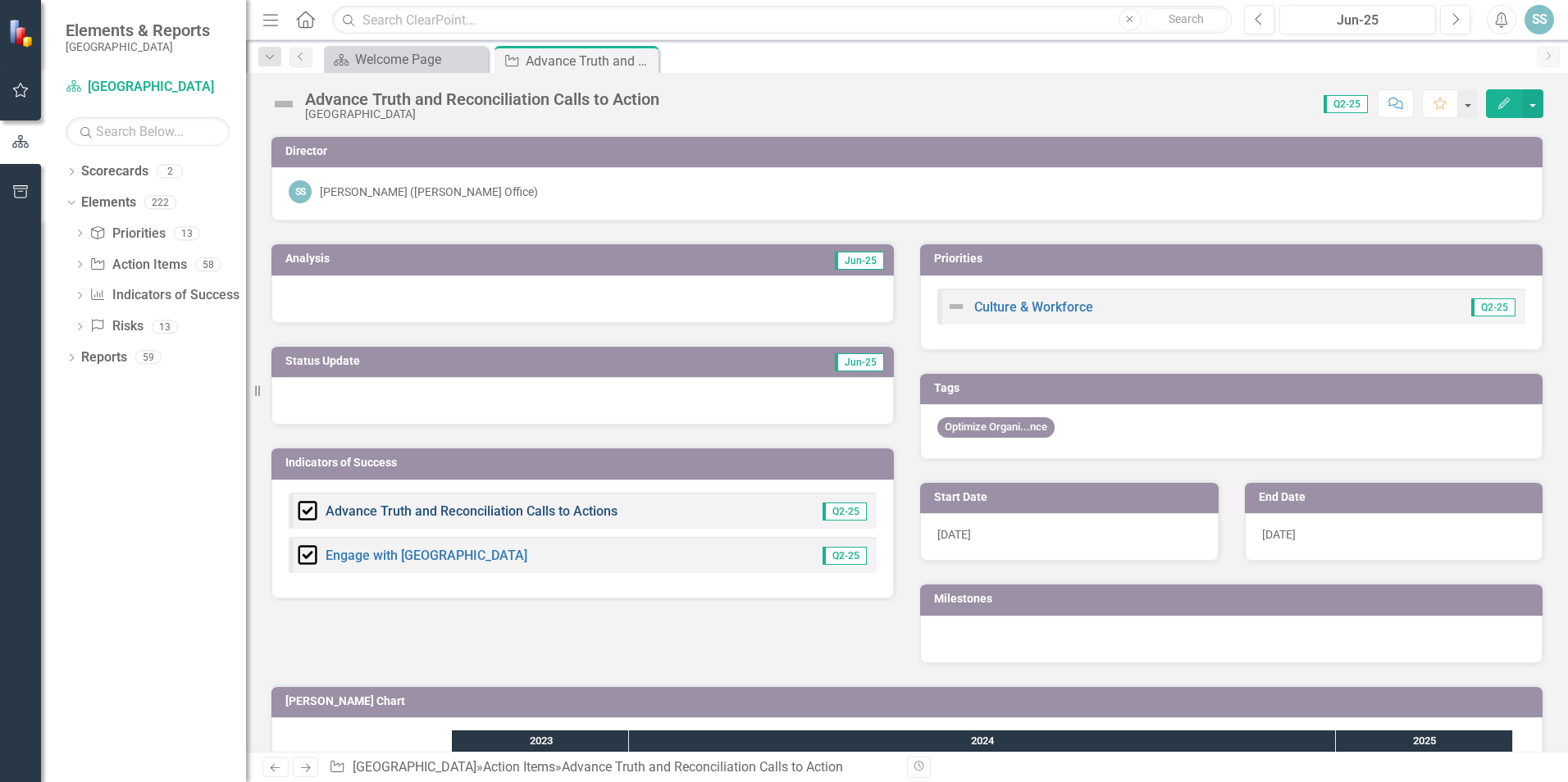
click at [486, 510] on link "Advance Truth and Reconciliation Calls to Actions" at bounding box center [471, 511] width 292 height 15
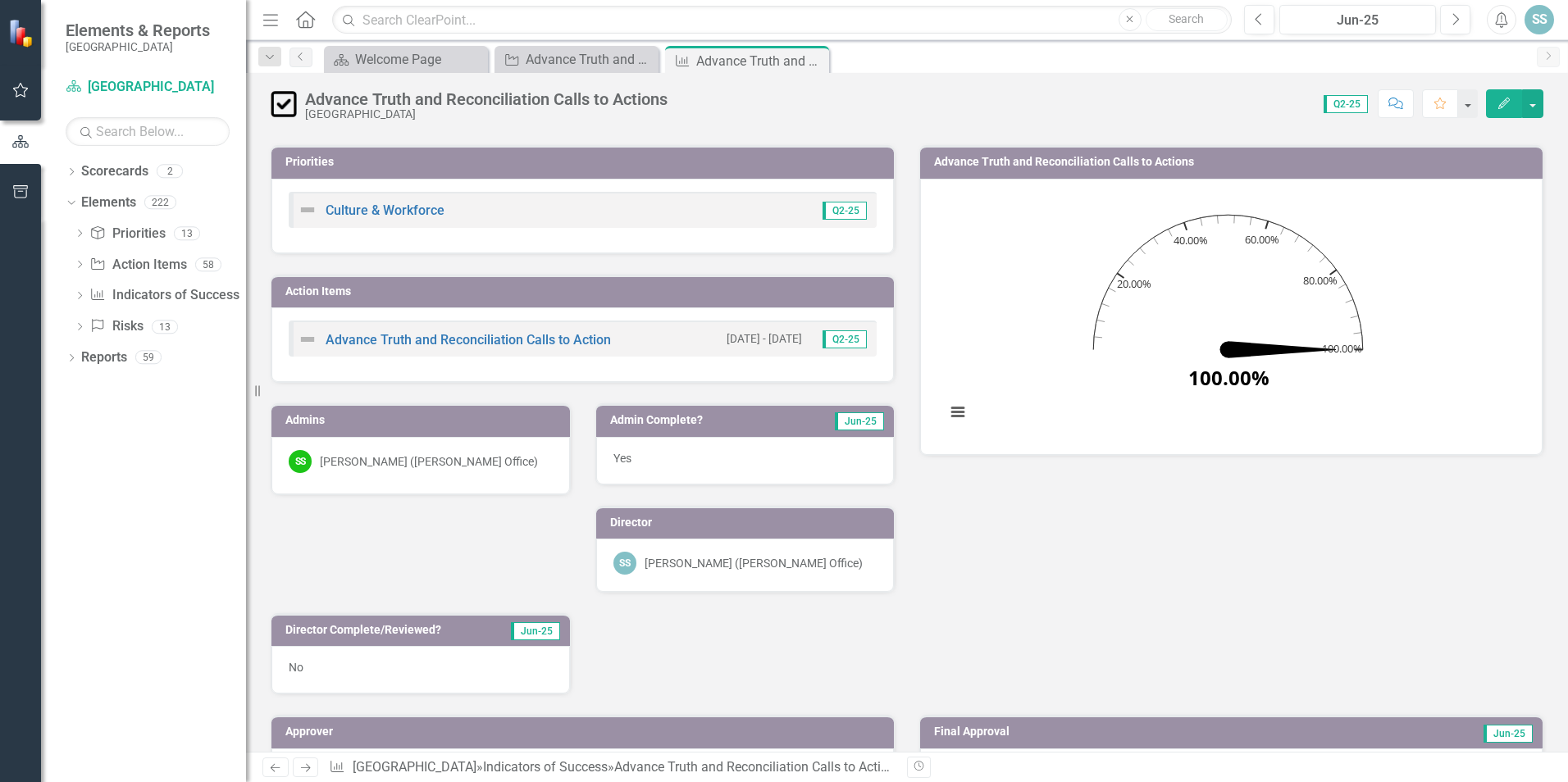
scroll to position [164, 0]
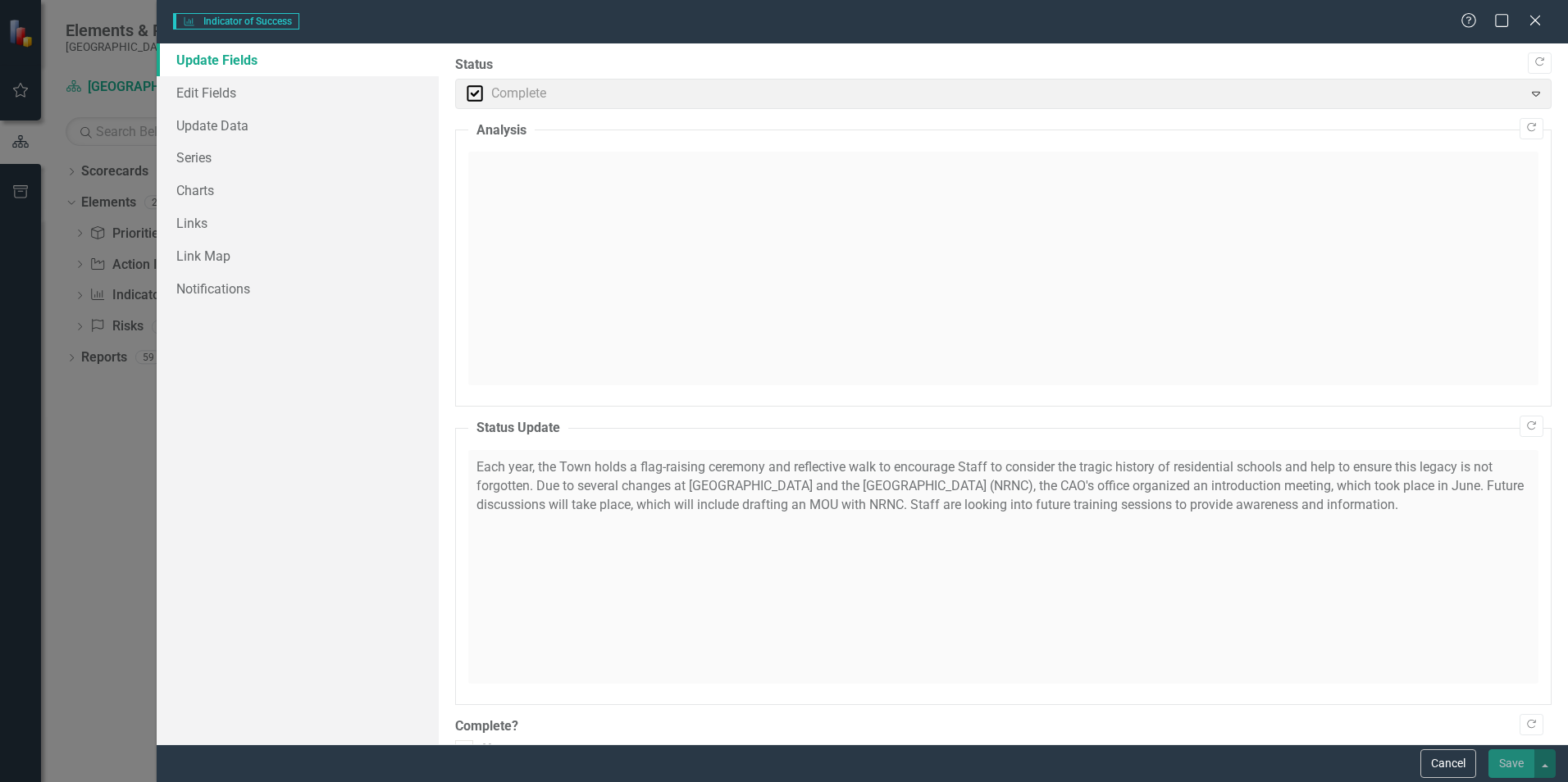
checkbox input "true"
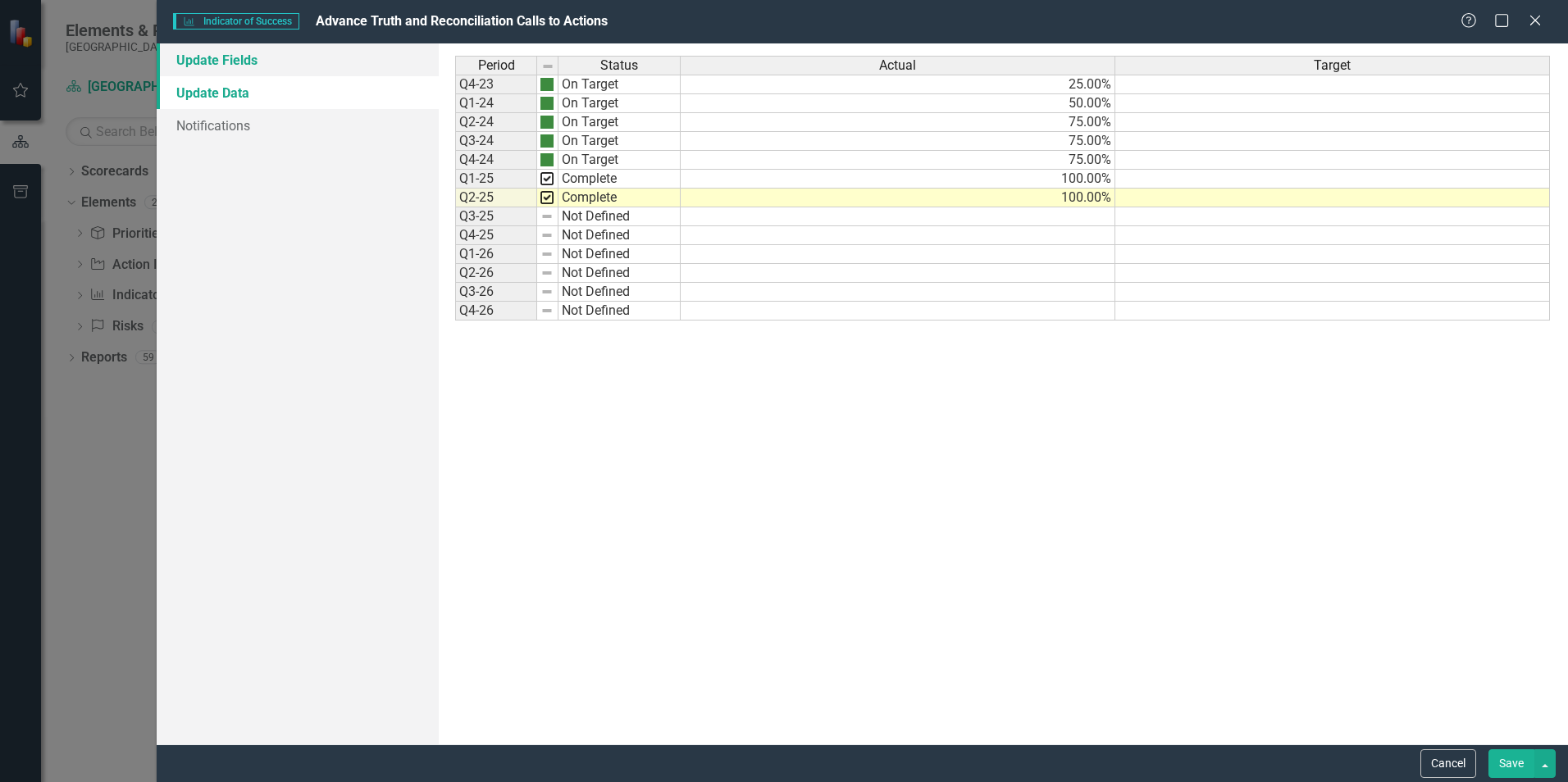
click at [292, 65] on link "Update Fields" at bounding box center [298, 60] width 282 height 33
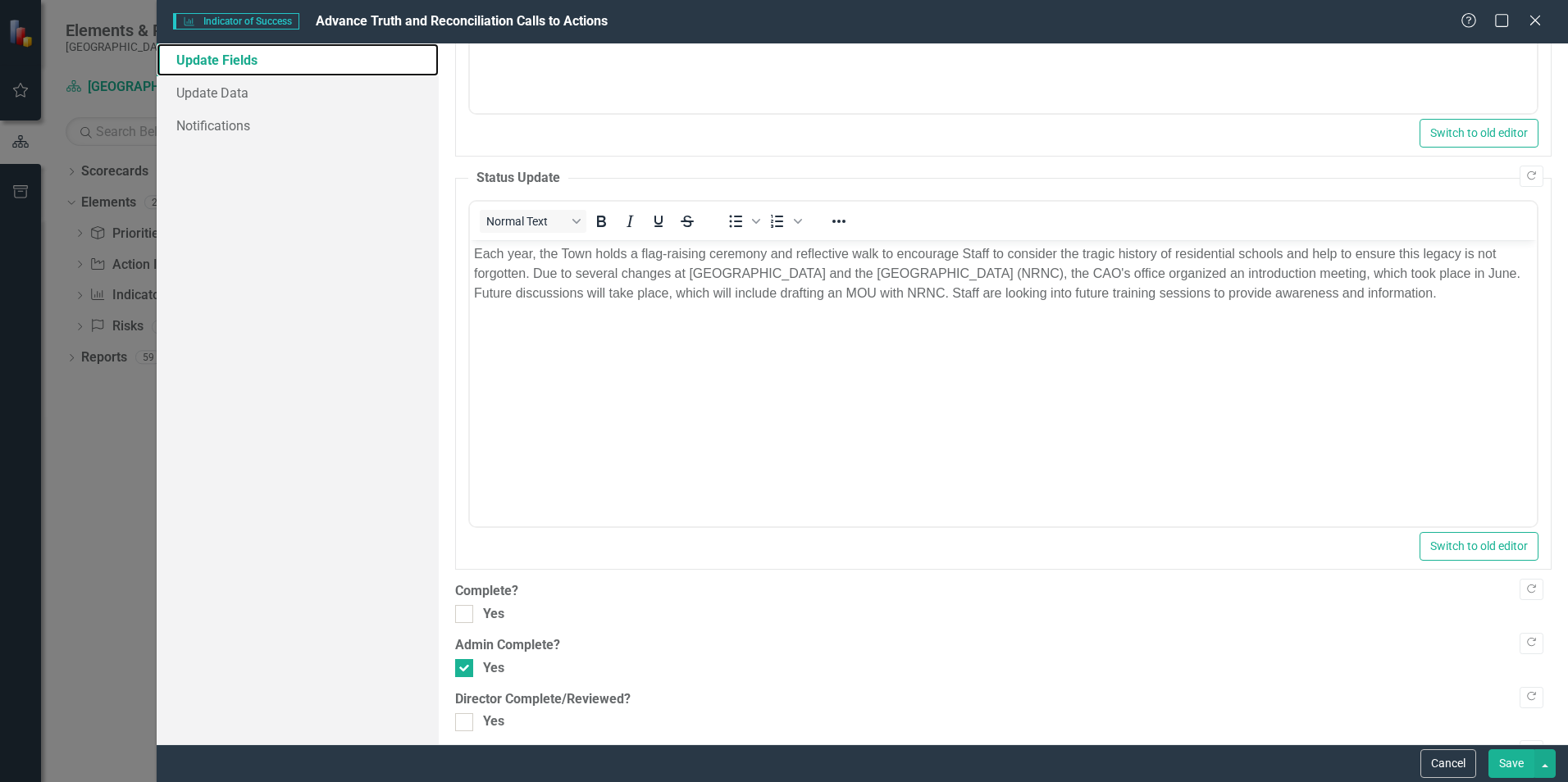
scroll to position [410, 0]
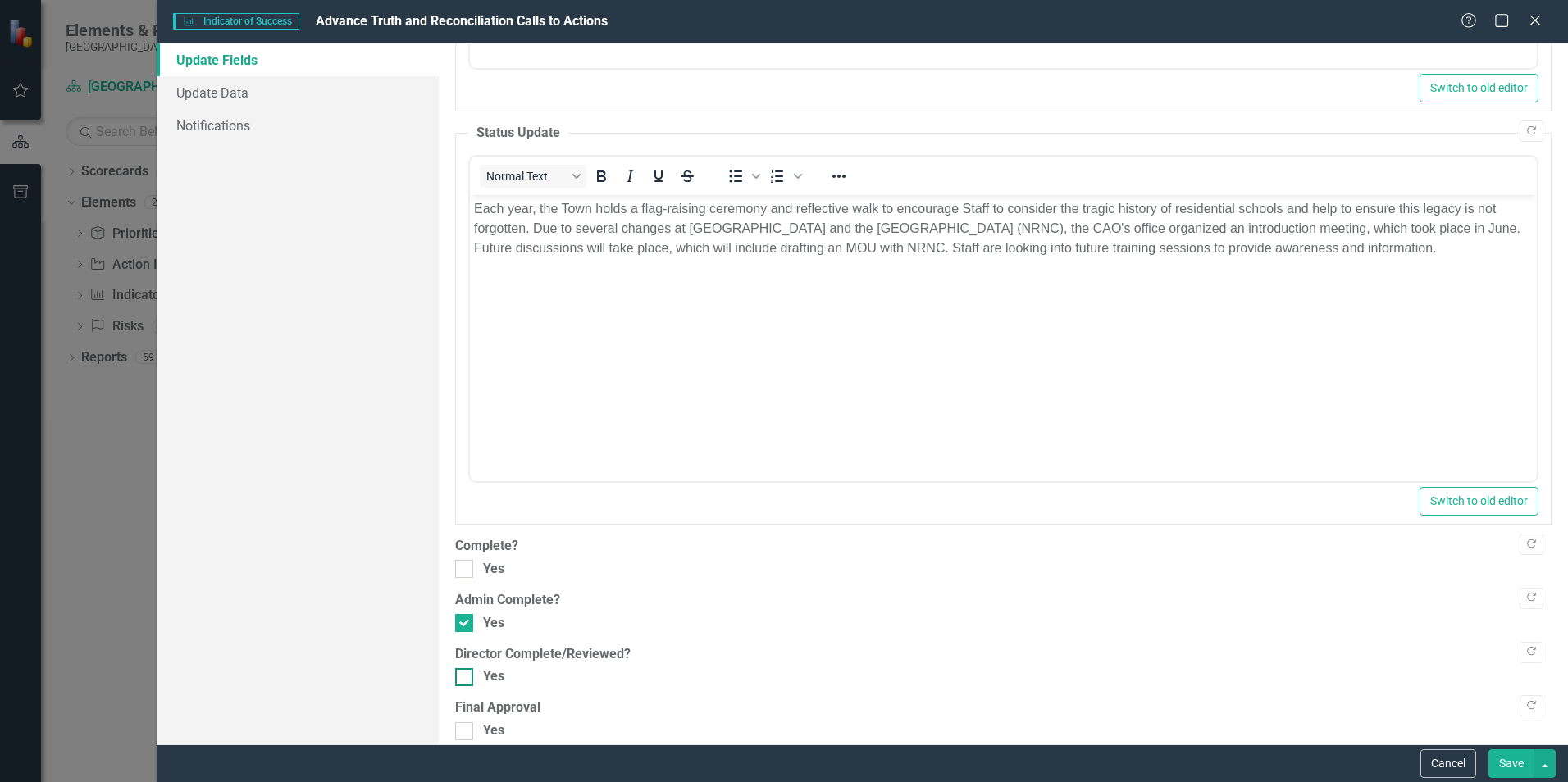
click at [469, 670] on div at bounding box center [464, 677] width 18 height 18
click at [466, 670] on input "Yes" at bounding box center [460, 673] width 11 height 11
checkbox input "true"
click at [1517, 767] on button "Save" at bounding box center [1511, 764] width 46 height 29
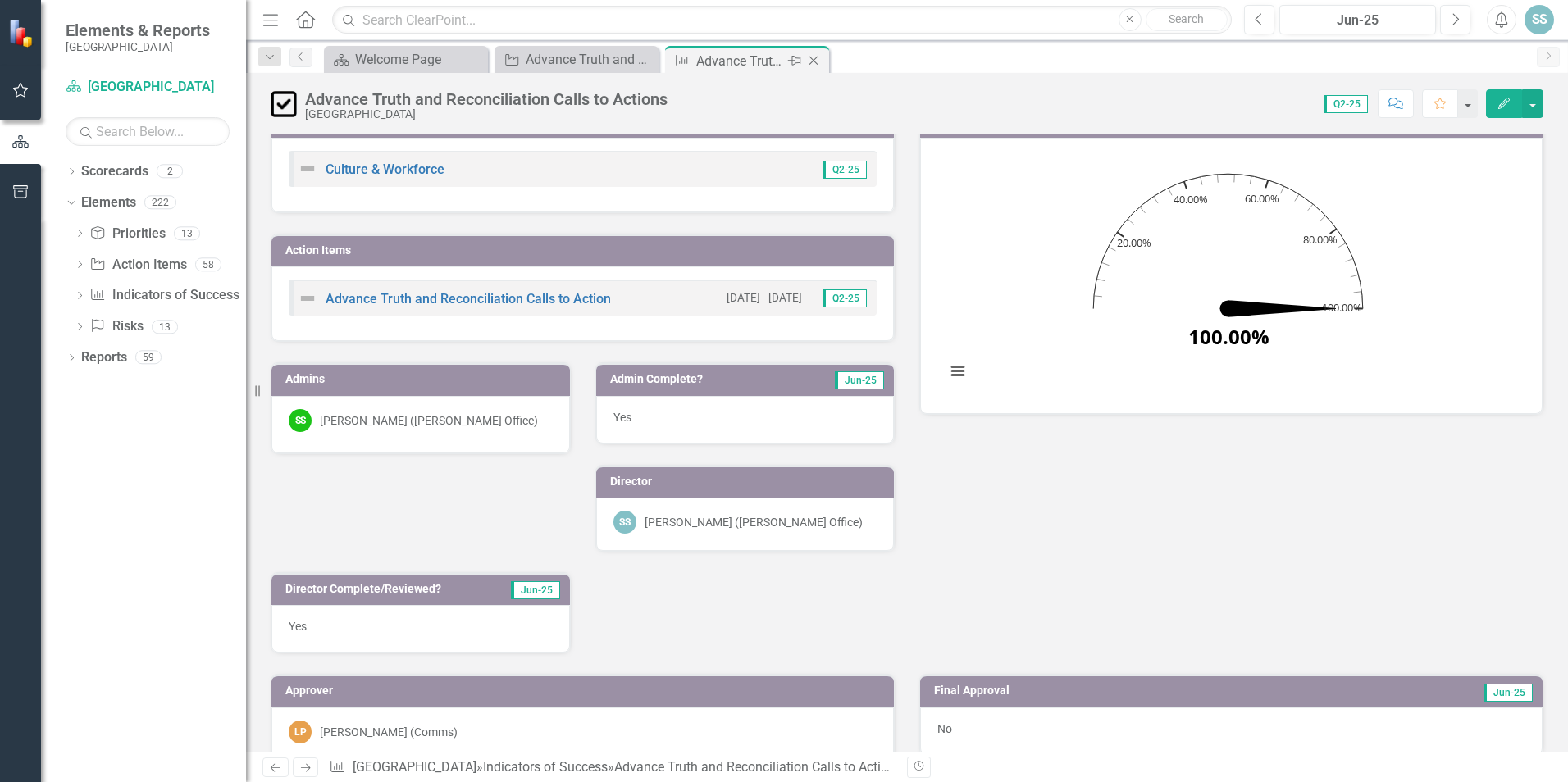
click at [818, 58] on icon "Close" at bounding box center [813, 61] width 16 height 13
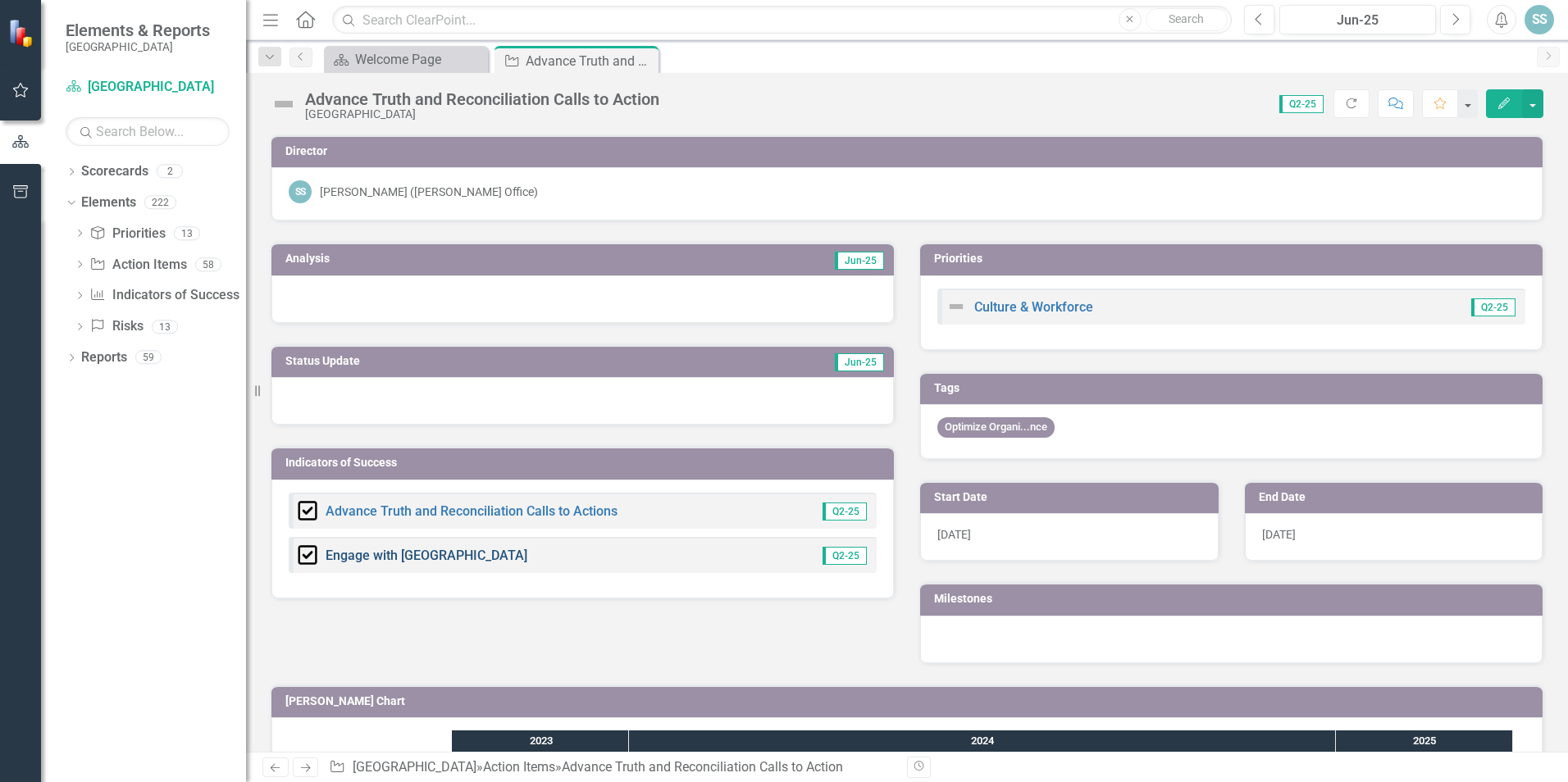
click at [445, 560] on link "Engage with [GEOGRAPHIC_DATA]" at bounding box center [426, 556] width 201 height 15
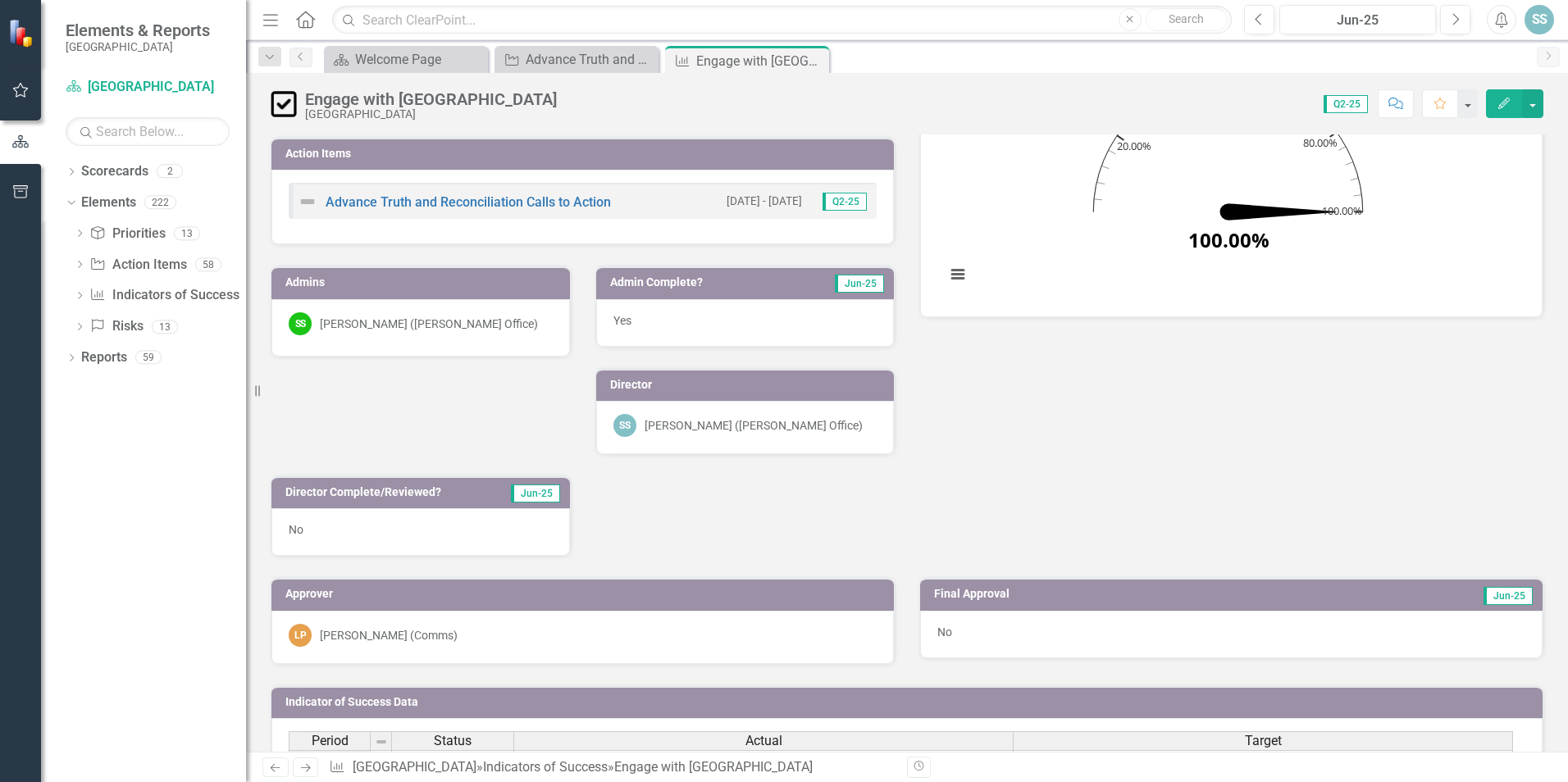
scroll to position [246, 0]
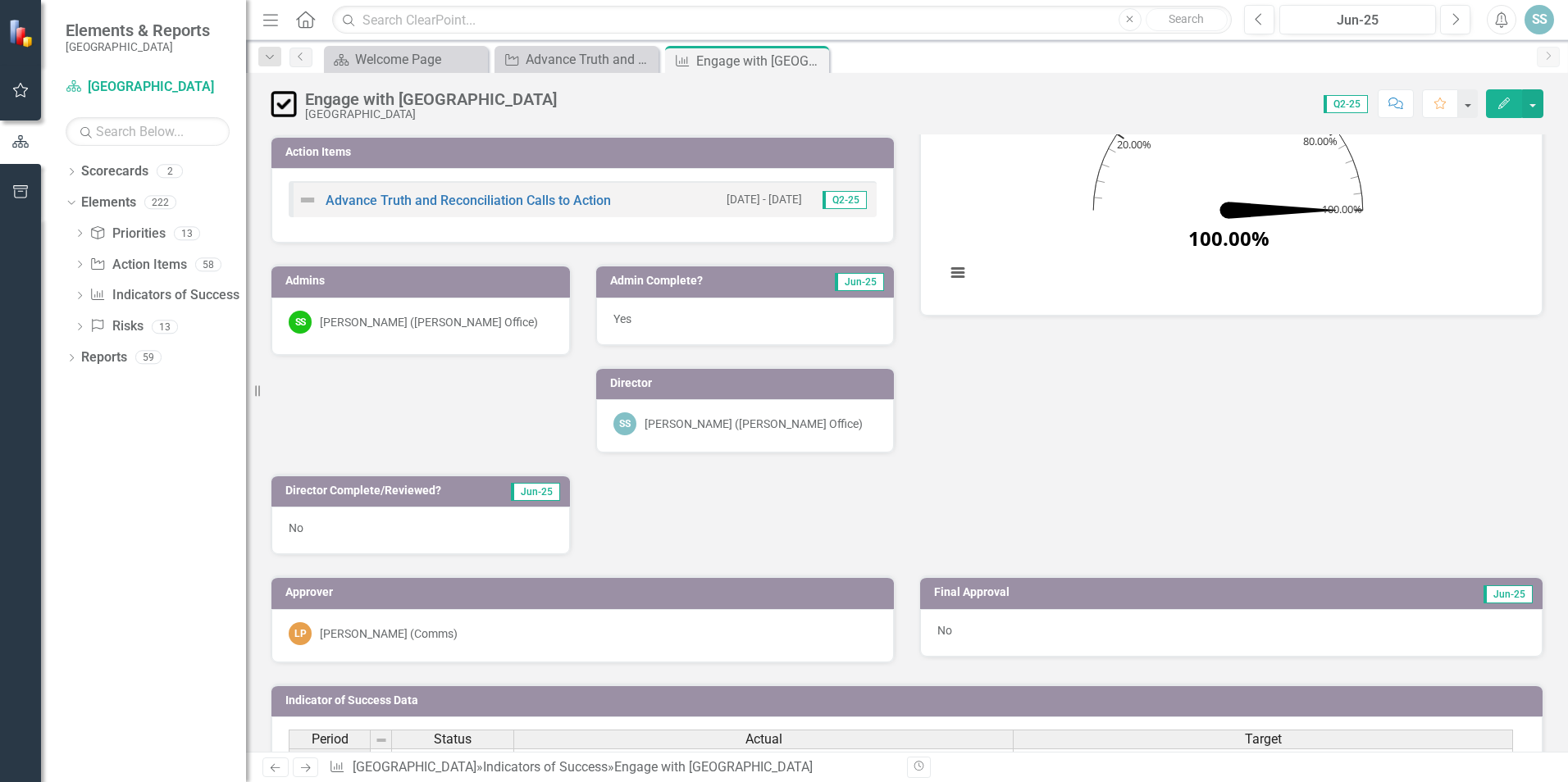
click at [1503, 100] on icon "Edit" at bounding box center [1503, 103] width 14 height 12
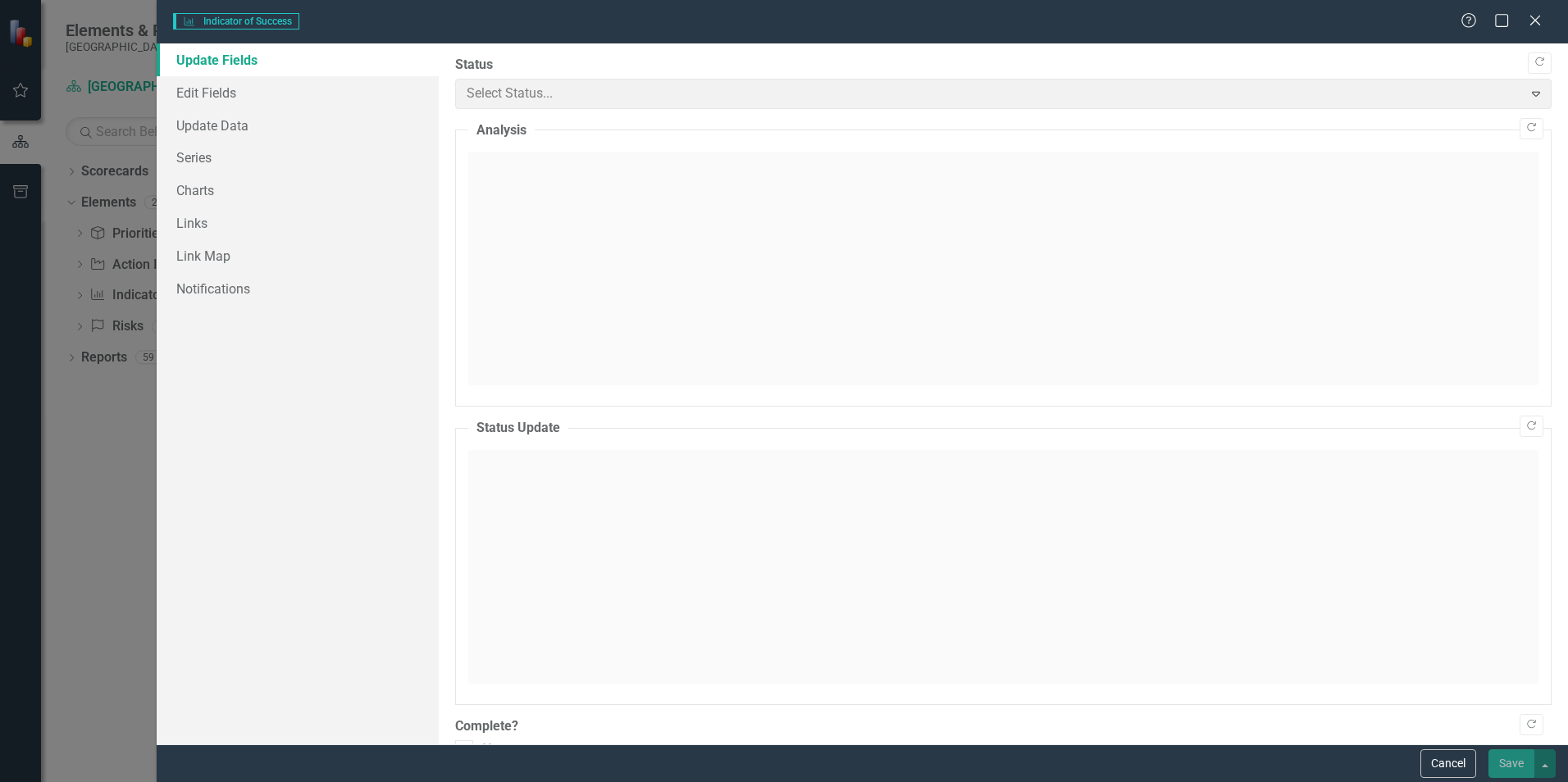
checkbox input "true"
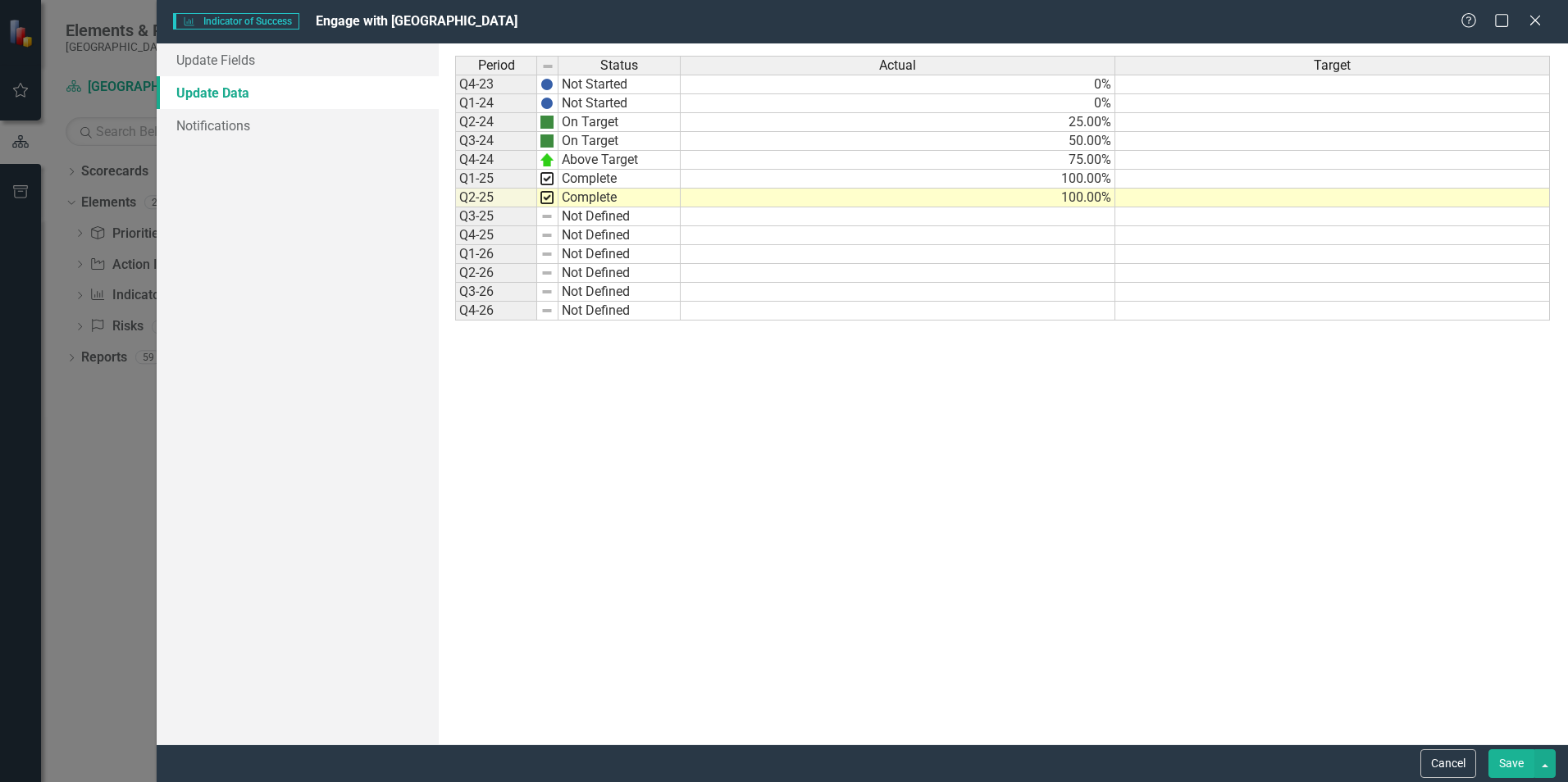
scroll to position [0, 0]
click at [266, 60] on link "Update Fields" at bounding box center [298, 60] width 282 height 33
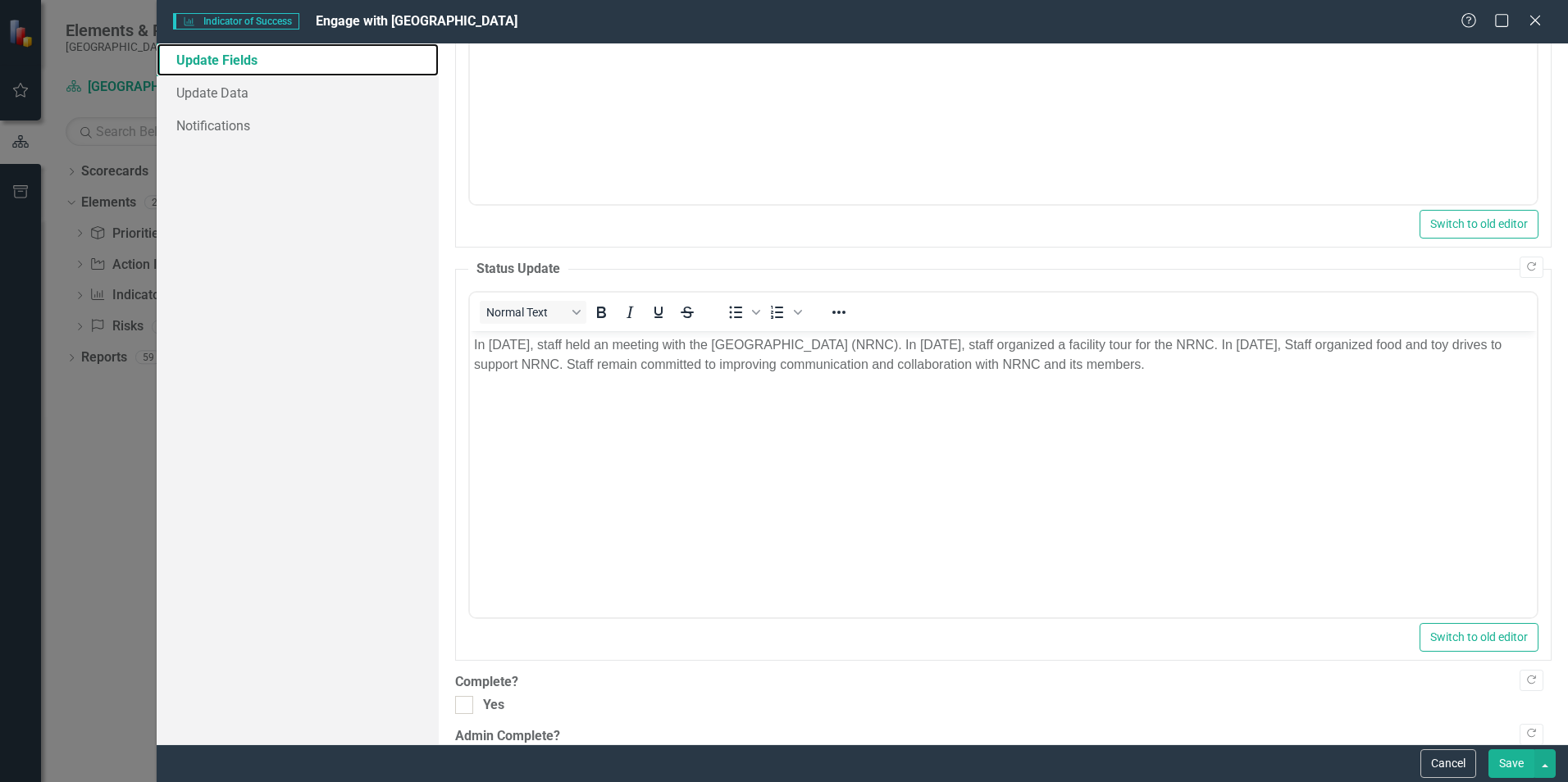
scroll to position [410, 0]
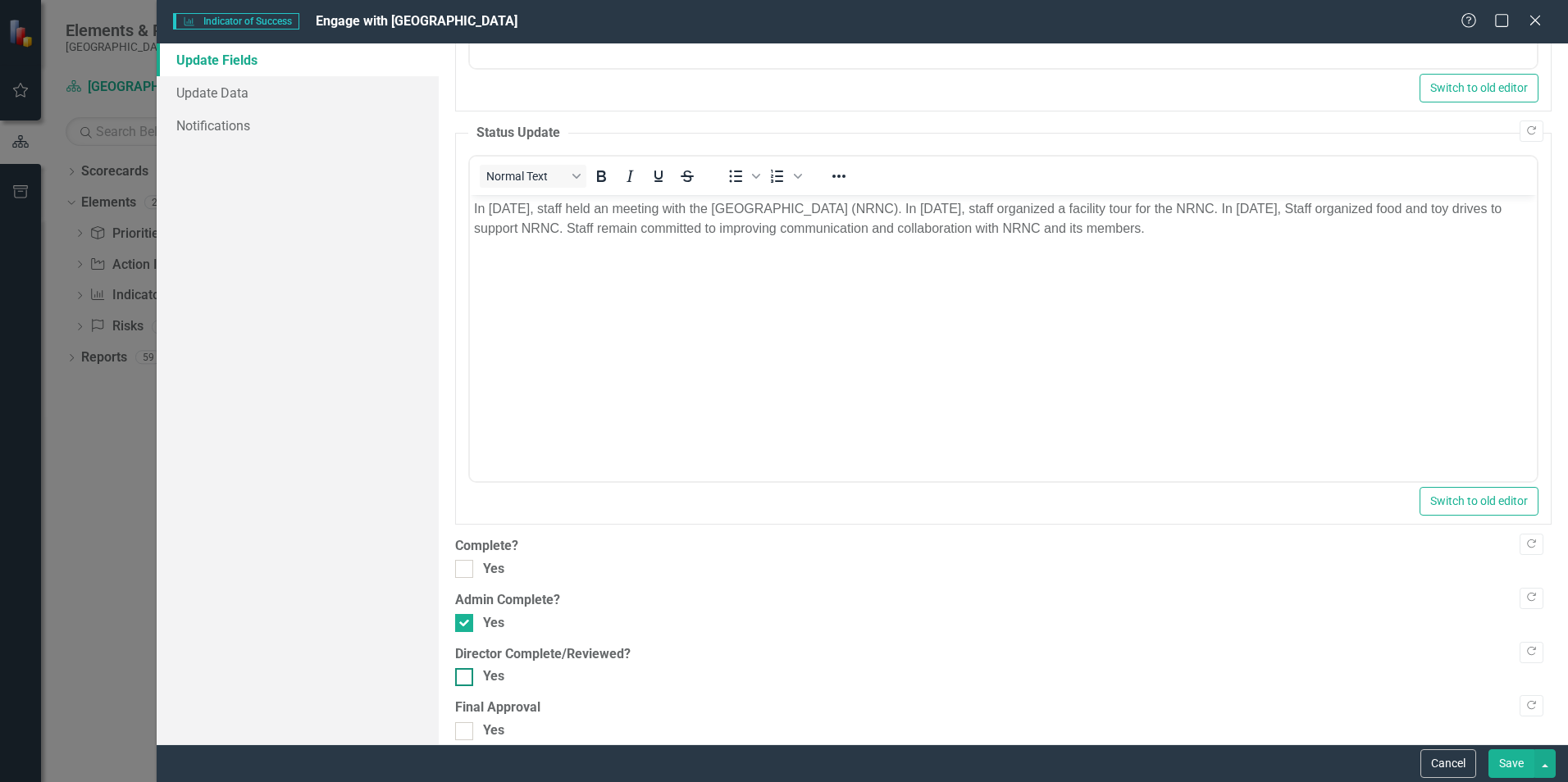
click at [470, 677] on div at bounding box center [464, 677] width 18 height 18
click at [466, 677] on input "Yes" at bounding box center [460, 673] width 11 height 11
checkbox input "true"
click at [1499, 762] on button "Save" at bounding box center [1511, 764] width 46 height 29
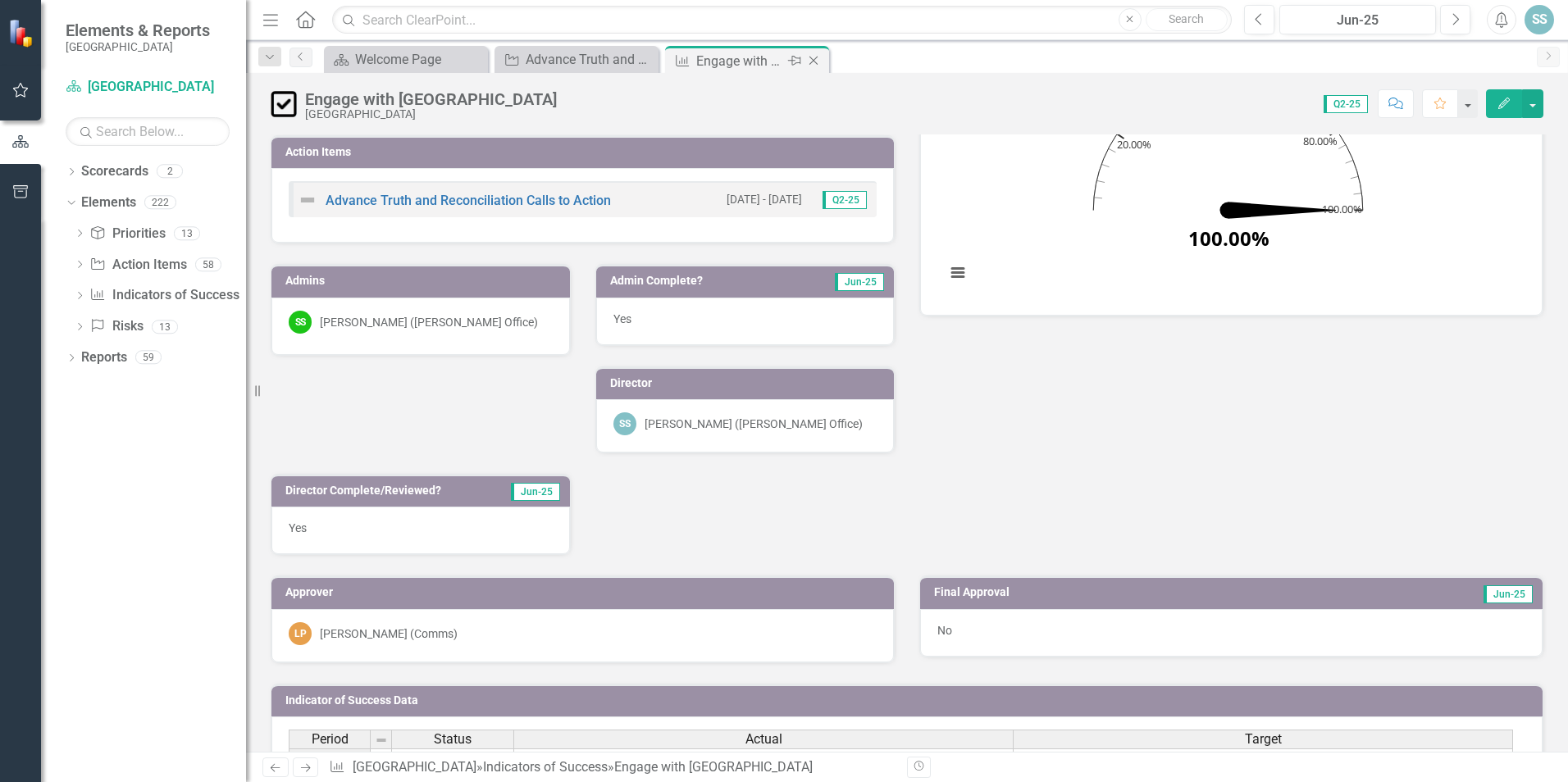
click at [810, 61] on icon "Close" at bounding box center [813, 61] width 16 height 13
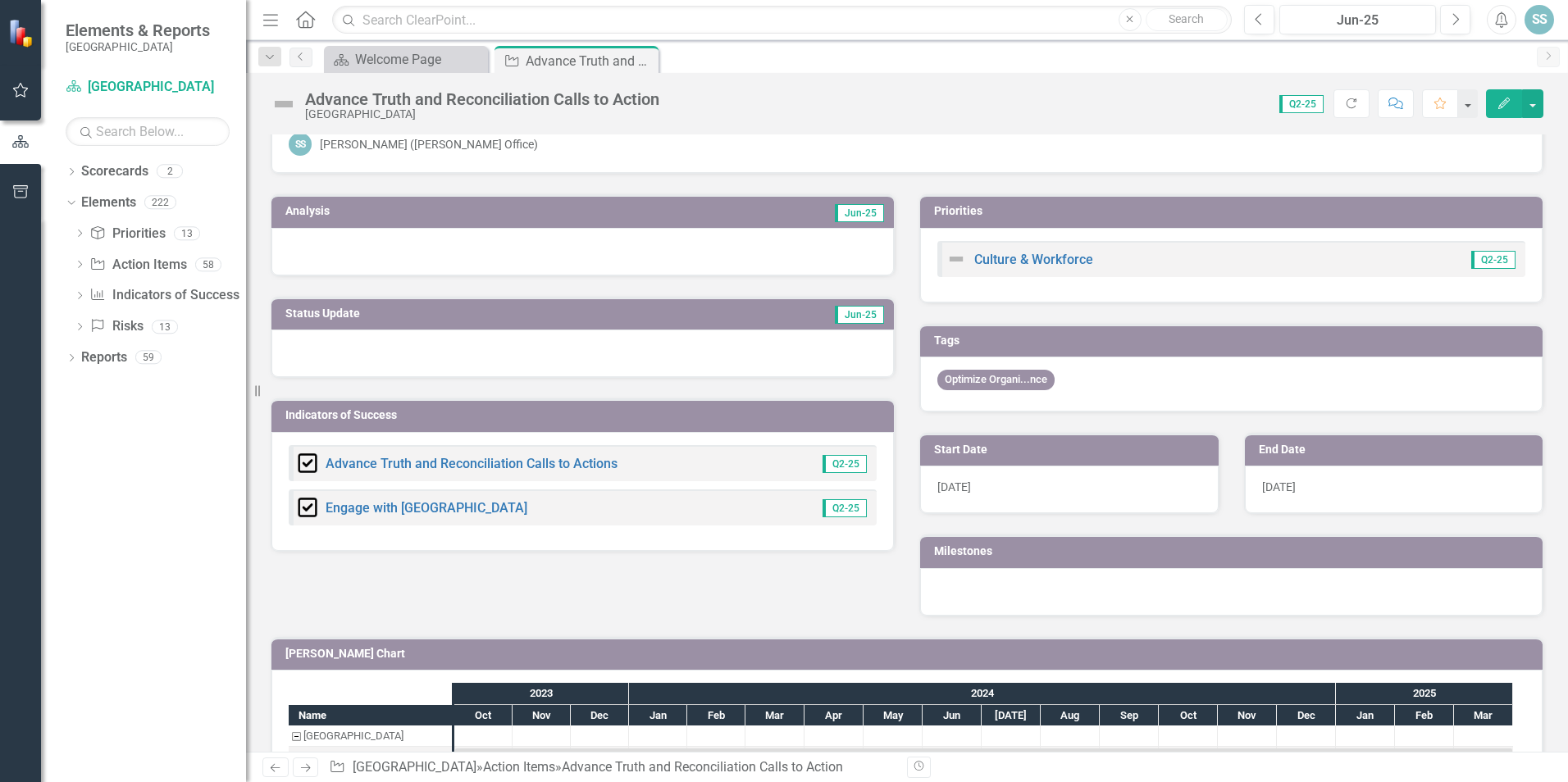
scroll to position [99, 0]
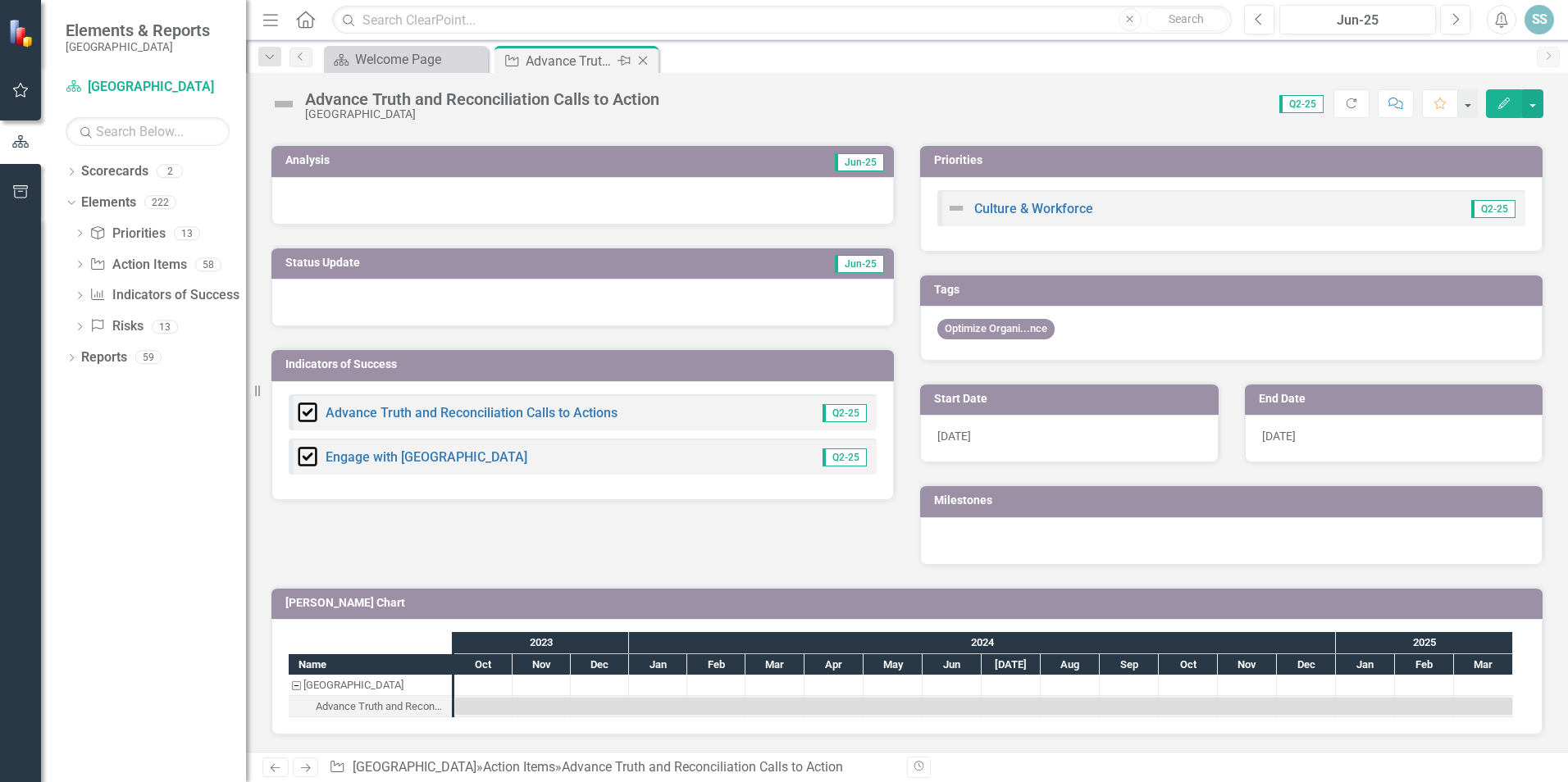
click at [644, 64] on icon "Close" at bounding box center [642, 61] width 16 height 13
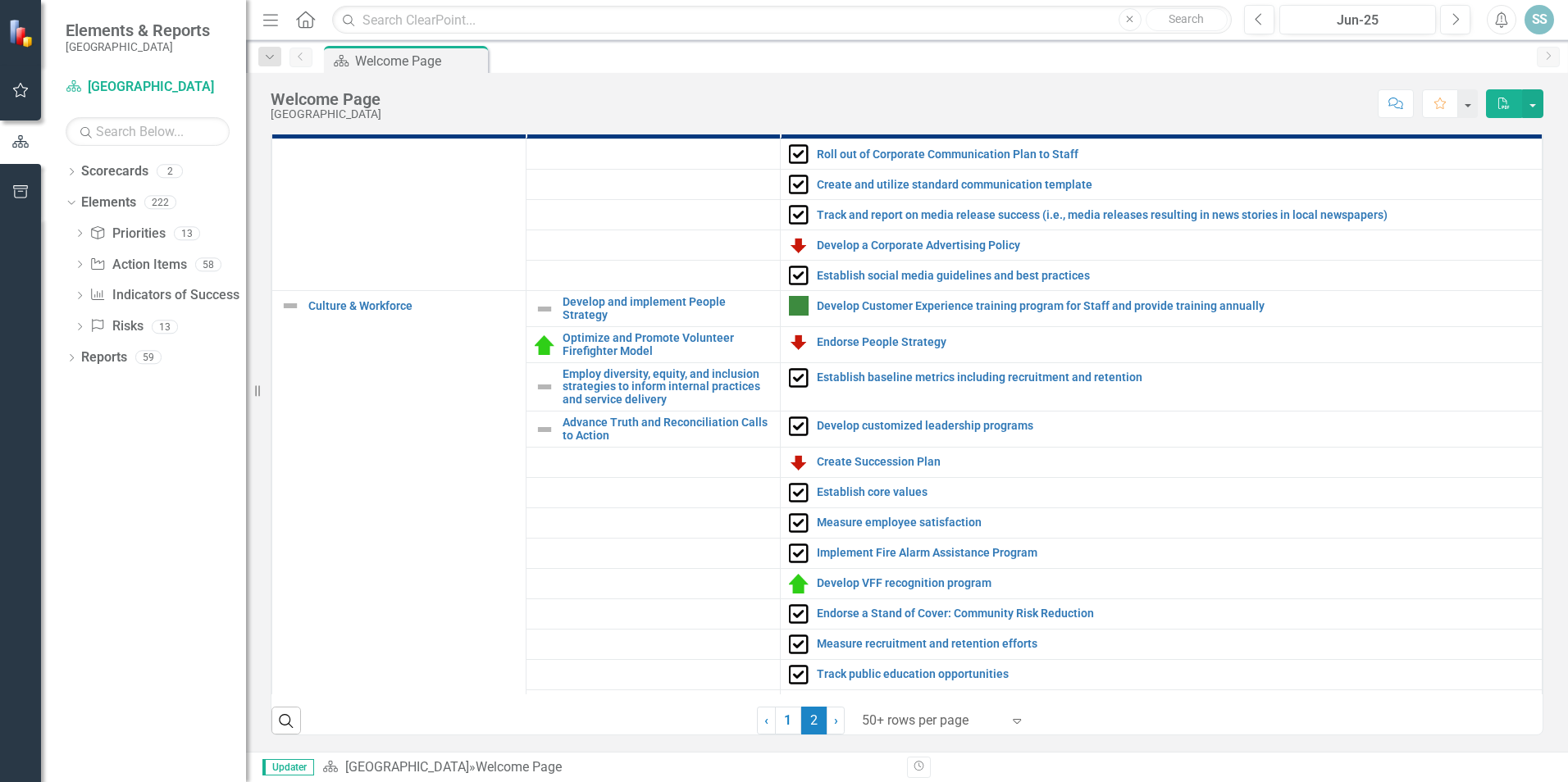
scroll to position [1928, 0]
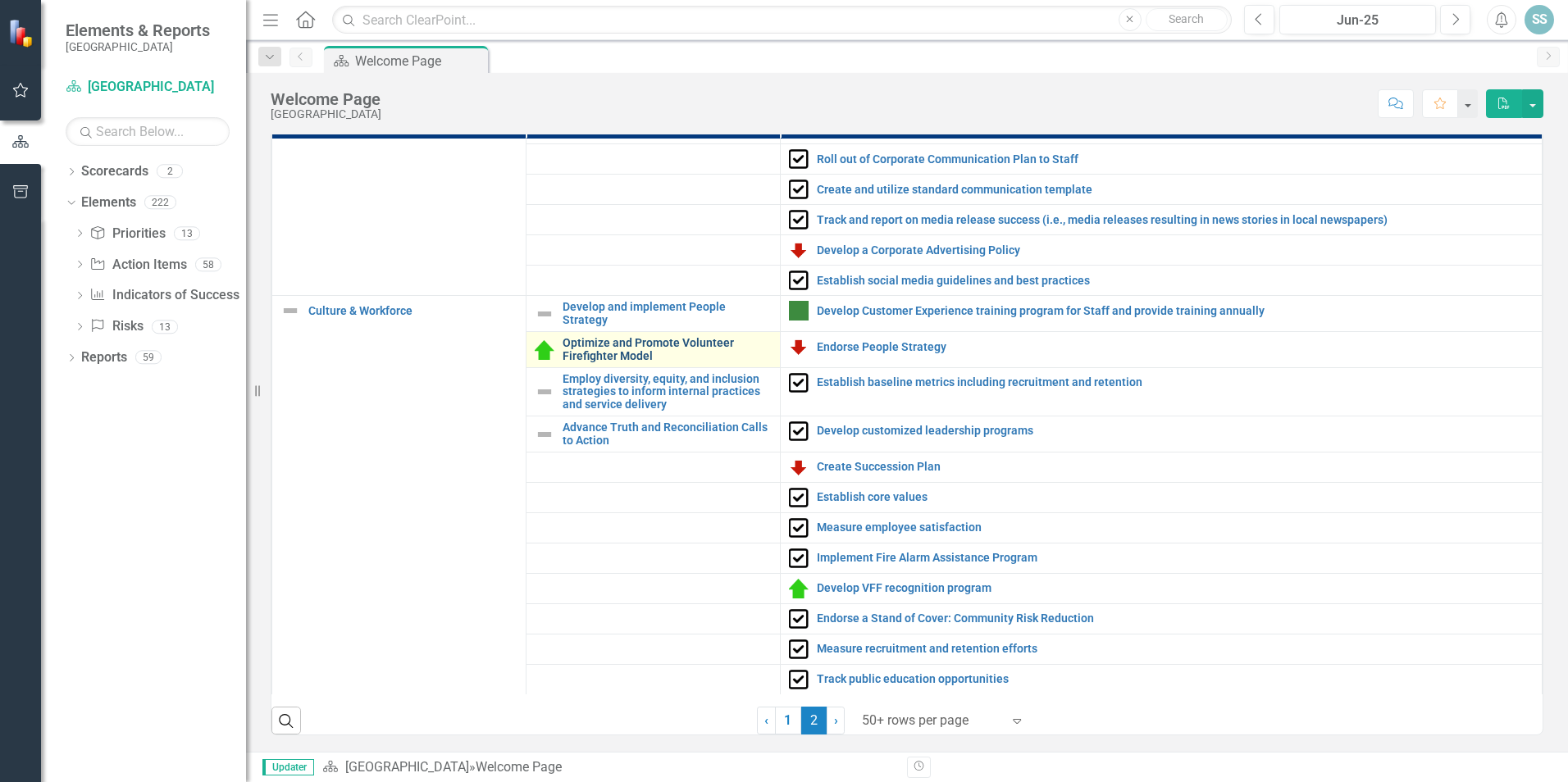
click at [612, 341] on link "Optimize and Promote Volunteer Firefighter Model" at bounding box center [666, 350] width 209 height 25
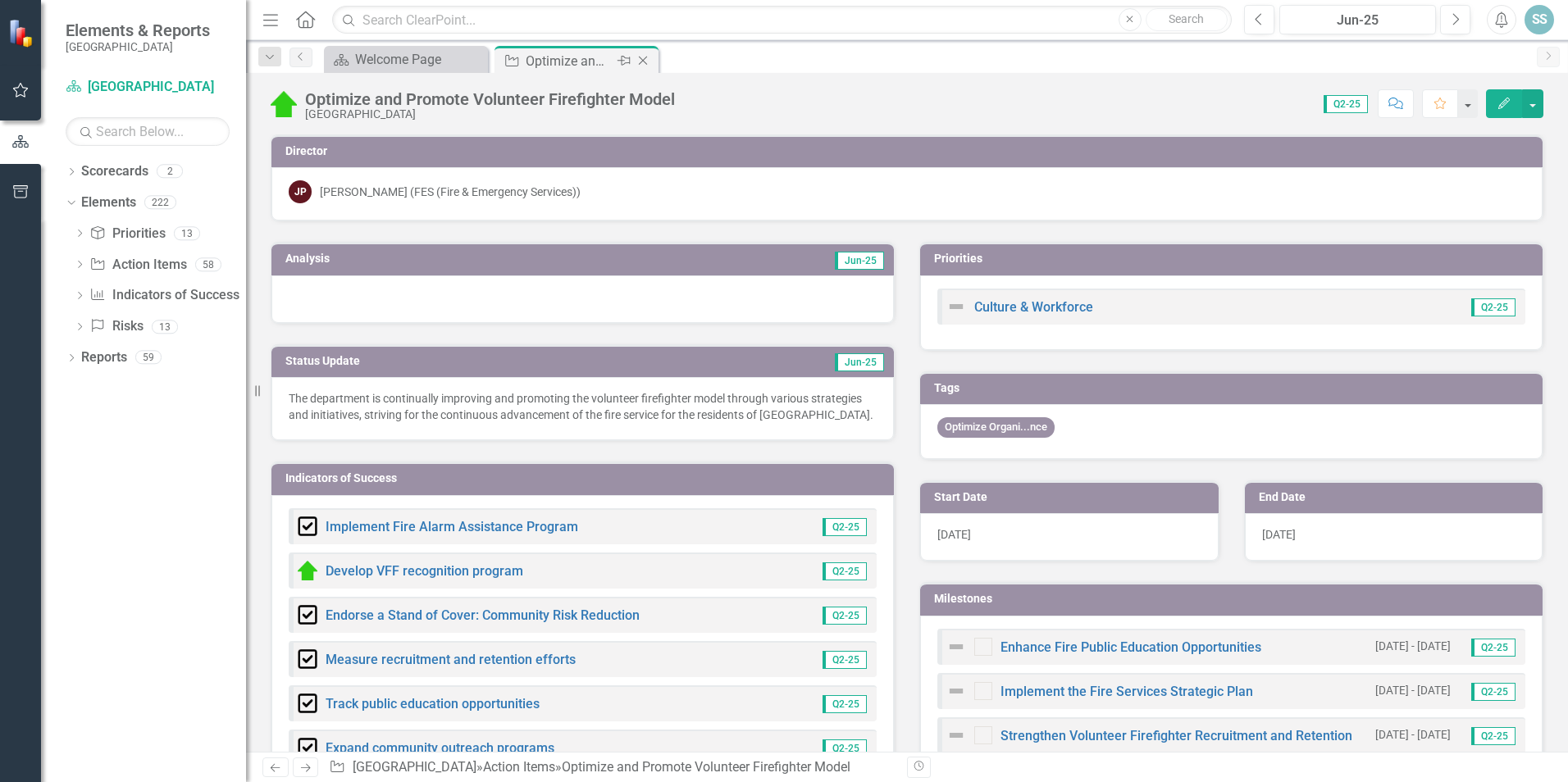
click at [643, 64] on icon "Close" at bounding box center [642, 61] width 16 height 13
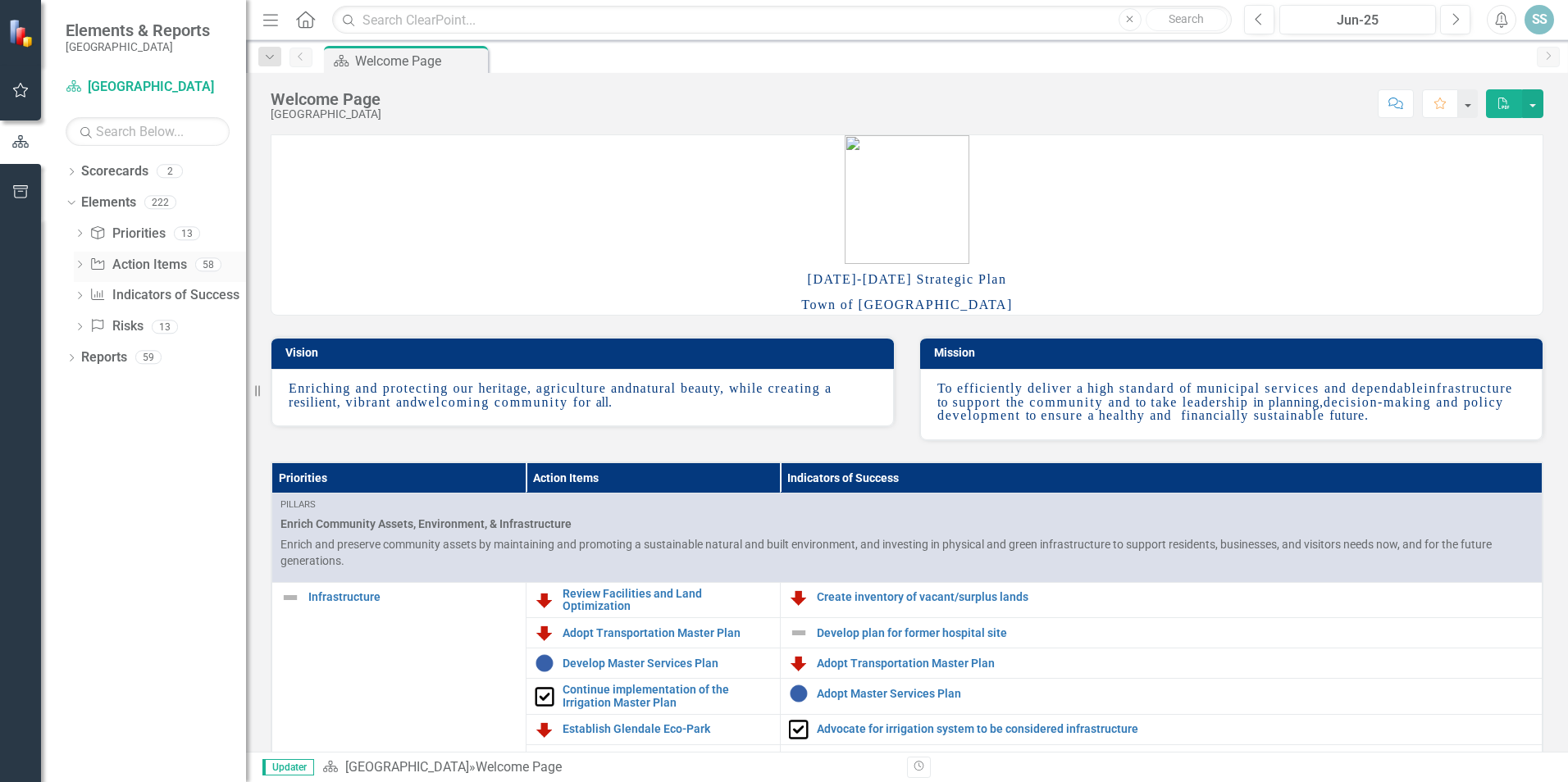
click at [137, 270] on link "Action Item Action Items" at bounding box center [138, 266] width 96 height 19
click at [80, 264] on icon "Dropdown" at bounding box center [80, 266] width 12 height 9
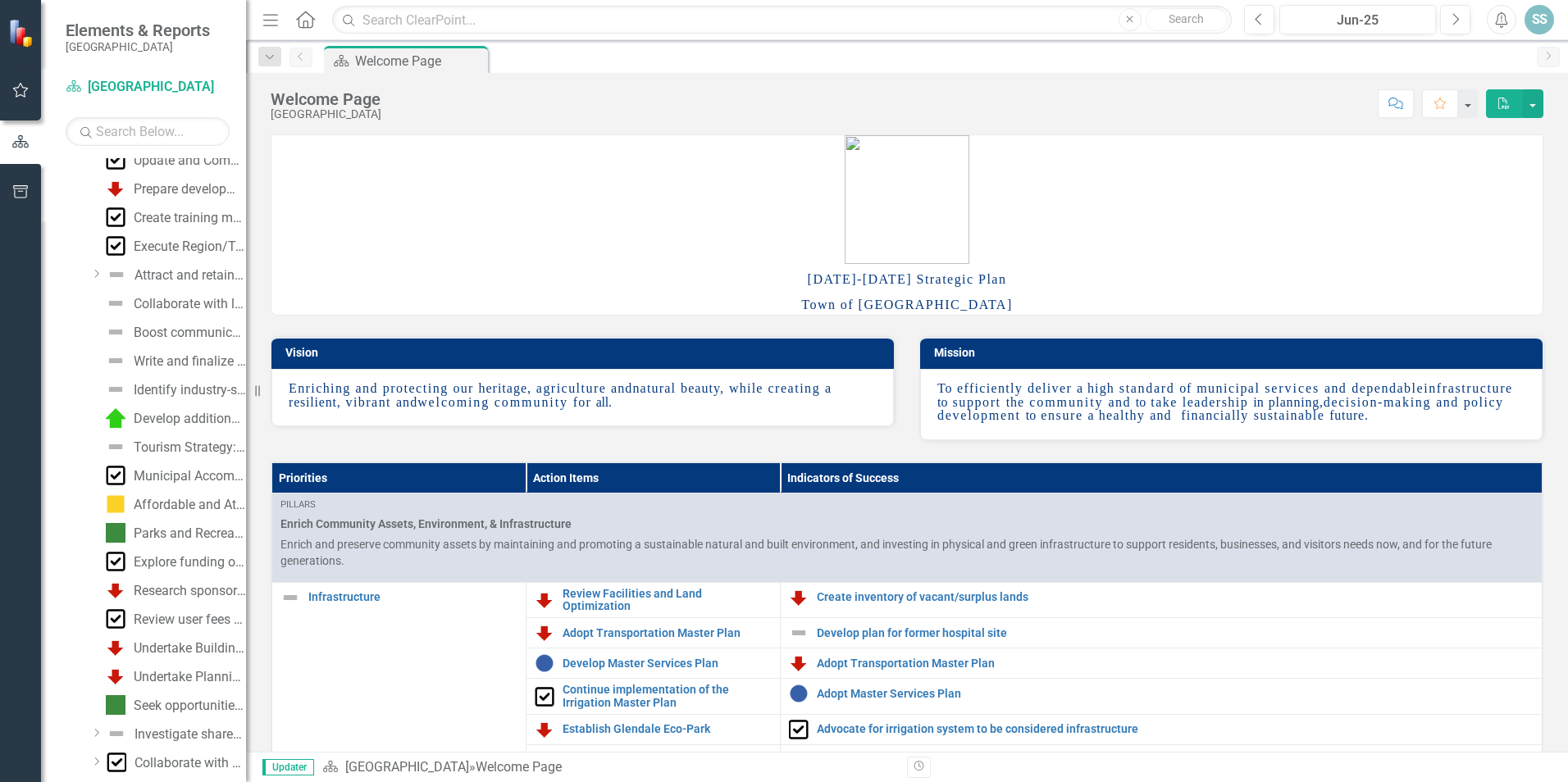
scroll to position [328, 0]
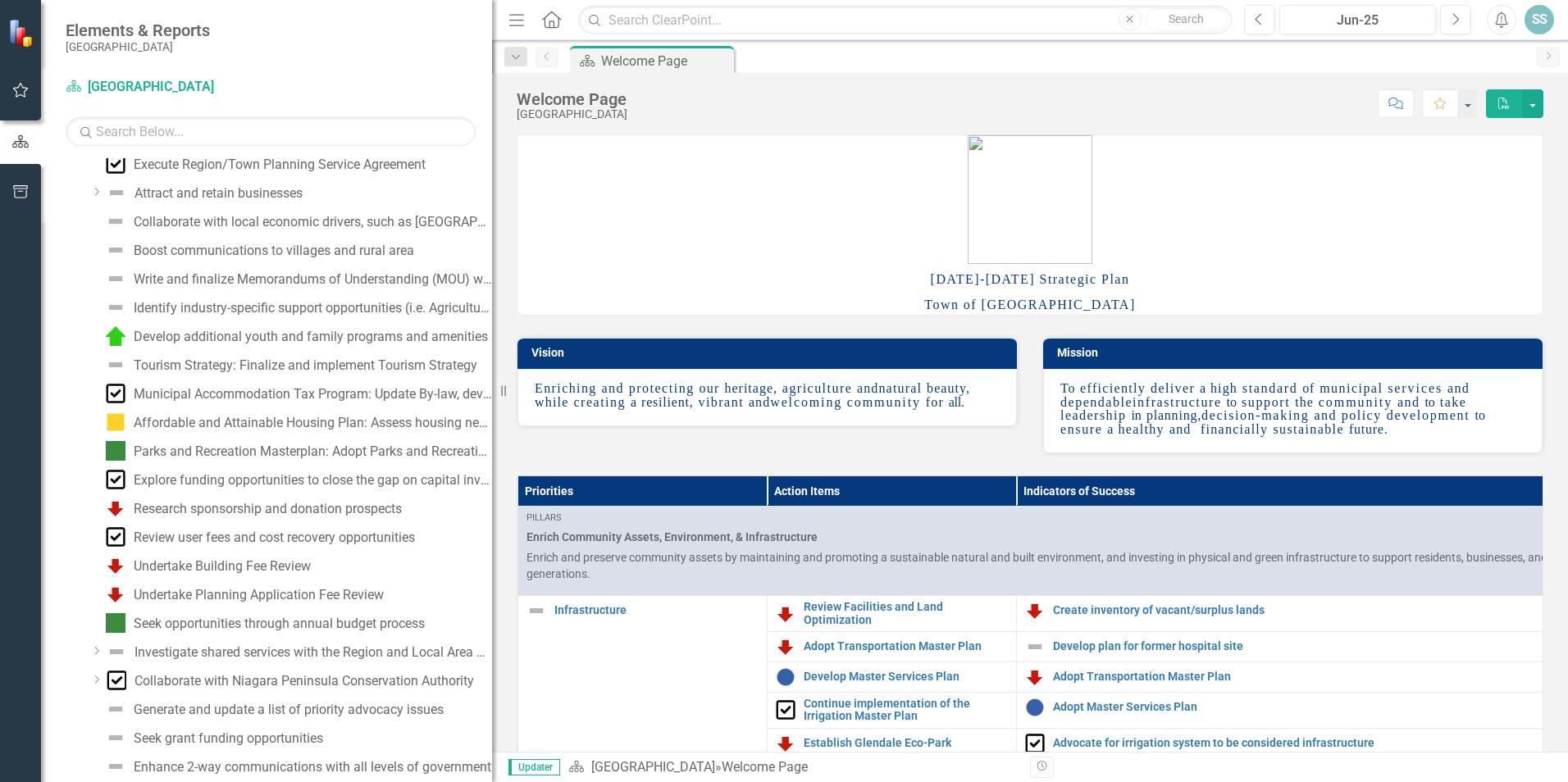
drag, startPoint x: 248, startPoint y: 294, endPoint x: 646, endPoint y: 308, distance: 398.2
click at [663, 296] on div "Elements & Reports Niagara-on-the-Lake Scorecard Niagara-on-the-Lake Search Dro…" at bounding box center [784, 391] width 1568 height 782
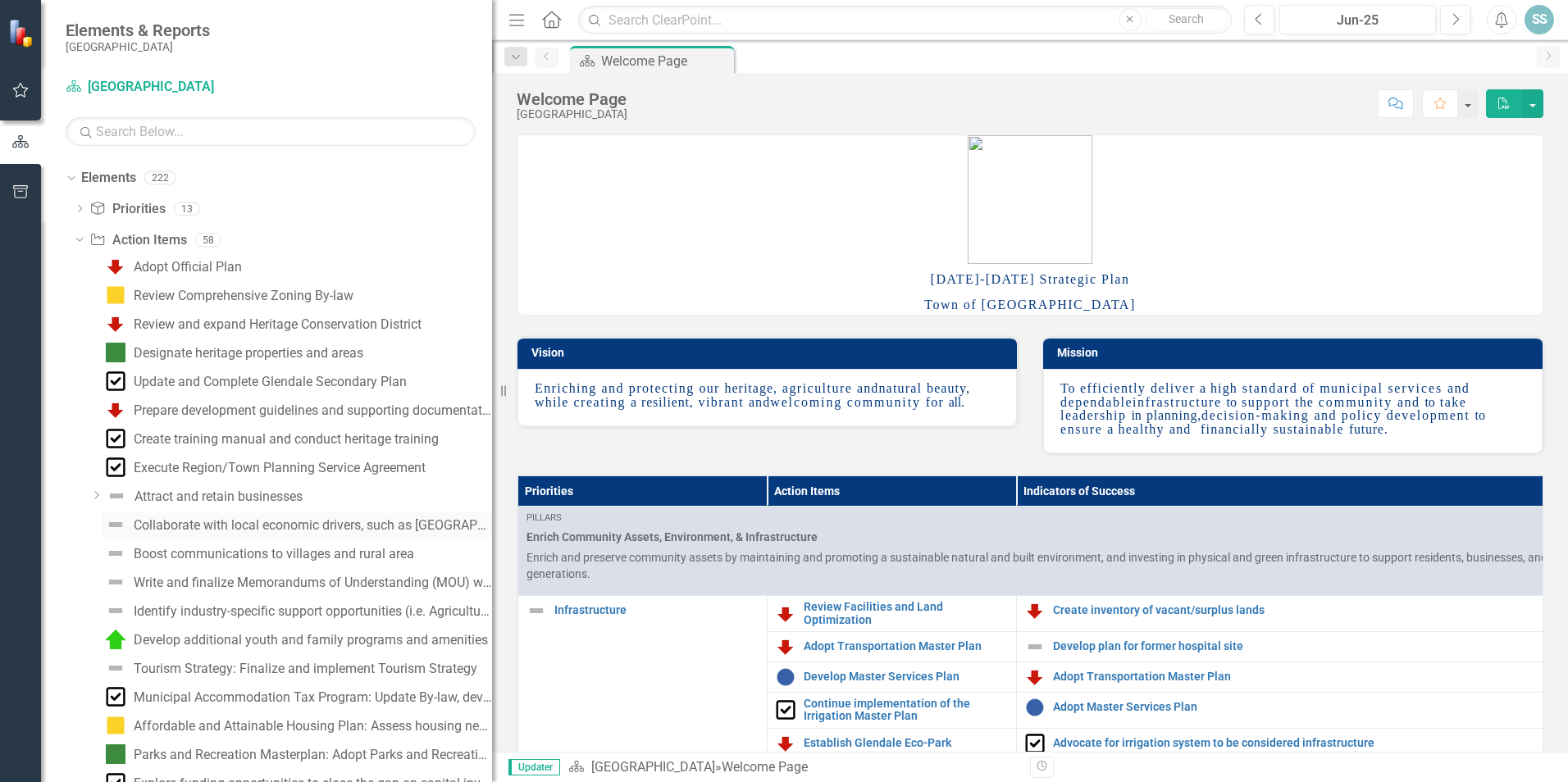
scroll to position [0, 0]
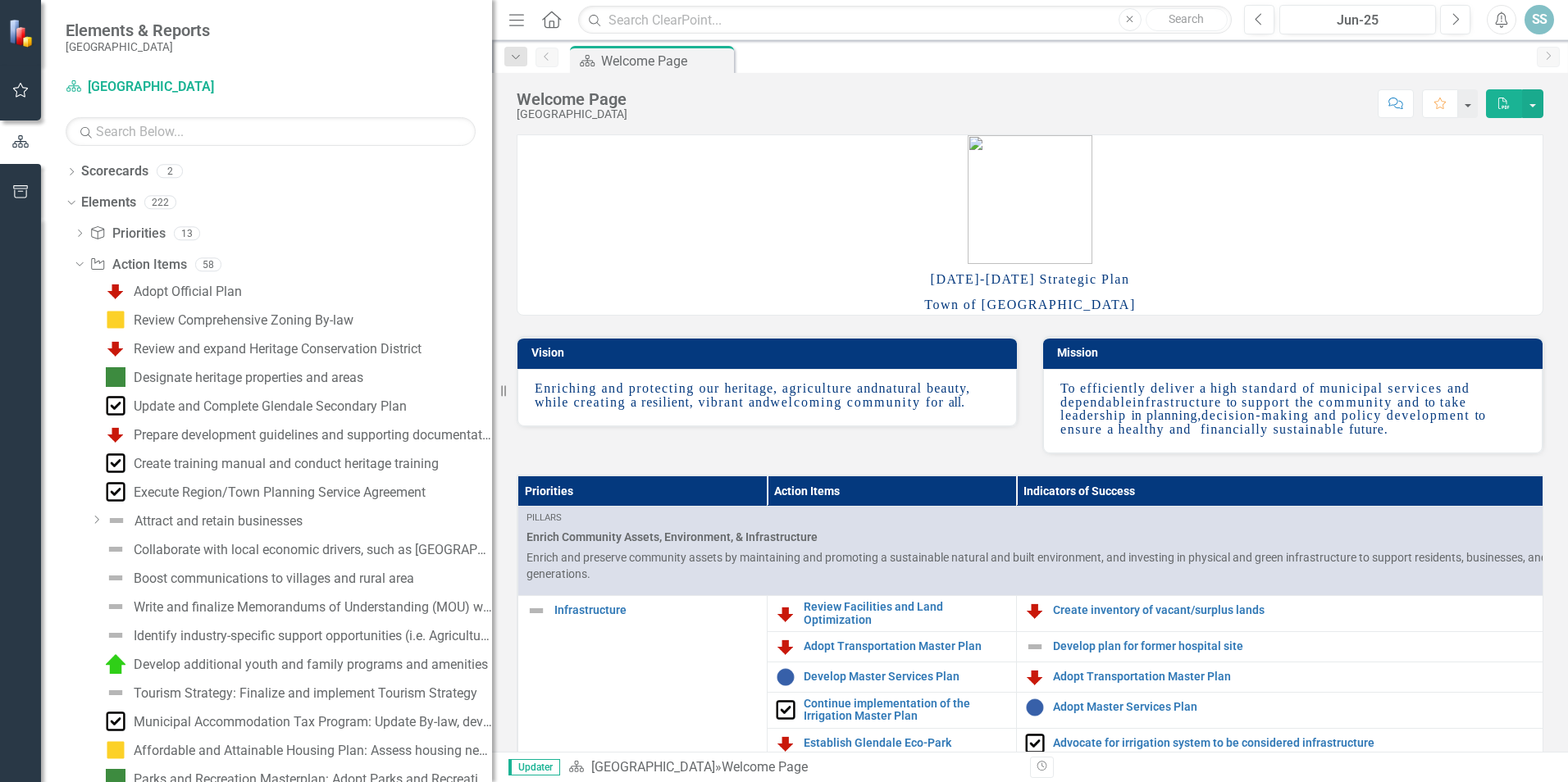
click at [609, 237] on p at bounding box center [1030, 200] width 1025 height 132
click at [19, 187] on icon "button" at bounding box center [21, 192] width 17 height 13
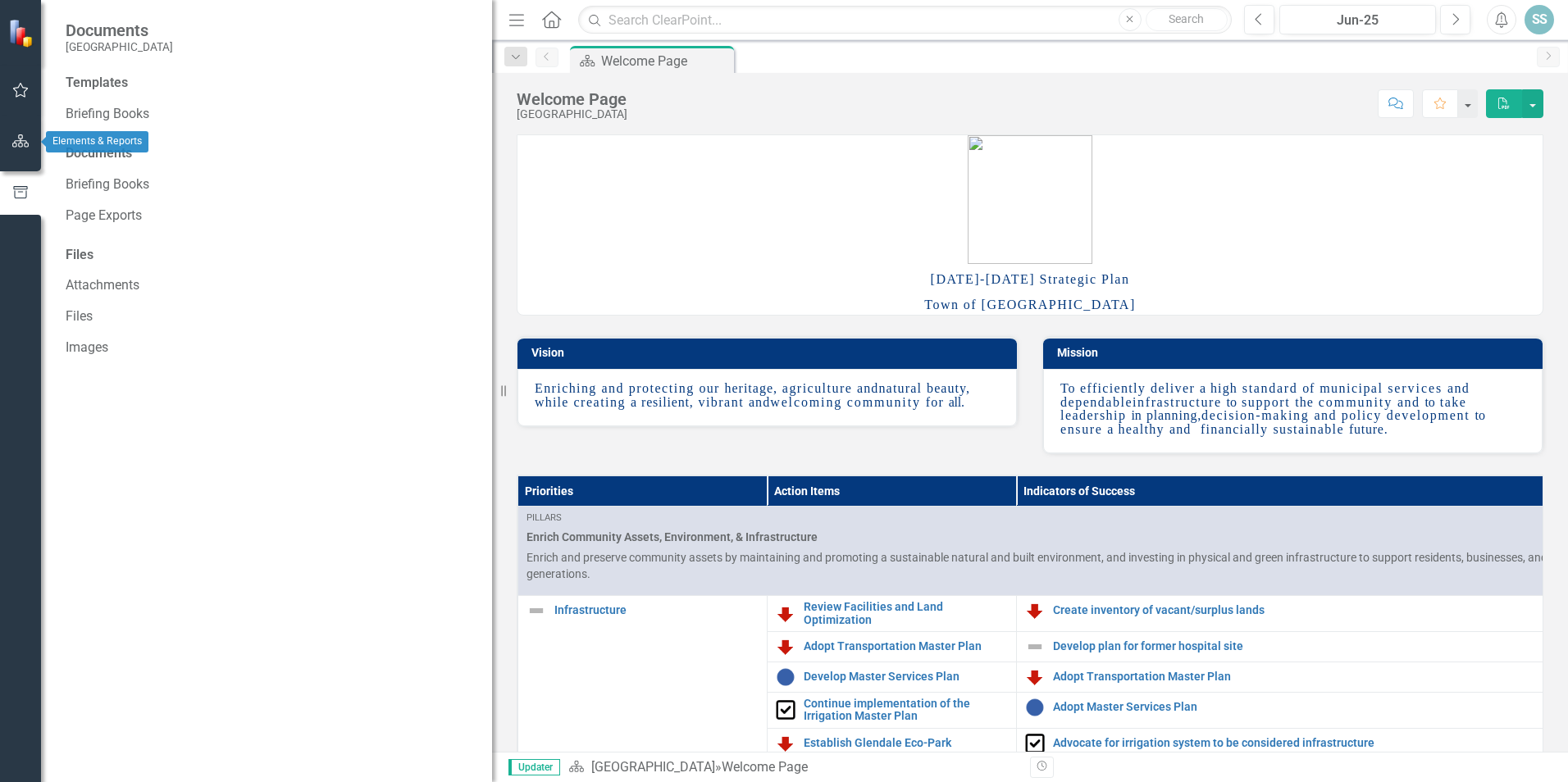
click at [26, 136] on icon "button" at bounding box center [21, 142] width 17 height 13
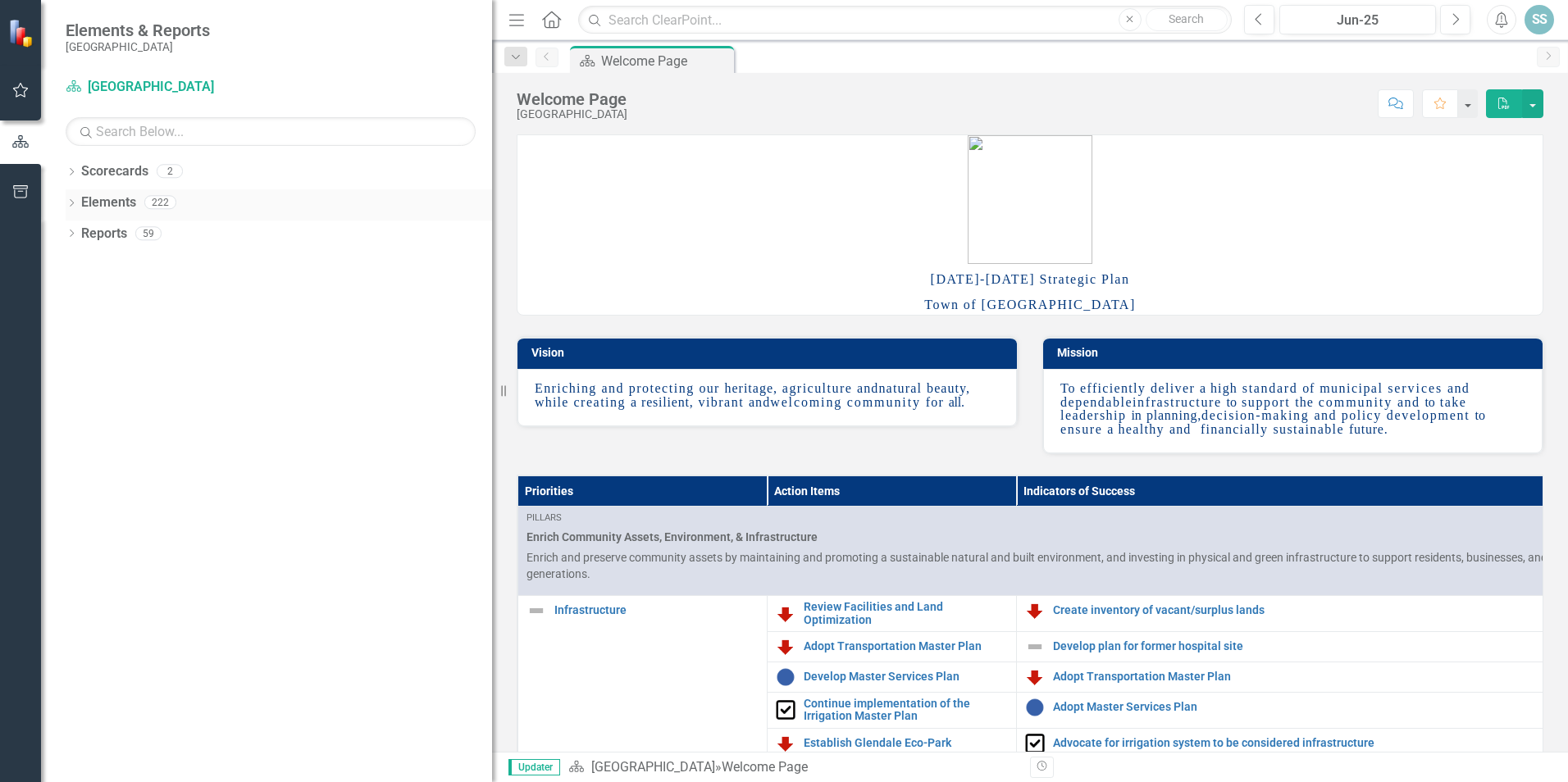
click at [116, 202] on link "Elements" at bounding box center [108, 203] width 55 height 19
click at [69, 196] on div "Dropdown Elements 222" at bounding box center [278, 205] width 427 height 31
click at [74, 201] on icon "Dropdown" at bounding box center [71, 204] width 12 height 9
click at [79, 296] on icon "Dropdown" at bounding box center [80, 297] width 12 height 9
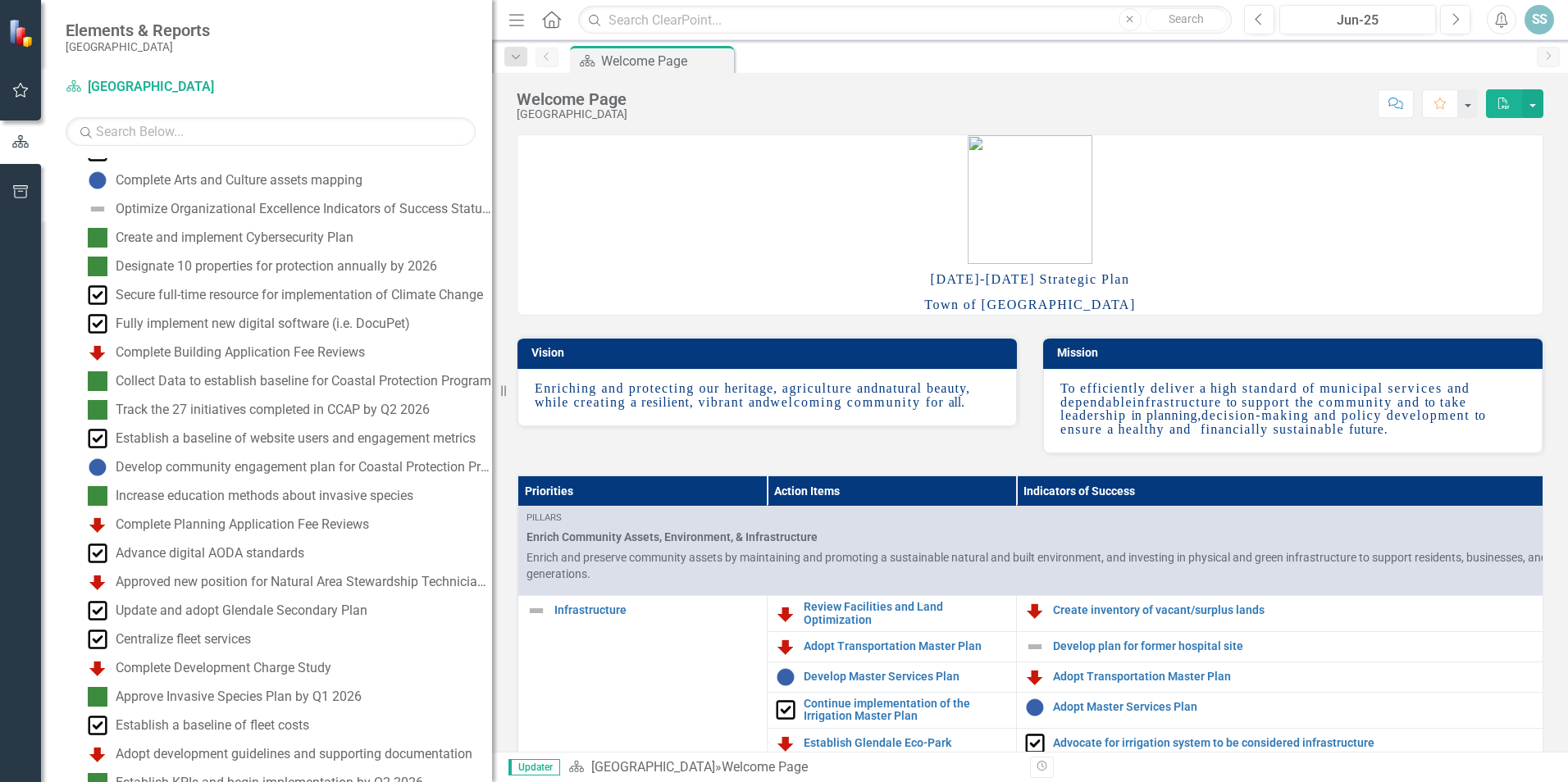
scroll to position [847, 0]
